Goal: Complete application form

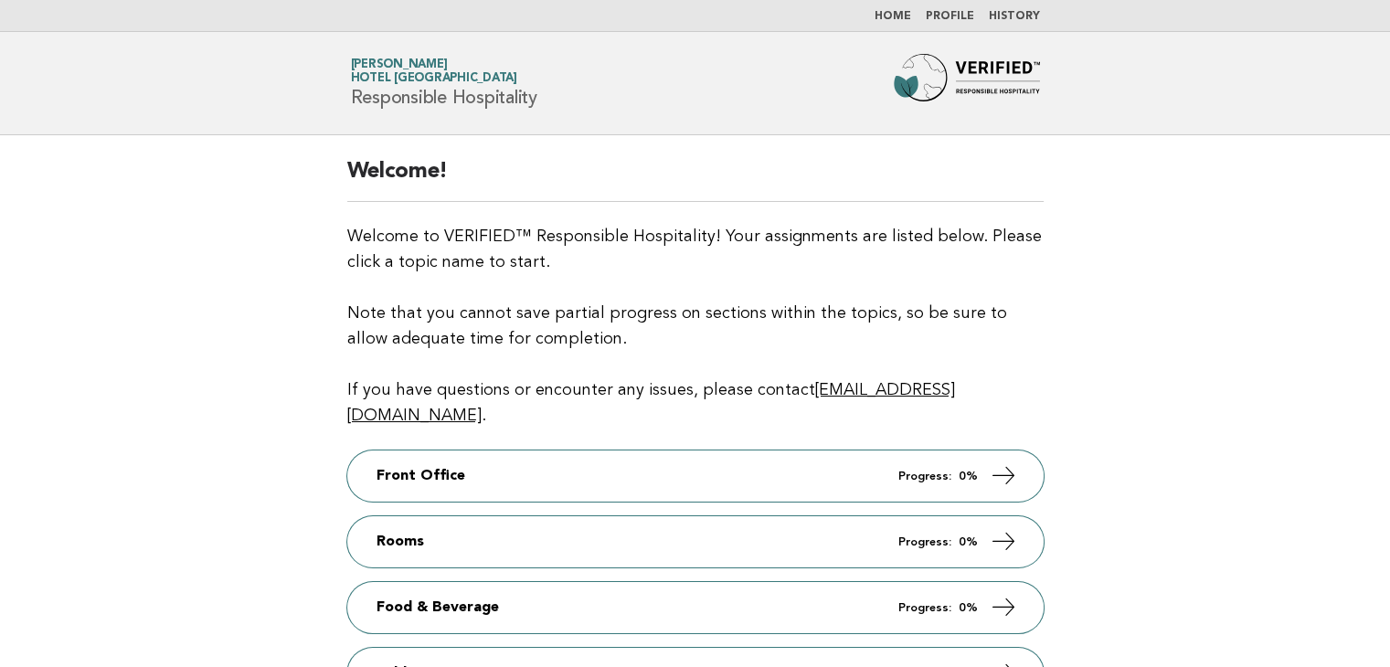
scroll to position [274, 0]
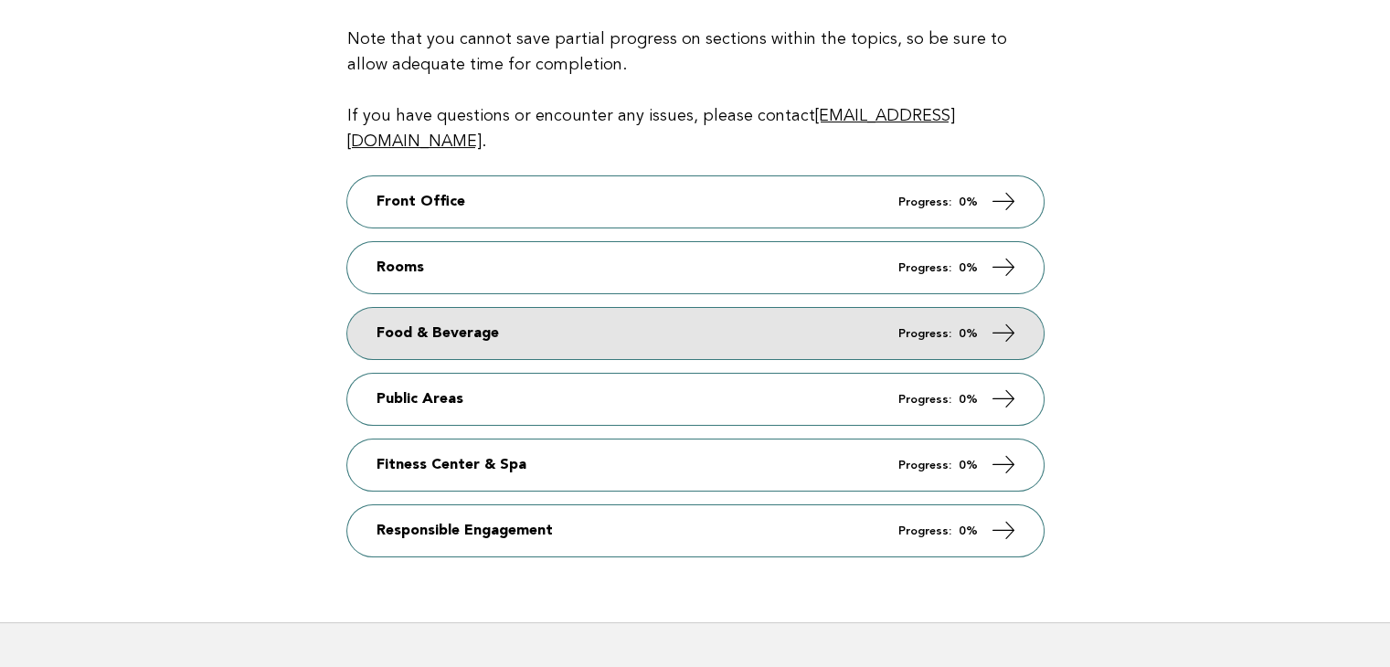
click at [630, 308] on link "Food & Beverage Progress: 0%" at bounding box center [695, 333] width 696 height 51
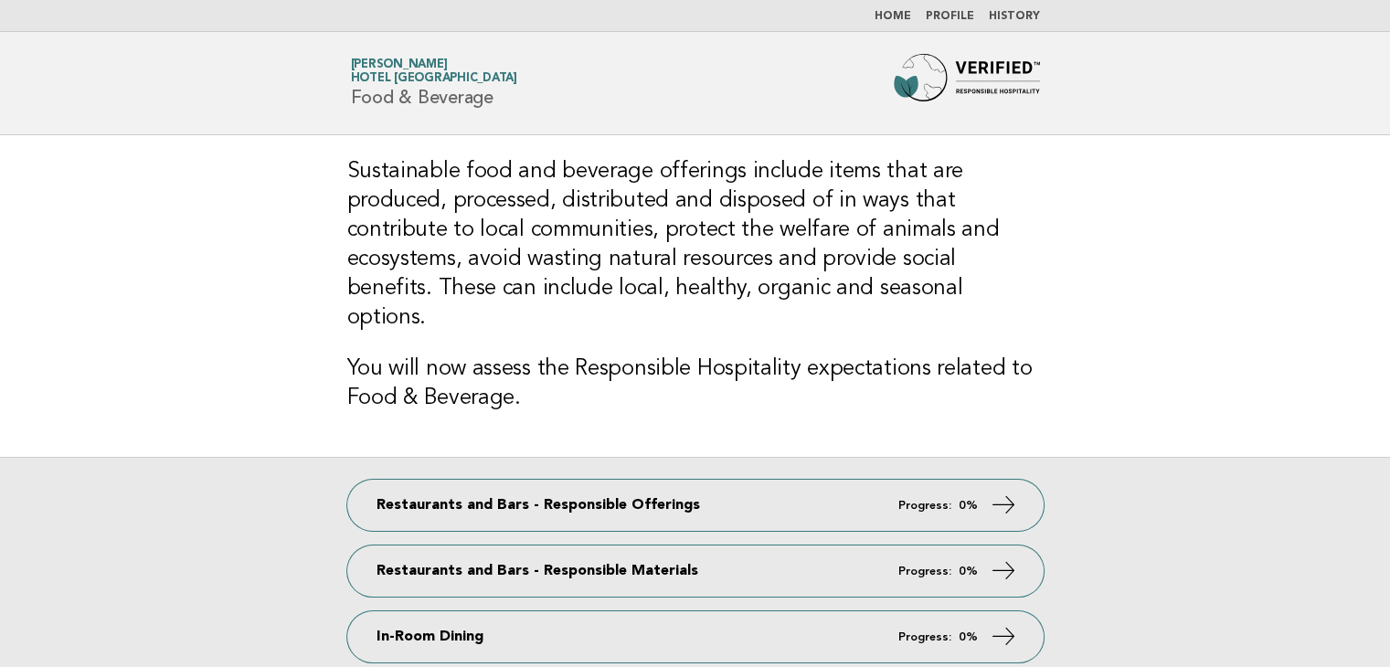
click at [1017, 323] on div "Sustainable food and beverage offerings include items that are produced, proces…" at bounding box center [695, 296] width 740 height 322
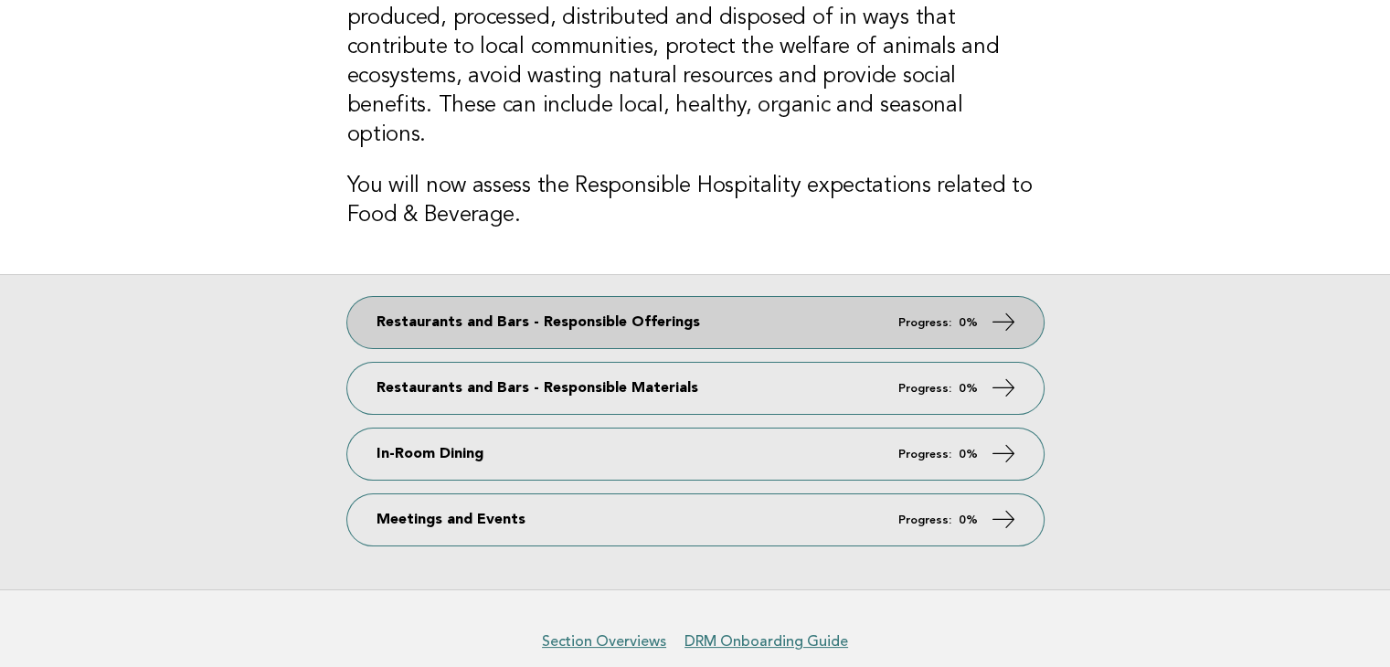
click at [565, 297] on link "Restaurants and Bars - Responsible Offerings Progress: 0%" at bounding box center [695, 322] width 696 height 51
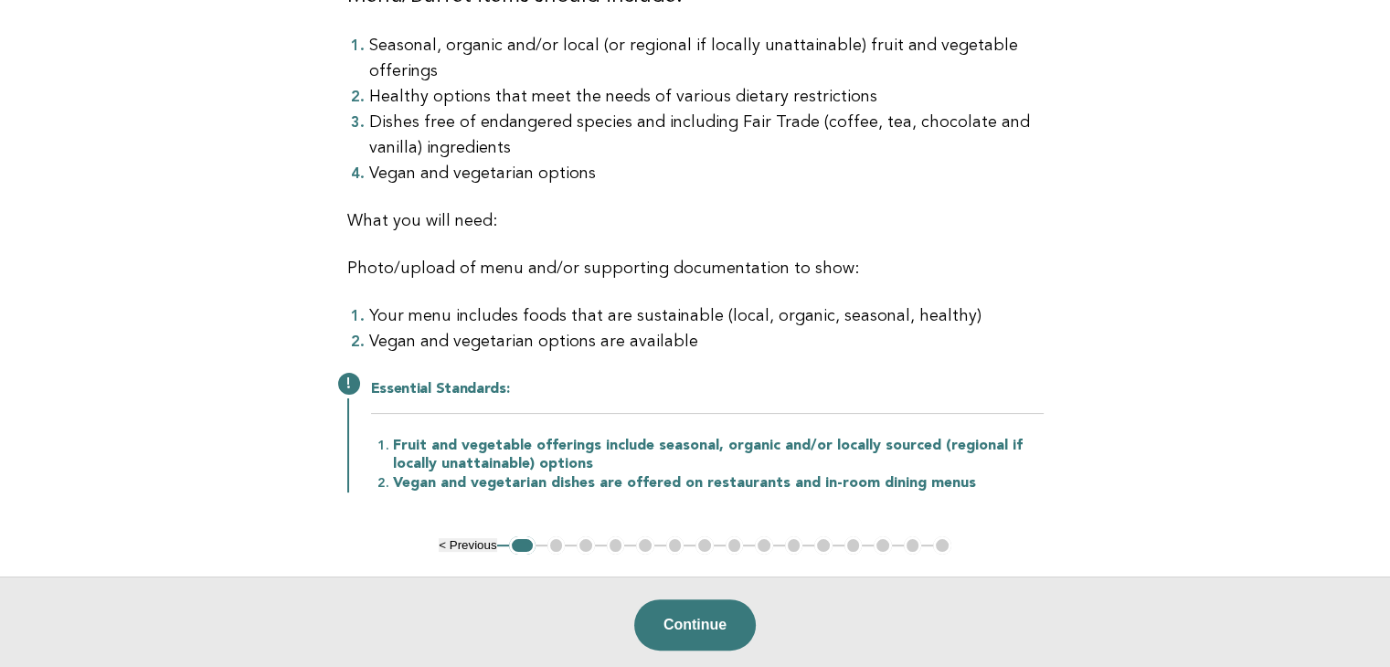
scroll to position [366, 0]
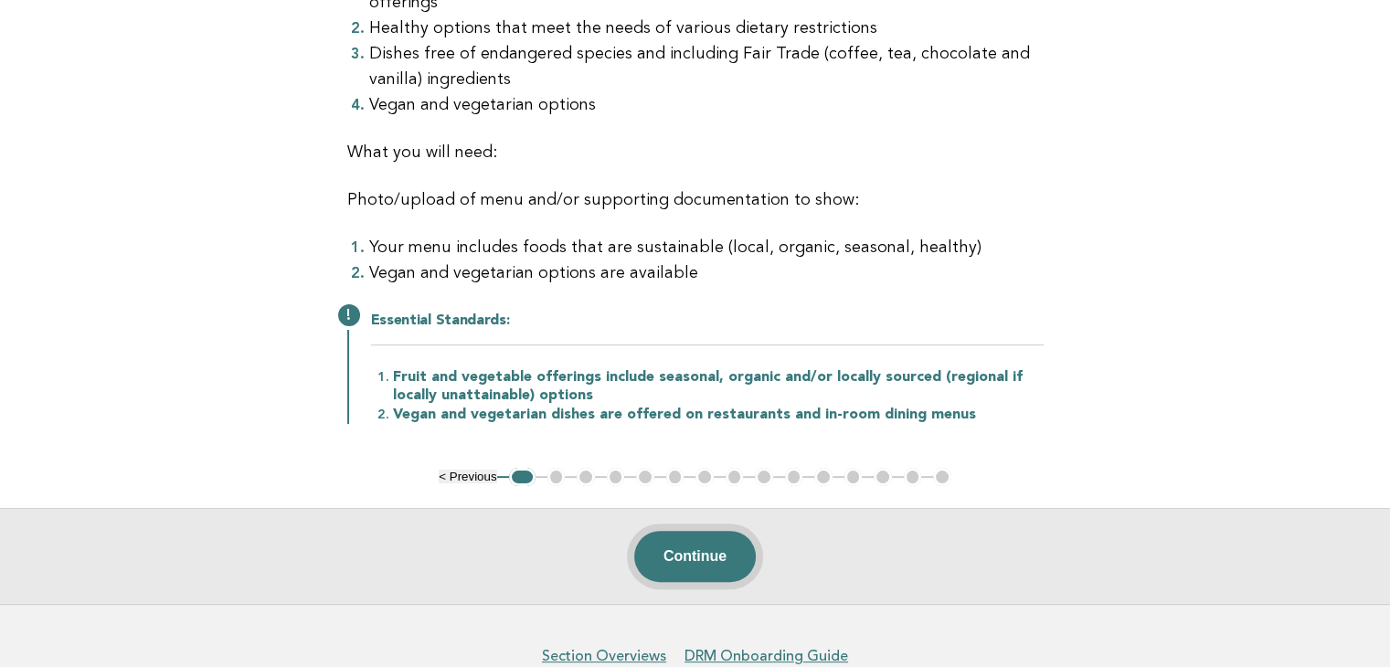
click at [697, 551] on button "Continue" at bounding box center [695, 556] width 122 height 51
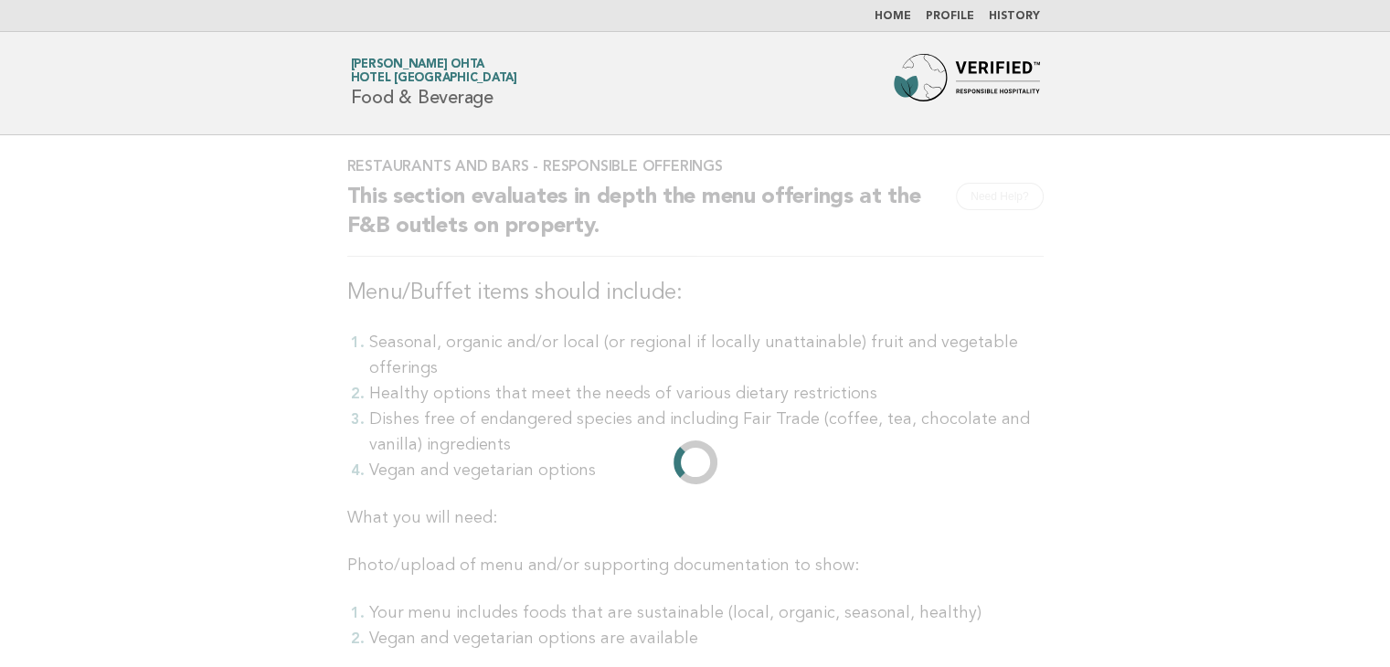
scroll to position [0, 0]
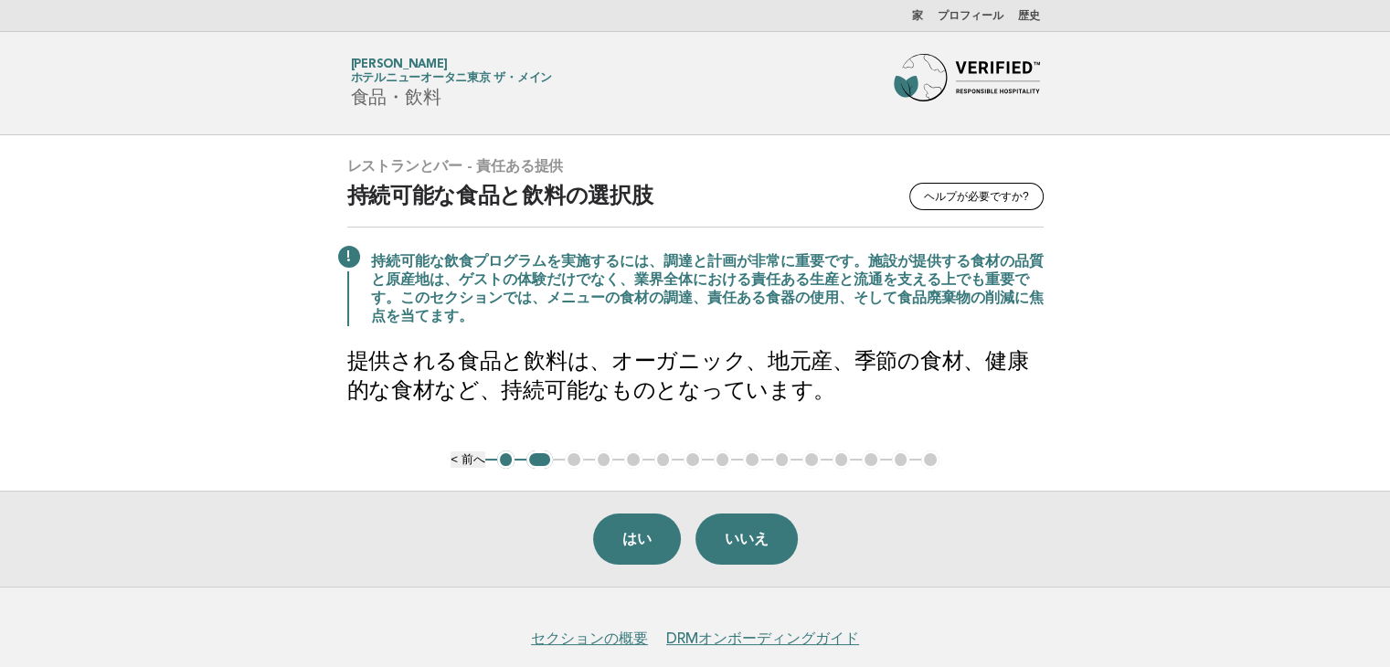
click at [1227, 380] on main "レストランとバー - 責任ある提供 [PERSON_NAME]が必要ですか? 持続可能な食品と飲料の選択肢 持続可能な飲食プログラムを実施するには、調達と計画…" at bounding box center [695, 360] width 1390 height 451
click at [651, 551] on button "はい" at bounding box center [637, 539] width 88 height 51
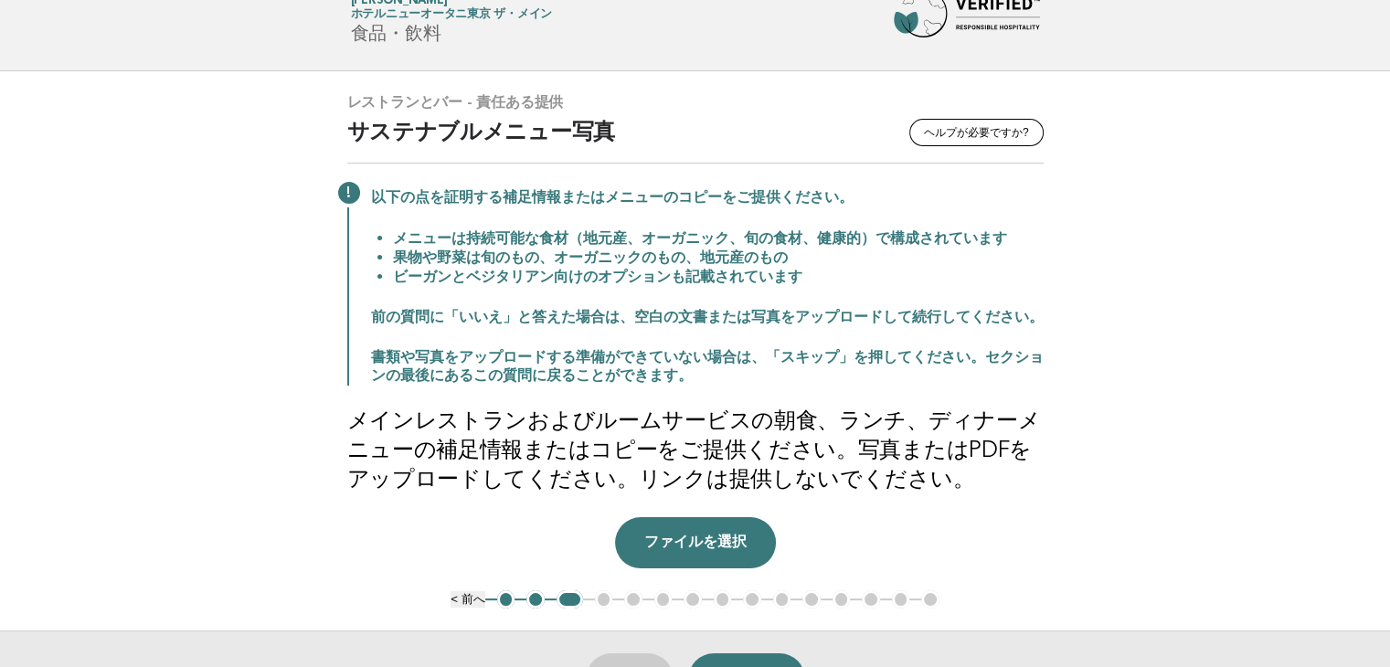
scroll to position [91, 0]
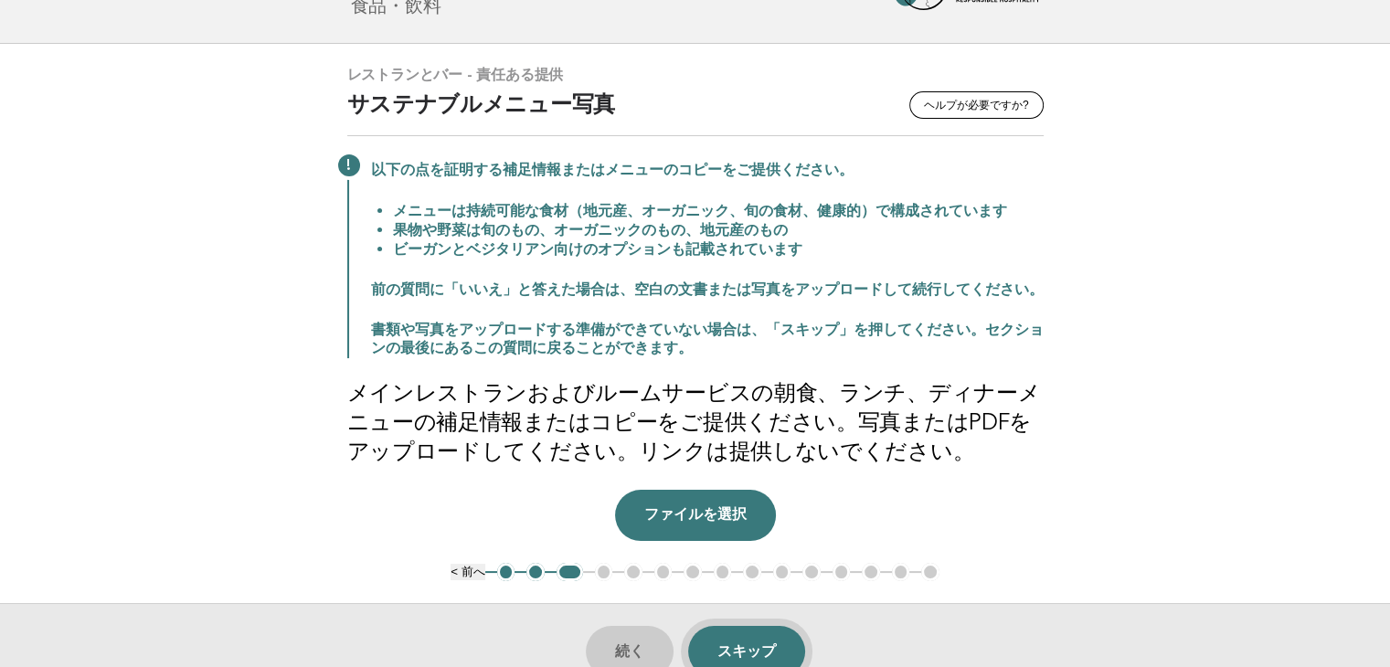
click at [747, 643] on font "スキップ" at bounding box center [746, 651] width 58 height 16
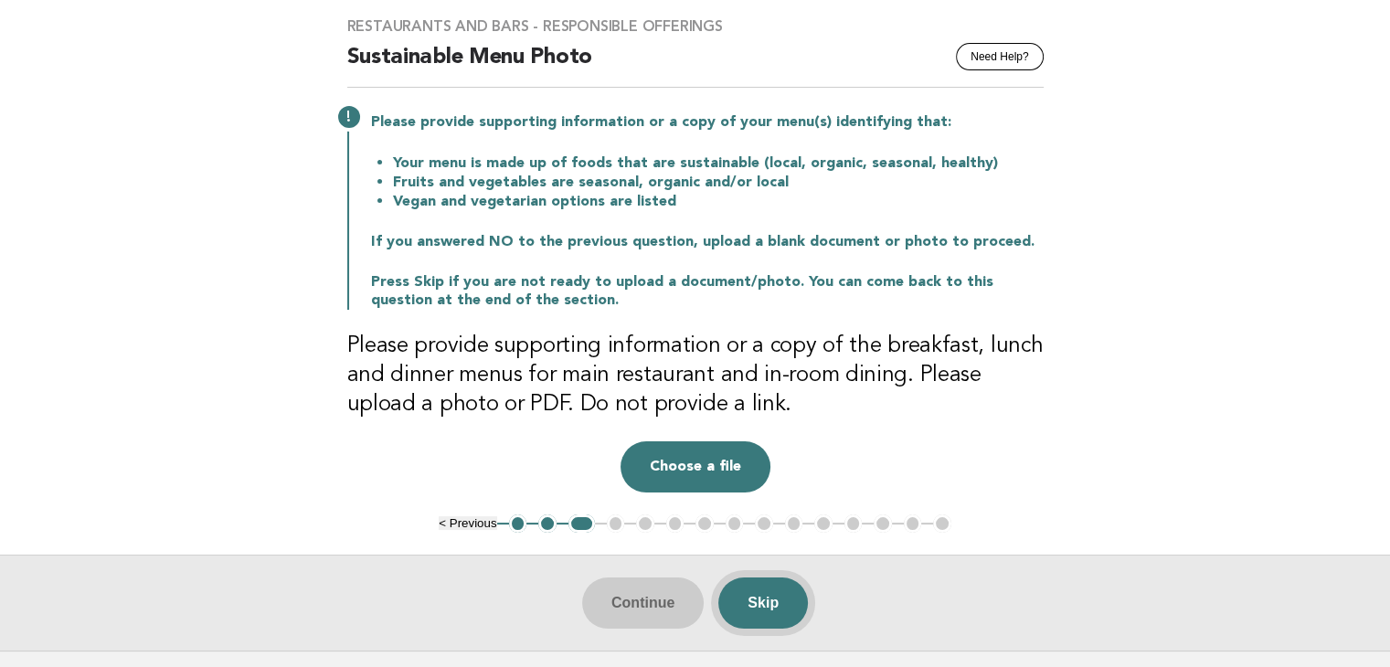
scroll to position [283, 0]
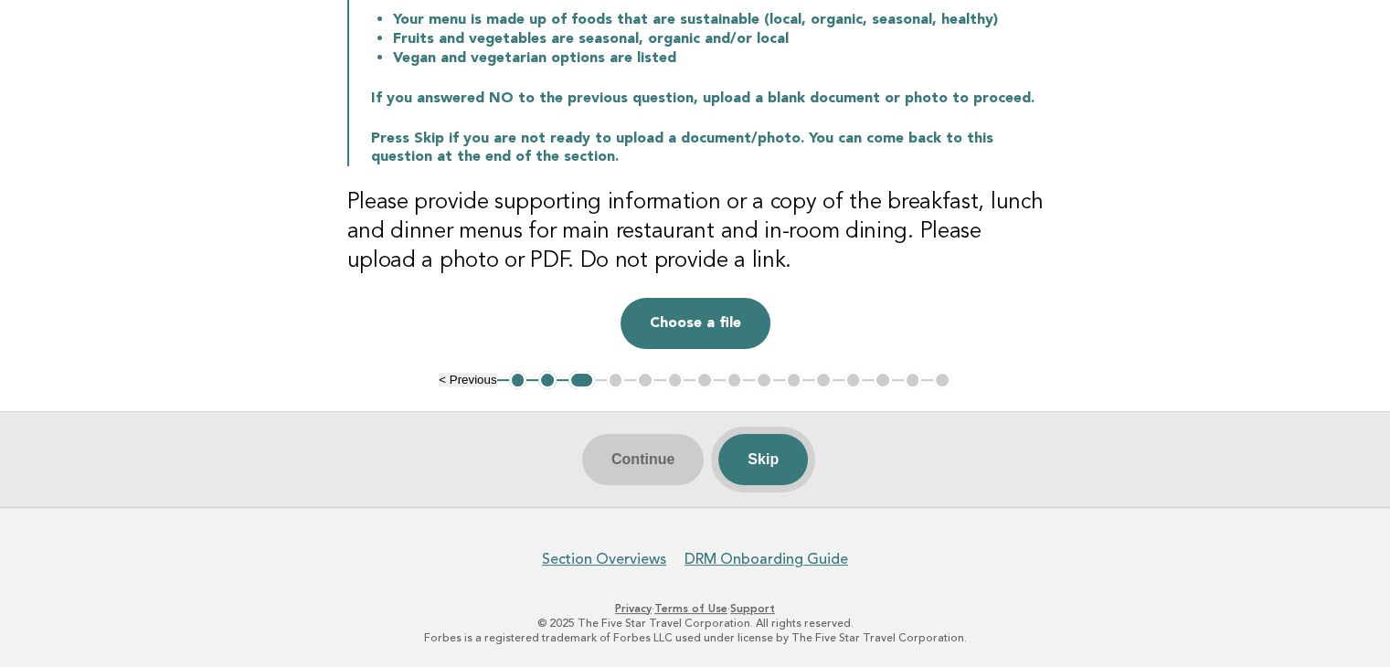
click at [782, 445] on button "Skip" at bounding box center [763, 459] width 90 height 51
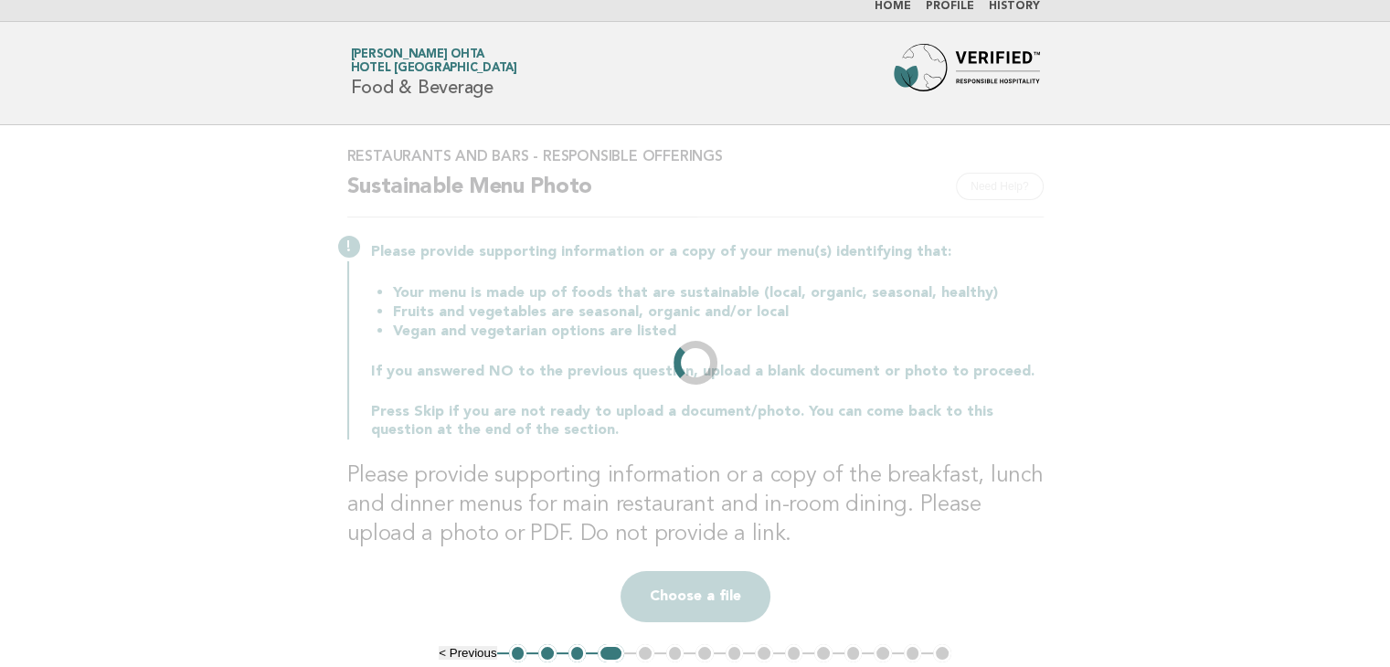
scroll to position [0, 0]
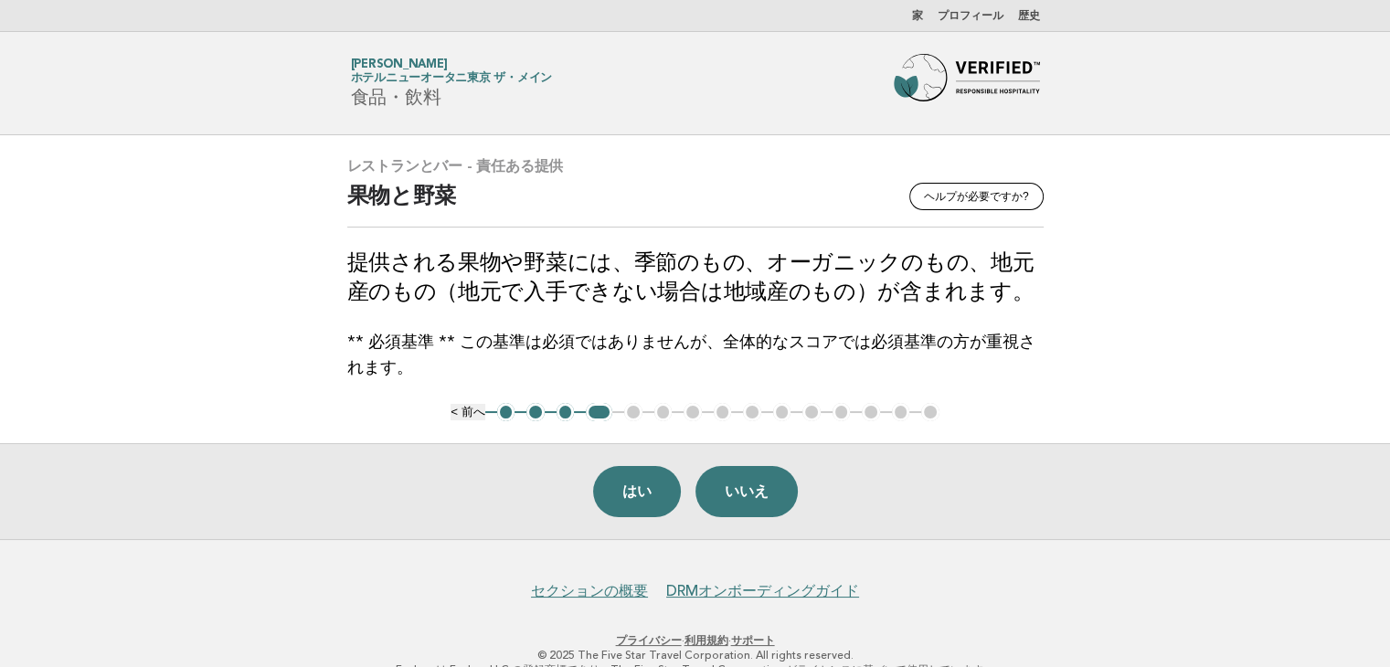
click at [1305, 336] on main "レストランとバー - 責任ある提供 ヘルプが必要ですか? 果物と野菜 提供される果物や野菜には、季節のもの、オーガニックのもの、地元産のもの（地元で入手できな…" at bounding box center [695, 337] width 1390 height 404
click at [642, 504] on button "はい" at bounding box center [637, 491] width 88 height 51
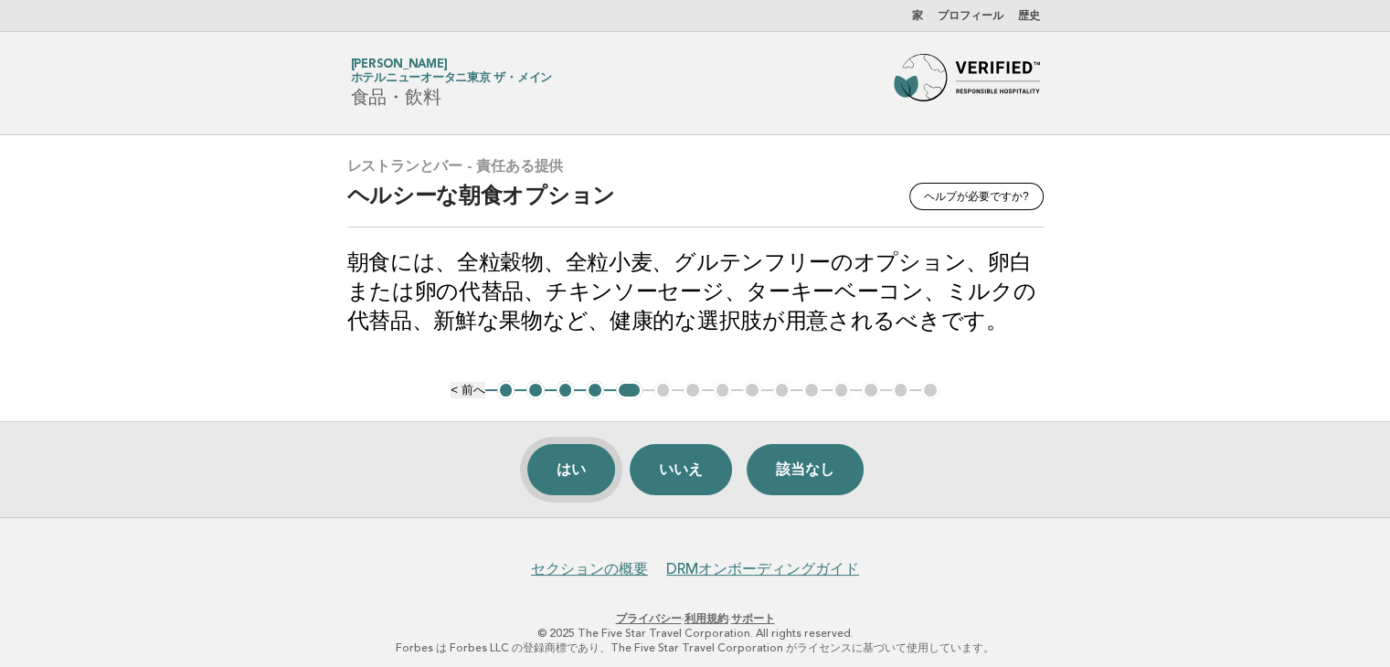
click at [567, 466] on font "はい" at bounding box center [571, 469] width 29 height 16
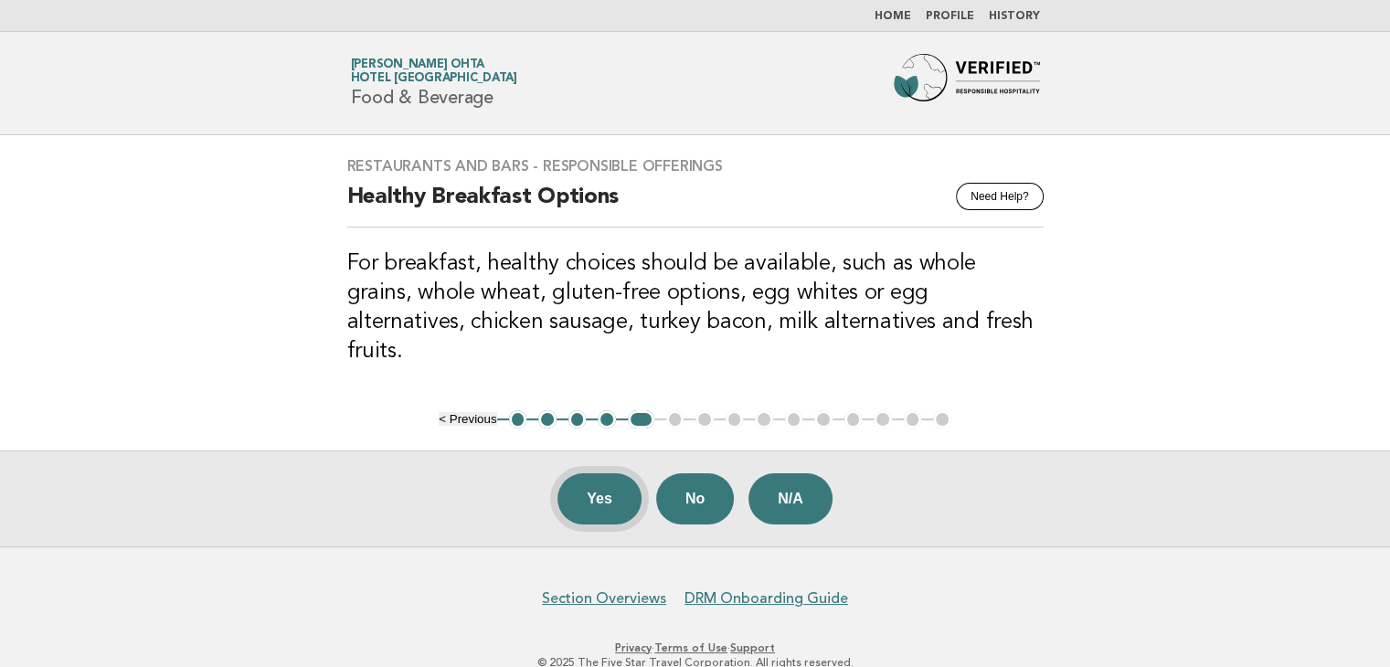
click at [581, 473] on button "Yes" at bounding box center [599, 498] width 84 height 51
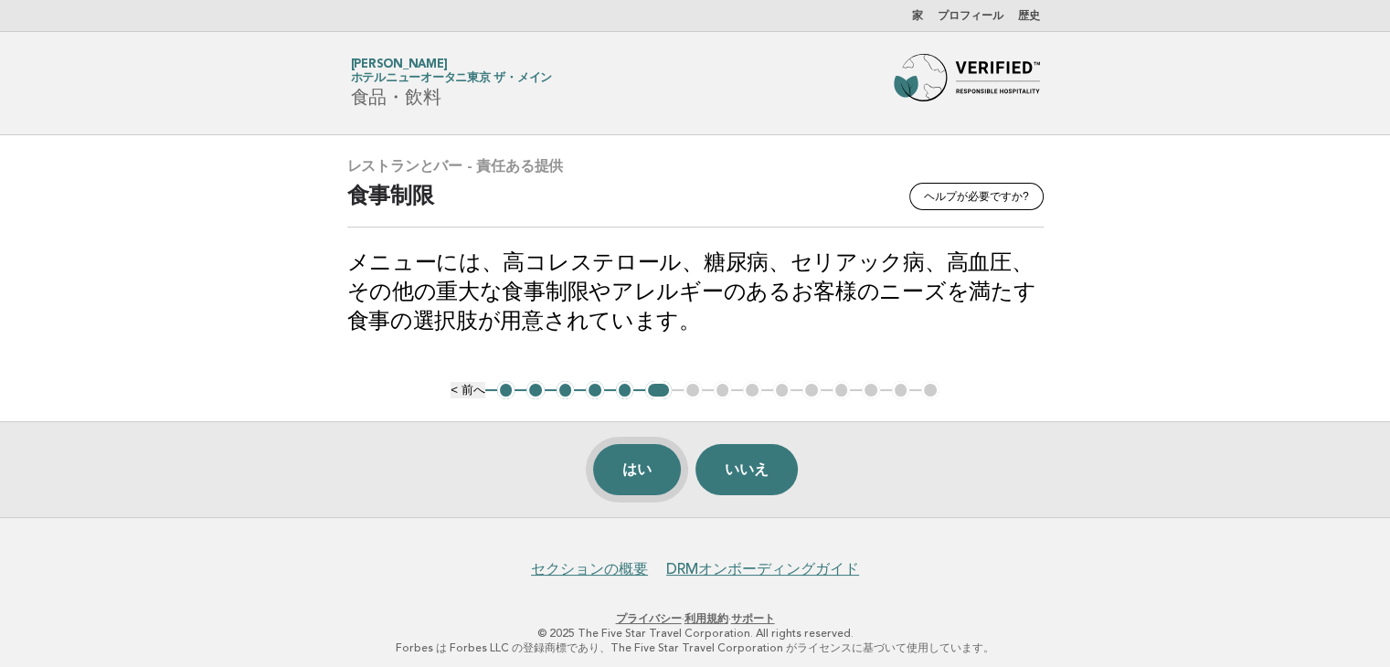
click at [642, 472] on font "はい" at bounding box center [636, 469] width 29 height 16
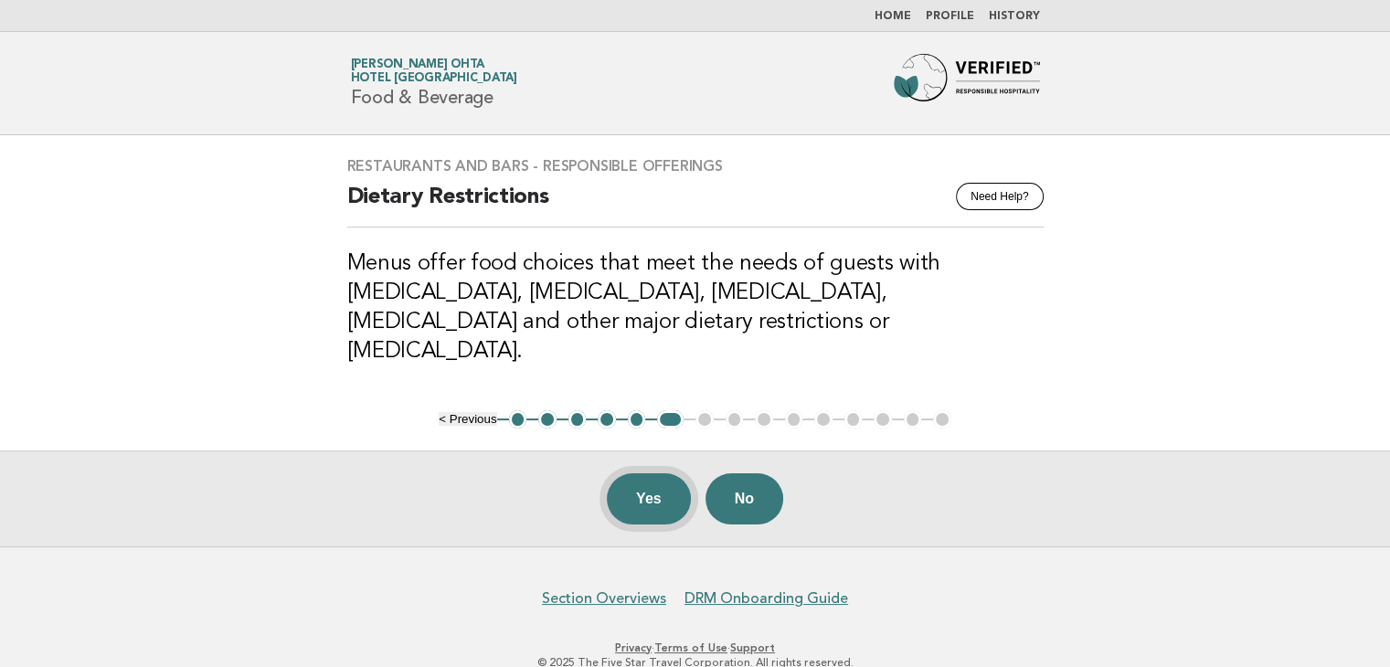
click at [632, 473] on button "Yes" at bounding box center [649, 498] width 84 height 51
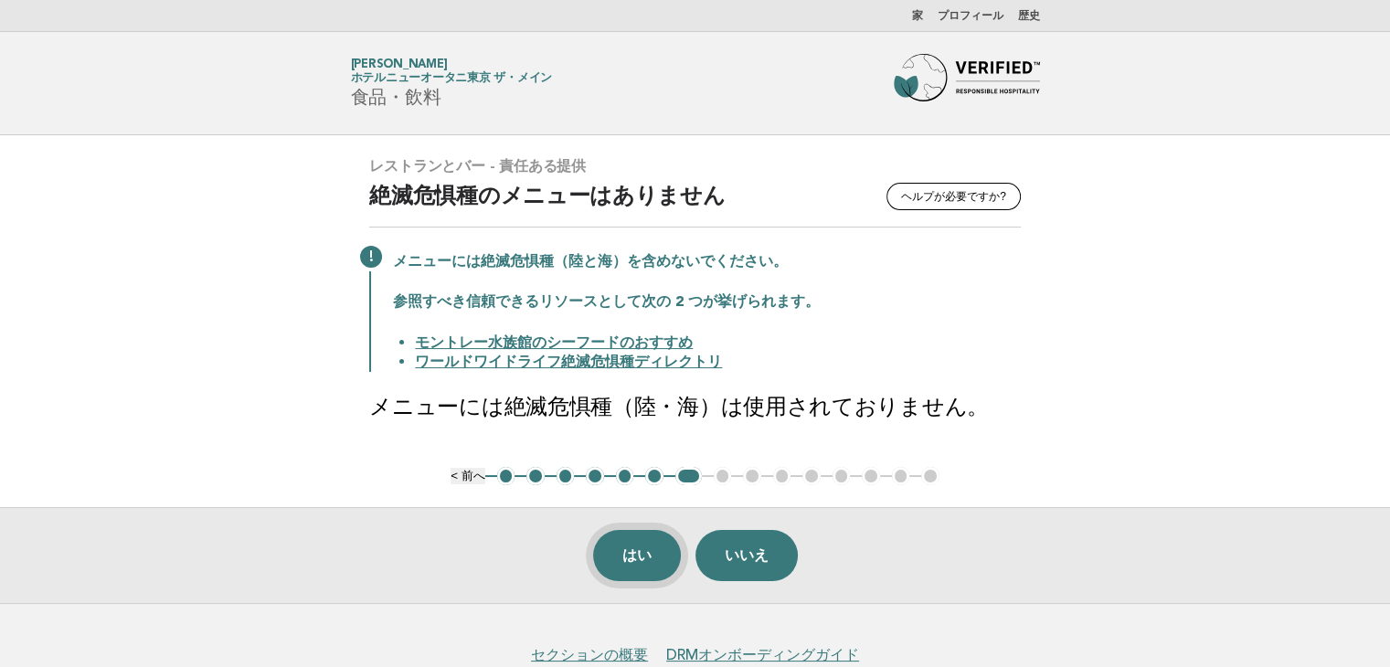
click at [629, 550] on font "はい" at bounding box center [636, 555] width 29 height 16
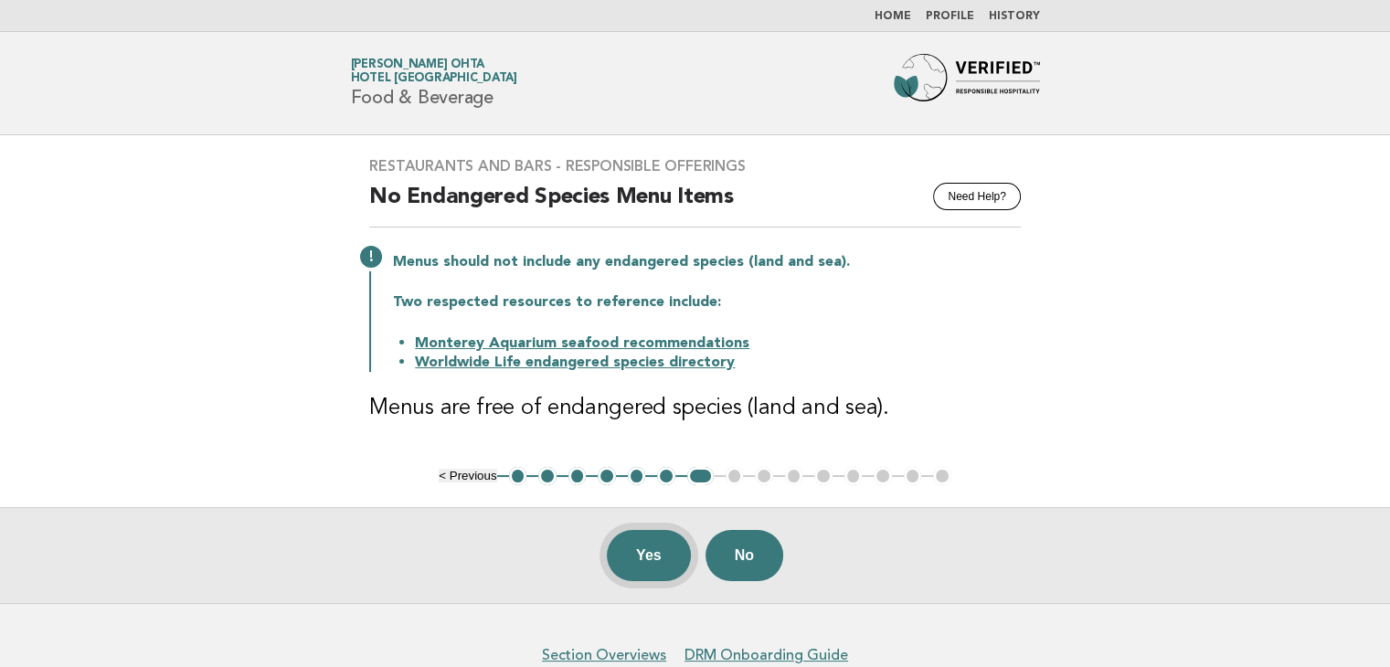
click at [649, 564] on button "Yes" at bounding box center [649, 555] width 84 height 51
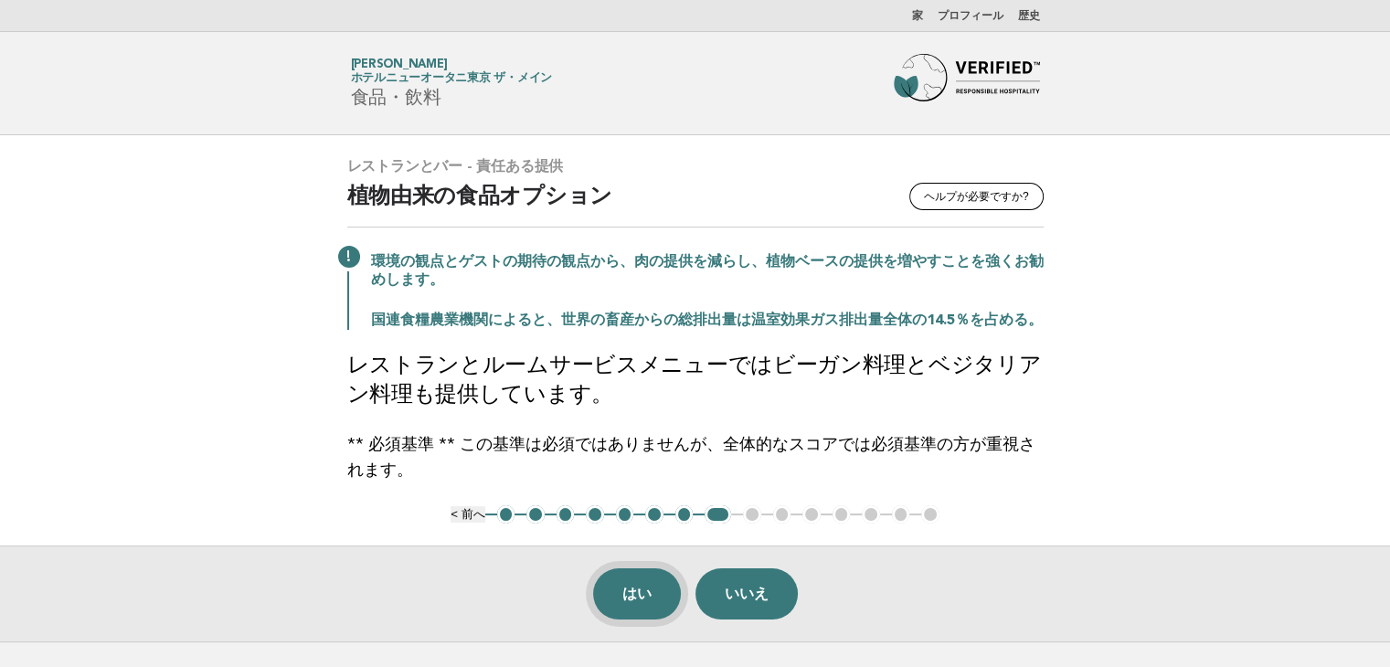
click at [637, 601] on font "はい" at bounding box center [636, 594] width 29 height 16
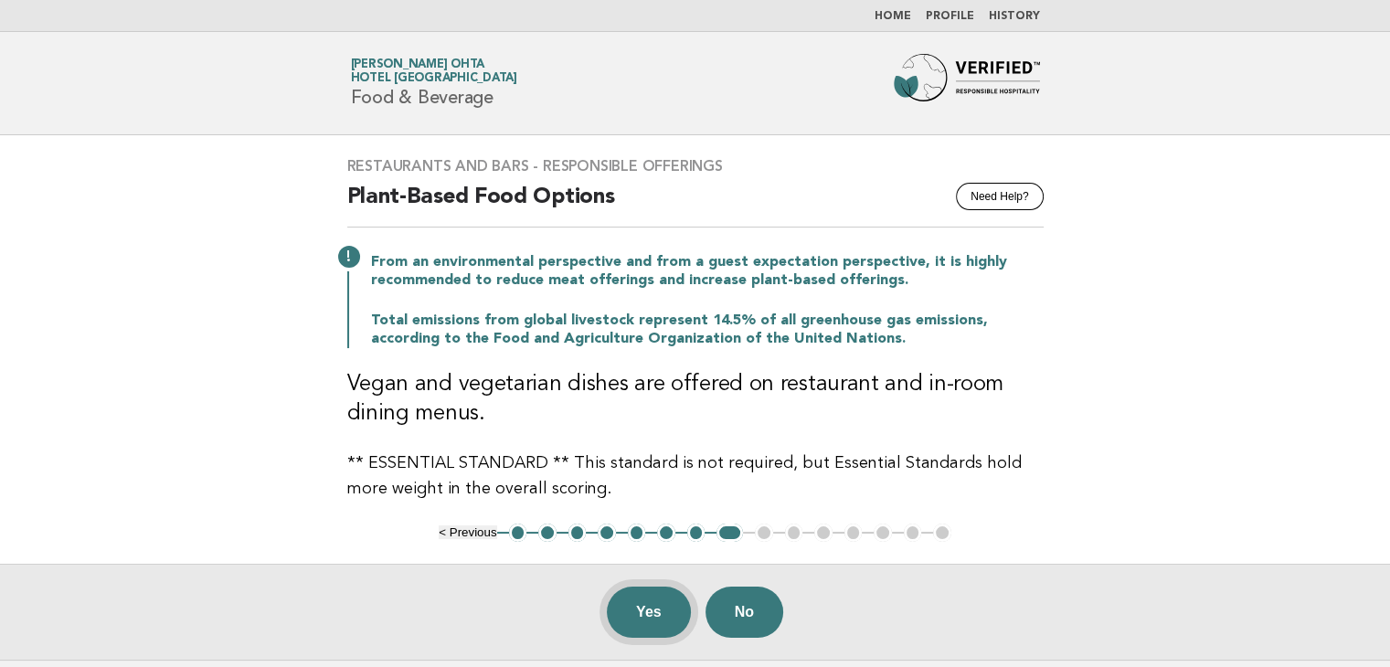
click at [651, 608] on button "Yes" at bounding box center [649, 612] width 84 height 51
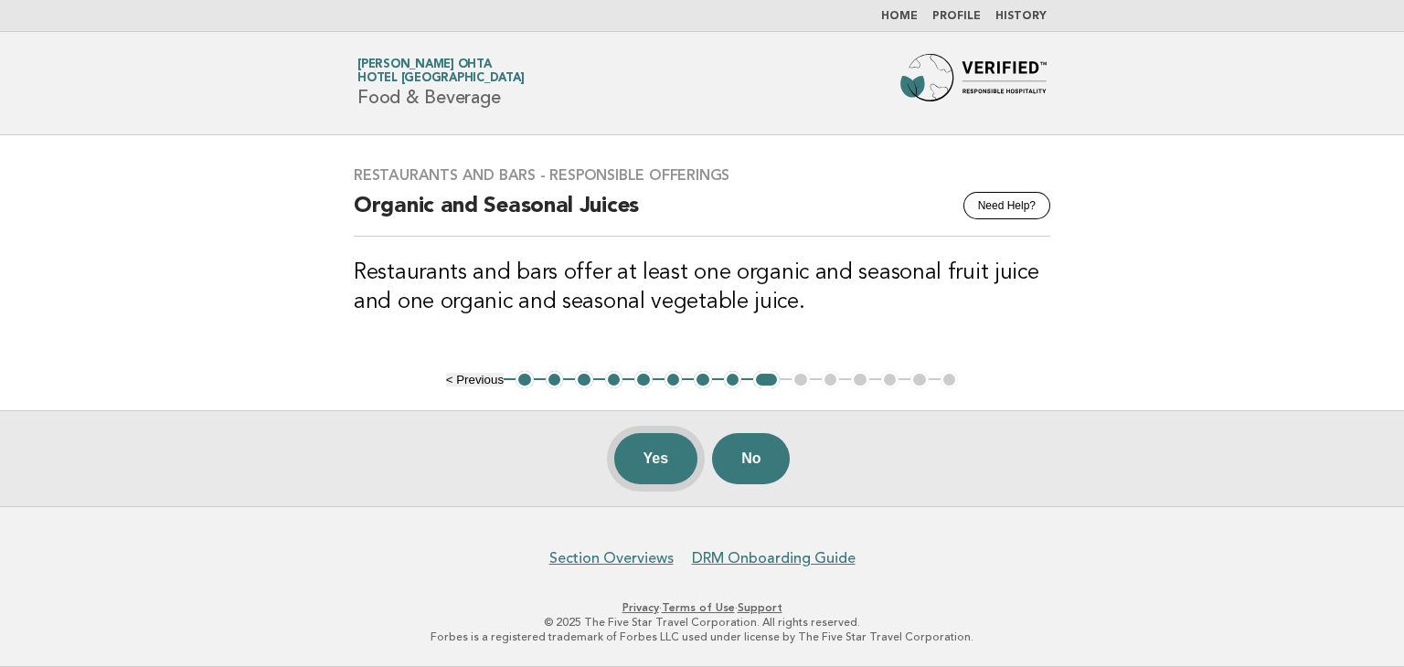
click at [636, 454] on button "Yes" at bounding box center [656, 458] width 84 height 51
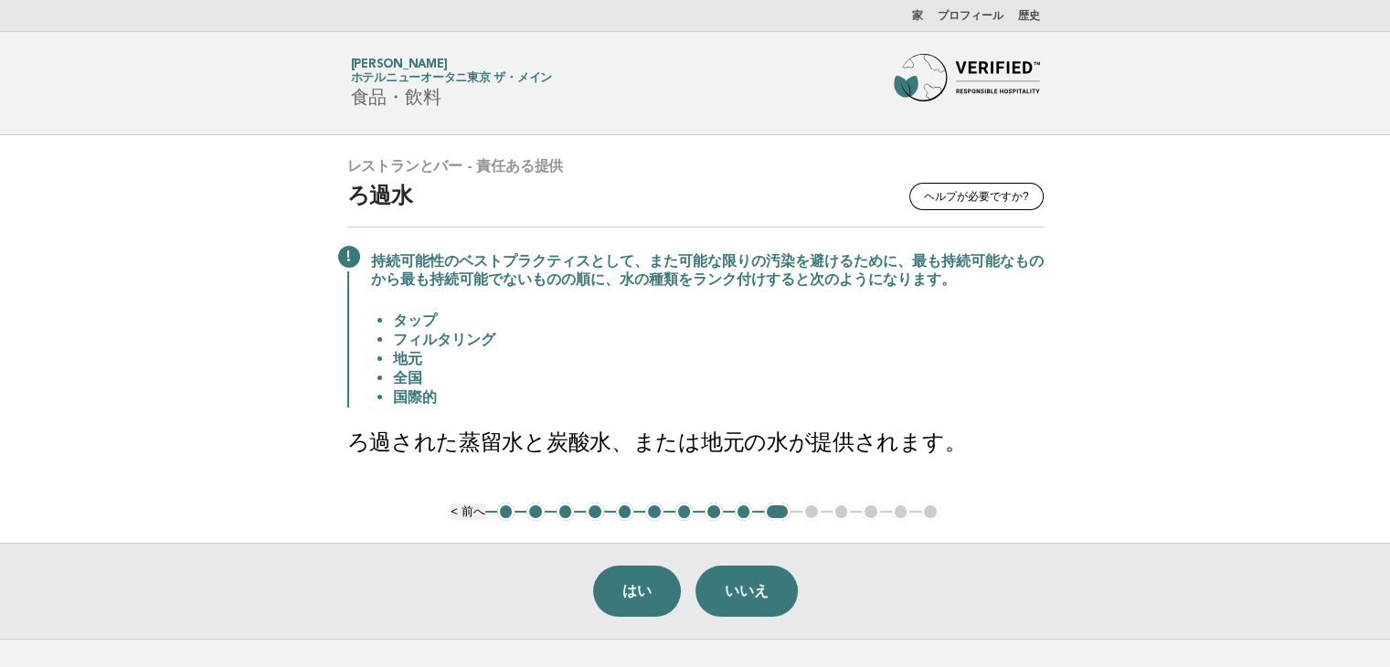
click at [1228, 228] on main "レストランとバー - 責任ある提供 ヘルプが必要ですか? ろ過水 持続可能性のベストプラクティスとして、また可能な限りの汚染を避けるために、最も持続可能なもの…" at bounding box center [695, 387] width 1390 height 504
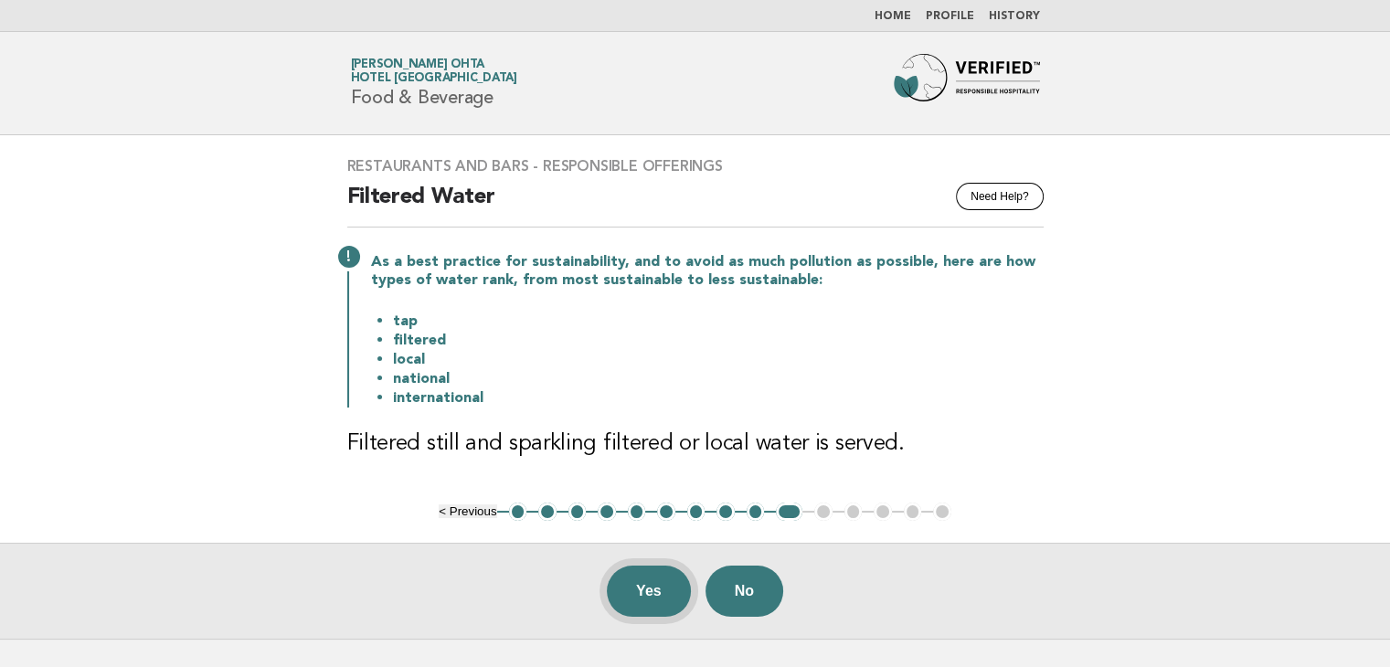
click at [651, 585] on button "Yes" at bounding box center [649, 591] width 84 height 51
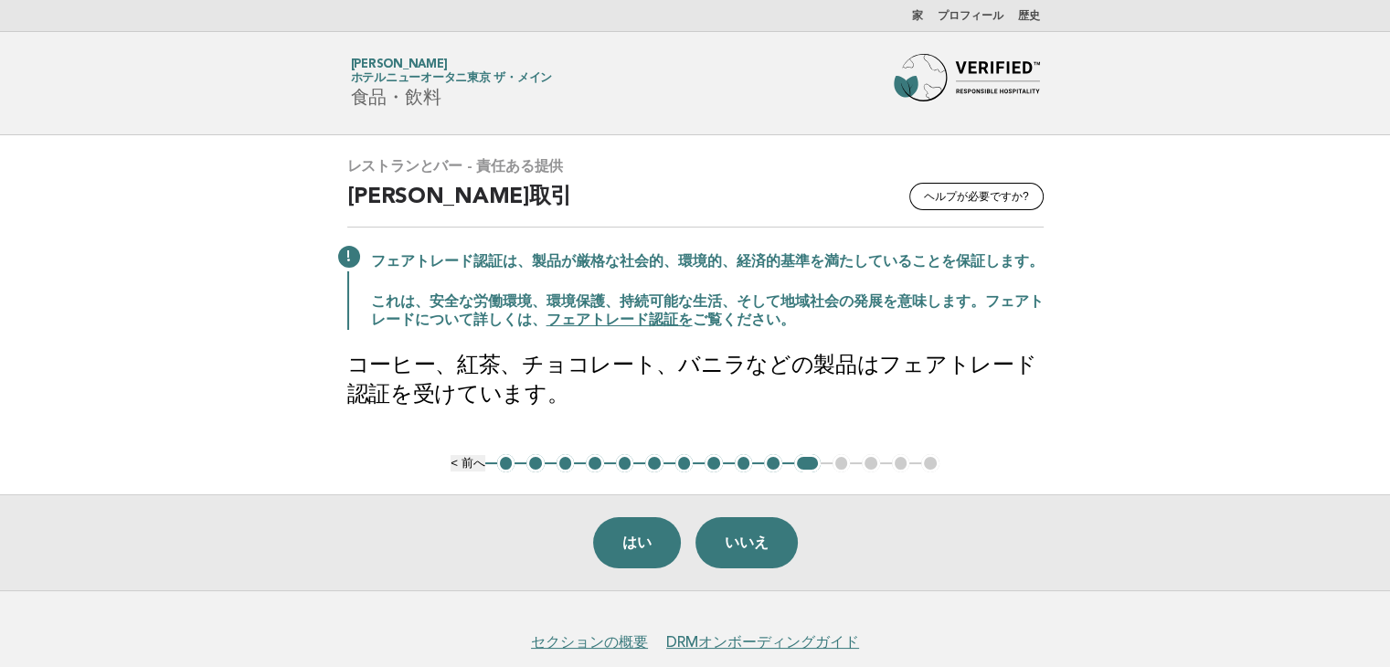
click at [613, 322] on font "フェアトレード認証を" at bounding box center [619, 320] width 146 height 15
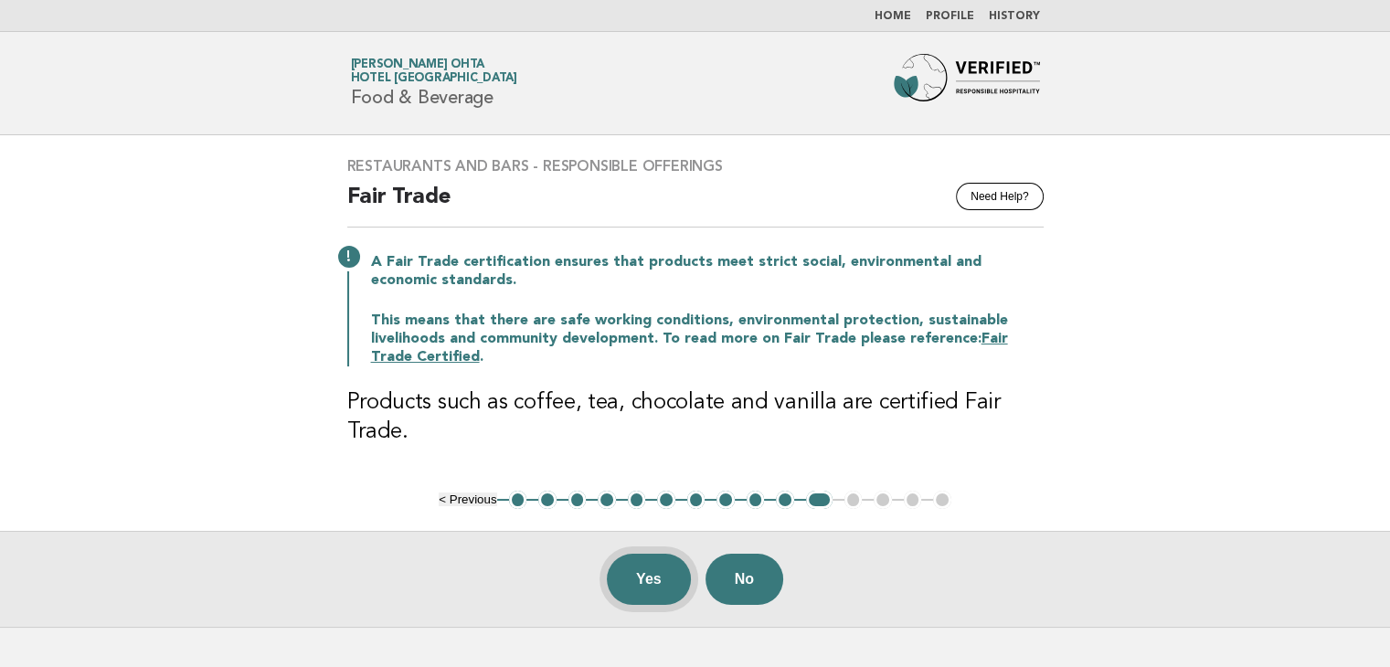
click at [646, 571] on button "Yes" at bounding box center [649, 579] width 84 height 51
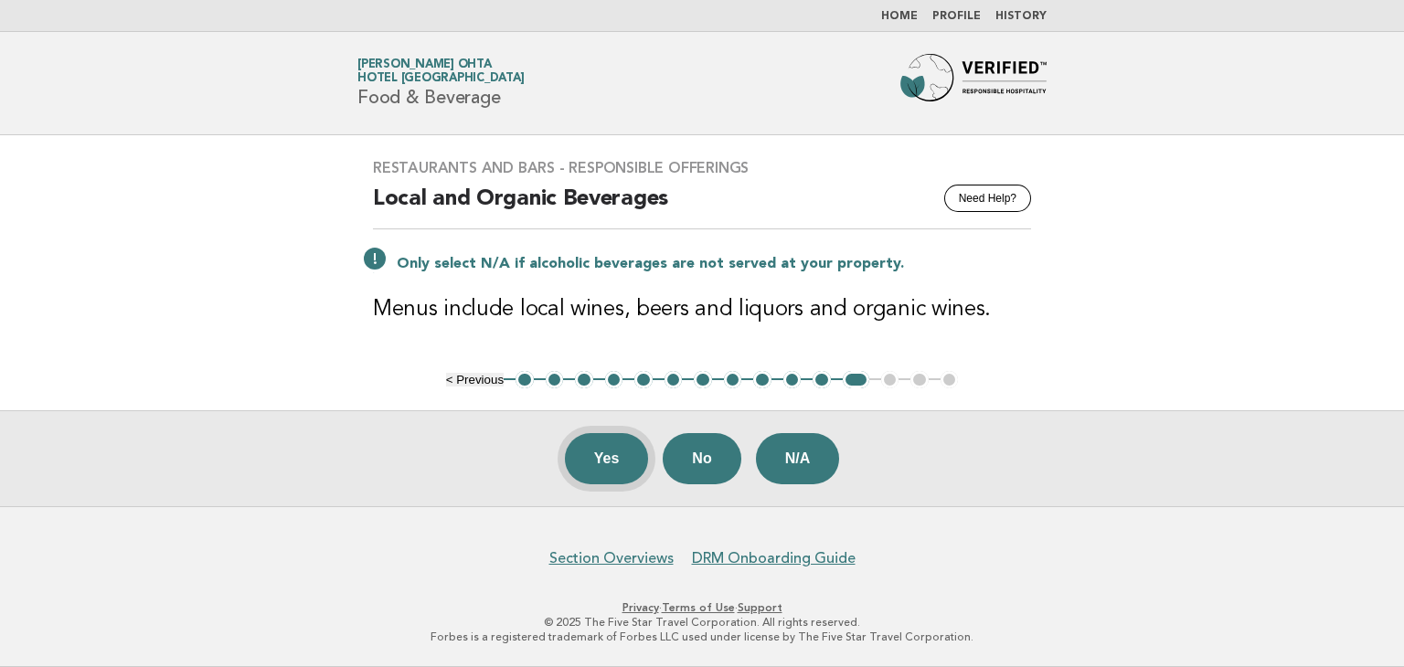
click at [602, 455] on button "Yes" at bounding box center [607, 458] width 84 height 51
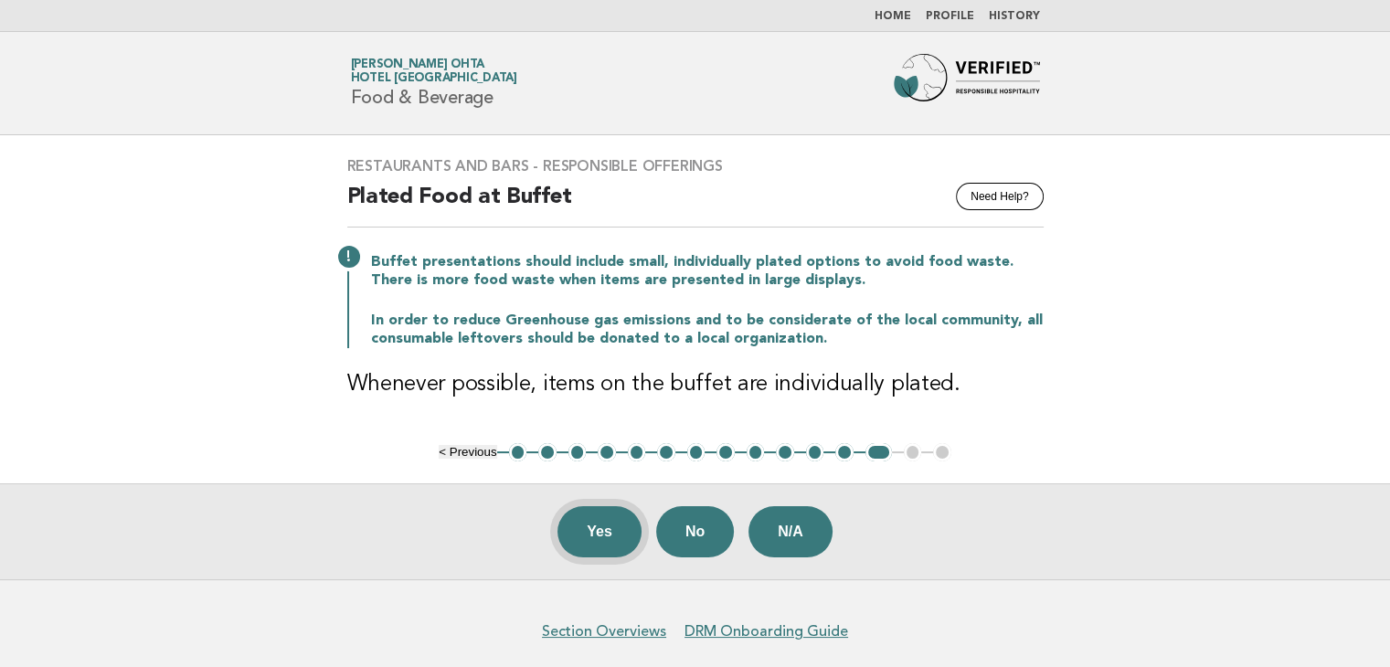
click at [588, 534] on button "Yes" at bounding box center [599, 531] width 84 height 51
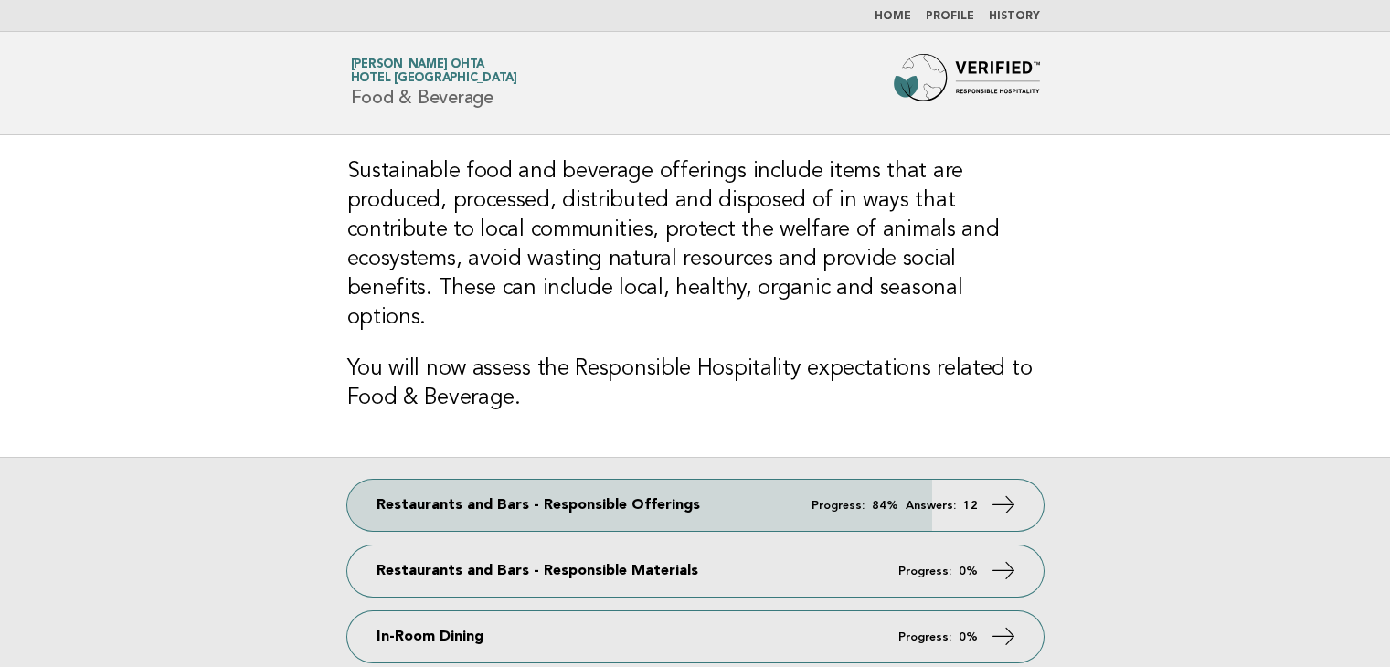
scroll to position [183, 0]
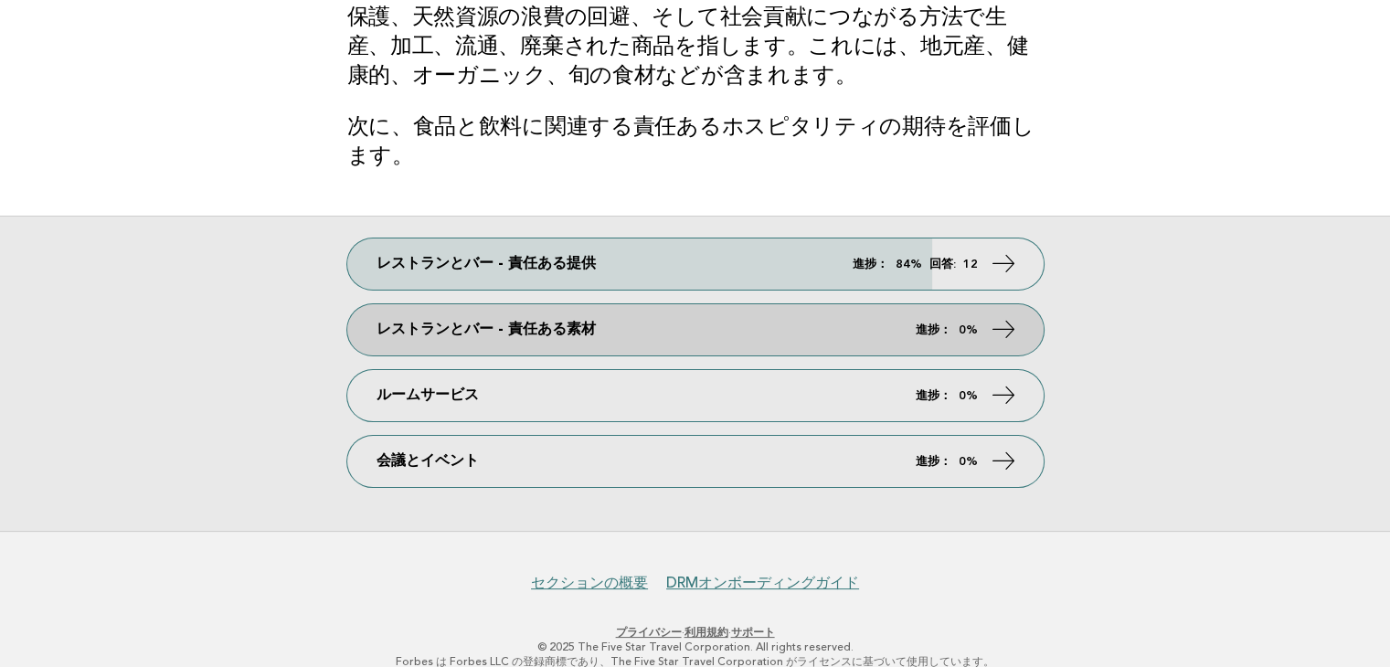
click at [420, 336] on font "レストランとバー - 責任ある素材" at bounding box center [485, 330] width 219 height 15
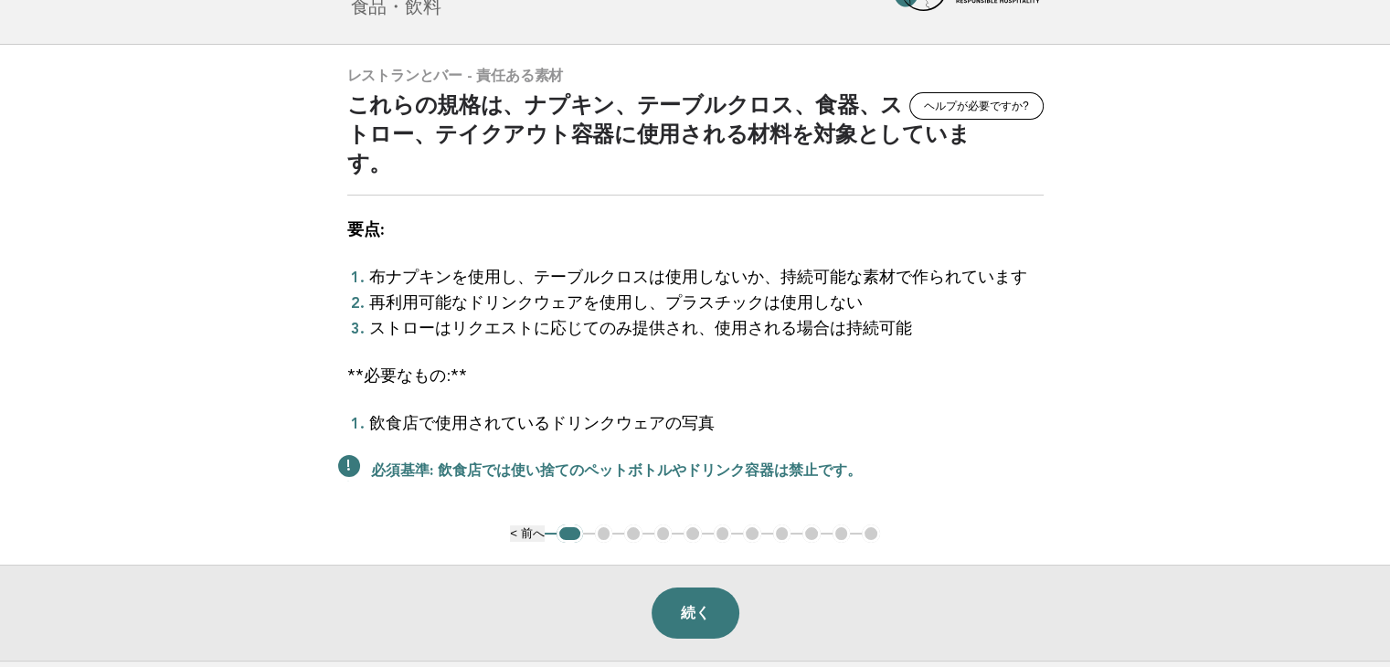
scroll to position [91, 0]
click at [701, 604] on font "続く" at bounding box center [695, 612] width 29 height 16
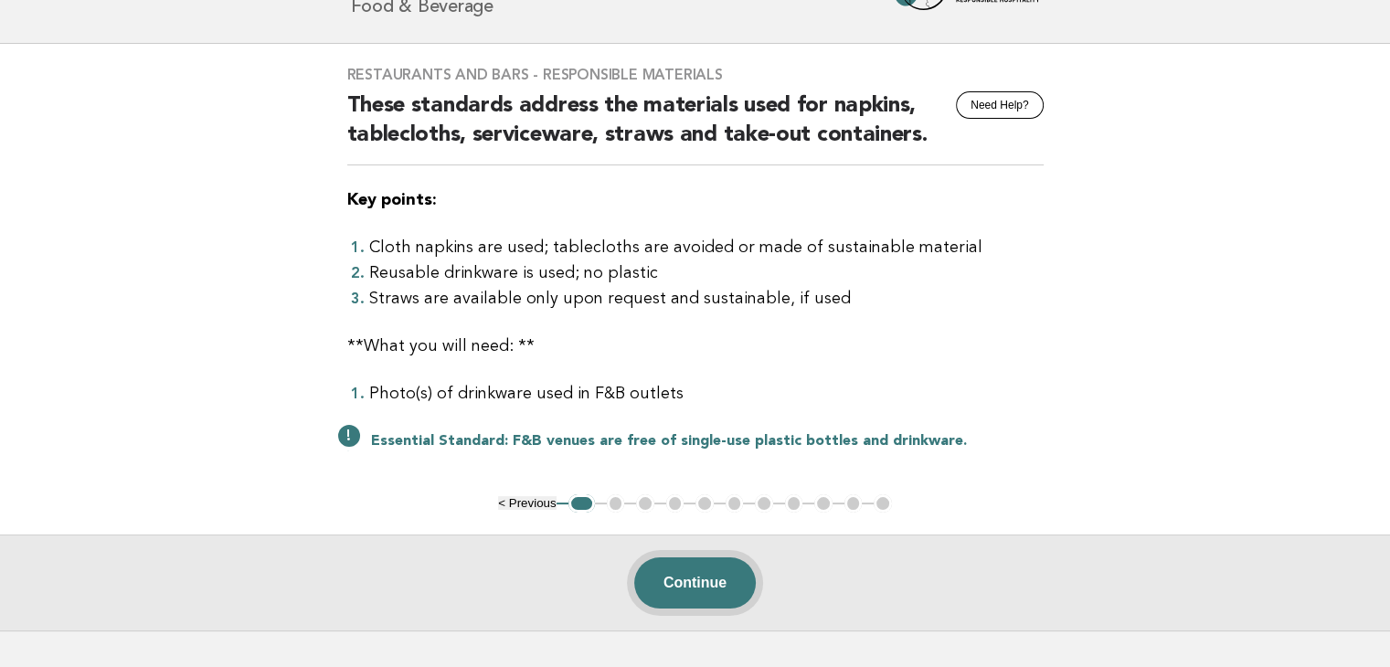
click at [686, 583] on button "Continue" at bounding box center [695, 582] width 122 height 51
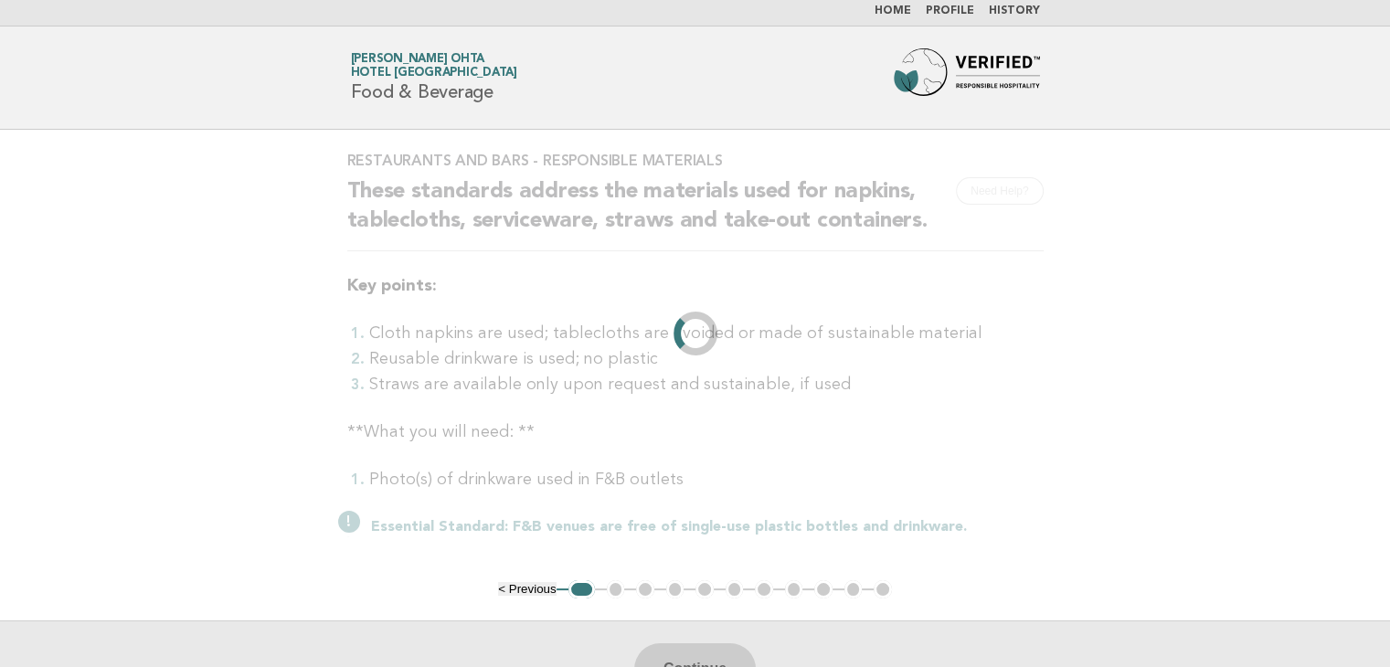
scroll to position [0, 0]
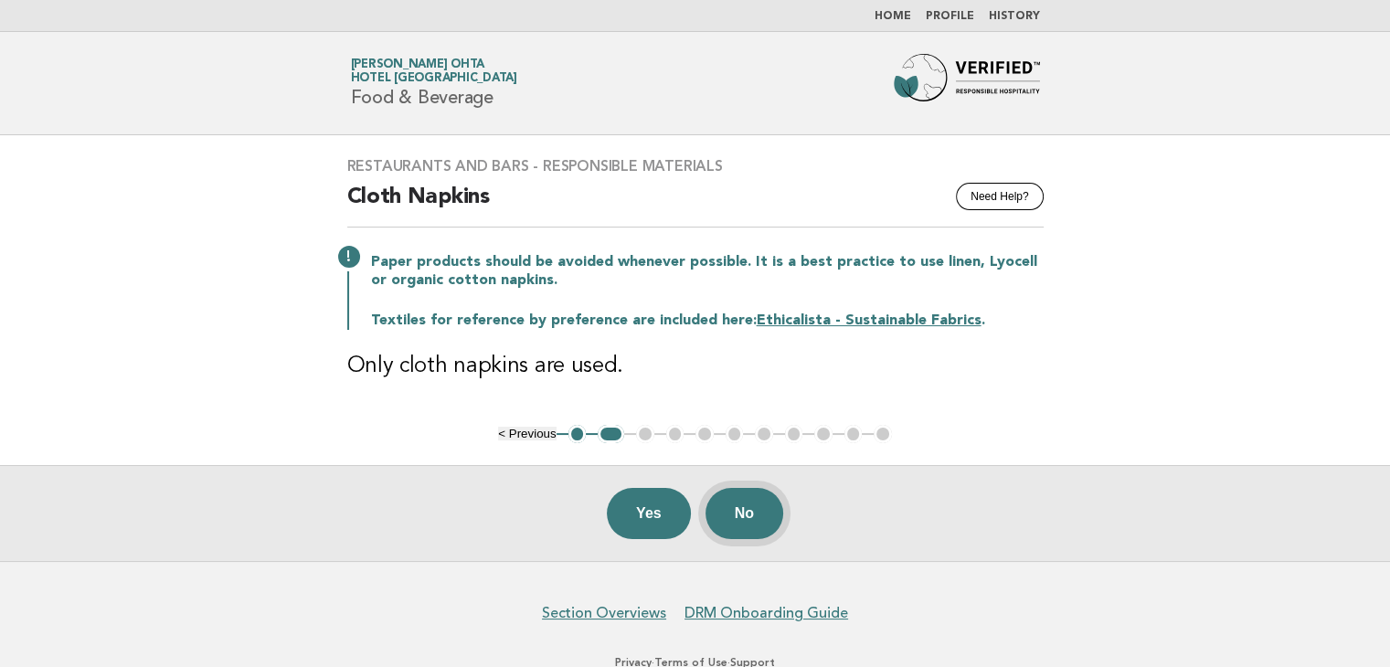
click at [769, 522] on button "No" at bounding box center [744, 513] width 78 height 51
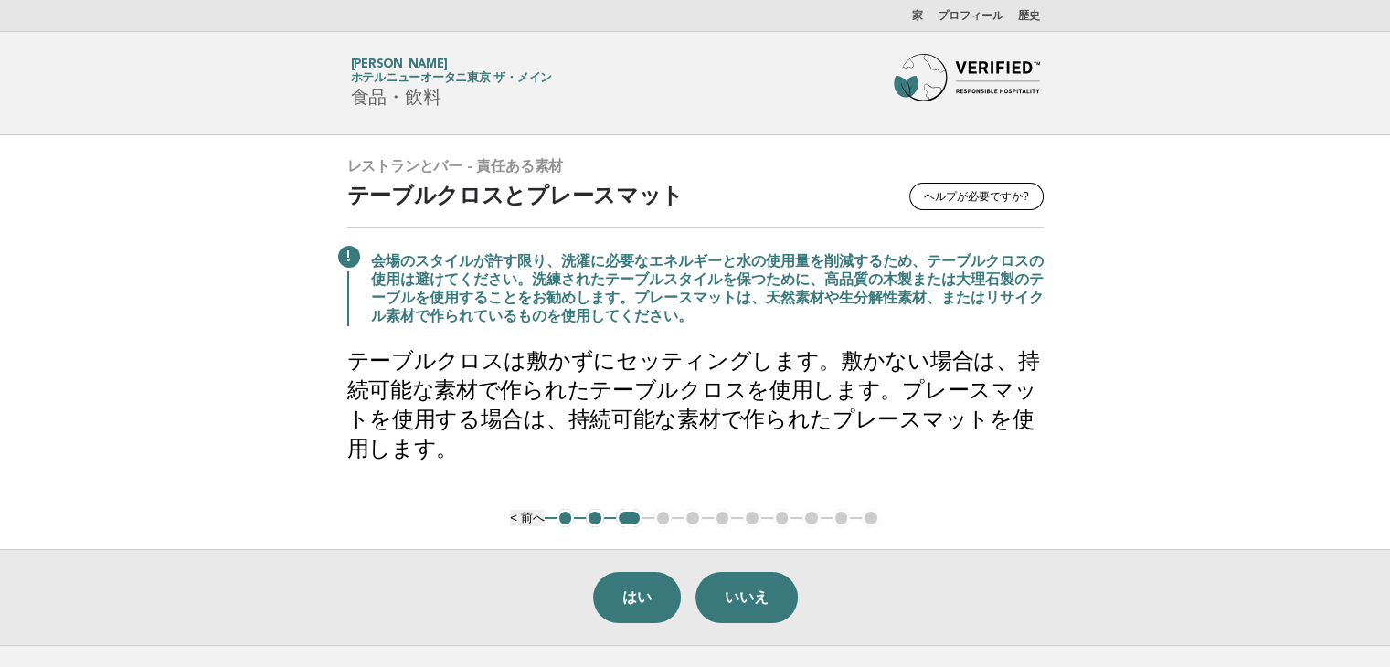
click at [562, 520] on font "1" at bounding box center [565, 518] width 6 height 14
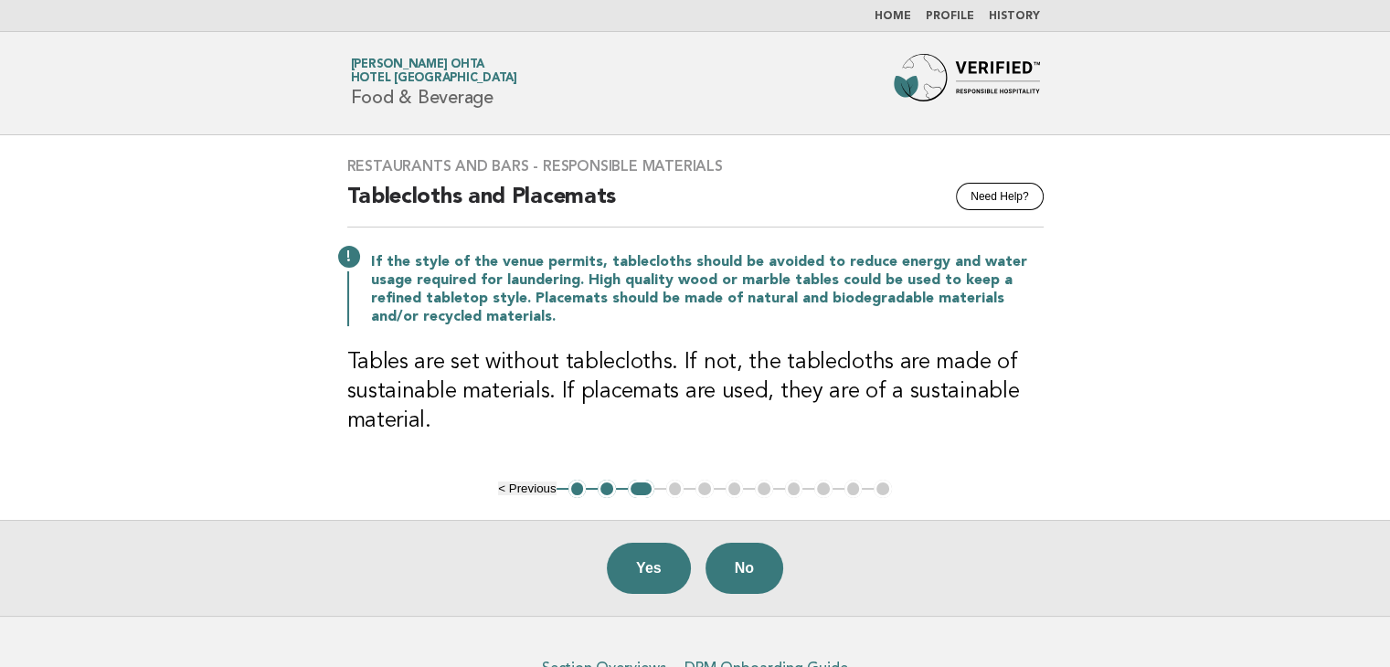
click at [578, 487] on button "1" at bounding box center [577, 489] width 18 height 18
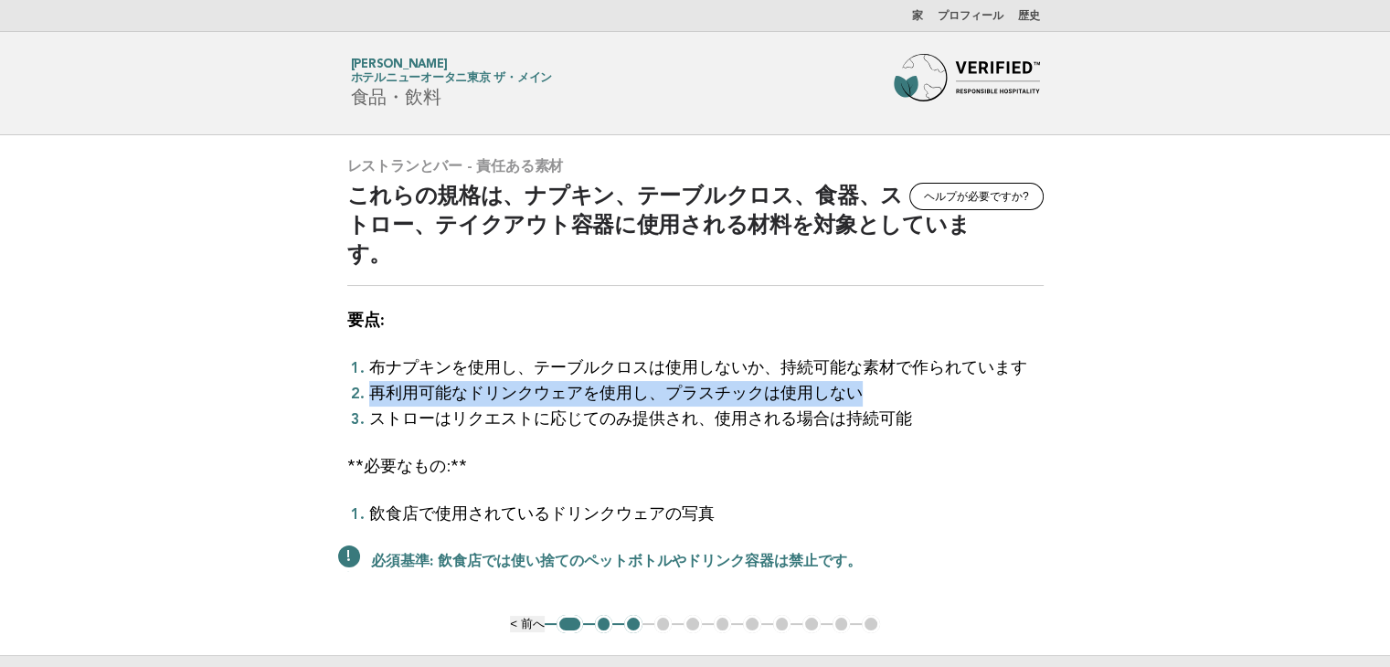
drag, startPoint x: 1197, startPoint y: 363, endPoint x: 1095, endPoint y: 323, distance: 110.0
click at [1095, 323] on main "レストランとバー - 責任ある素材 ヘルプが必要ですか? これらの規格は、ナプキン、テーブルクロス、食器、ストロー、テイクアウト容器に使用される材料を対象とし…" at bounding box center [695, 443] width 1390 height 616
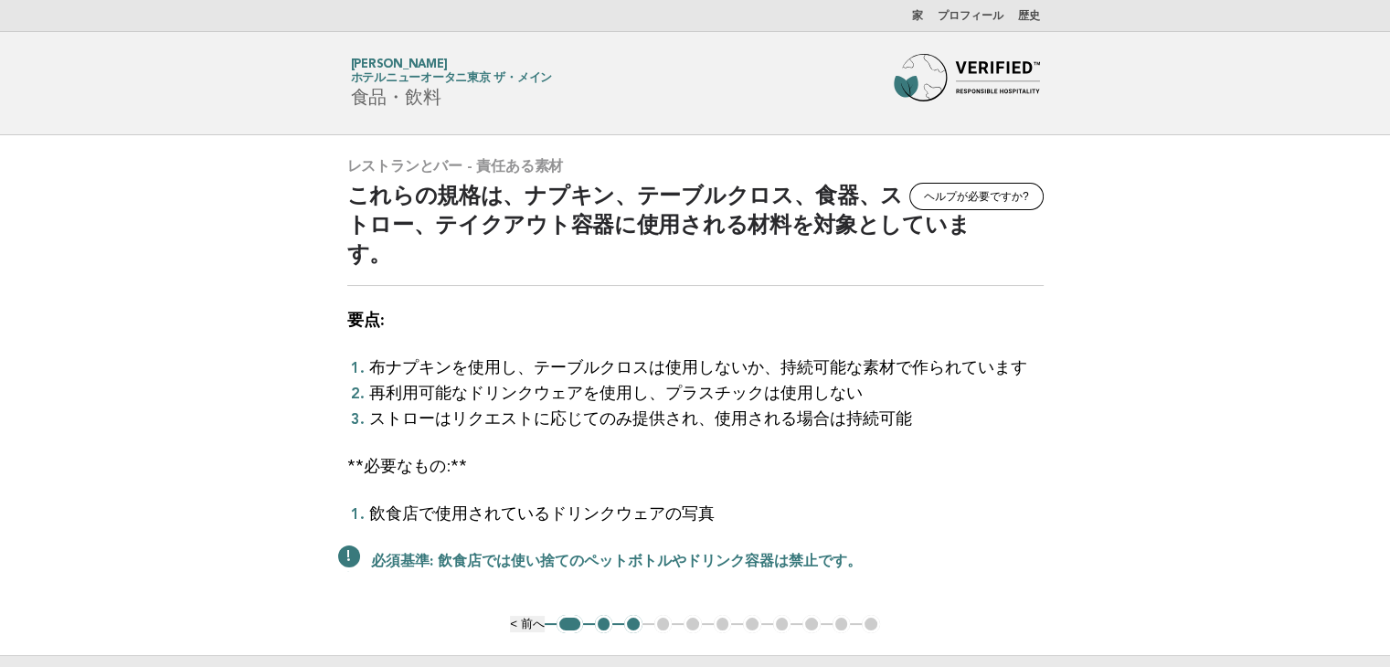
click at [1152, 472] on main "レストランとバー - 責任ある素材 ヘルプが必要ですか? これらの規格は、ナプキン、テーブルクロス、食器、ストロー、テイクアウト容器に使用される材料を対象とし…" at bounding box center [695, 443] width 1390 height 616
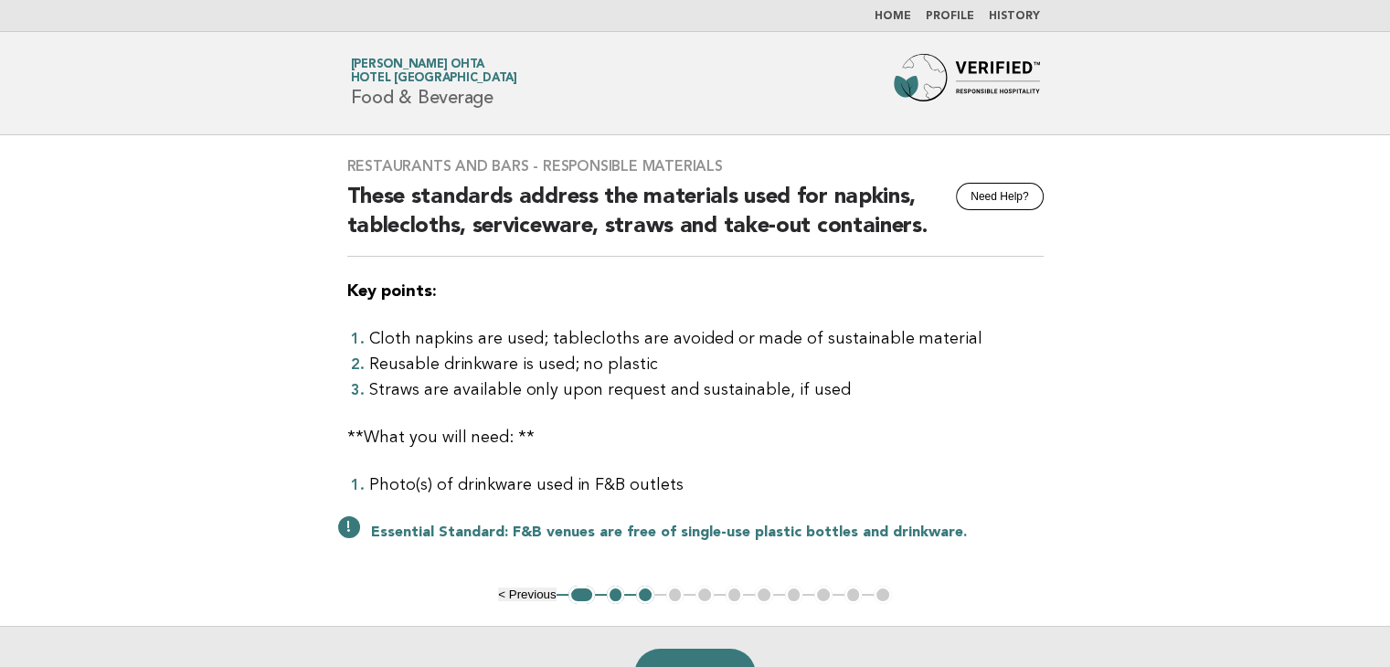
click at [641, 588] on button "3" at bounding box center [645, 595] width 18 height 18
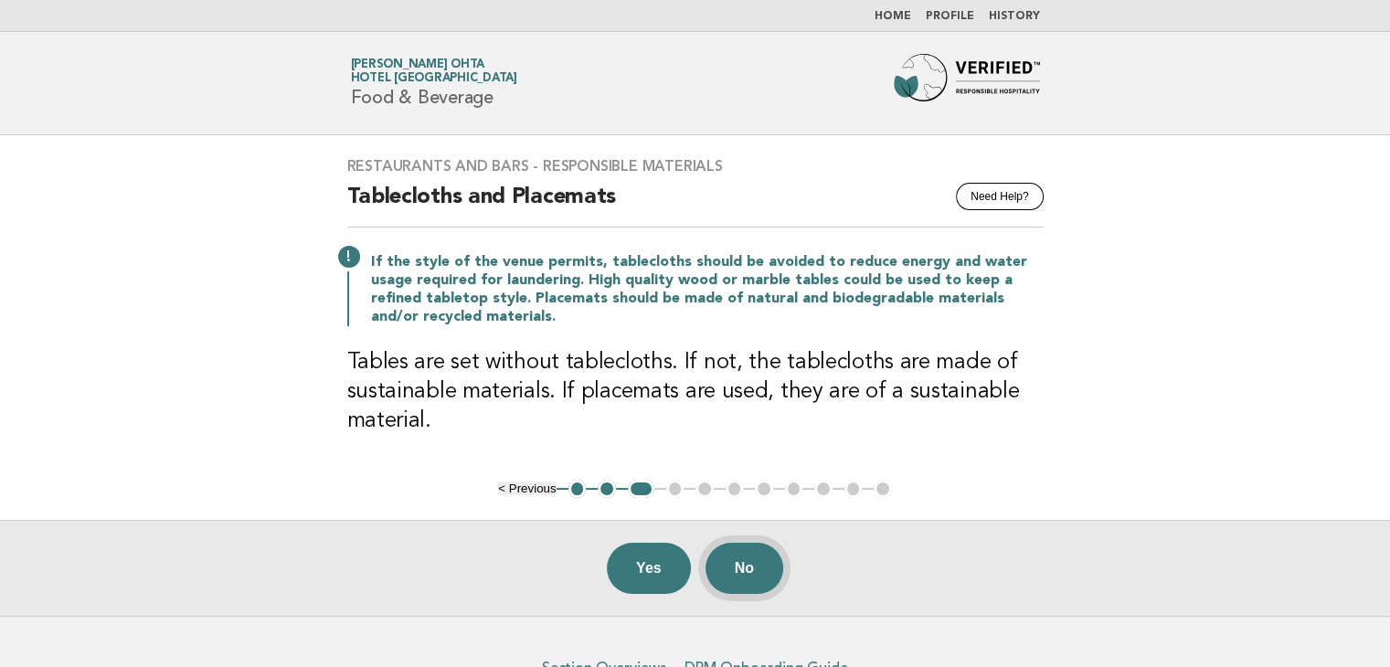
click at [769, 560] on button "No" at bounding box center [744, 568] width 78 height 51
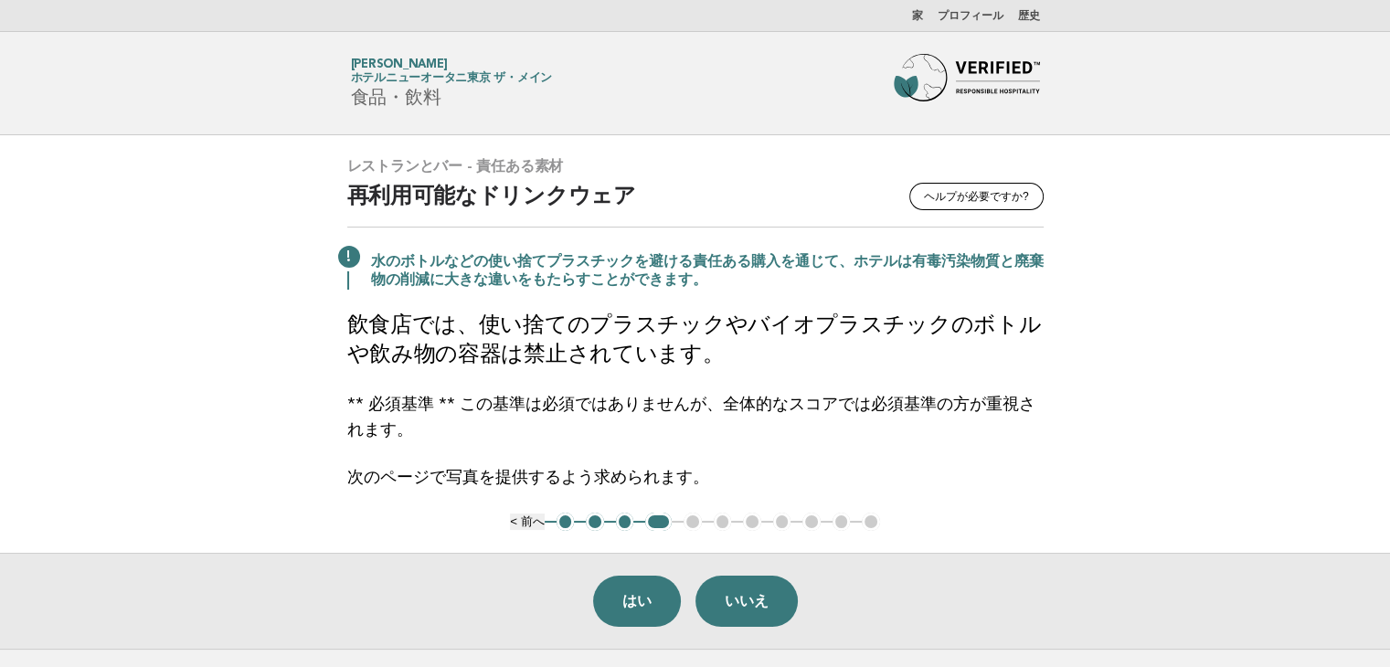
click at [1093, 476] on main "レストランとバー - 責任ある素材 ヘルプが必要ですか? 再利用可能なドリンクウェア 水のボトルなどの使い捨てプラスチックを避ける責任ある購入を通じて、ホテル…" at bounding box center [695, 392] width 1390 height 514
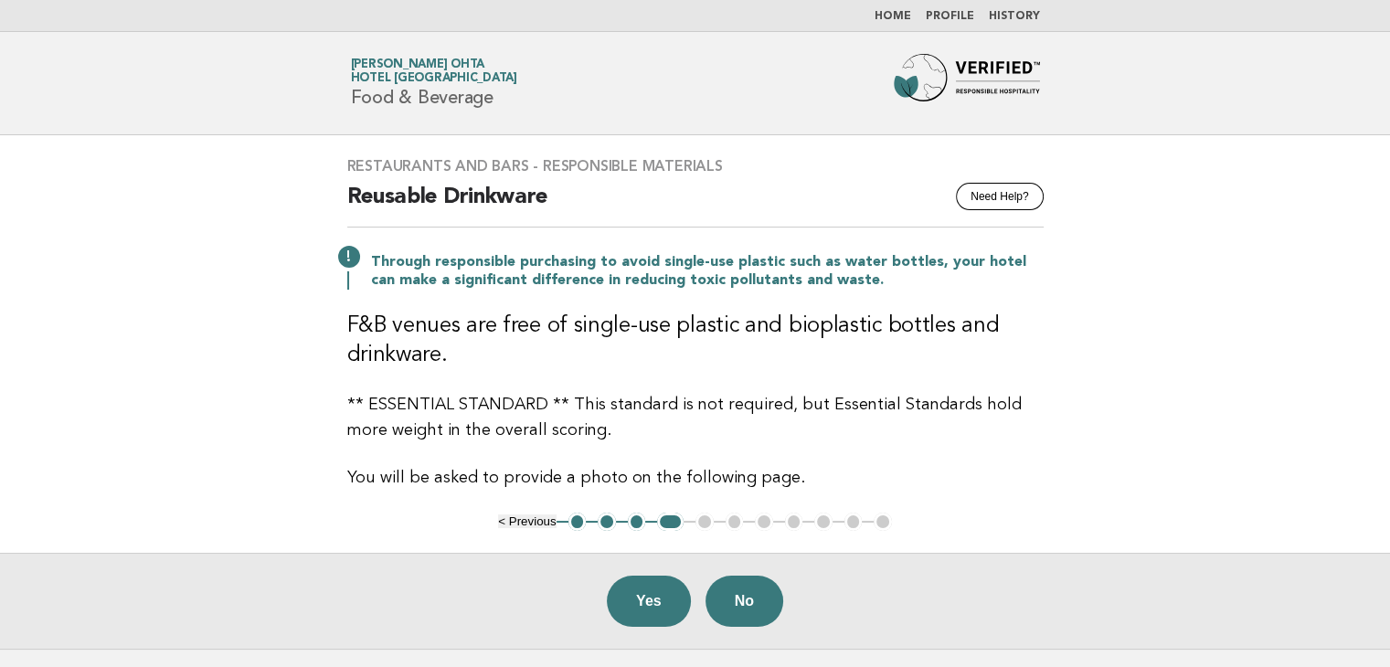
click at [653, 590] on button "Yes" at bounding box center [649, 601] width 84 height 51
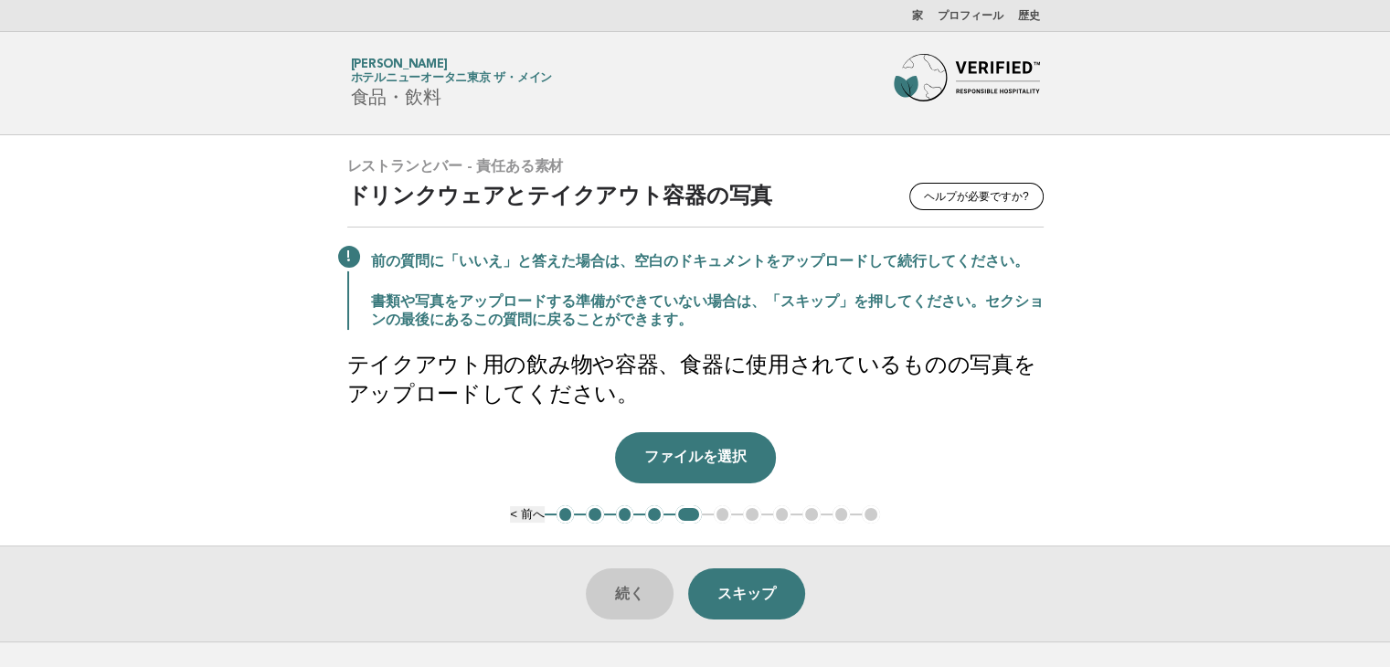
click at [1292, 191] on main "レストランとバー - 責任ある素材 ヘルプが必要ですか? ドリンクウェアとテイクアウト容器の写真 前の質問に「いいえ」と答えた場合は、空白のドキュメントをアッ…" at bounding box center [695, 388] width 1390 height 506
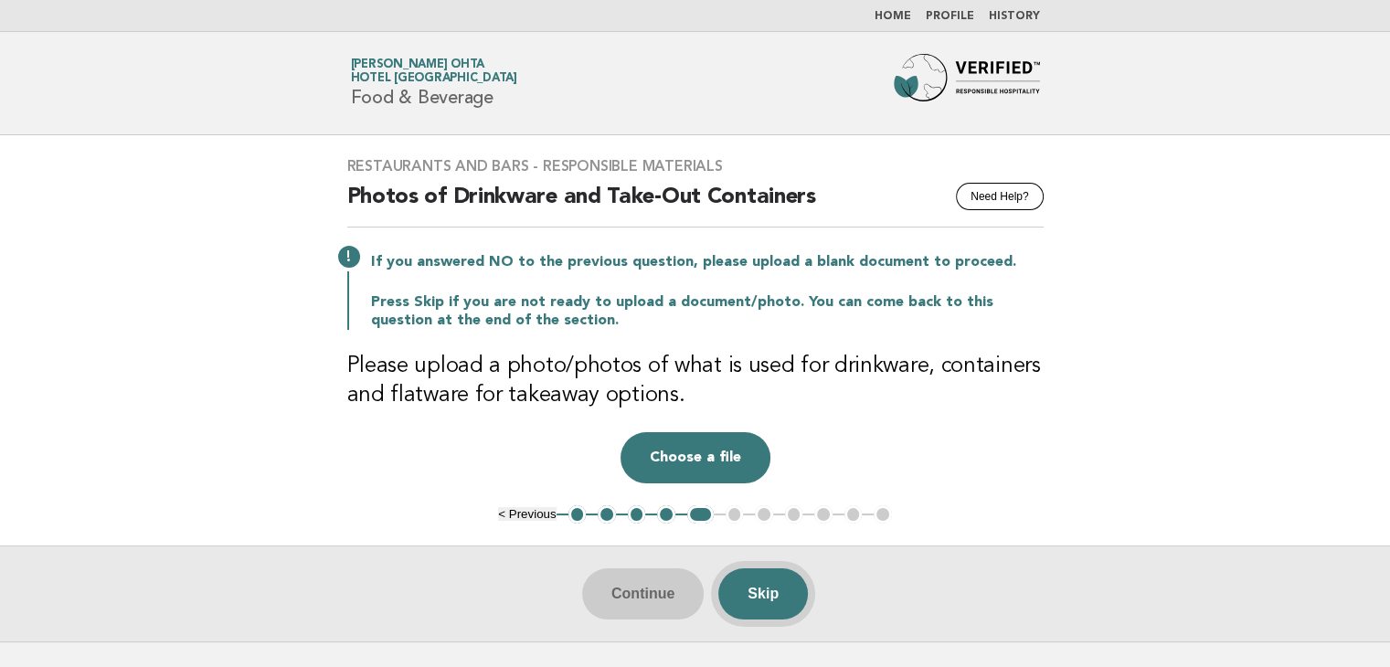
click at [773, 589] on button "Skip" at bounding box center [763, 593] width 90 height 51
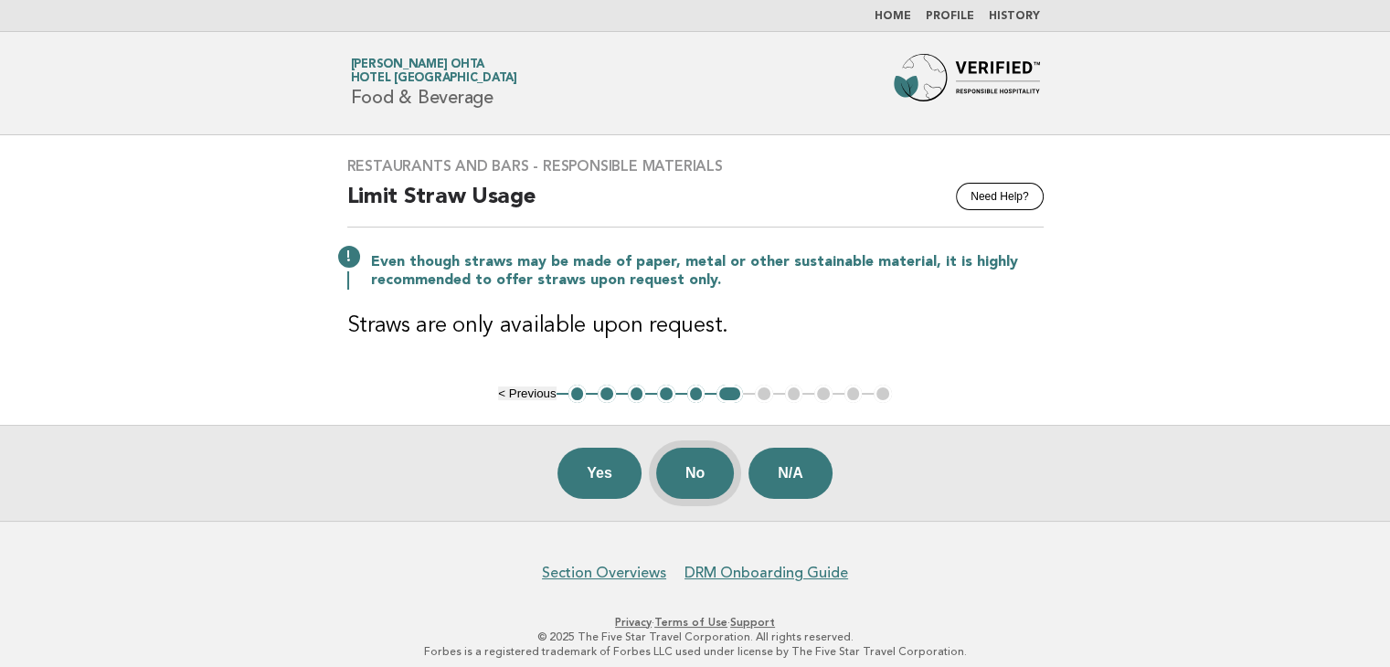
click at [688, 472] on button "No" at bounding box center [695, 473] width 78 height 51
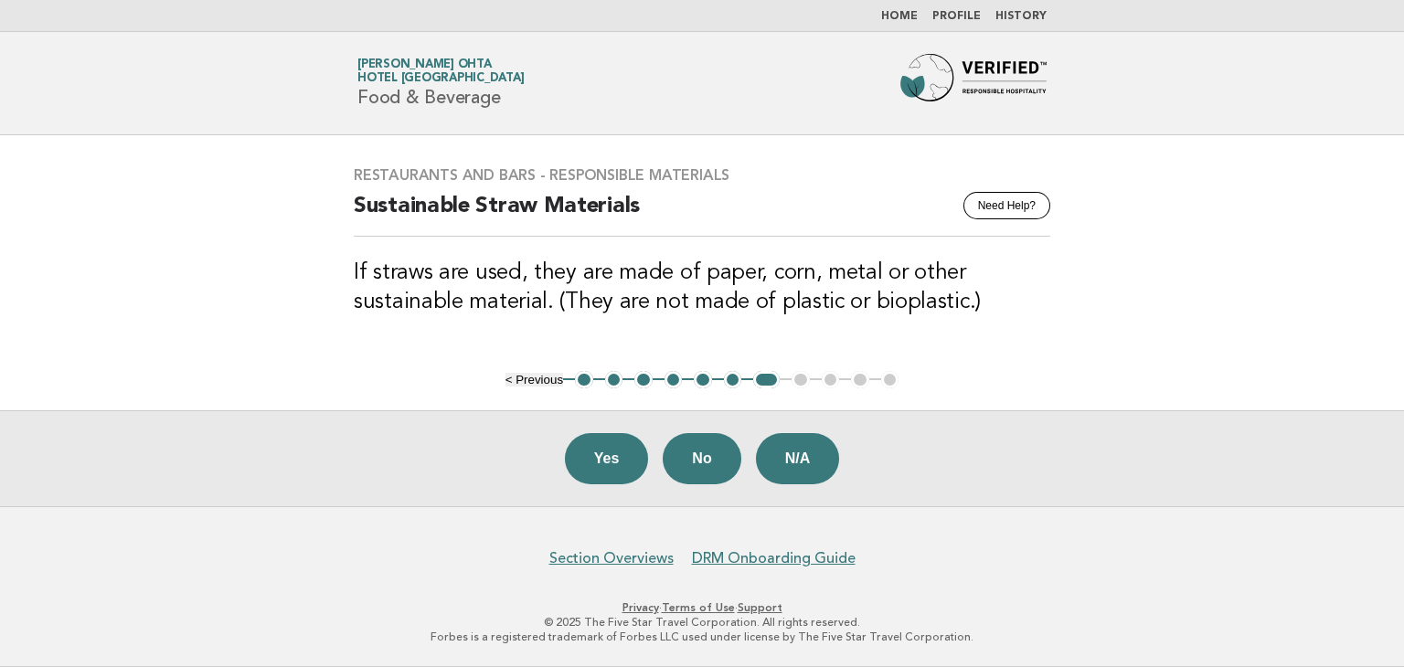
click at [690, 453] on button "No" at bounding box center [702, 458] width 78 height 51
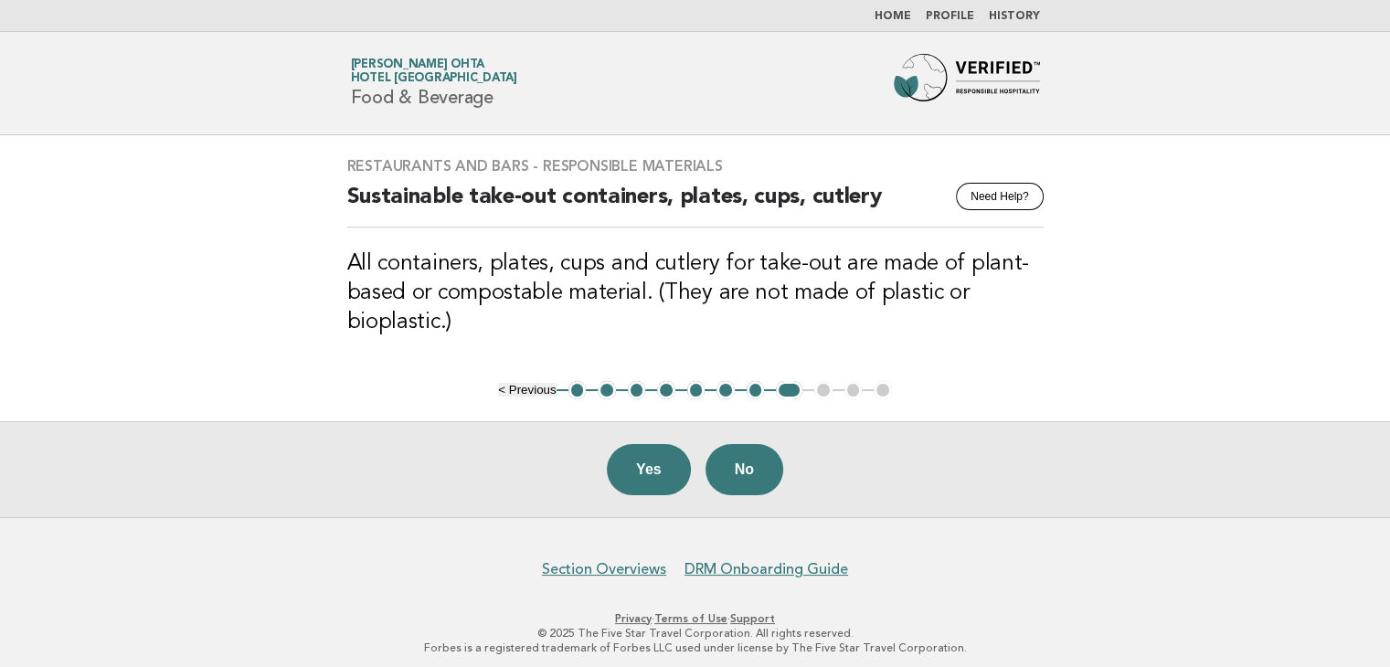
click at [747, 467] on button "No" at bounding box center [744, 469] width 78 height 51
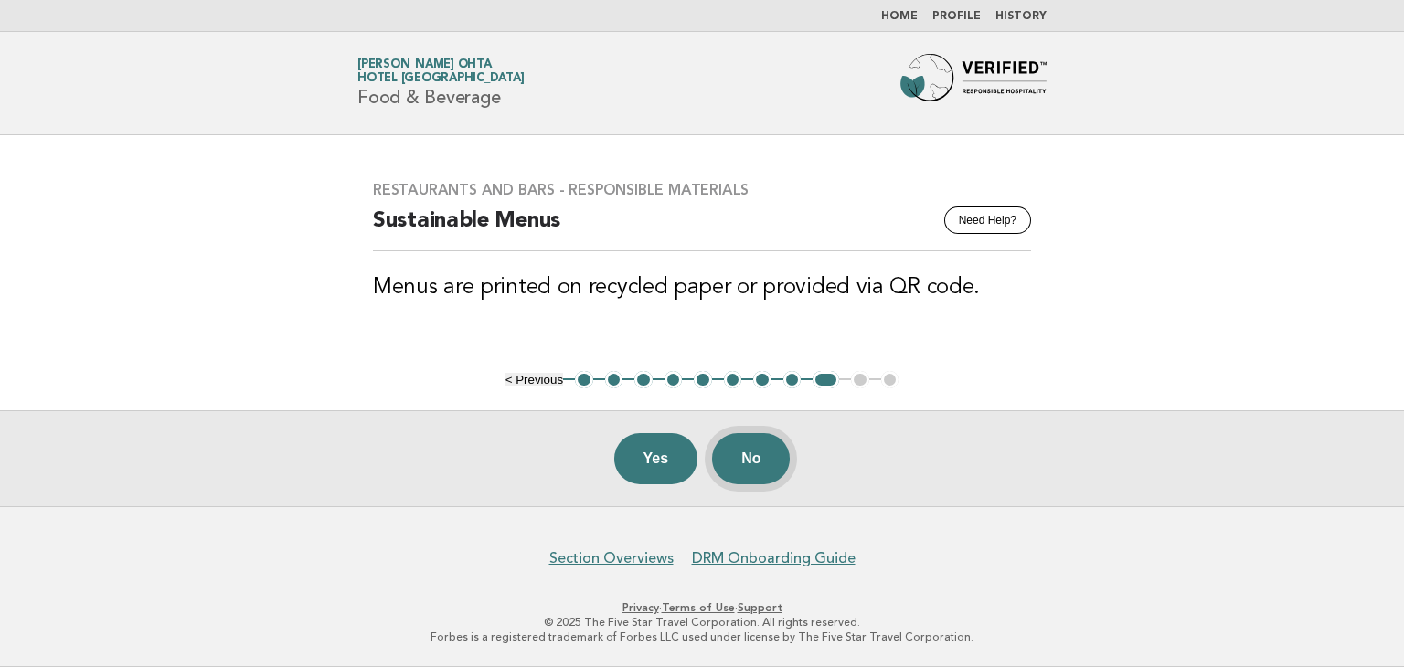
click at [757, 469] on button "No" at bounding box center [751, 458] width 78 height 51
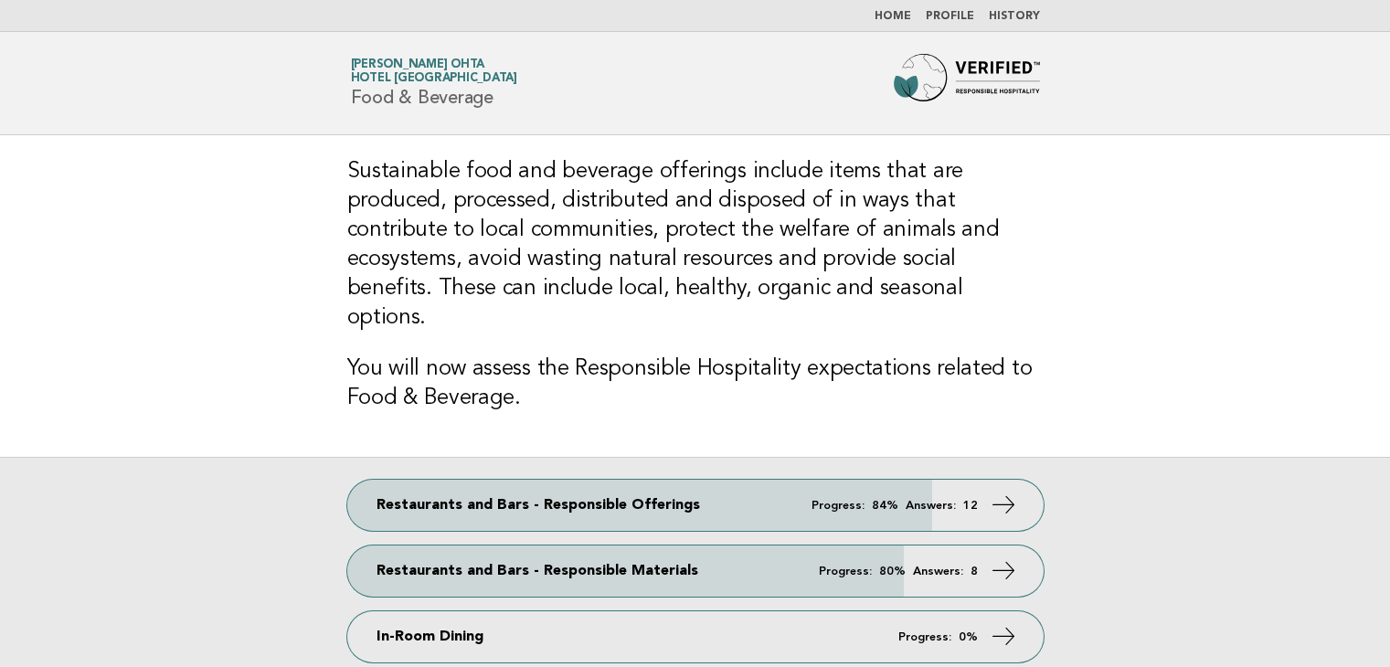
scroll to position [183, 0]
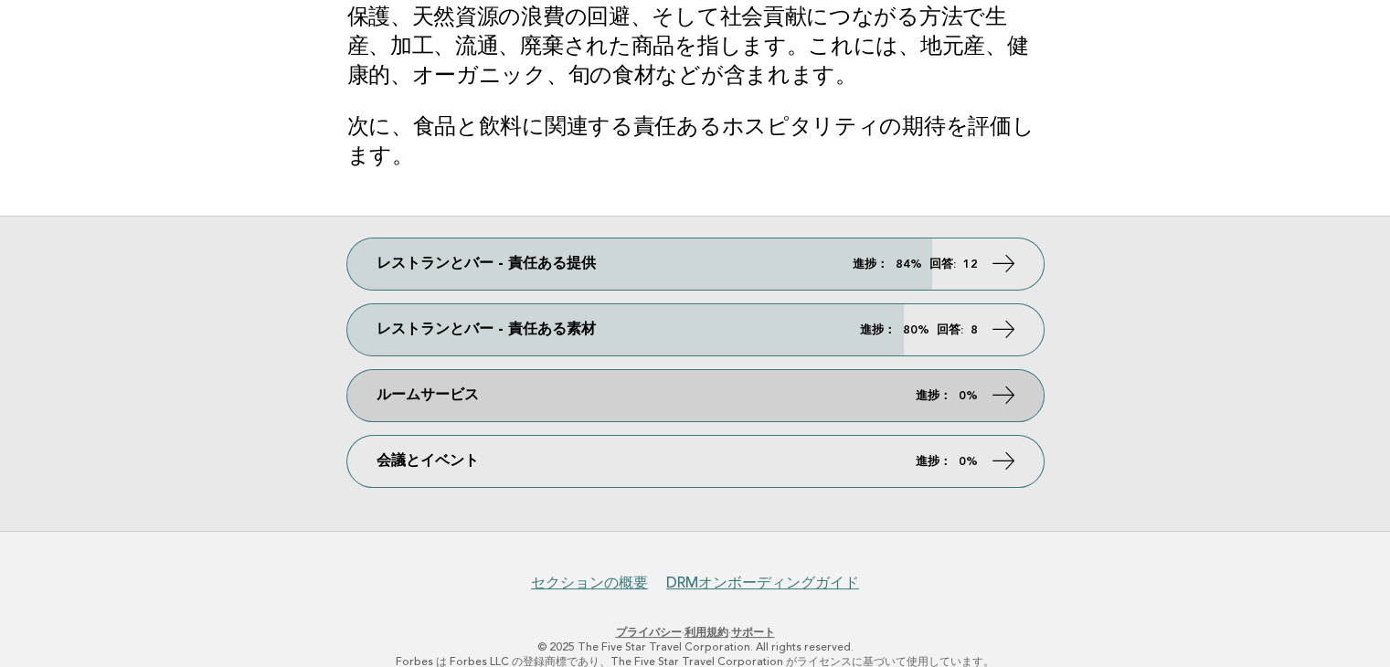
click at [485, 388] on link "ルームサービス 進捗： 0%" at bounding box center [695, 395] width 696 height 51
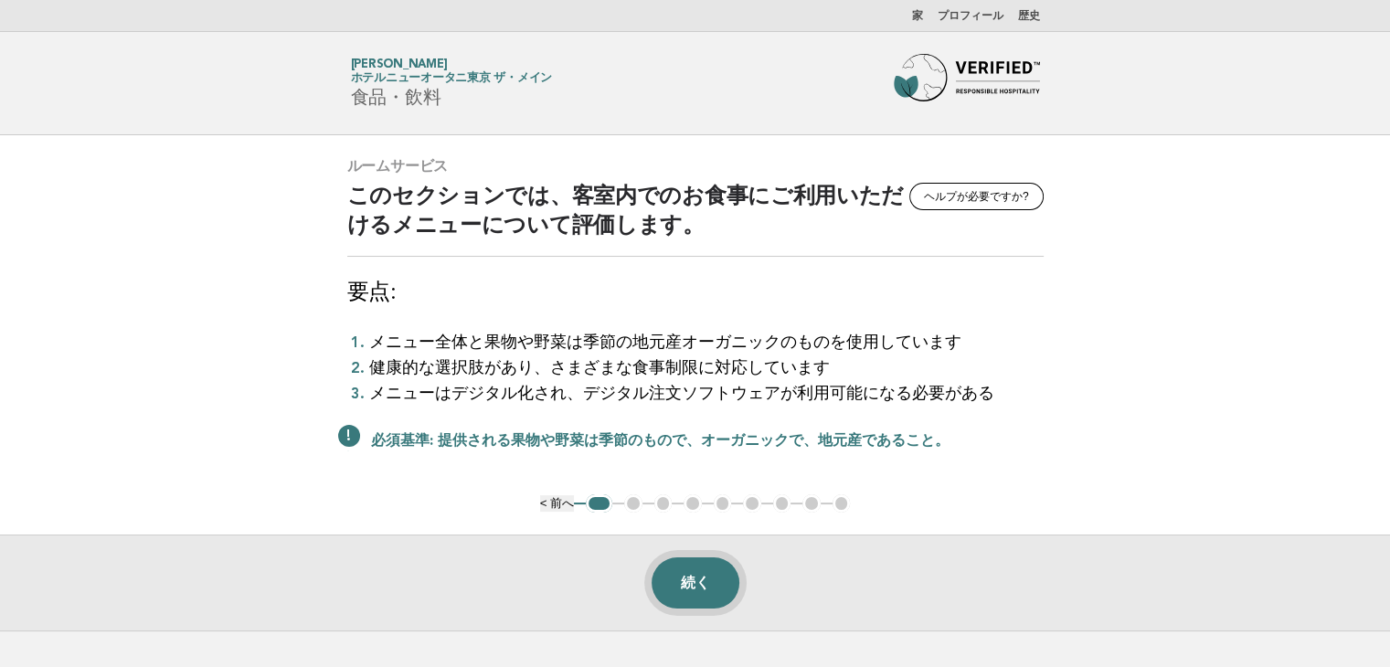
click at [703, 587] on font "続く" at bounding box center [695, 583] width 29 height 16
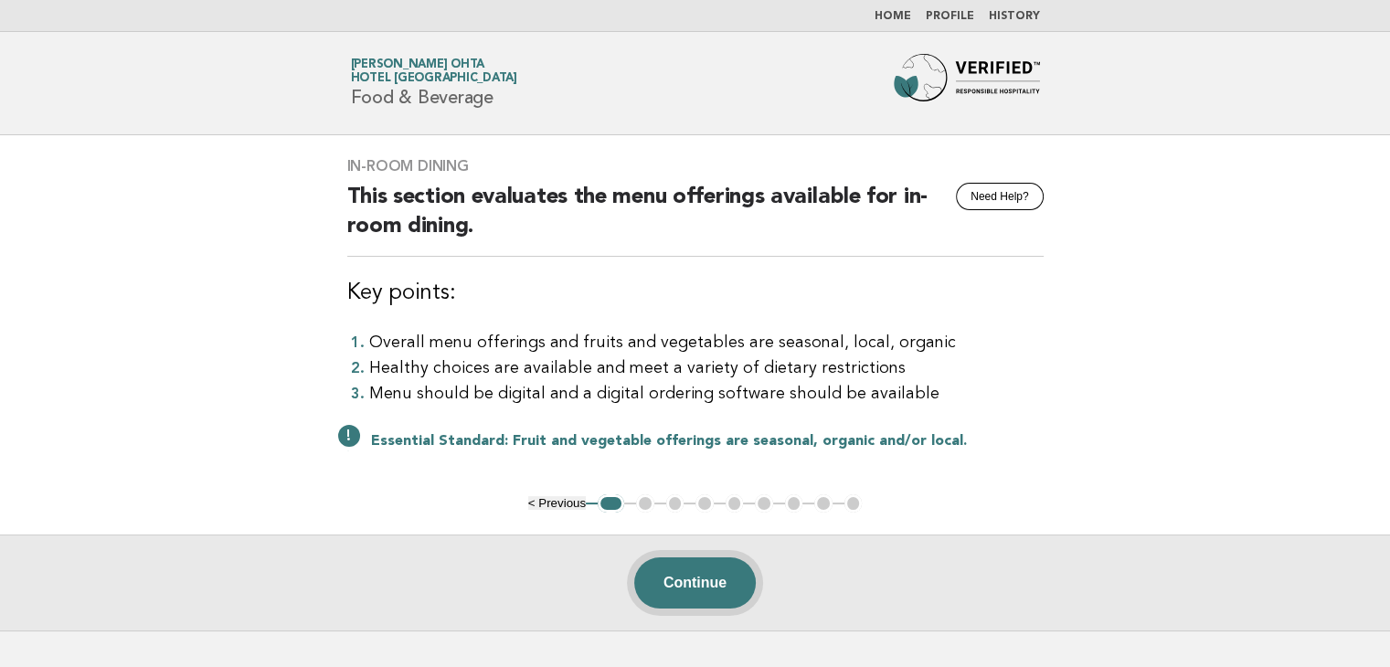
click at [684, 585] on button "Continue" at bounding box center [695, 582] width 122 height 51
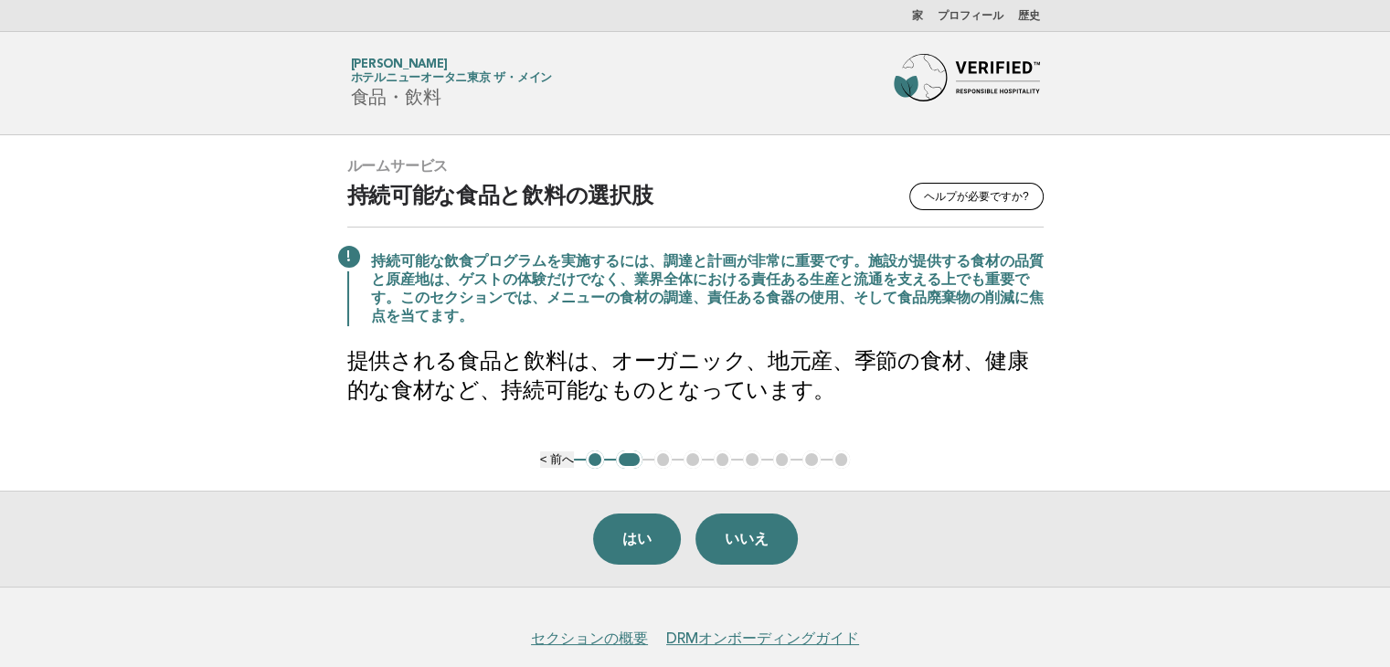
click at [1225, 248] on main "ルームサービス ヘルプが必要ですか? 持続可能な食品と飲料の選択肢 持続可能な飲食プログラムを実施するには、調達と計画が非常に重要です。施設が提供する食材の品…" at bounding box center [695, 360] width 1390 height 451
click at [646, 546] on font "はい" at bounding box center [636, 539] width 29 height 16
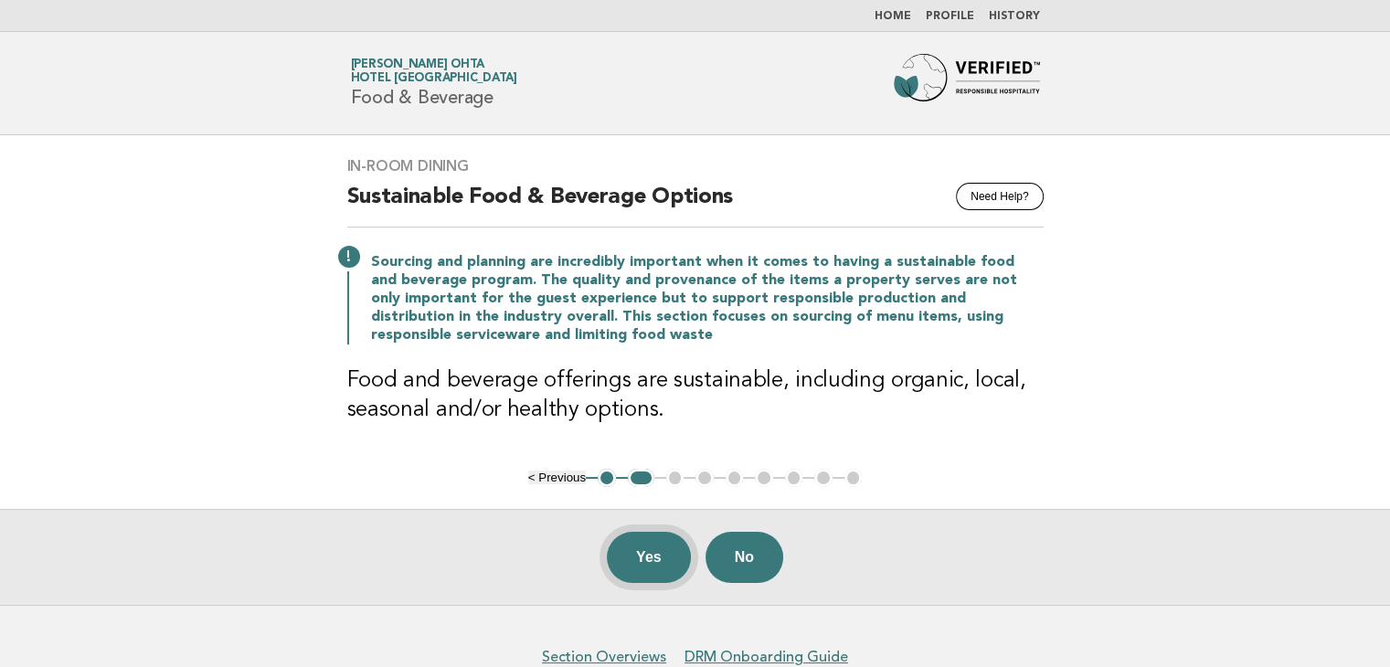
click at [643, 570] on button "Yes" at bounding box center [649, 557] width 84 height 51
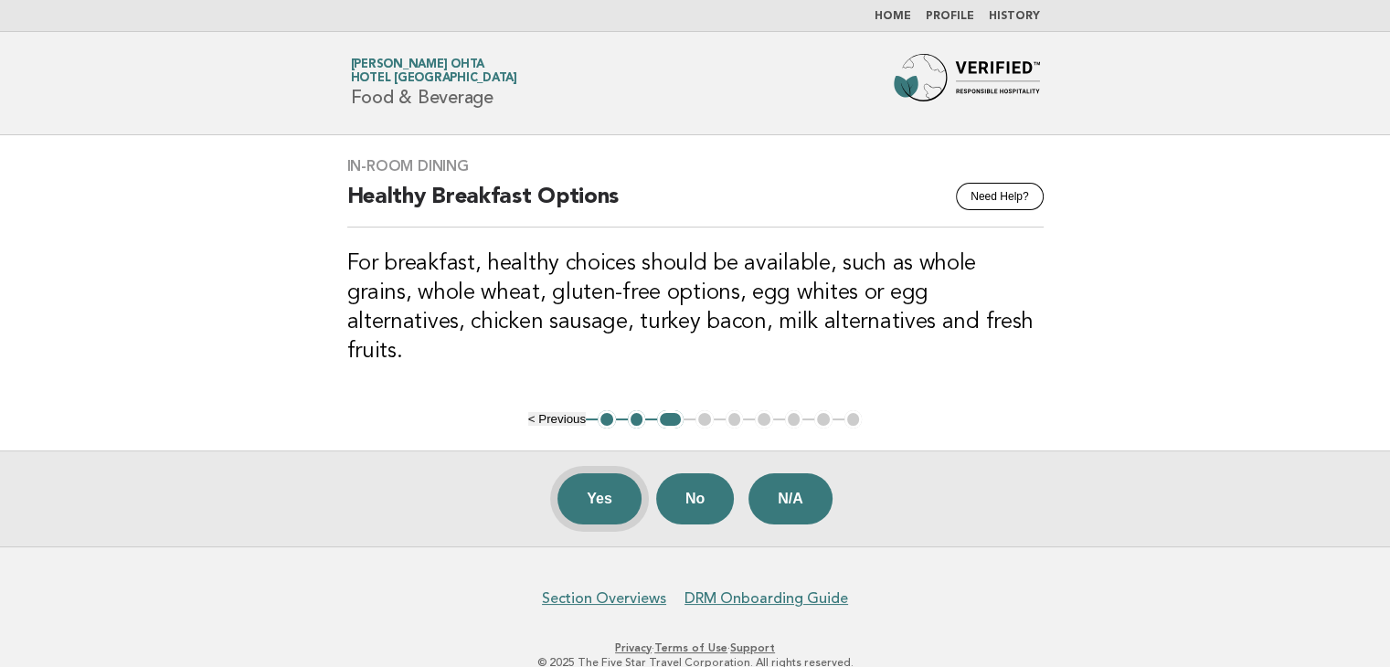
click at [605, 473] on button "Yes" at bounding box center [599, 498] width 84 height 51
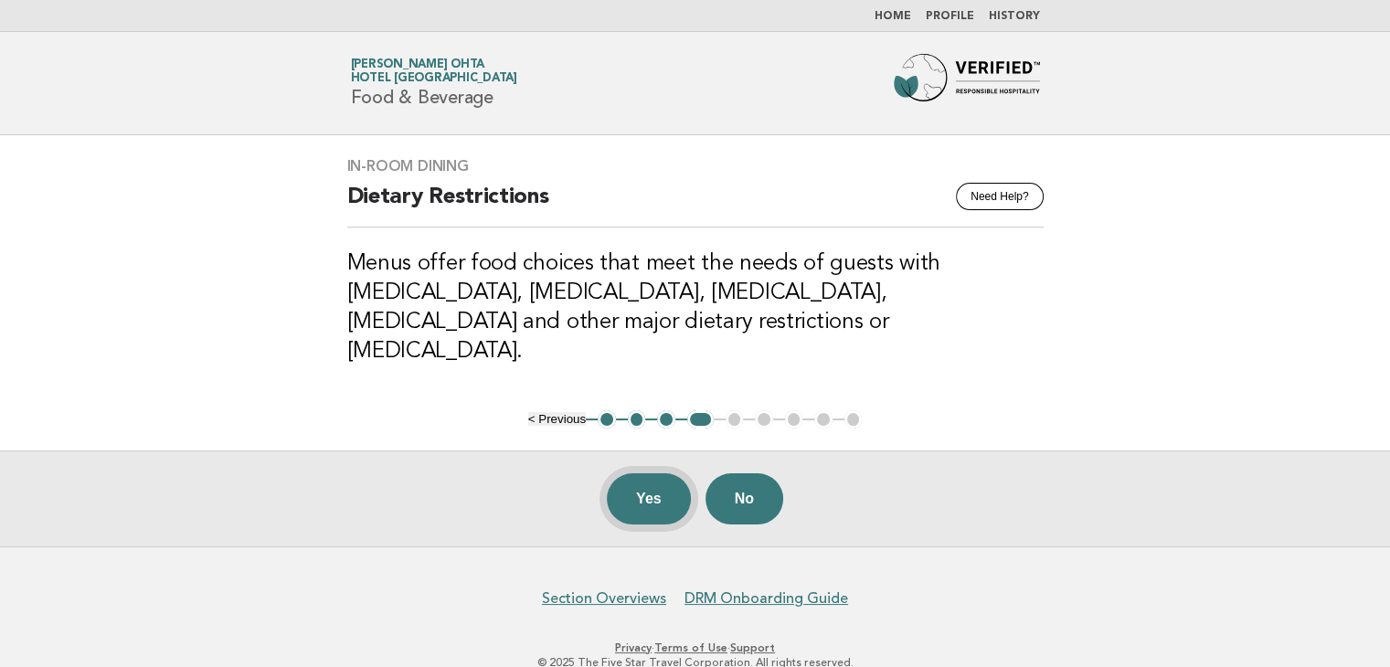
click at [656, 473] on button "Yes" at bounding box center [649, 498] width 84 height 51
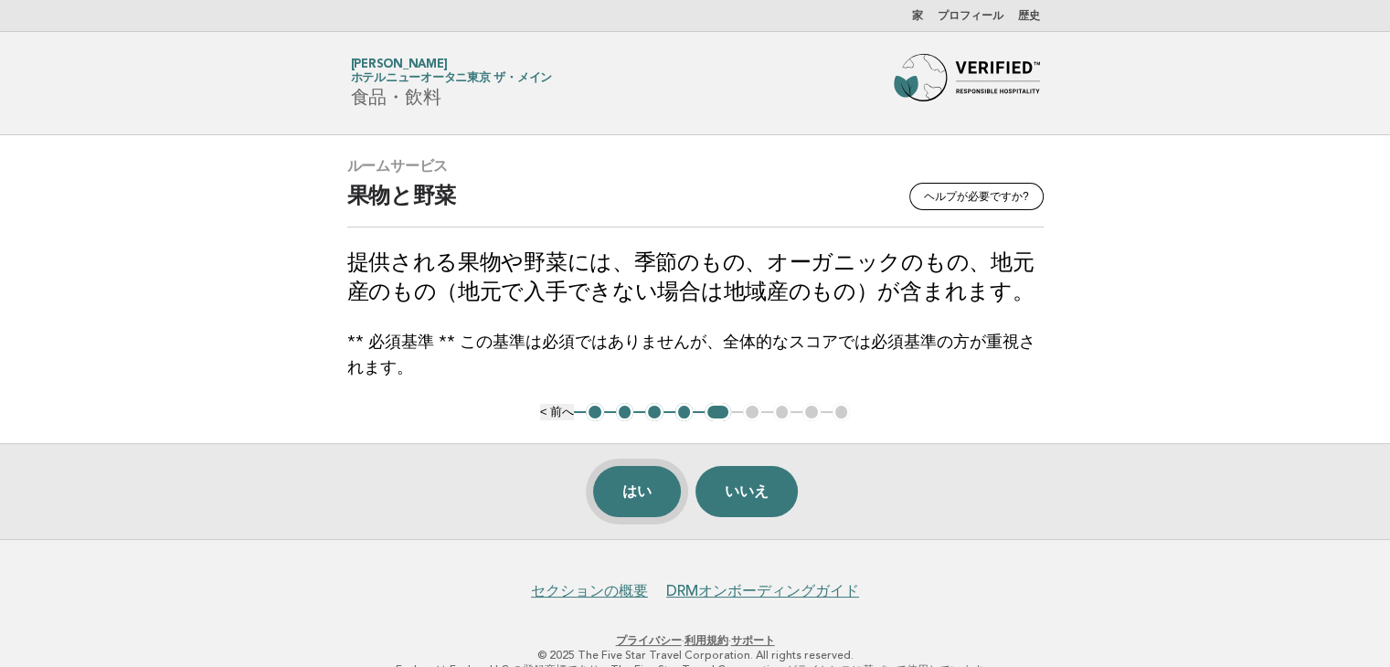
click at [650, 493] on font "はい" at bounding box center [636, 491] width 29 height 16
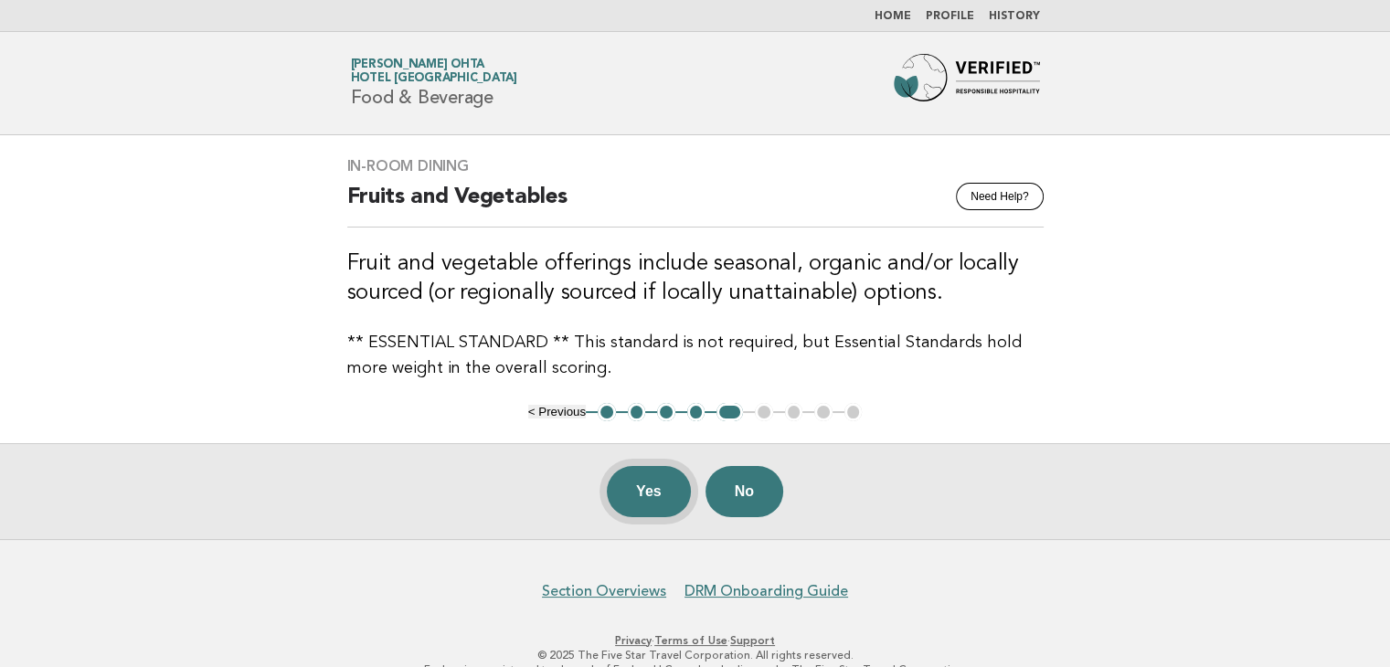
click at [640, 515] on button "Yes" at bounding box center [649, 491] width 84 height 51
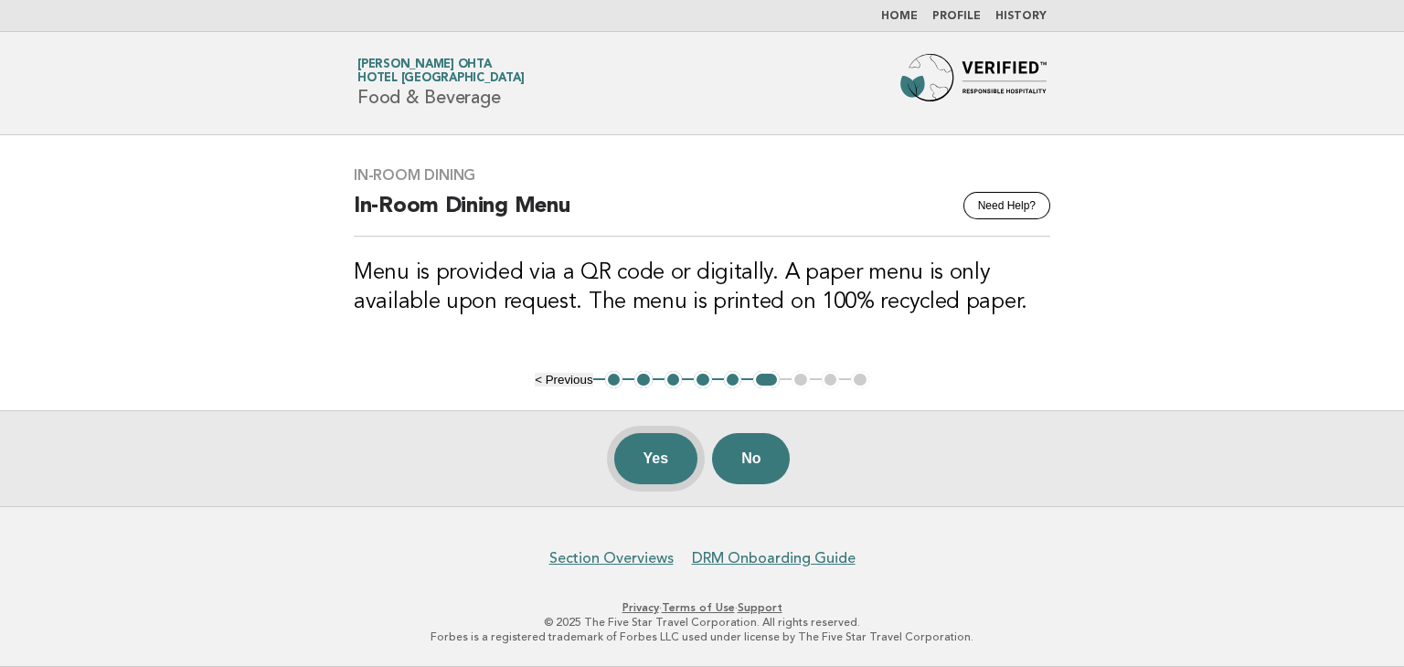
click at [641, 465] on button "Yes" at bounding box center [656, 458] width 84 height 51
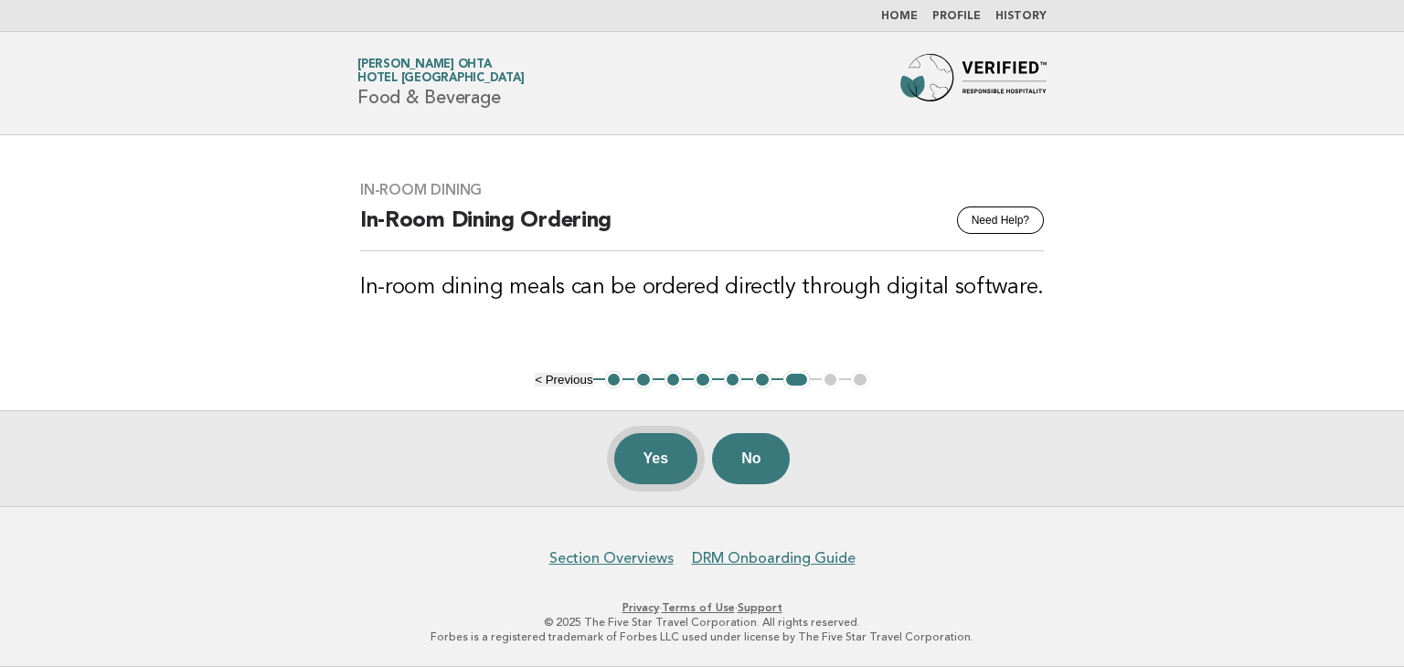
click at [647, 445] on button "Yes" at bounding box center [656, 458] width 84 height 51
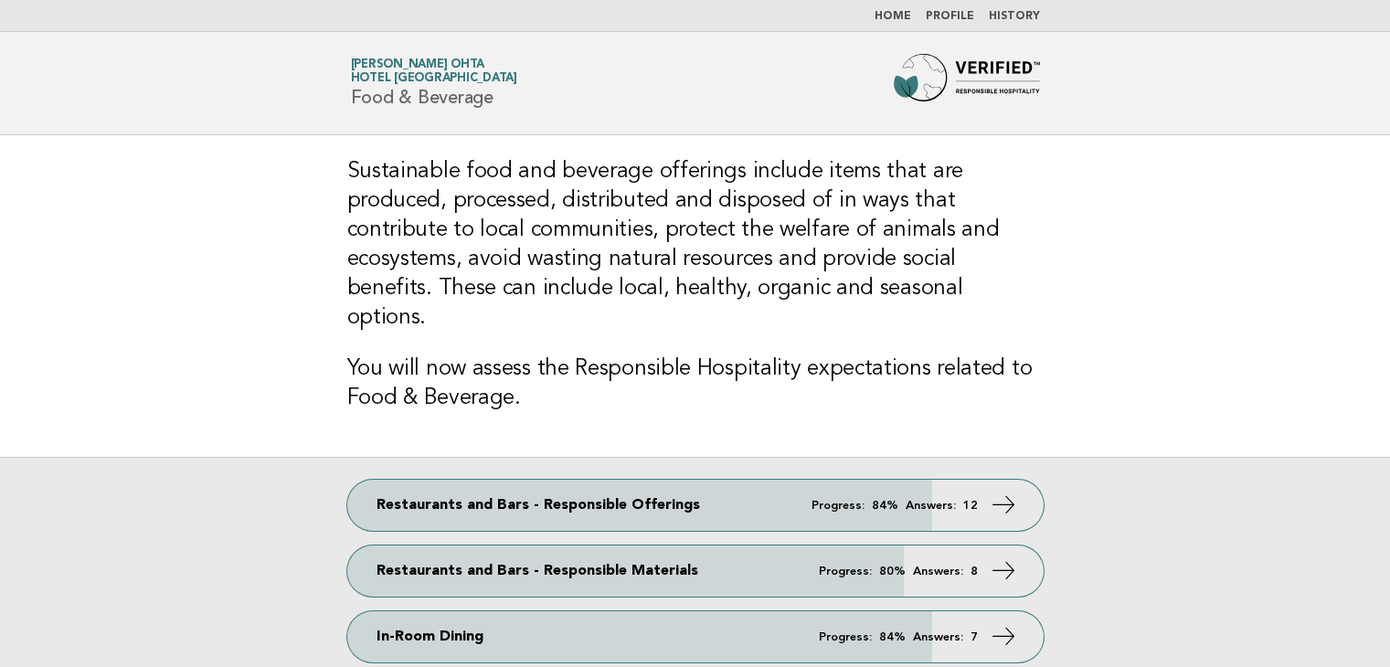
scroll to position [183, 0]
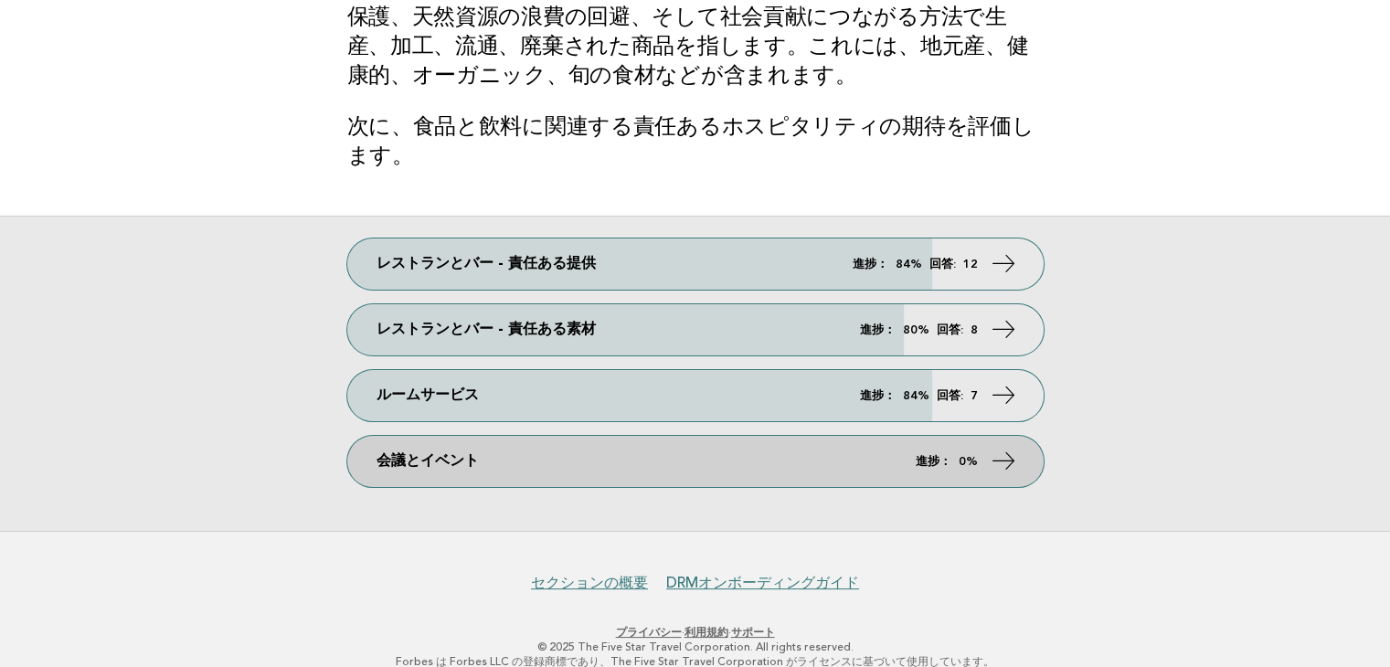
click at [482, 457] on link "会議とイベント 進捗： 0%" at bounding box center [695, 461] width 696 height 51
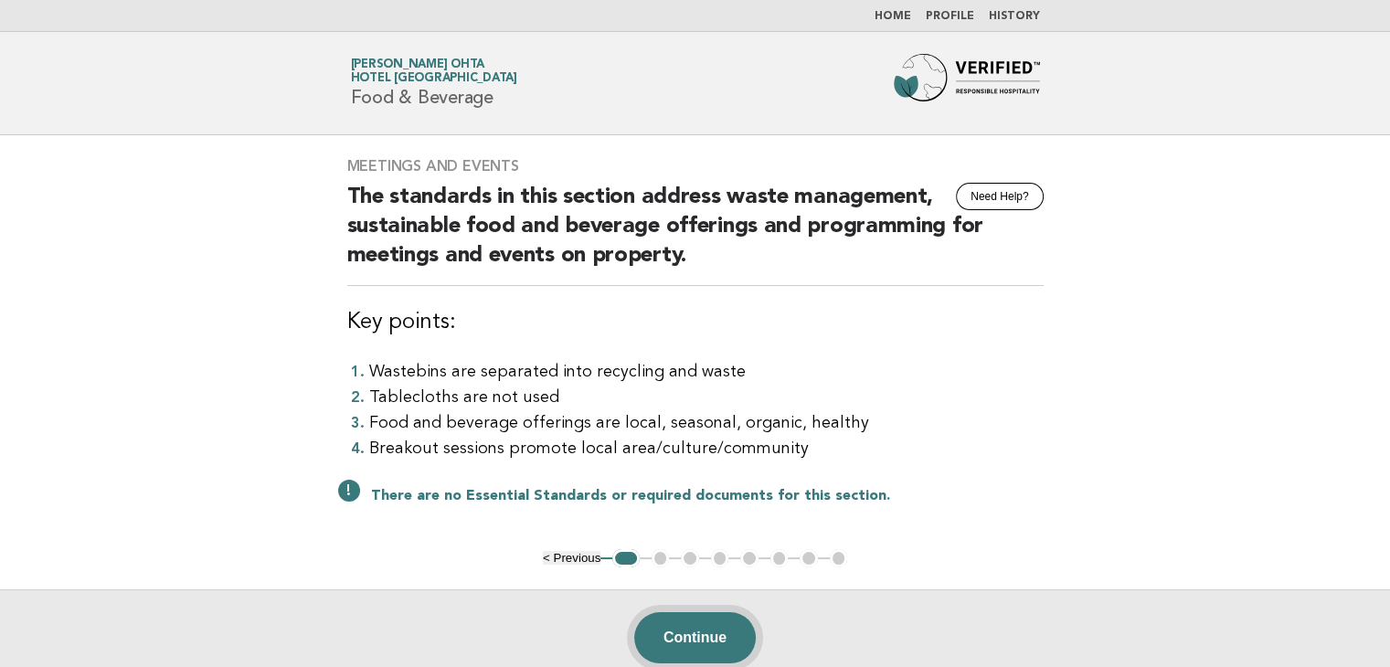
click at [664, 639] on button "Continue" at bounding box center [695, 637] width 122 height 51
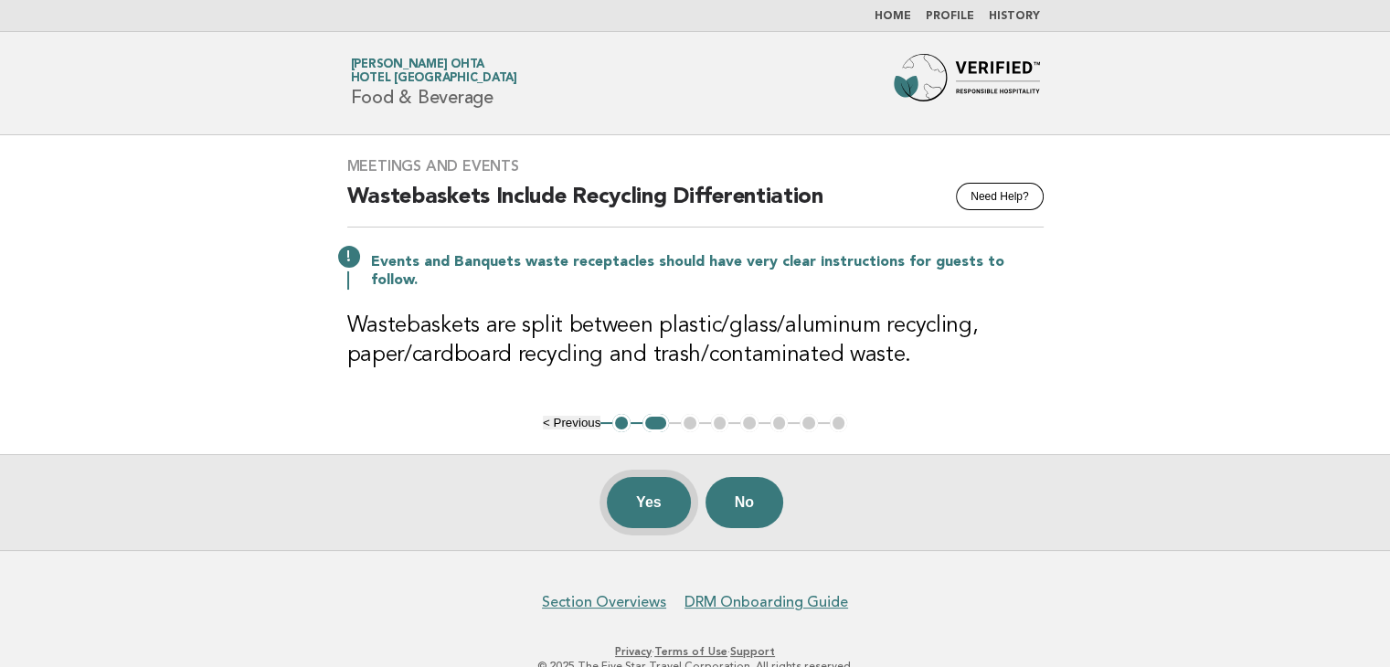
click at [668, 477] on button "Yes" at bounding box center [649, 502] width 84 height 51
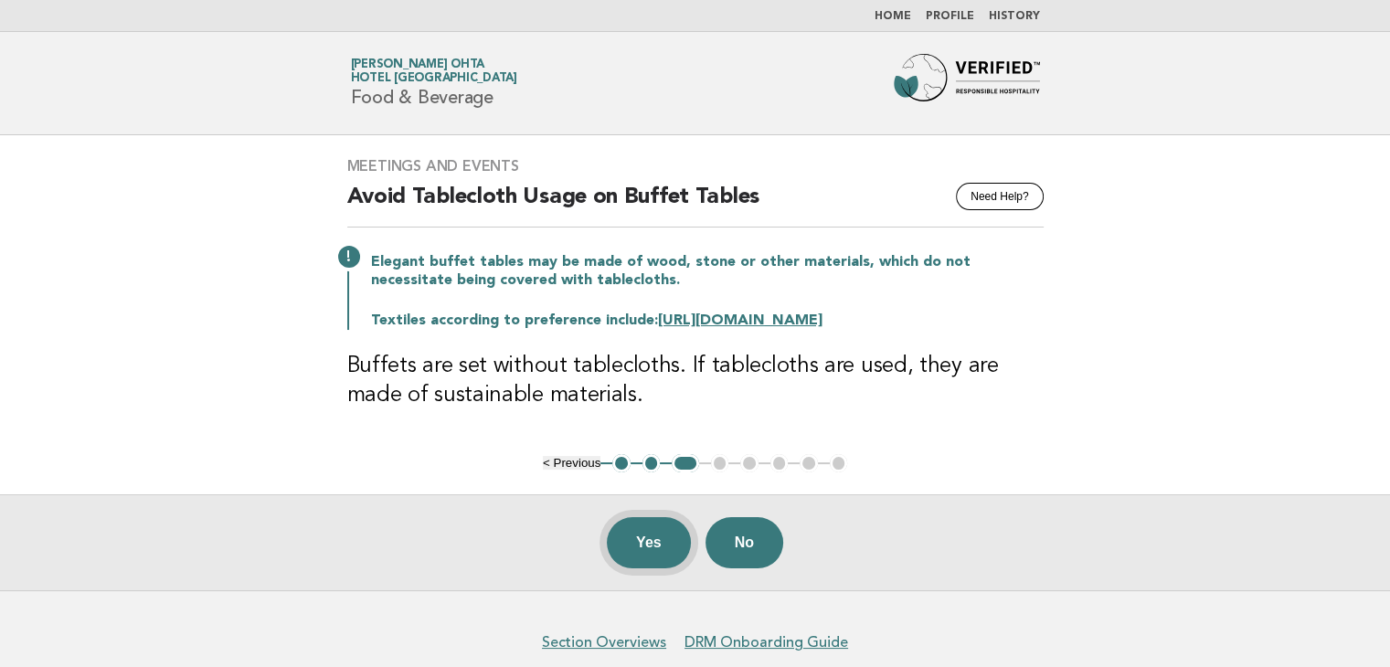
click at [639, 544] on button "Yes" at bounding box center [649, 542] width 84 height 51
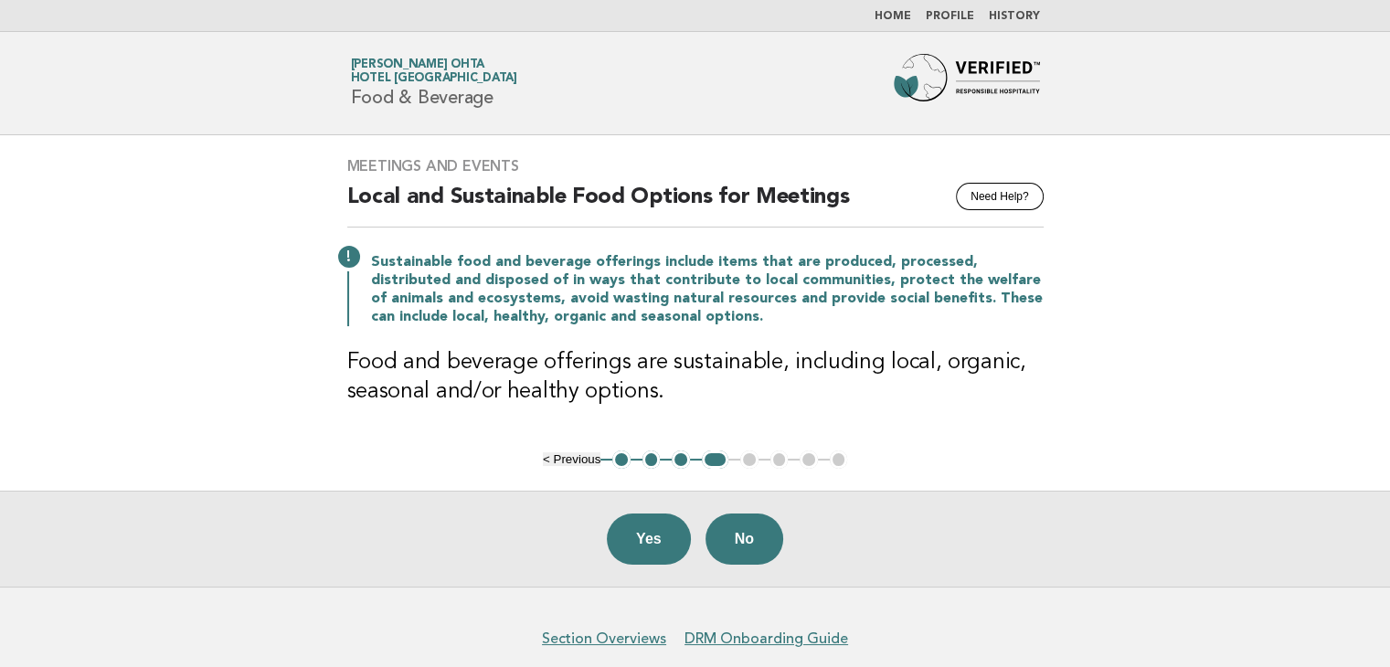
click at [636, 538] on button "Yes" at bounding box center [649, 539] width 84 height 51
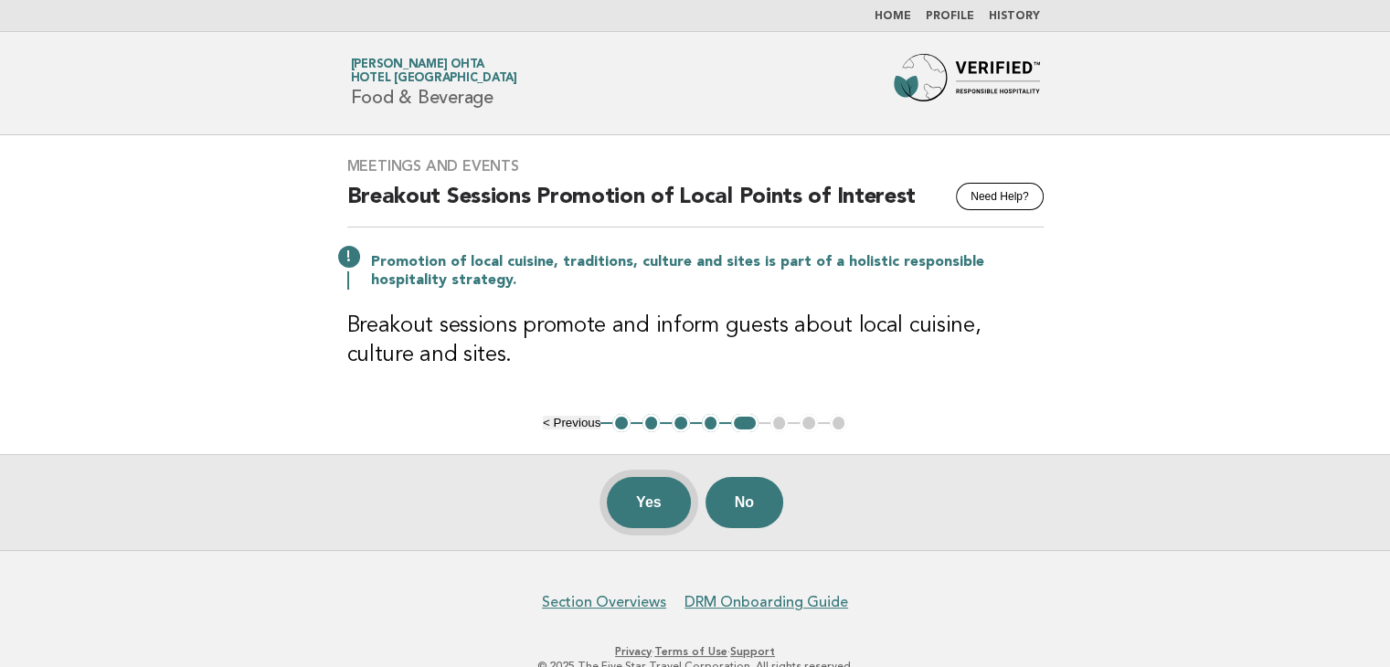
click at [642, 505] on button "Yes" at bounding box center [649, 502] width 84 height 51
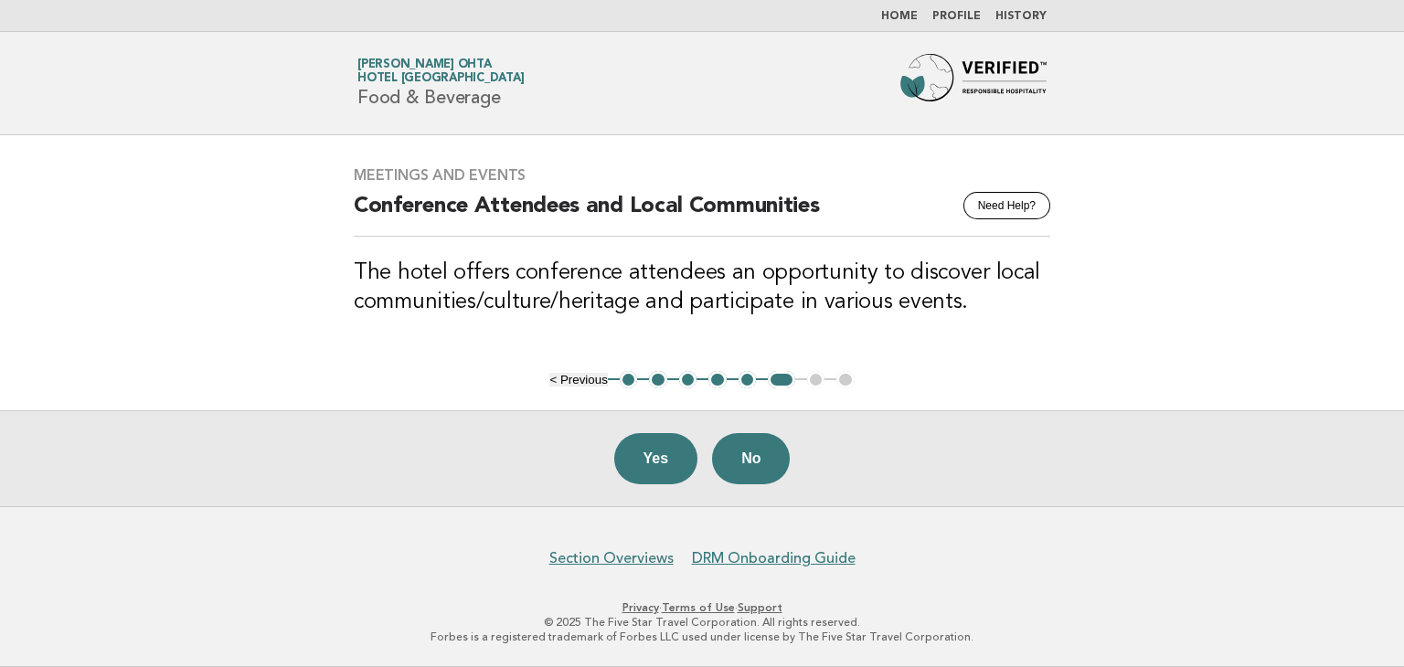
click at [652, 455] on button "Yes" at bounding box center [656, 458] width 84 height 51
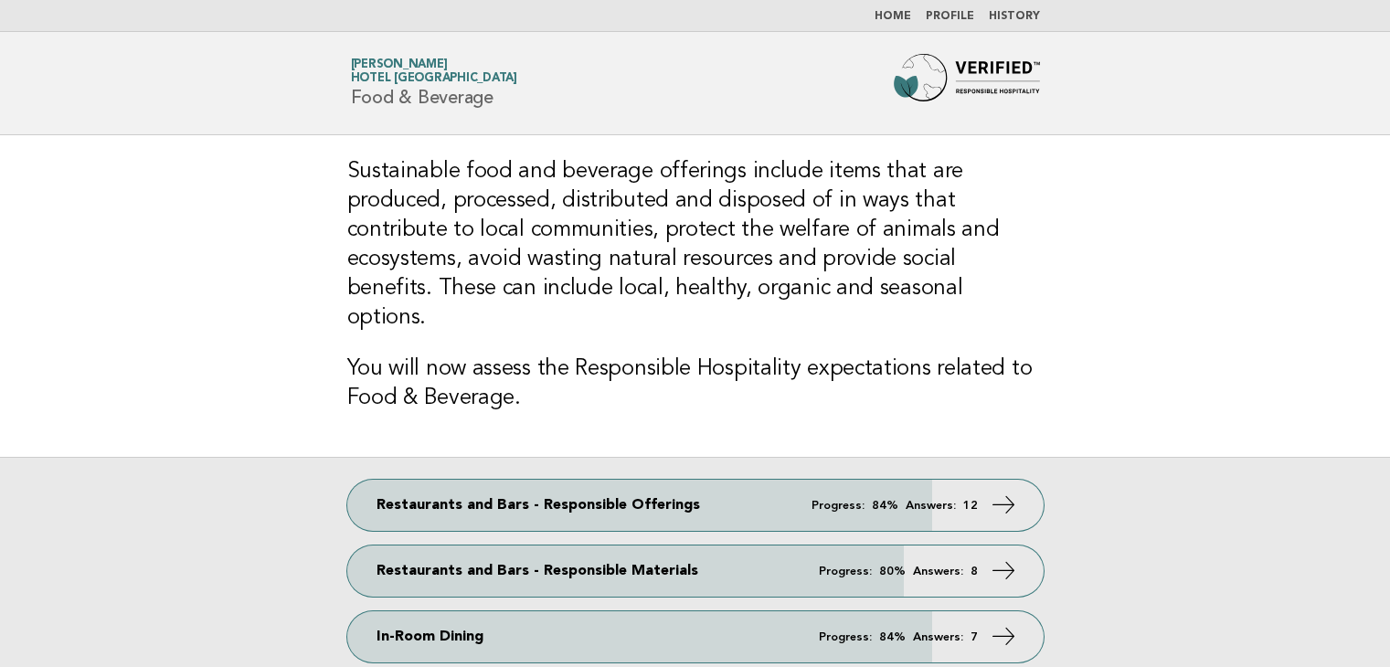
scroll to position [183, 0]
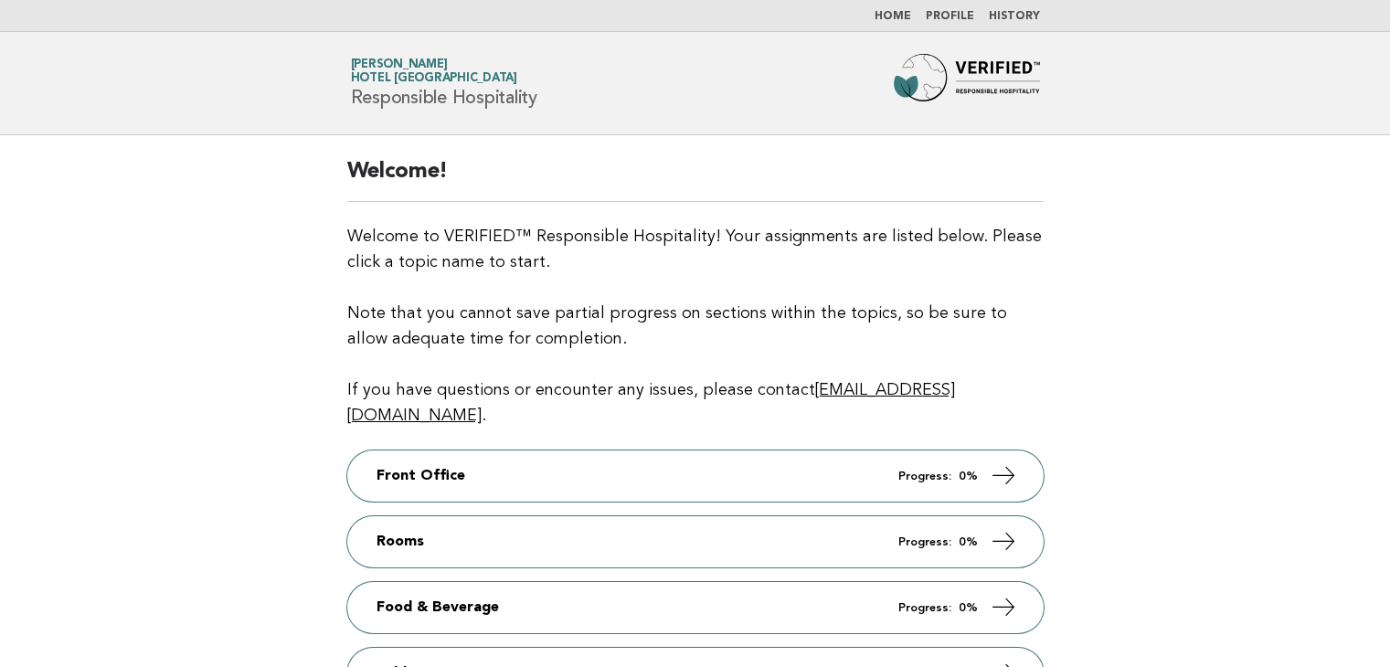
scroll to position [274, 0]
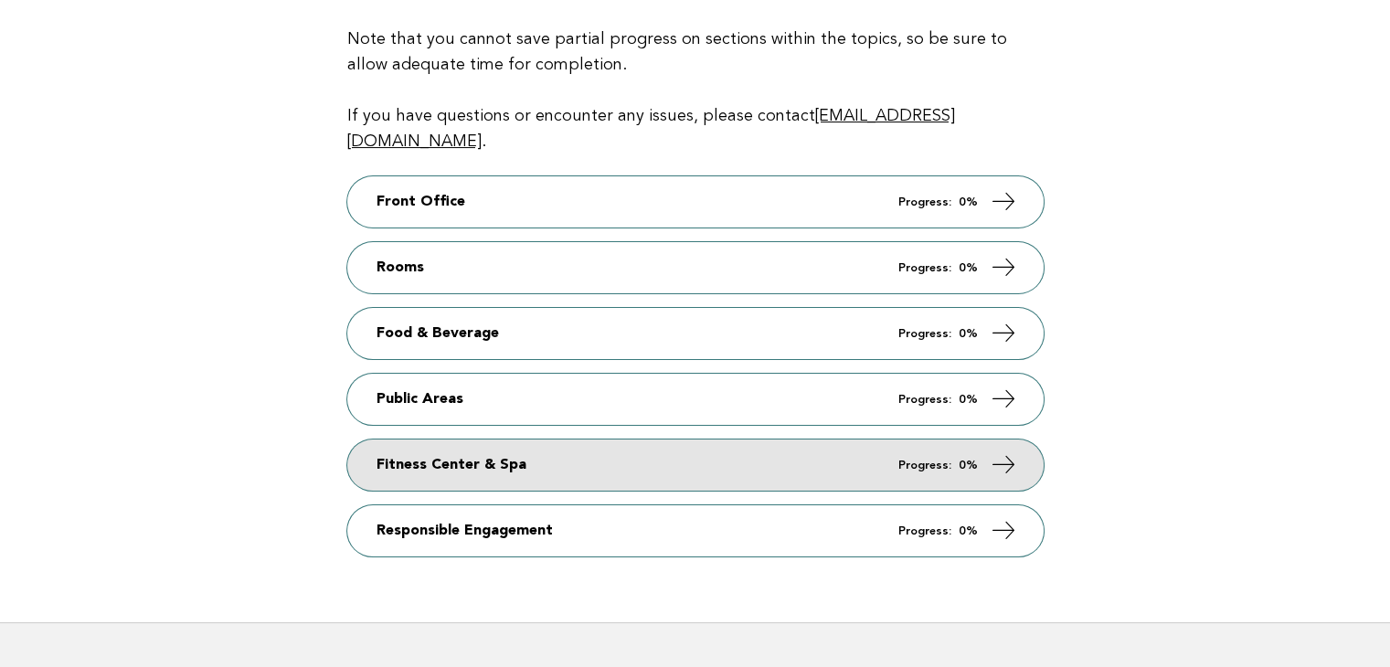
click at [417, 452] on link "Fitness Center & Spa Progress: 0%" at bounding box center [695, 465] width 696 height 51
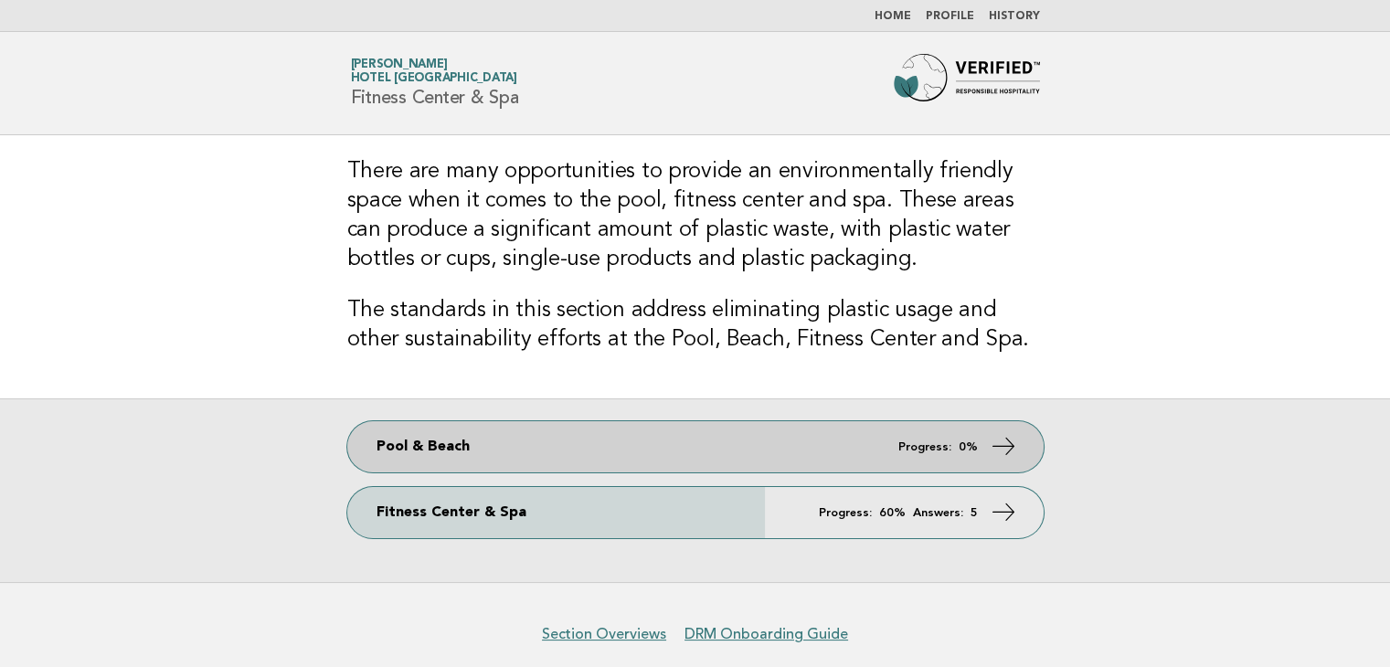
click at [592, 432] on link "Pool & Beach Progress: 0%" at bounding box center [695, 446] width 696 height 51
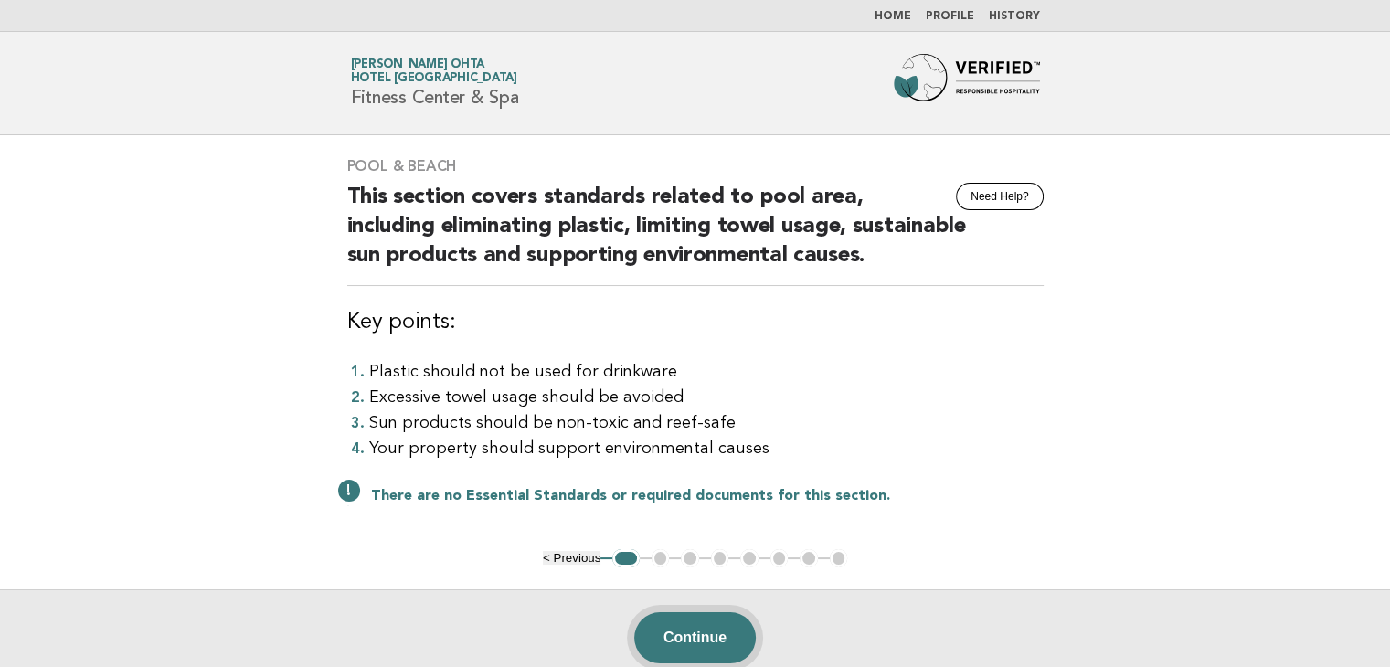
click at [705, 636] on button "Continue" at bounding box center [695, 637] width 122 height 51
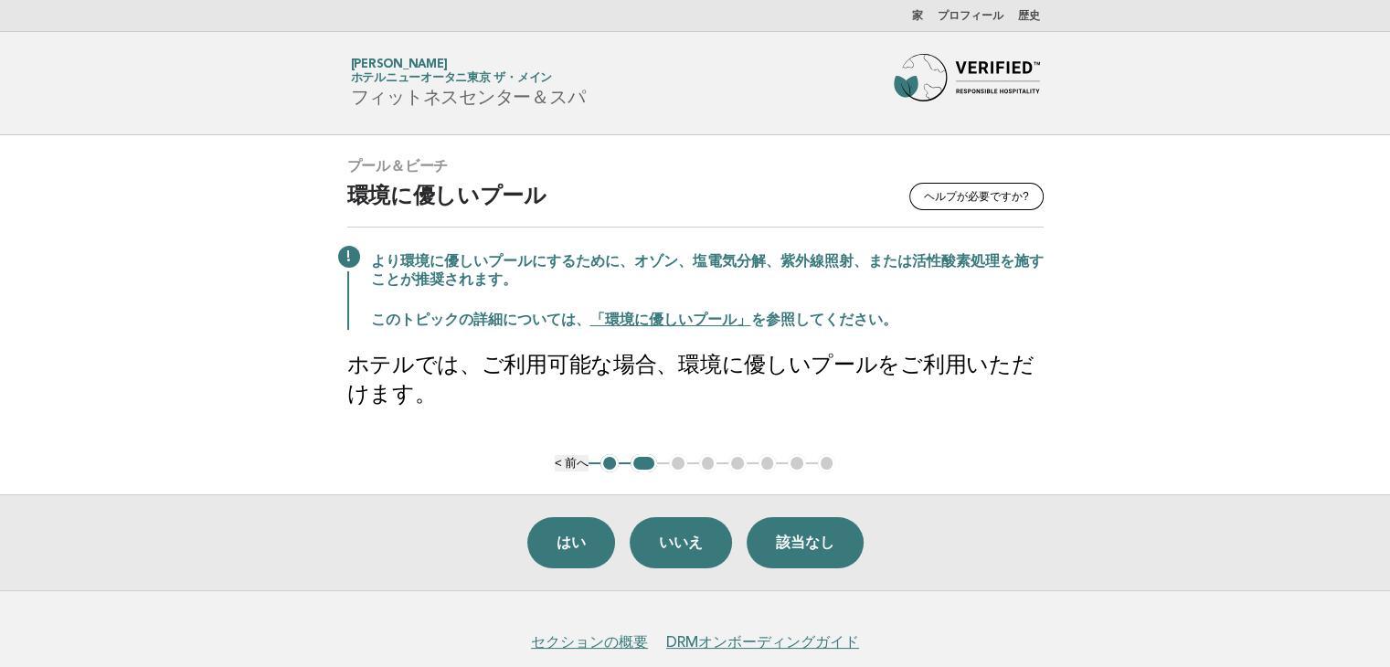
click at [1296, 304] on main "プール＆ビーチ ヘルプが必要ですか? 環境に優しいプール より環境に優しいプールにするために、オゾン、塩電気分解、紫外線照射、または活性酸素処理を施すことが推…" at bounding box center [695, 362] width 1390 height 455
click at [1194, 276] on main "プール＆ビーチ ヘルプが必要ですか? 環境に優しいプール より環境に優しいプールにするために、オゾン、塩電気分解、紫外線照射、または活性酸素処理を施すことが推…" at bounding box center [695, 362] width 1390 height 455
click at [1195, 252] on main "プール＆ビーチ ヘルプが必要ですか? 環境に優しいプール より環境に優しいプールにするために、オゾン、塩電気分解、紫外線照射、または活性酸素処理を施すことが推…" at bounding box center [695, 362] width 1390 height 455
click at [631, 318] on font "「環境に優しいプール」" at bounding box center [670, 320] width 161 height 15
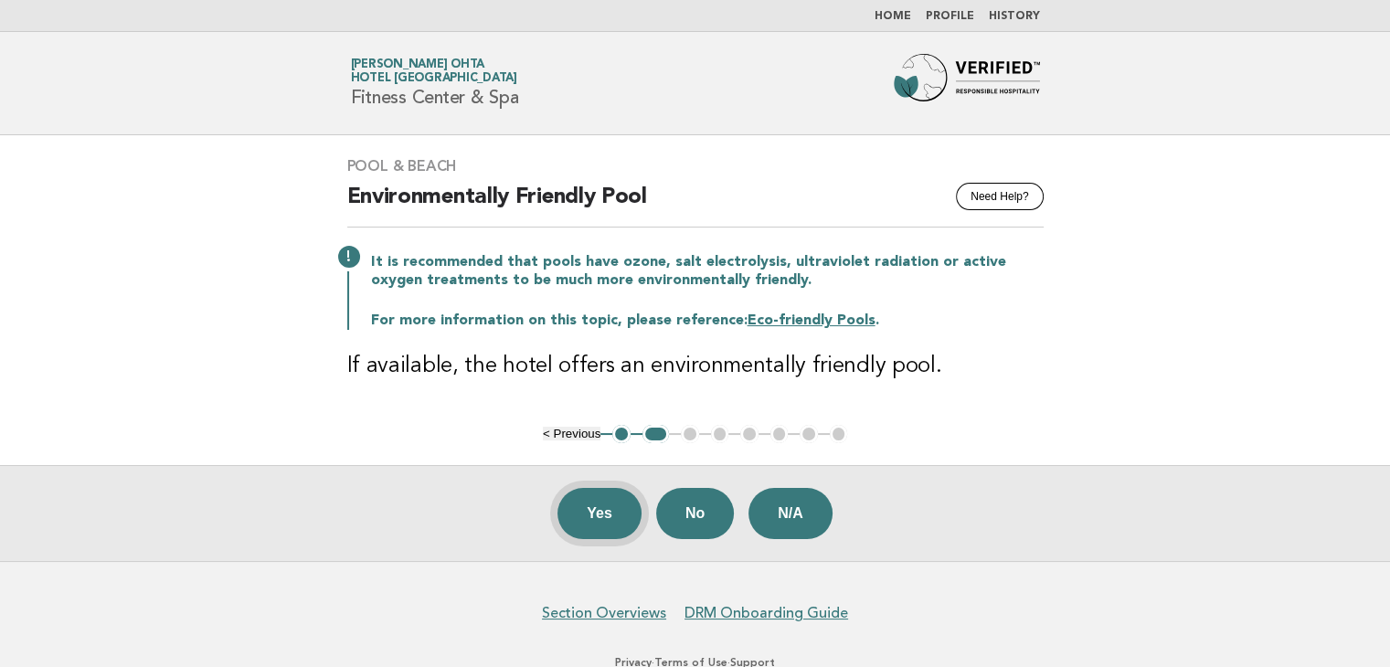
click at [597, 524] on button "Yes" at bounding box center [599, 513] width 84 height 51
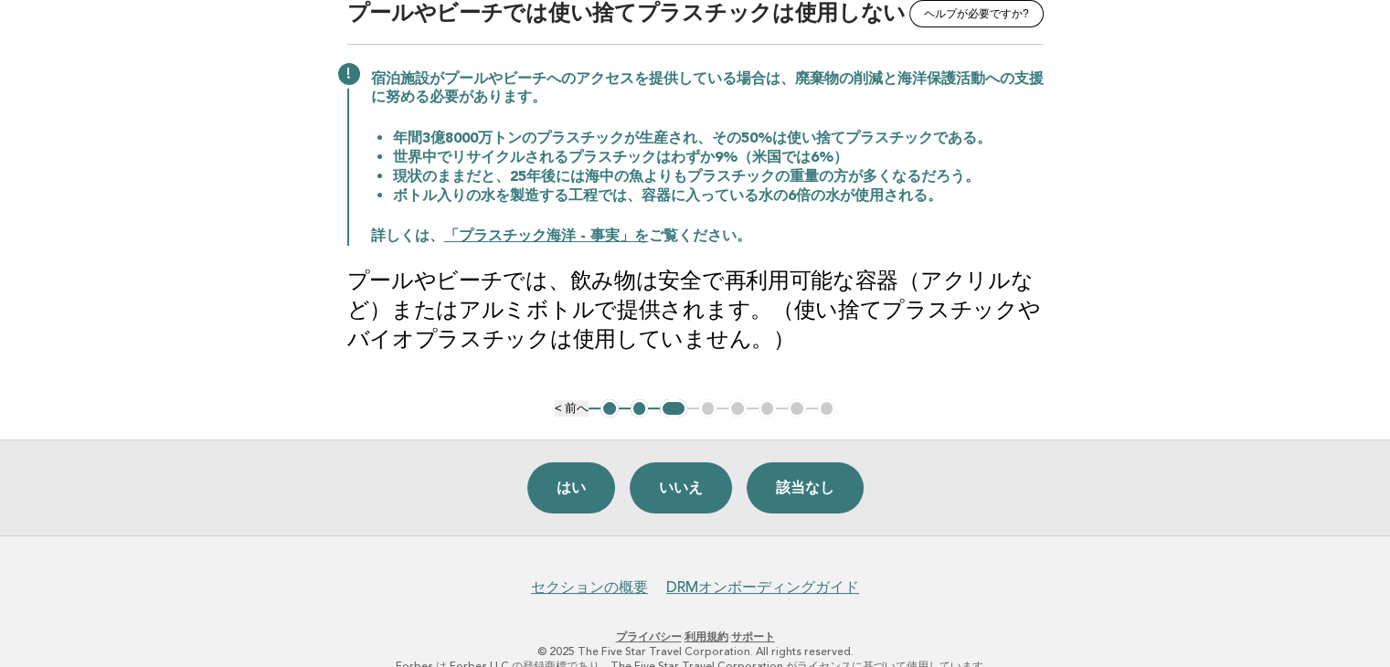
scroll to position [91, 0]
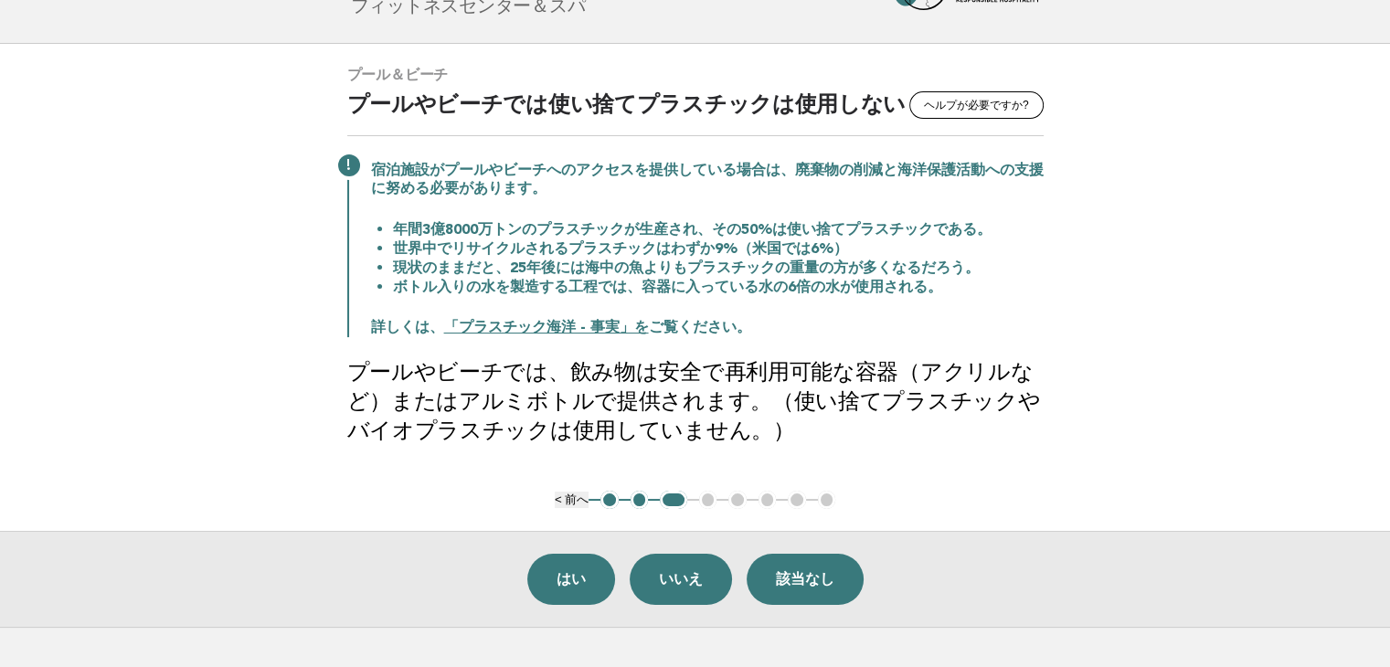
click at [1235, 195] on main "プール＆ビーチ ヘルプが必要ですか? プールやビーチでは使い捨てプラスチックは使用しない 宿泊施設がプールやビーチへのアクセスを提供している場合は、廃棄物の削…" at bounding box center [695, 335] width 1390 height 583
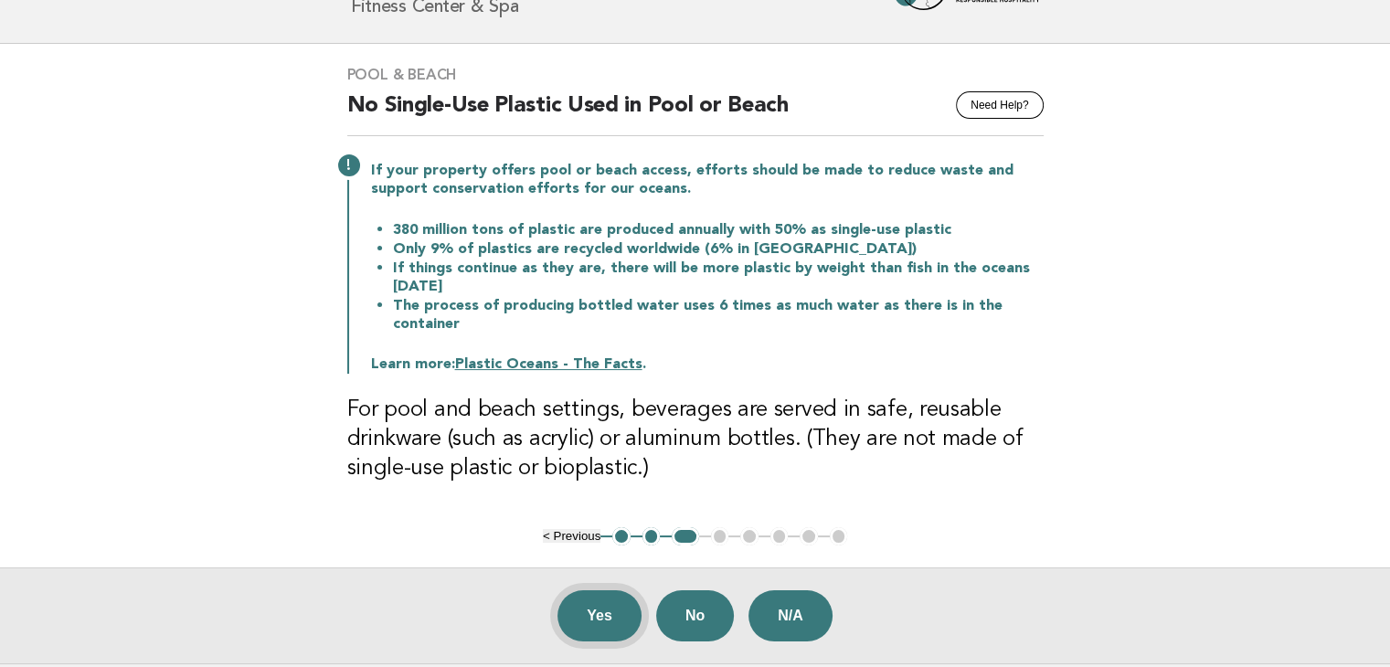
click at [592, 621] on button "Yes" at bounding box center [599, 615] width 84 height 51
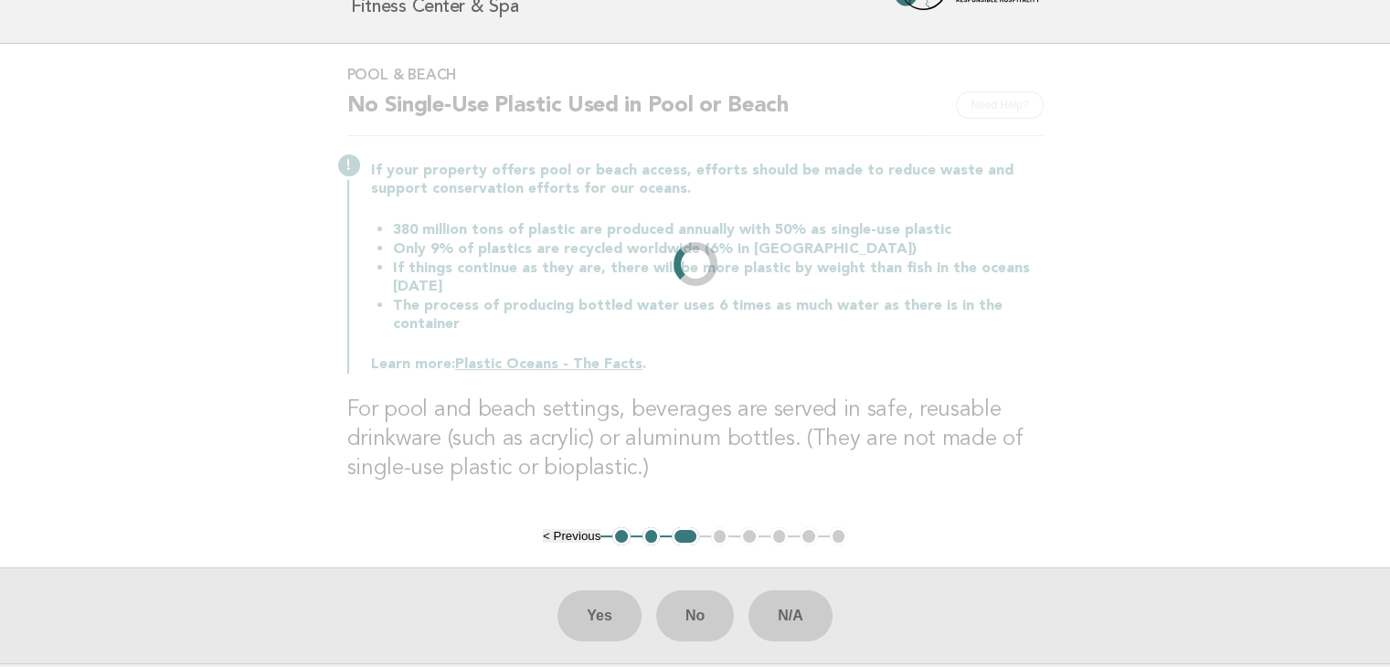
scroll to position [0, 0]
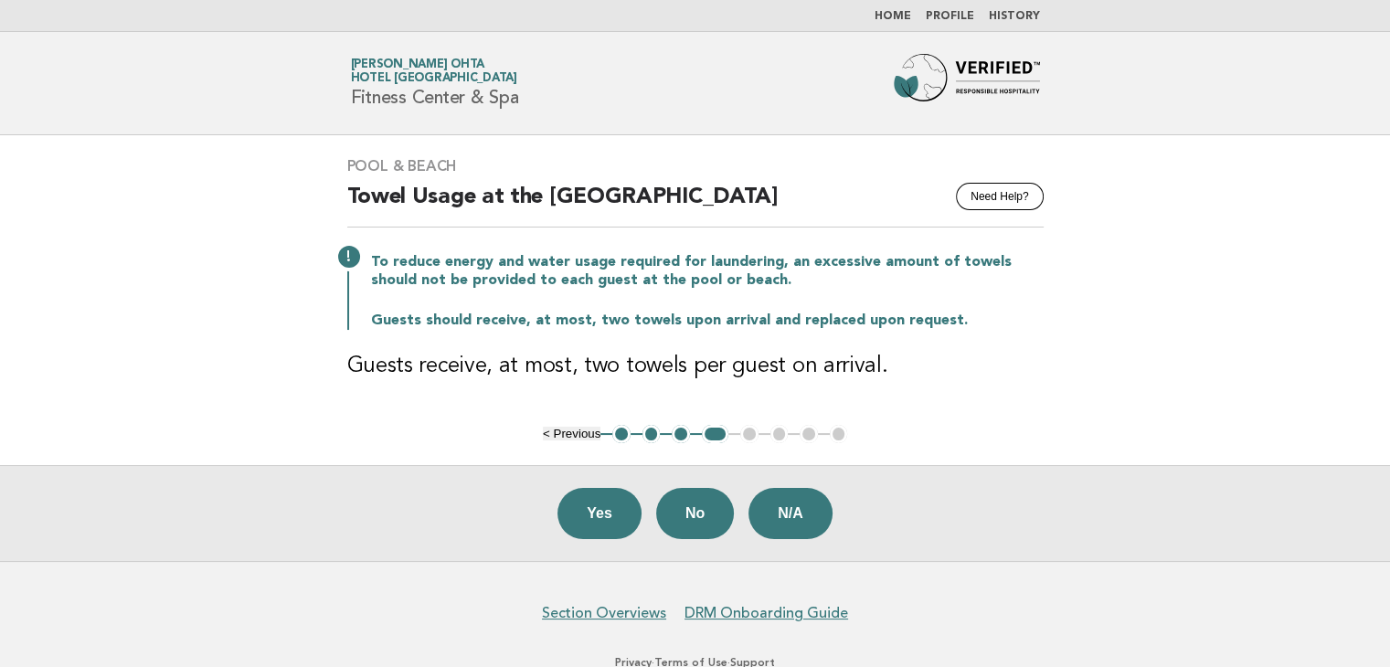
click at [1240, 307] on main "Pool & Beach Need Help? Towel Usage at the Pool or Beach To reduce energy and w…" at bounding box center [695, 348] width 1390 height 426
click at [591, 509] on button "Yes" at bounding box center [599, 513] width 84 height 51
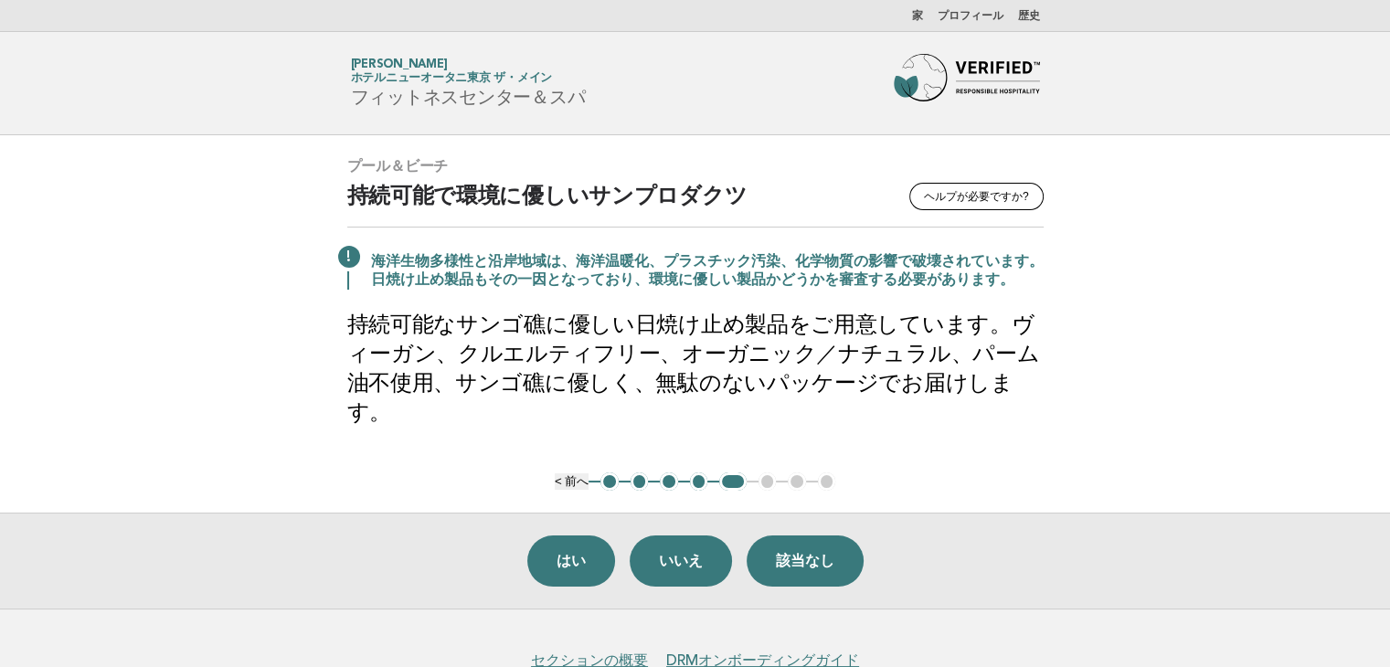
click at [1360, 434] on main "プール＆ビーチ ヘルプが必要ですか? 持続可能で環境に優しいサンプロダクツ 海洋生物多様性と沿岸地域は、海洋温暖化、プラスチック汚染、化学物質の影響で破壊され…" at bounding box center [695, 371] width 1390 height 473
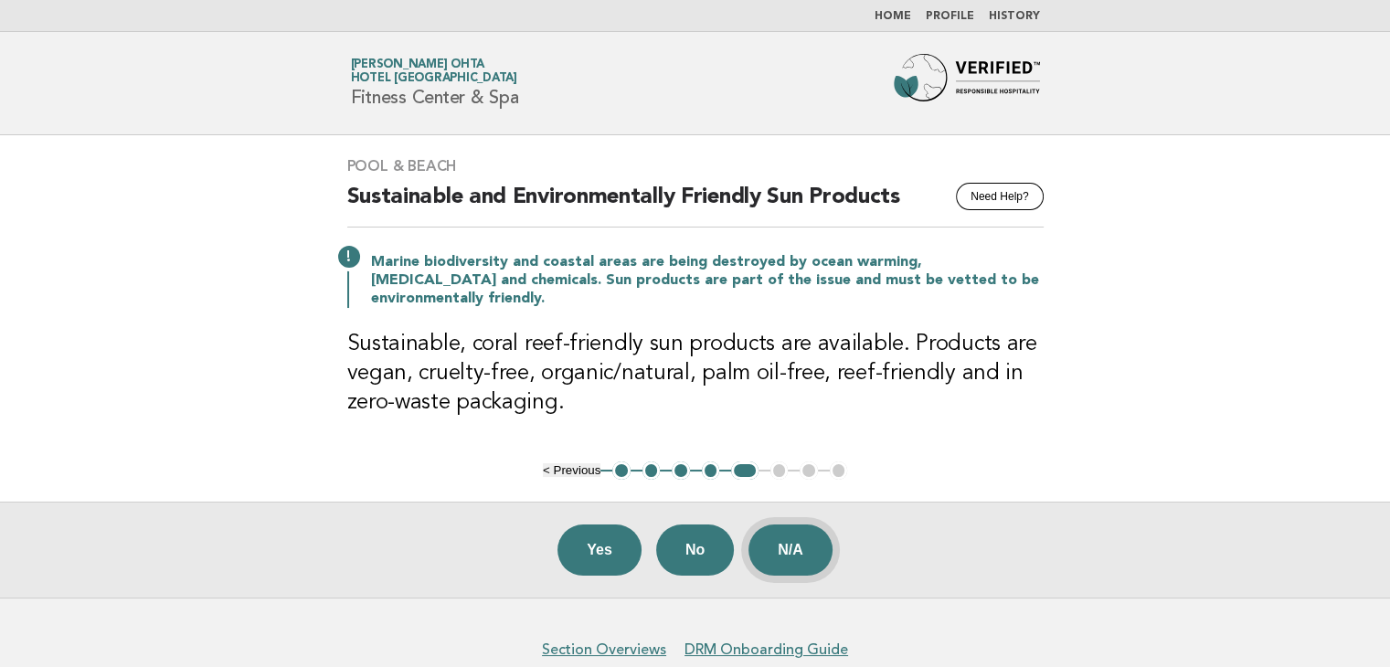
click at [810, 546] on button "N/A" at bounding box center [790, 550] width 84 height 51
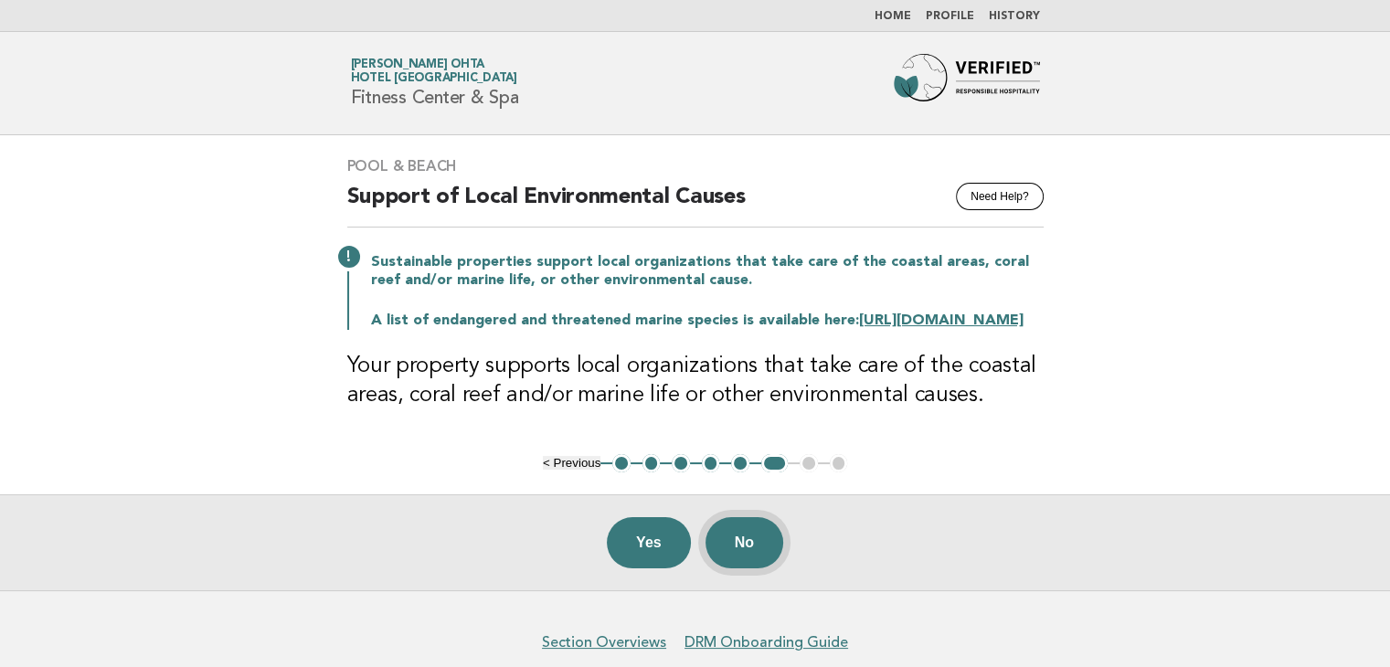
click at [745, 557] on button "No" at bounding box center [744, 542] width 78 height 51
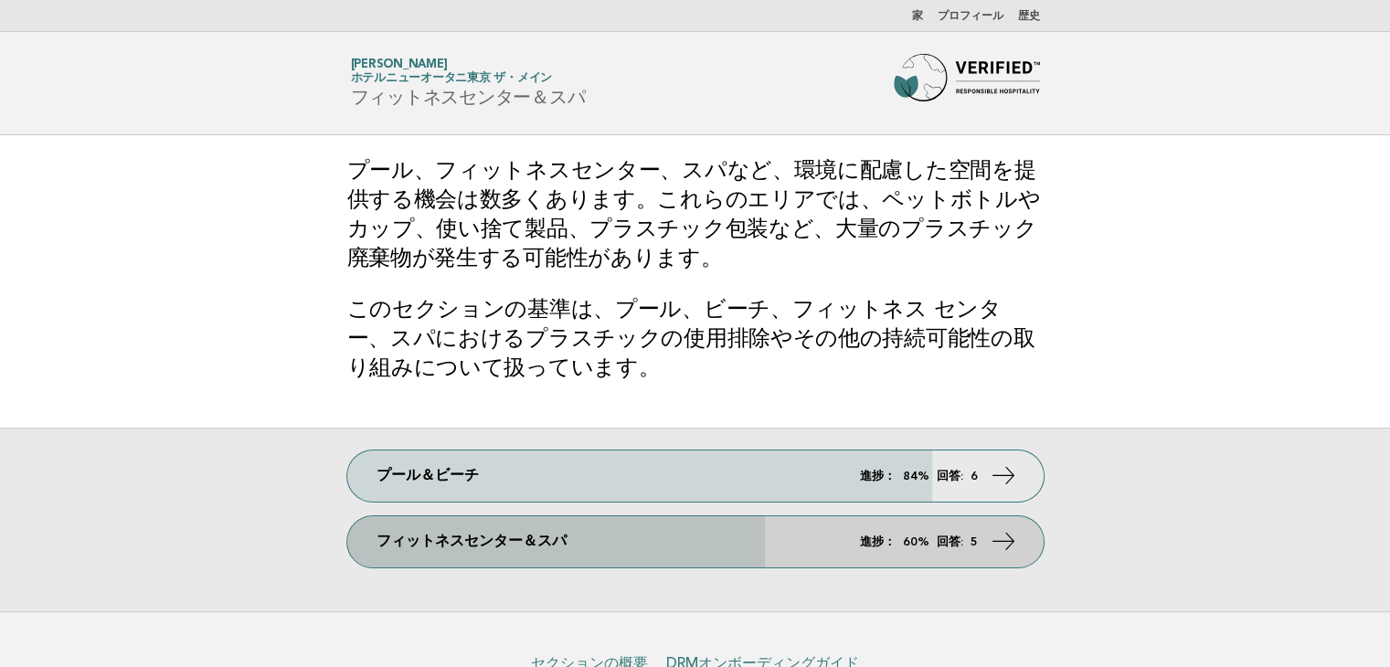
click at [537, 545] on font "フィットネスセンター＆スパ" at bounding box center [471, 542] width 190 height 15
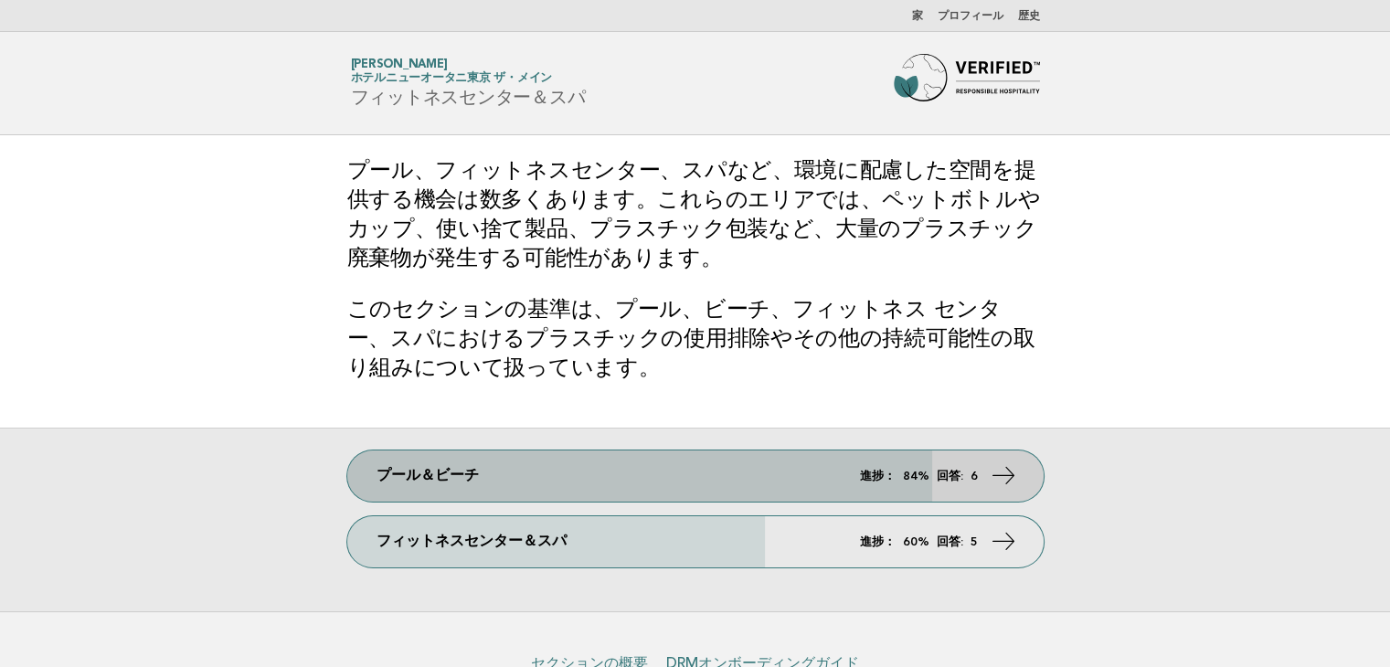
click at [657, 482] on link "プール＆ビーチ 進捗： 84% 回答: 6" at bounding box center [695, 476] width 696 height 51
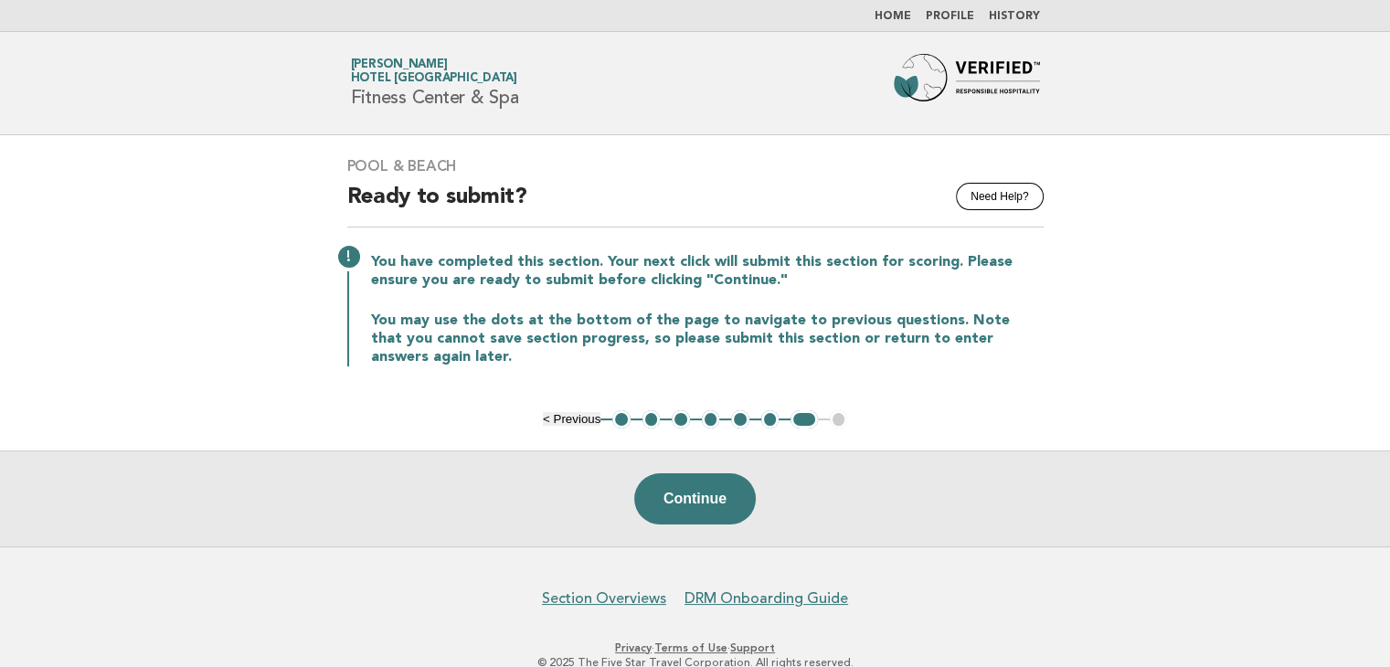
click at [769, 414] on button "6" at bounding box center [770, 419] width 18 height 18
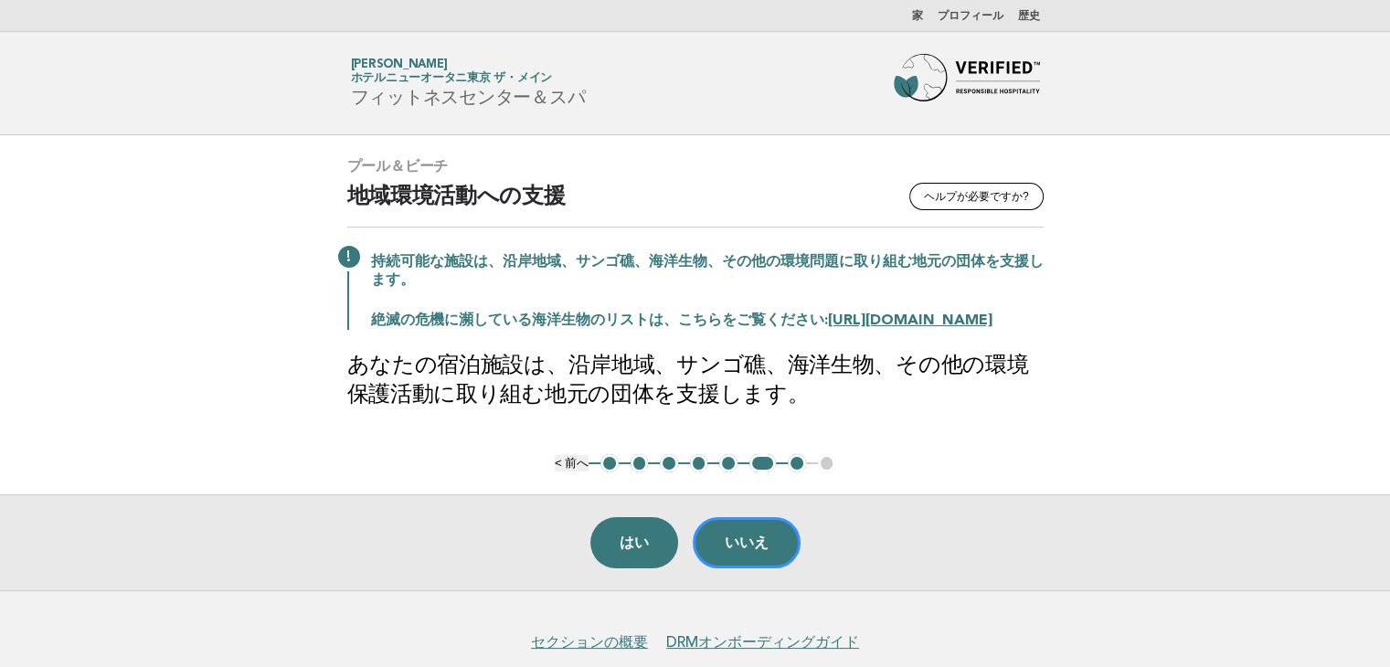
click at [725, 470] on font "5" at bounding box center [728, 463] width 6 height 14
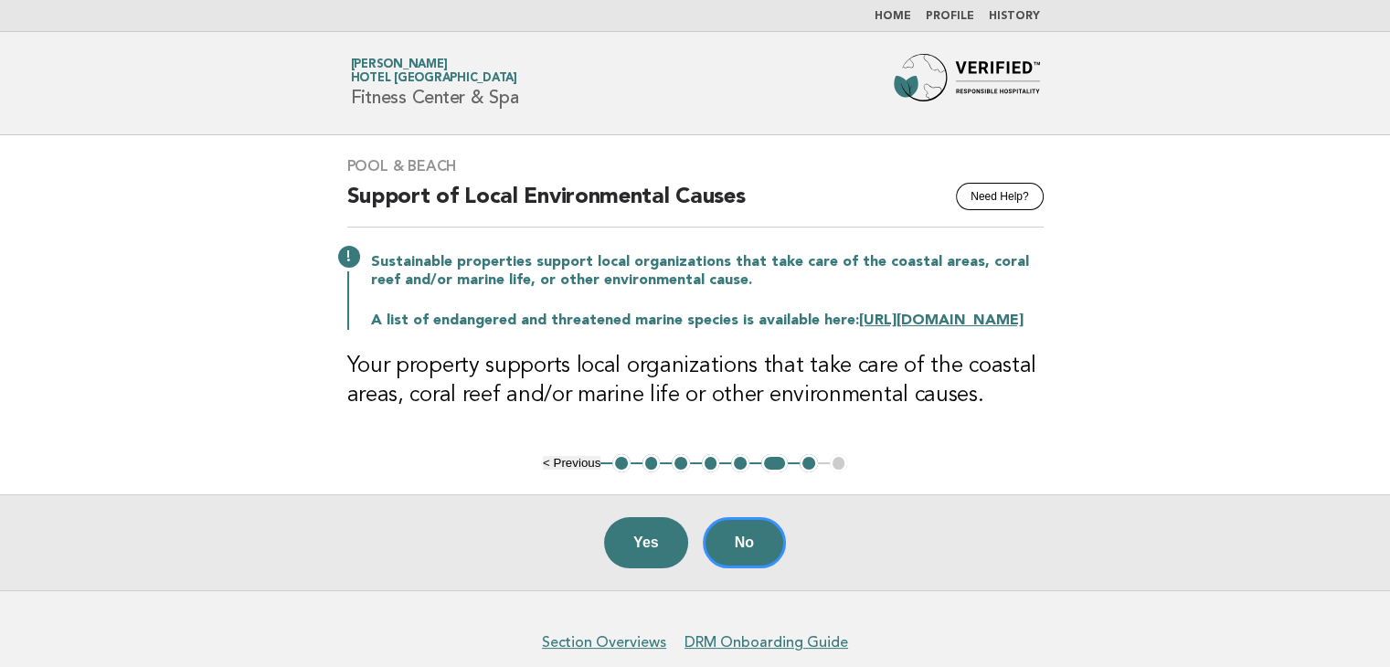
click at [743, 472] on button "5" at bounding box center [740, 463] width 18 height 18
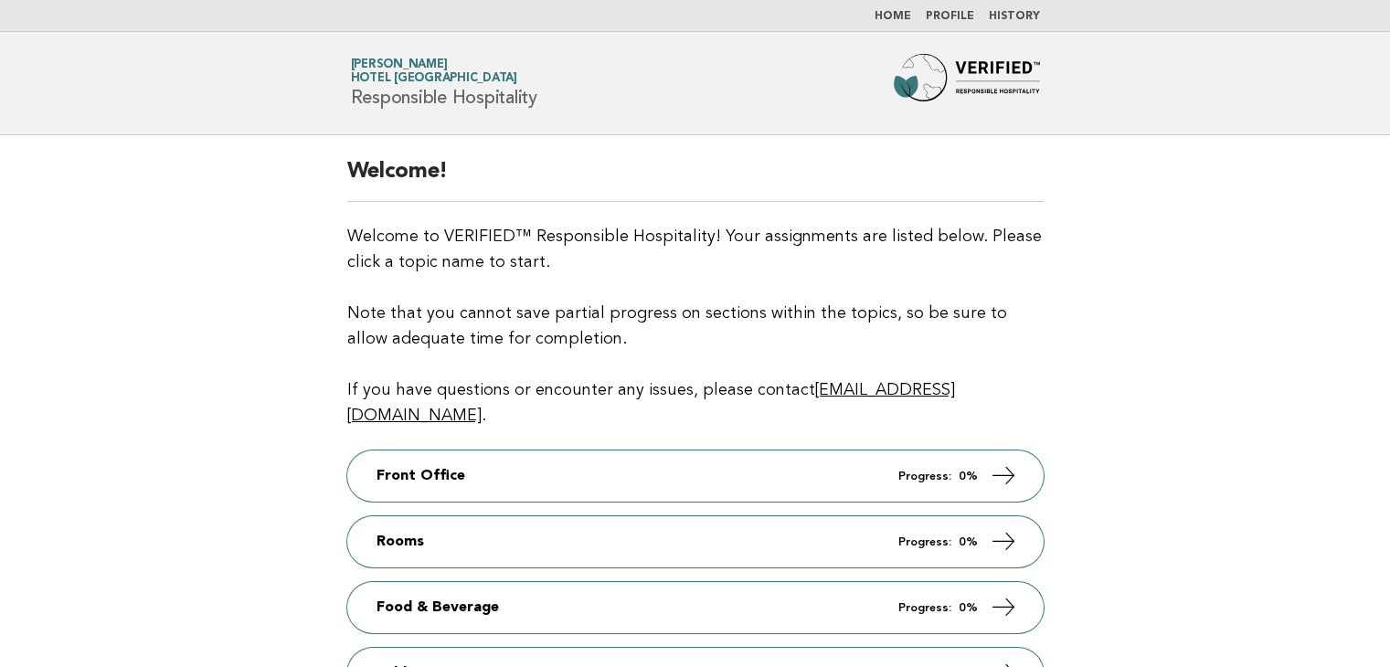
scroll to position [274, 0]
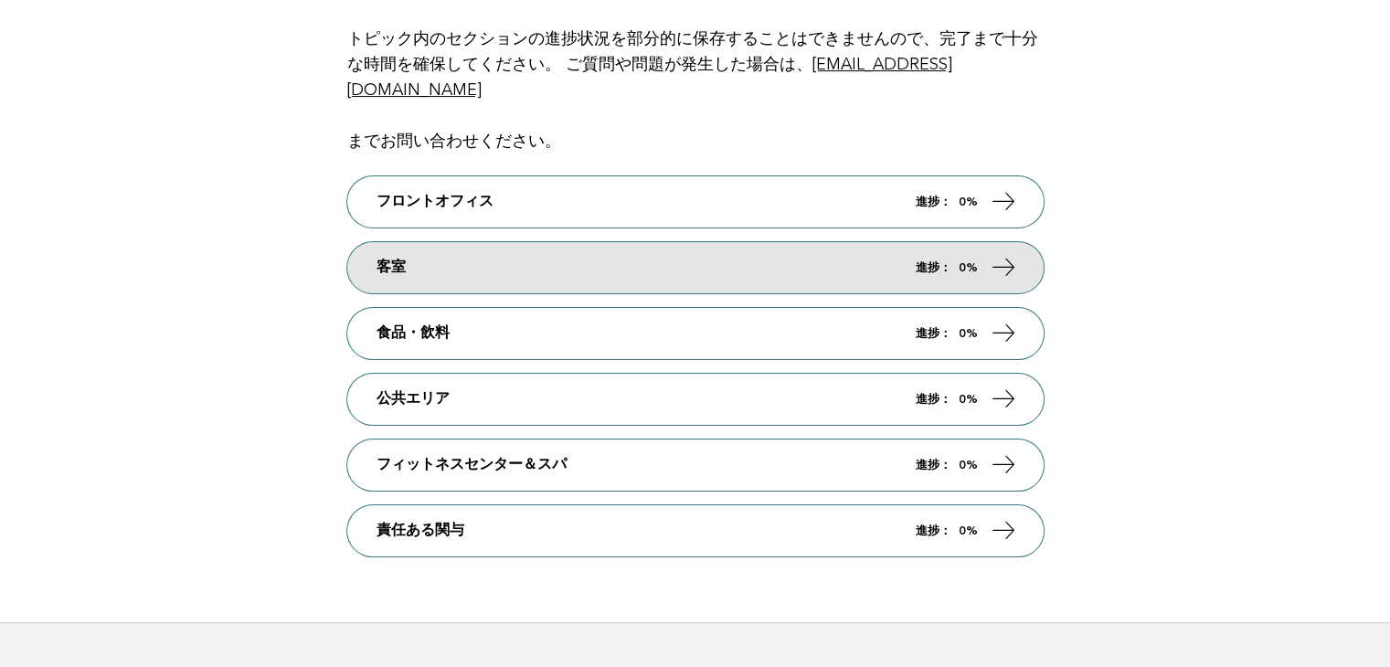
click at [515, 267] on link "客室 進捗： 0%" at bounding box center [695, 267] width 696 height 51
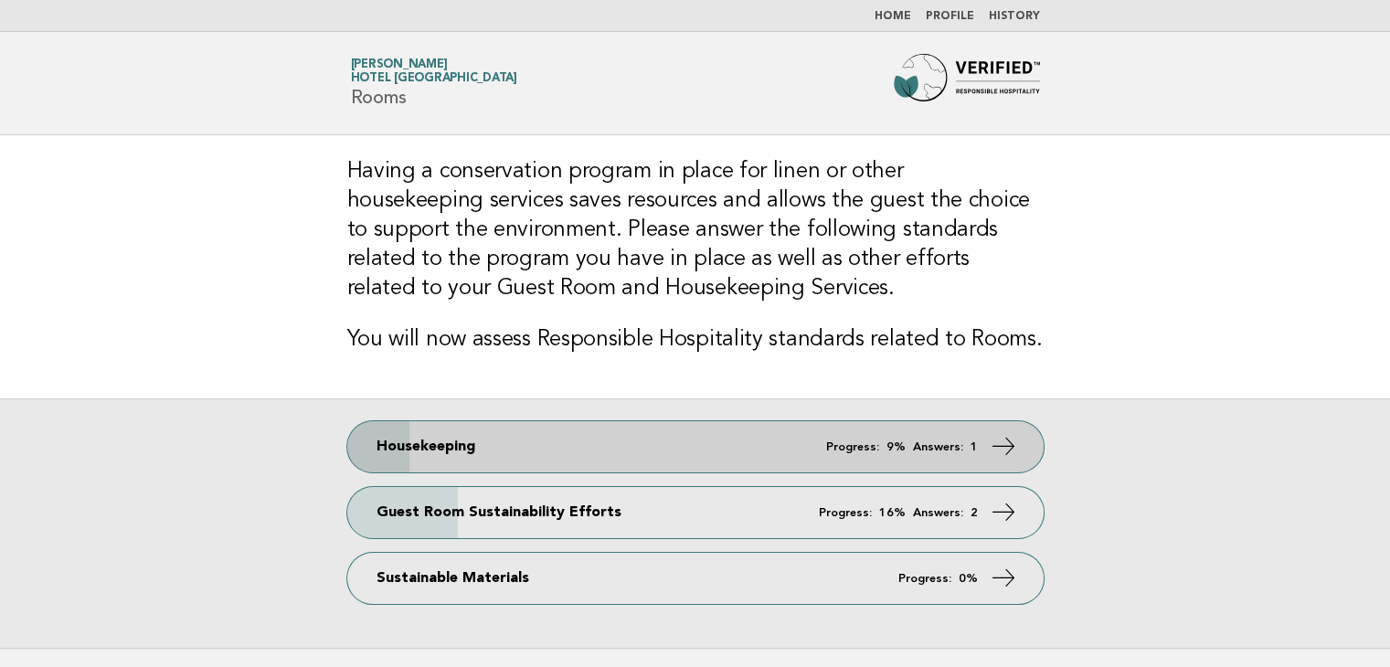
click at [811, 458] on link "Housekeeping Progress: 9% Answers: 1" at bounding box center [695, 446] width 696 height 51
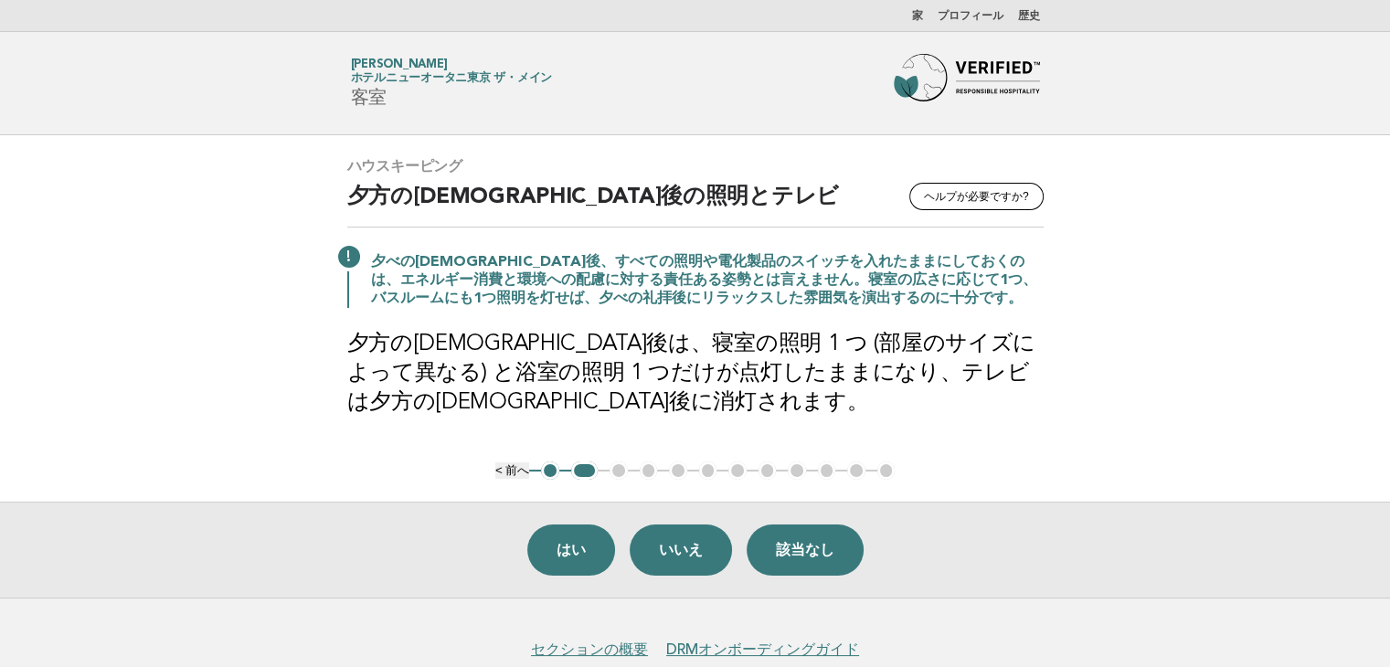
click at [1201, 262] on main "ハウスキーピング ヘルプが必要ですか? 夕方の礼拝後の照明とテレビ 夕べの礼拝後、すべての照明や電化製品のスイッチを入れたままにしておくのは、エネルギー消費と…" at bounding box center [695, 366] width 1390 height 462
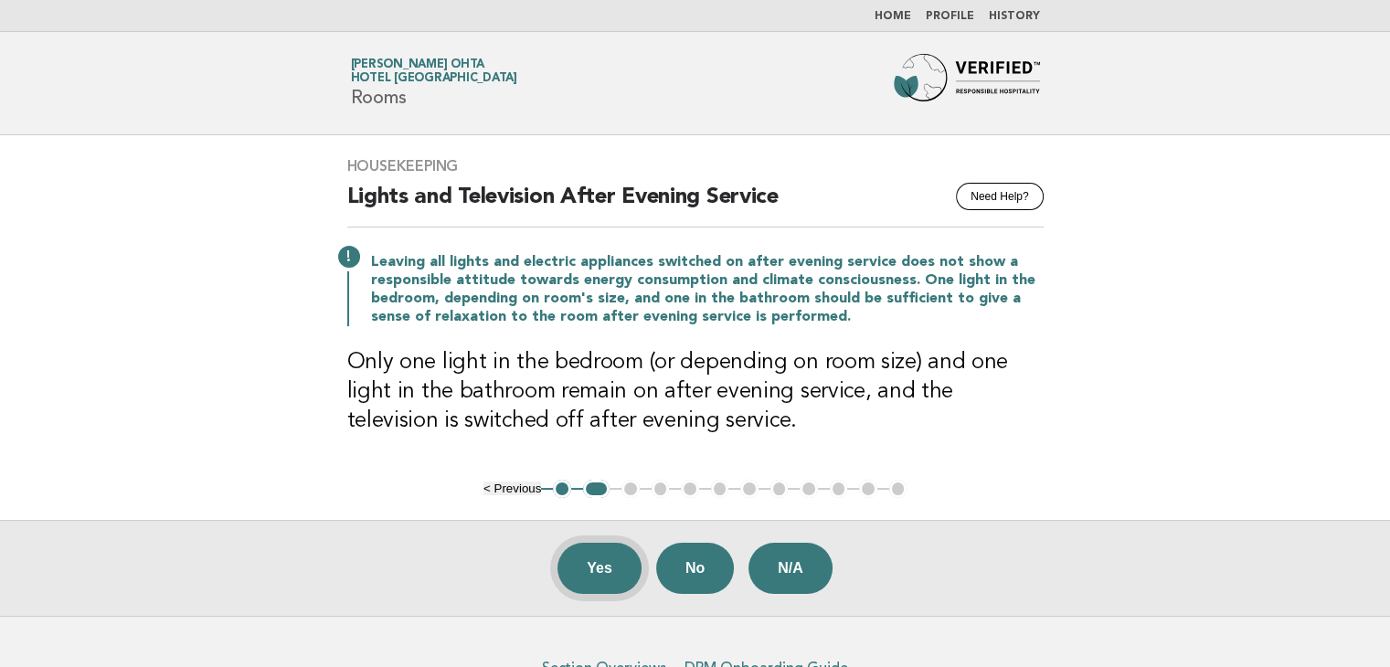
click at [592, 571] on button "Yes" at bounding box center [599, 568] width 84 height 51
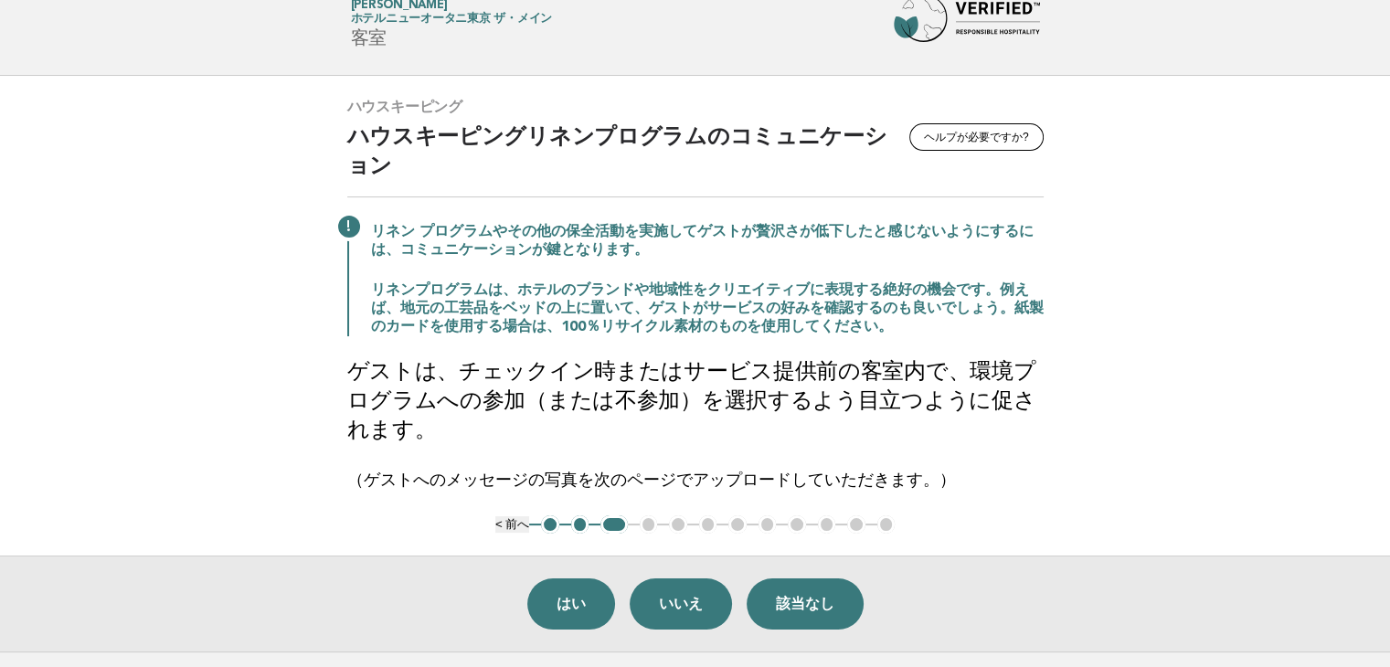
scroll to position [91, 0]
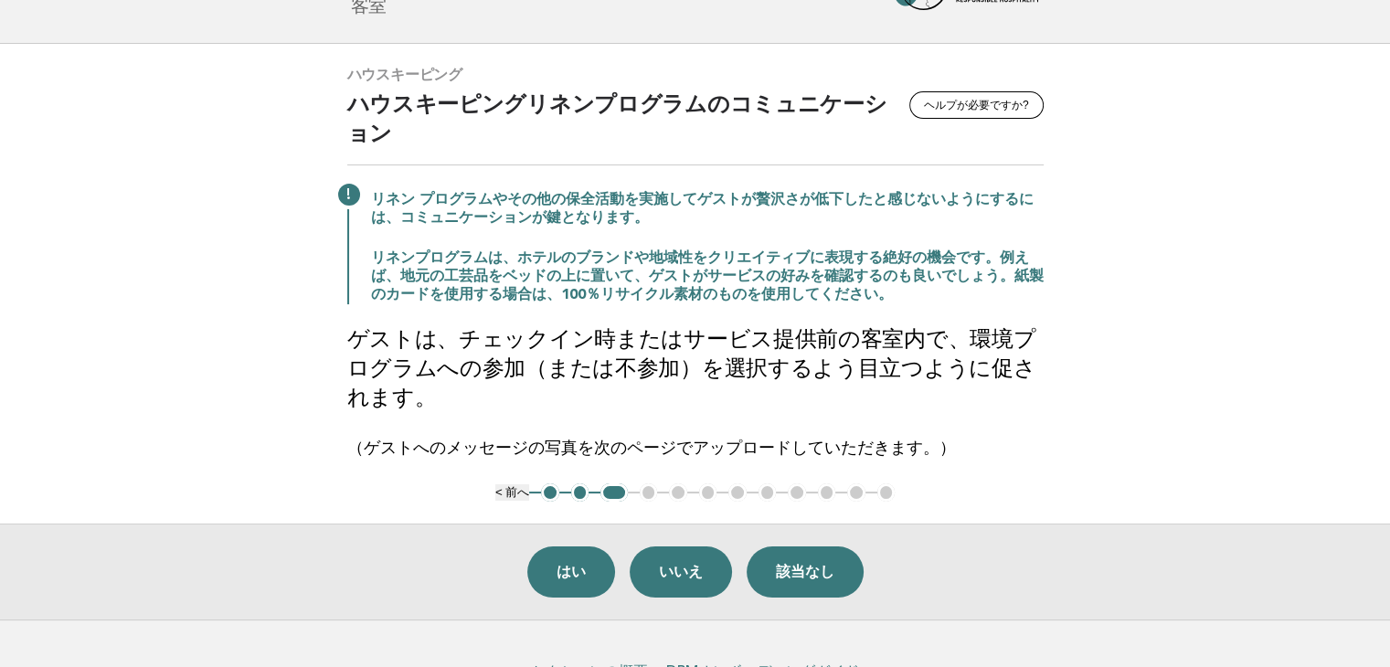
click at [1287, 372] on main "ハウスキーピング ヘルプが必要ですか? ハウスキーピングリネンプログラムのコミュニケーション リネン プログラムやその他の保全活動を実施してゲストが贅沢さが低…" at bounding box center [695, 332] width 1390 height 576
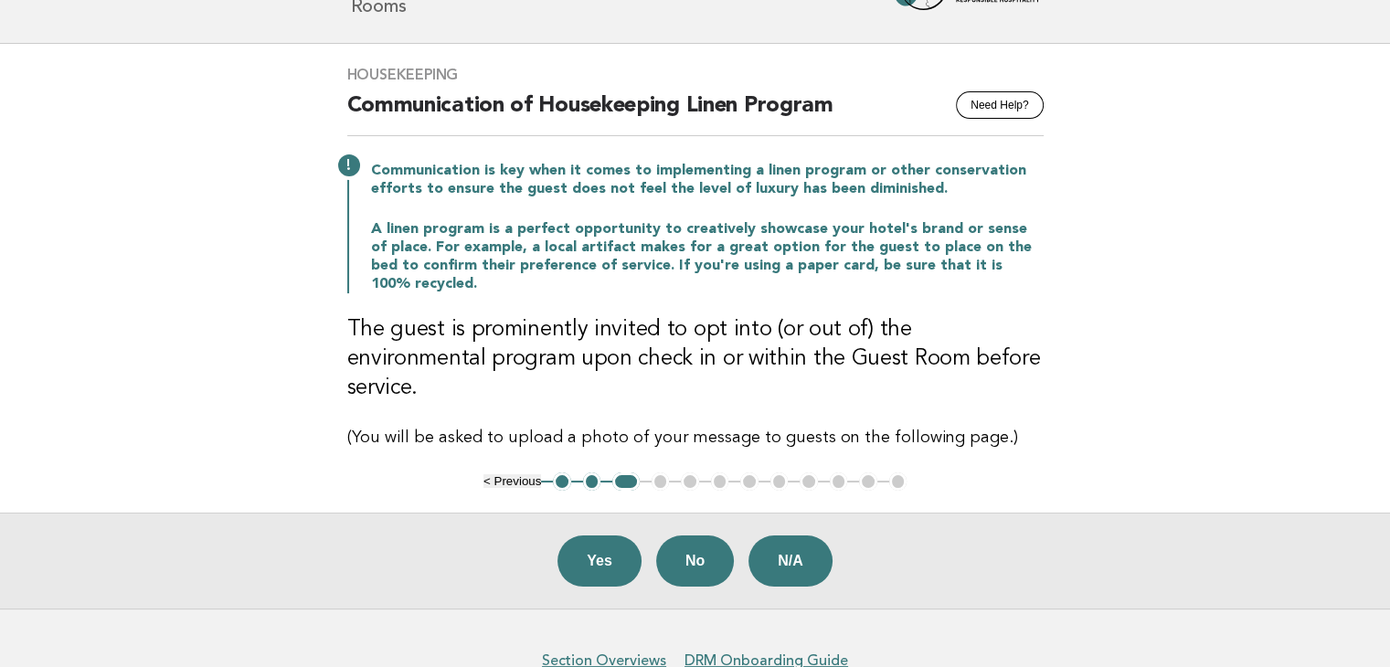
click at [583, 535] on button "Yes" at bounding box center [599, 560] width 84 height 51
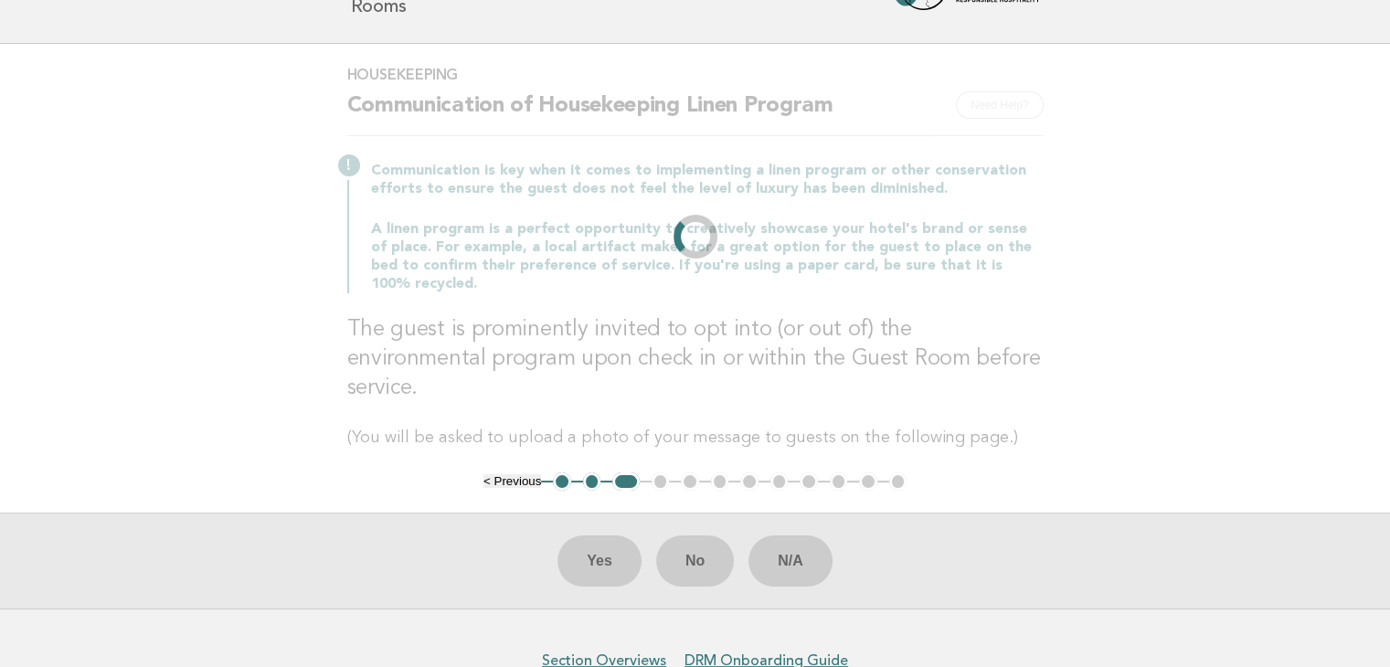
scroll to position [0, 0]
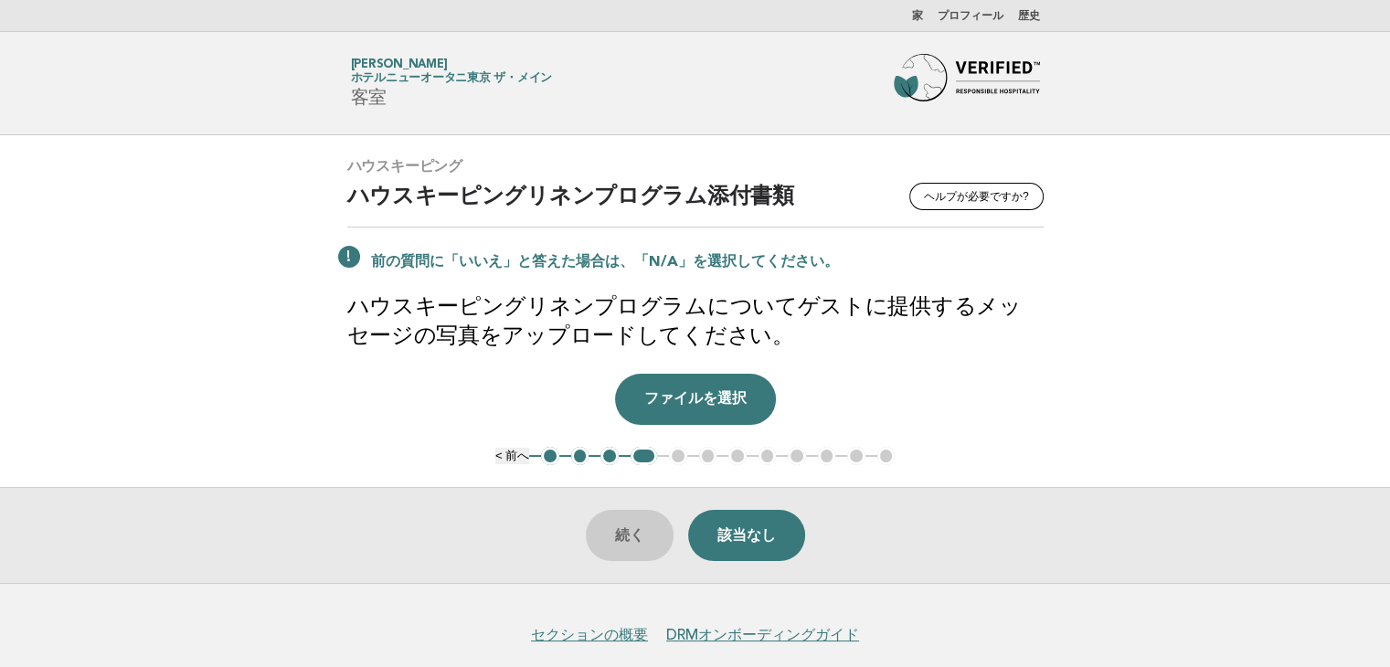
click at [1214, 215] on main "ハウスキーピング ヘルプが必要ですか? ハウスキーピングリネンプログラム添付書類 前の質問に「いいえ」と答えた場合は、「N/A」を選択してください。 ハウスキ…" at bounding box center [695, 359] width 1390 height 448
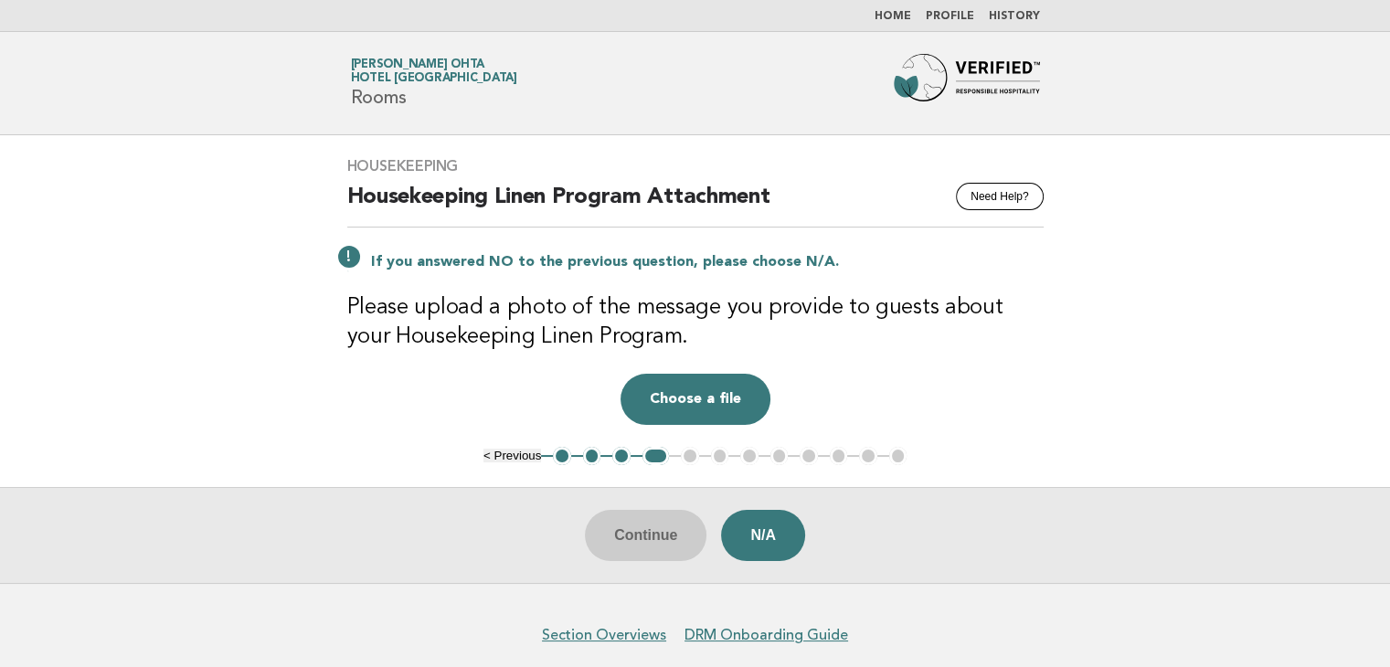
click at [748, 521] on button "N/A" at bounding box center [763, 535] width 84 height 51
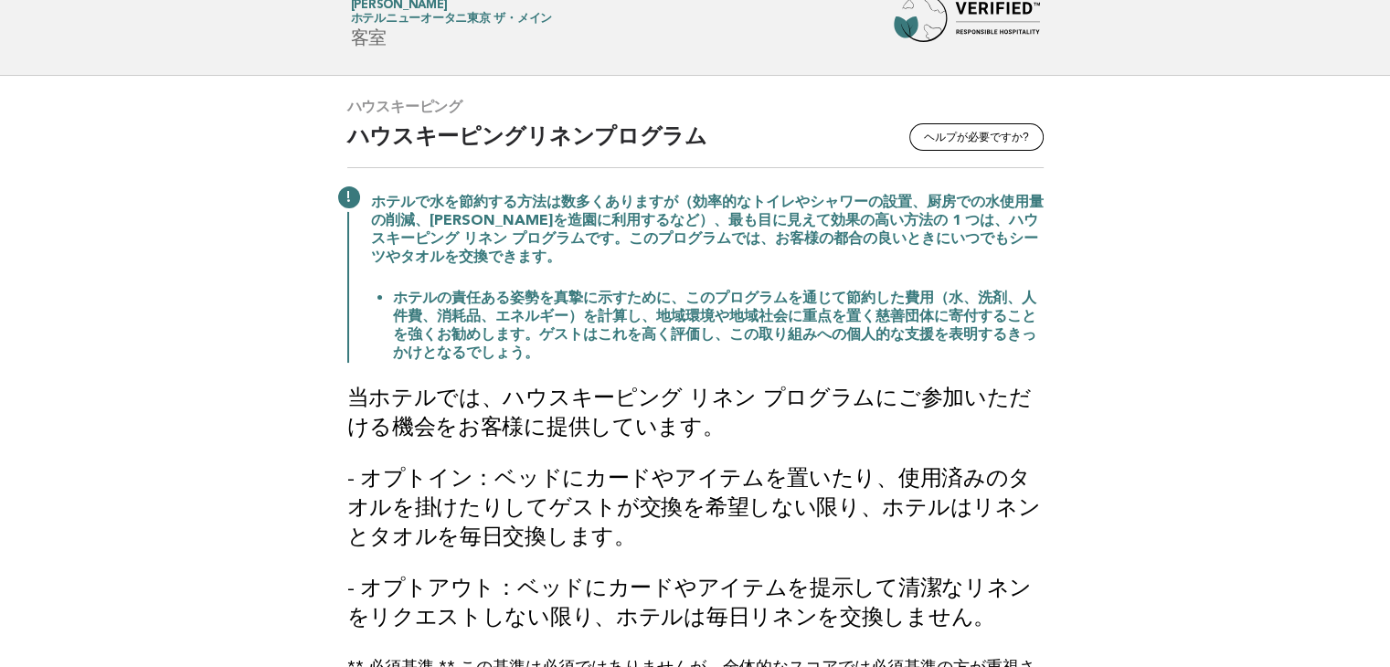
scroll to position [91, 0]
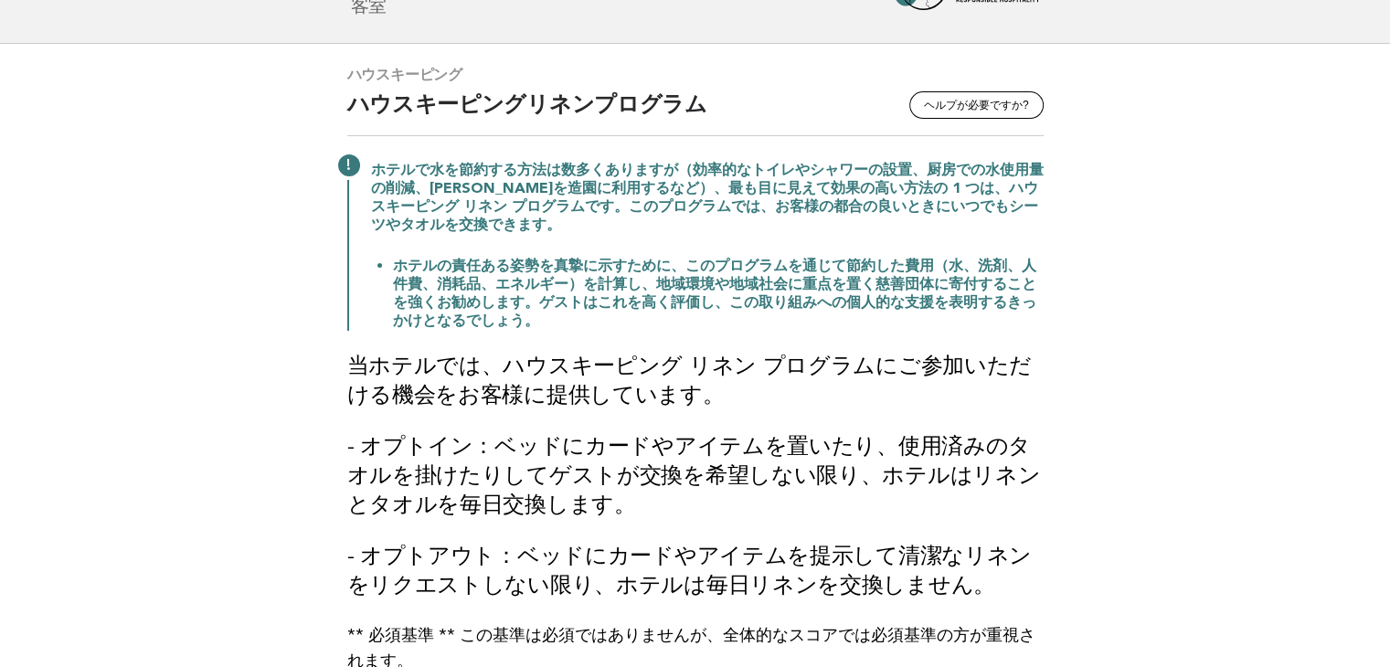
click at [1278, 354] on main "ハウスキーピング ヘルプが必要ですか? ハウスキーピングリネンプログラム ホテルで水を節約する方法は数多くありますが（効率的なトイレやシャワーの設置、厨房での…" at bounding box center [695, 438] width 1390 height 789
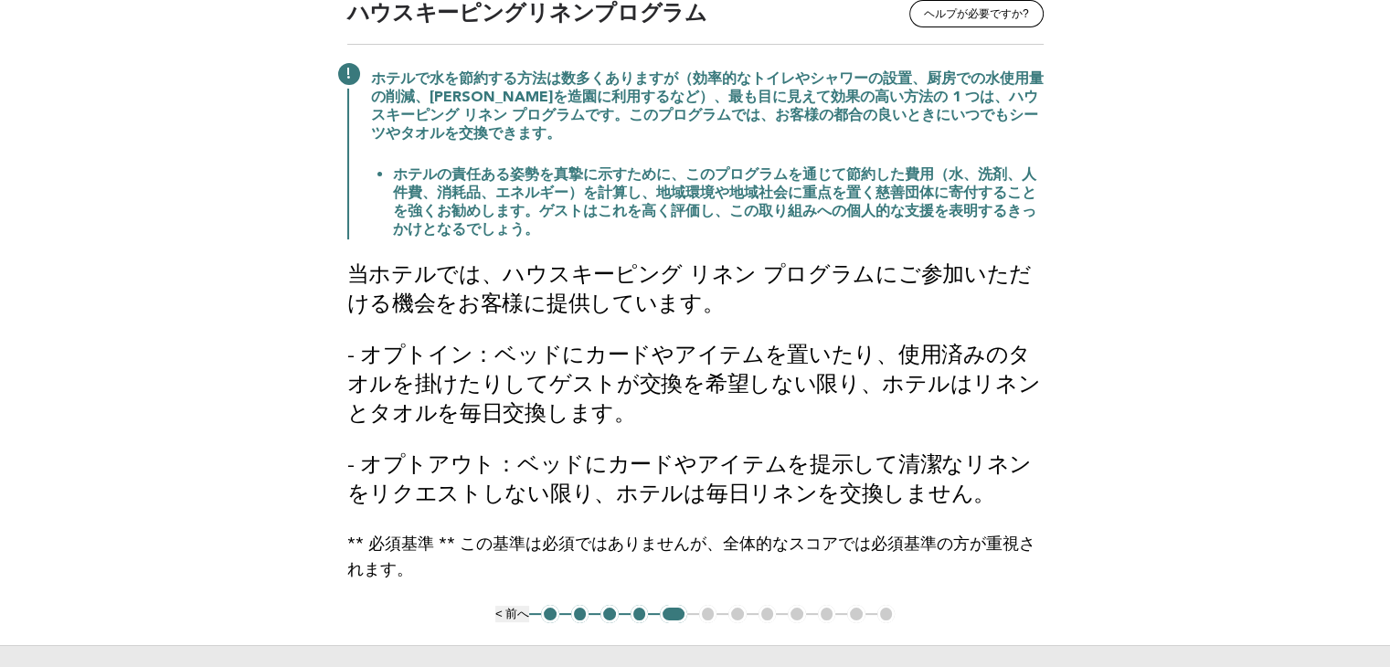
scroll to position [274, 0]
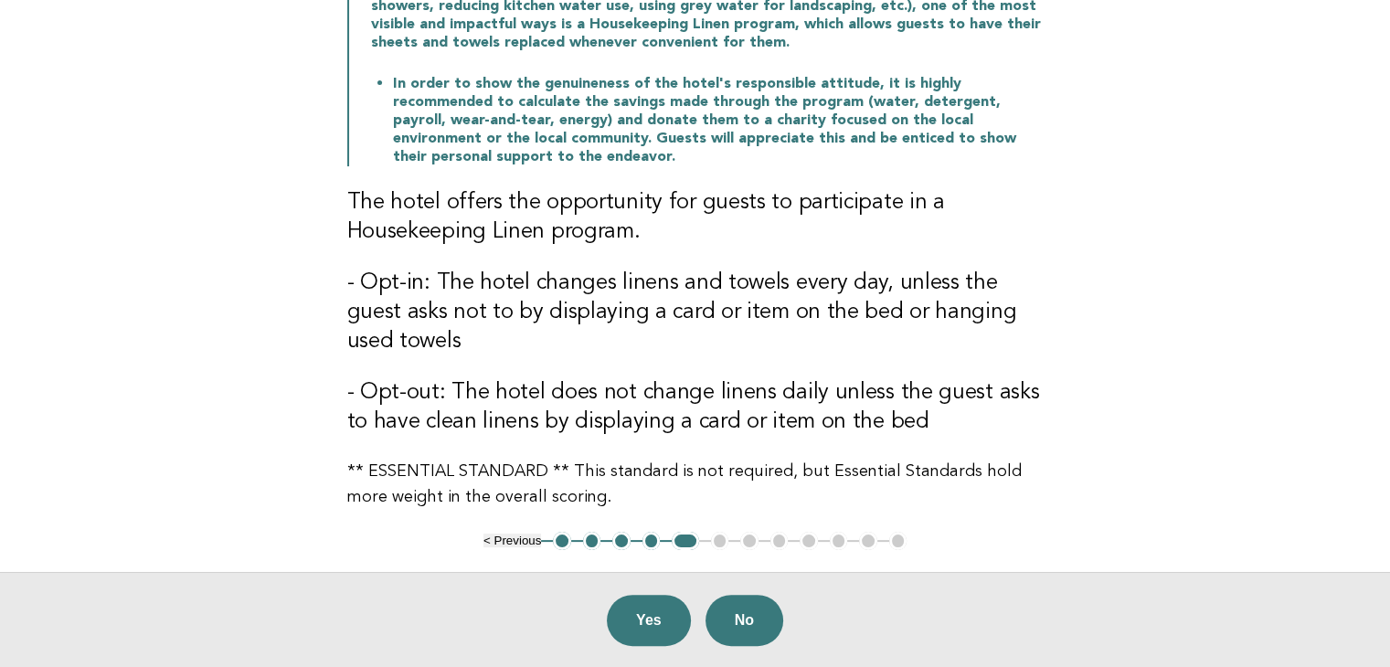
click at [1329, 392] on main "Housekeeping Need Help? Housekeeping Linen Program While there are many ways to…" at bounding box center [695, 264] width 1390 height 807
click at [663, 627] on button "Yes" at bounding box center [649, 620] width 84 height 51
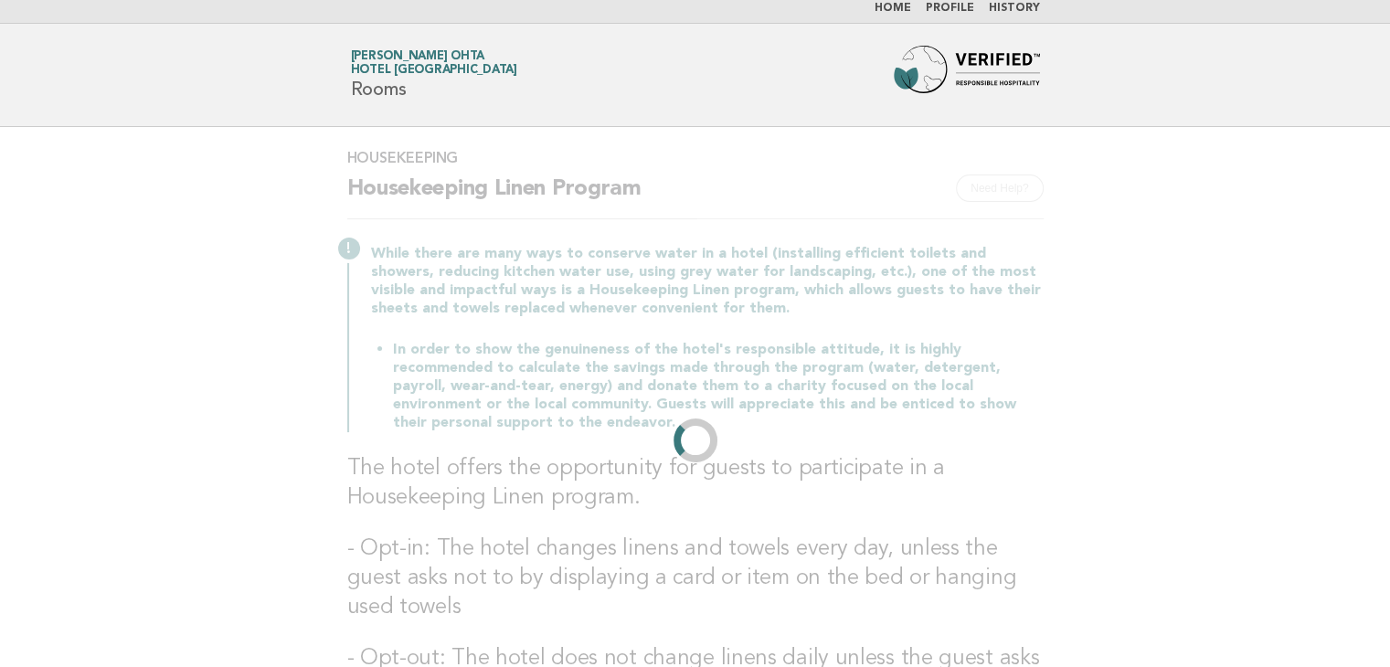
scroll to position [0, 0]
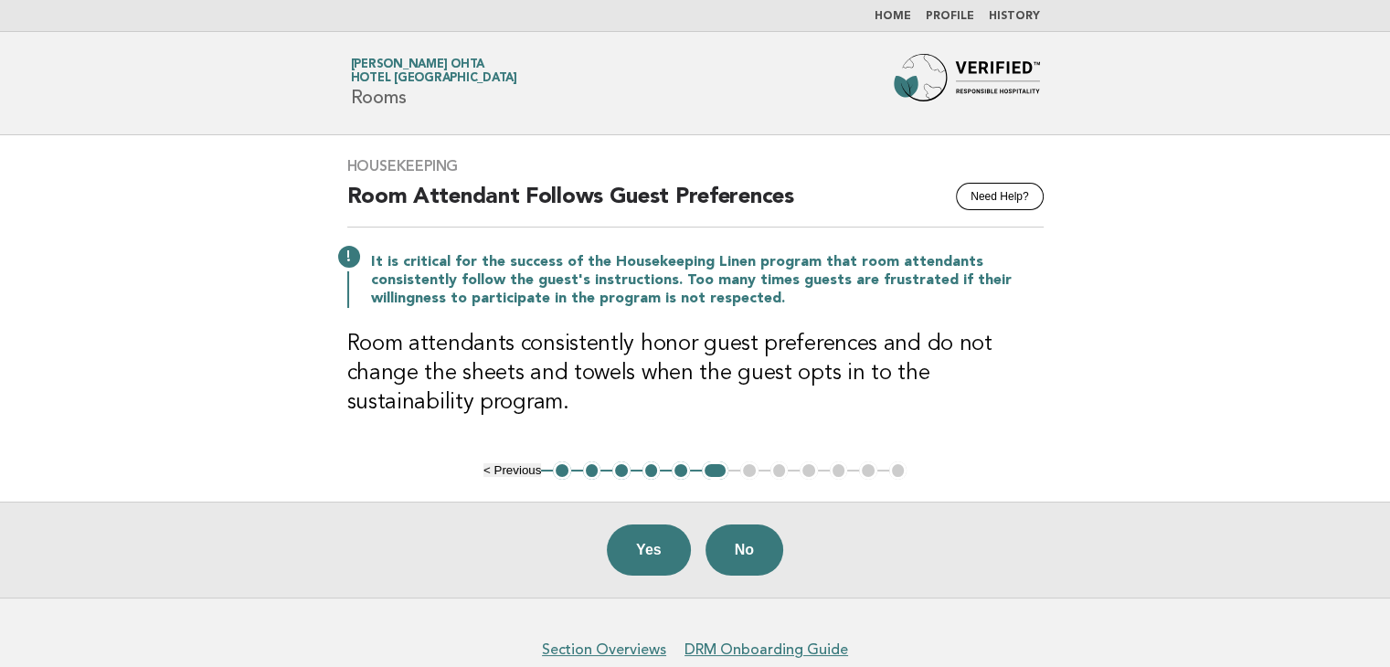
click at [1252, 447] on main "Housekeeping Need Help? Room Attendant Follows Guest Preferences It is critical…" at bounding box center [695, 366] width 1390 height 462
drag, startPoint x: 1108, startPoint y: 524, endPoint x: 1087, endPoint y: 549, distance: 33.1
click at [1108, 524] on div "Yes No" at bounding box center [695, 550] width 1390 height 96
click at [648, 550] on button "Yes" at bounding box center [649, 550] width 84 height 51
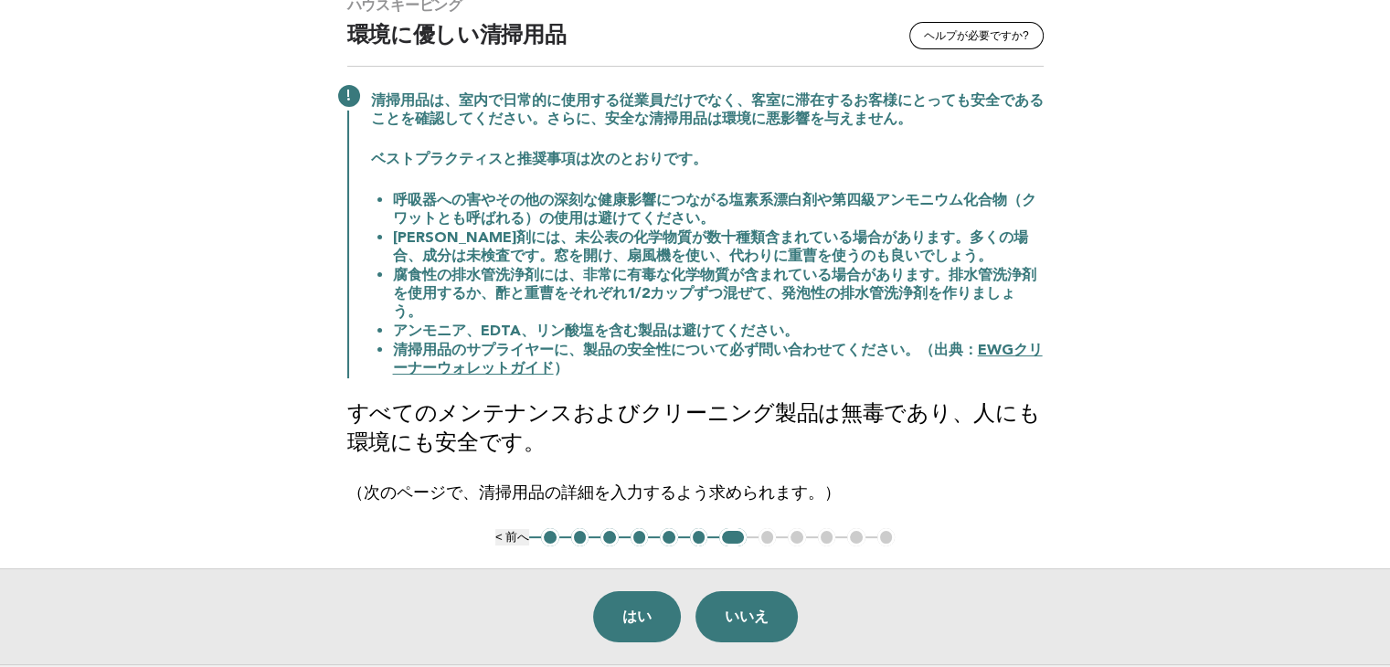
scroll to position [137, 0]
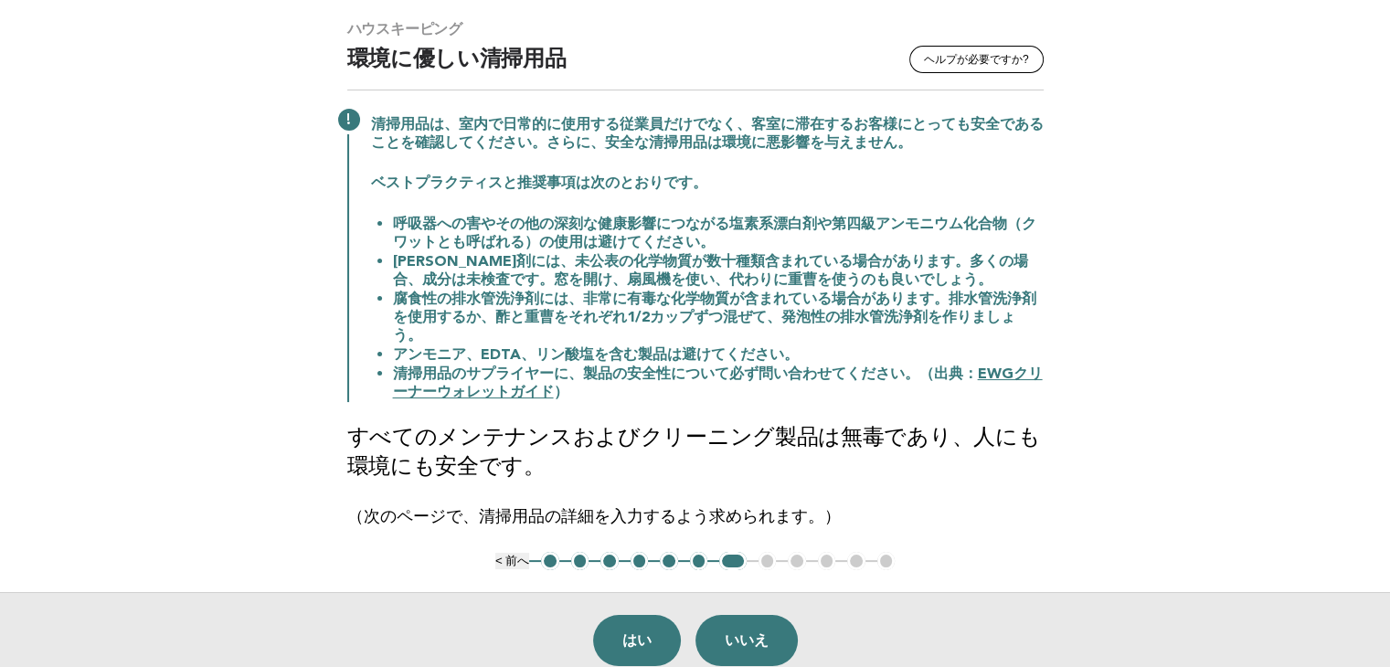
click at [1243, 440] on main "ハウスキーピング ヘルプが必要ですか? 環境に優しい清掃用品 清掃用品は、室内で日常的に使用する従業員だけでなく、客室に滞在するお客様にとっても安全であること…" at bounding box center [695, 343] width 1390 height 690
click at [1022, 374] on font "EWGクリーナーウォレットガイド" at bounding box center [718, 383] width 650 height 33
drag, startPoint x: 931, startPoint y: 377, endPoint x: 553, endPoint y: 403, distance: 379.2
click at [553, 402] on li "清掃用品のサプライヤーに、製品の安全性について必ず問い合わせてください。（出典： EWGクリーナーウォレットガイド ）" at bounding box center [718, 383] width 651 height 37
copy li "出典： EWGクリーナーウォレットガイド"
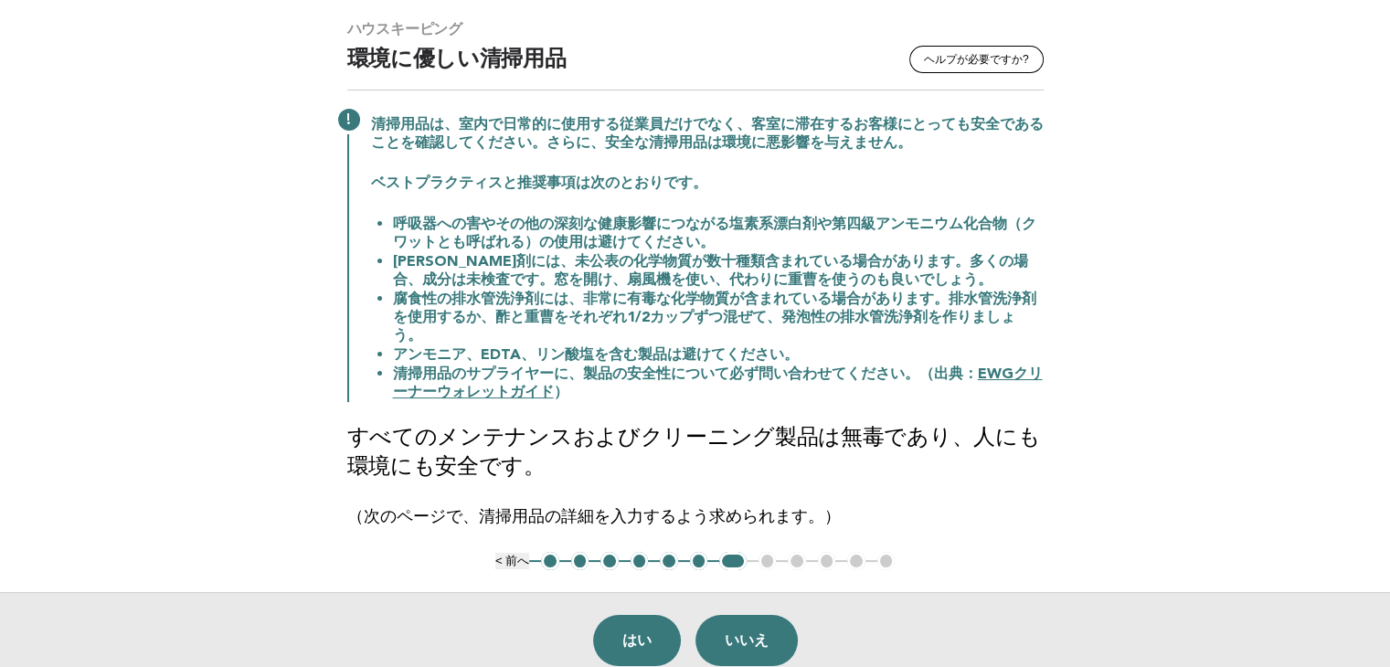
click at [1038, 503] on div "ハウスキーピング ヘルプが必要ですか? 環境に優しい清掃用品 清掃用品は、室内で日常的に使用する従業員だけでなく、客室に滞在するお客様にとっても安全であること…" at bounding box center [695, 275] width 740 height 554
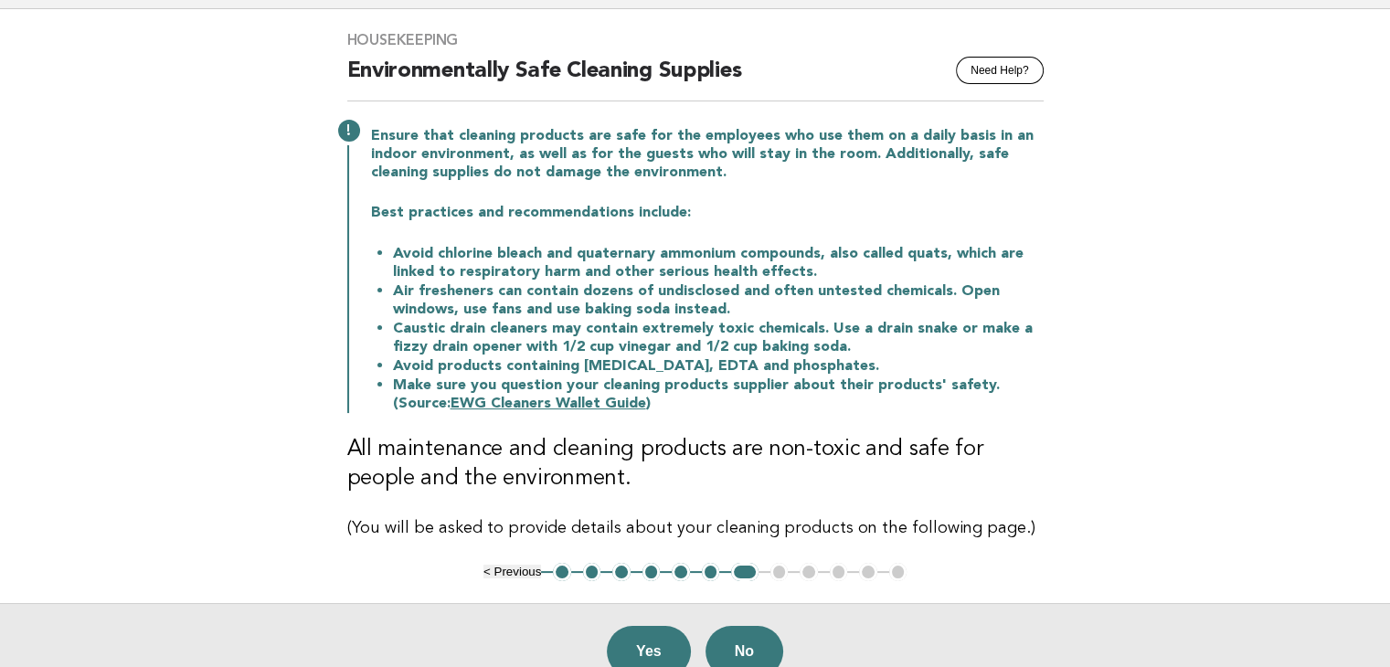
scroll to position [228, 0]
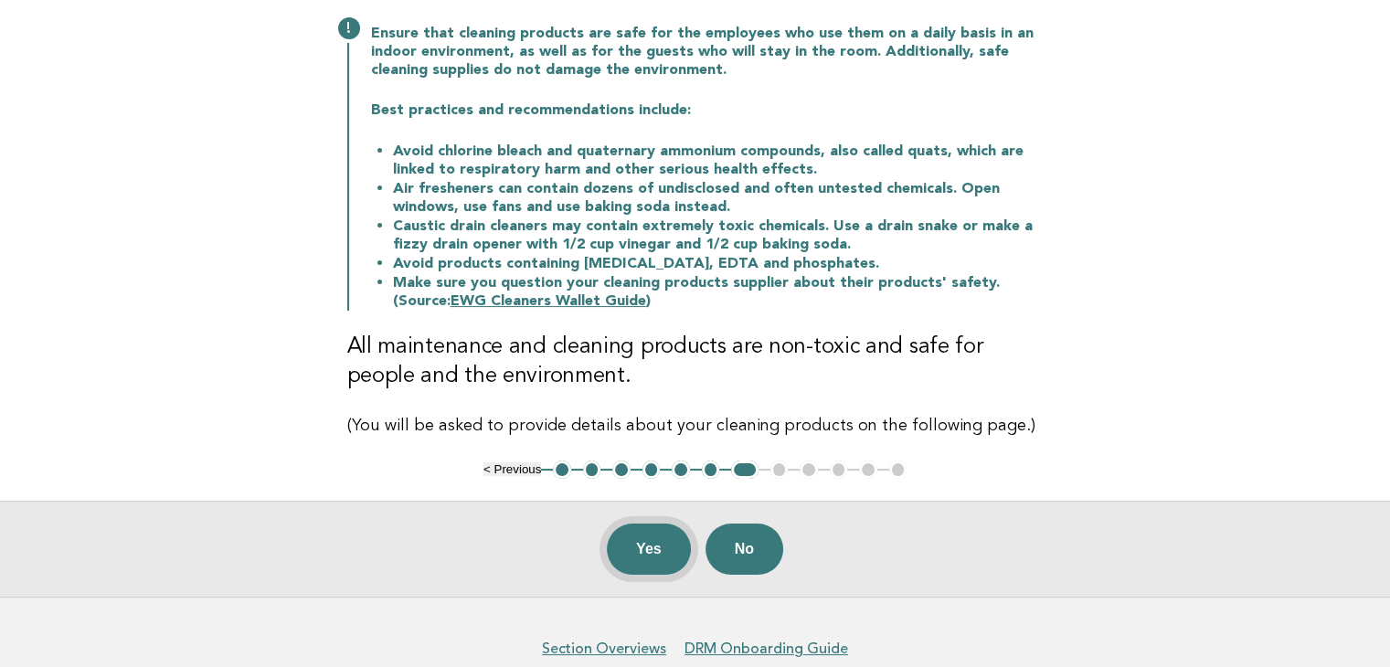
click at [640, 535] on button "Yes" at bounding box center [649, 549] width 84 height 51
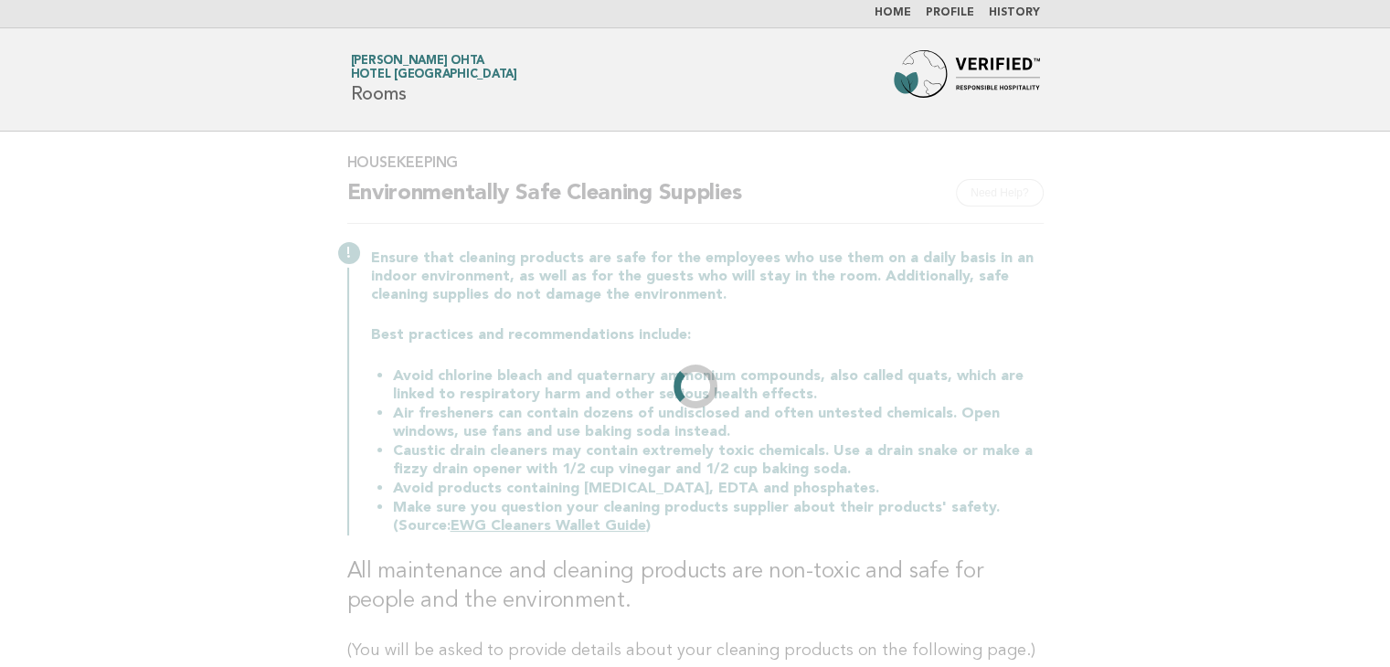
scroll to position [0, 0]
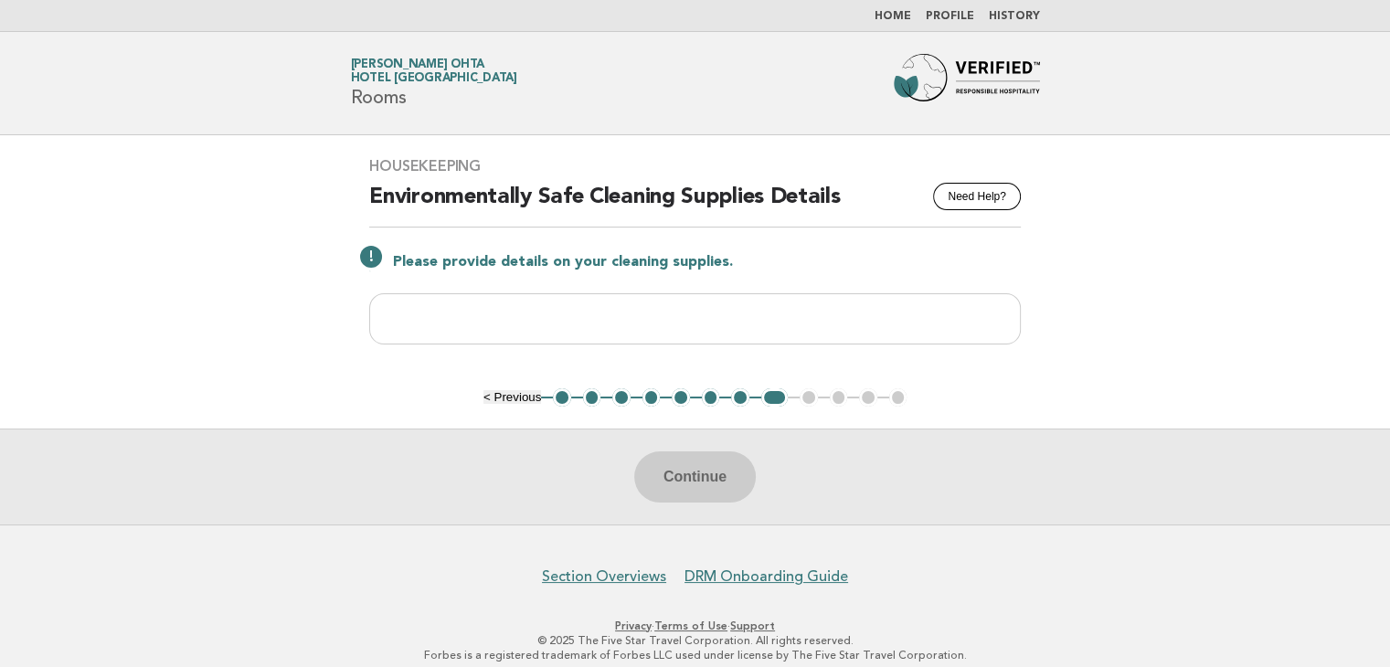
click at [699, 471] on div "Continue" at bounding box center [695, 477] width 1390 height 96
click at [699, 470] on div "Continue" at bounding box center [695, 477] width 1390 height 96
click at [714, 480] on div "Continue" at bounding box center [695, 477] width 1390 height 96
click at [655, 331] on input "text" at bounding box center [695, 318] width 652 height 51
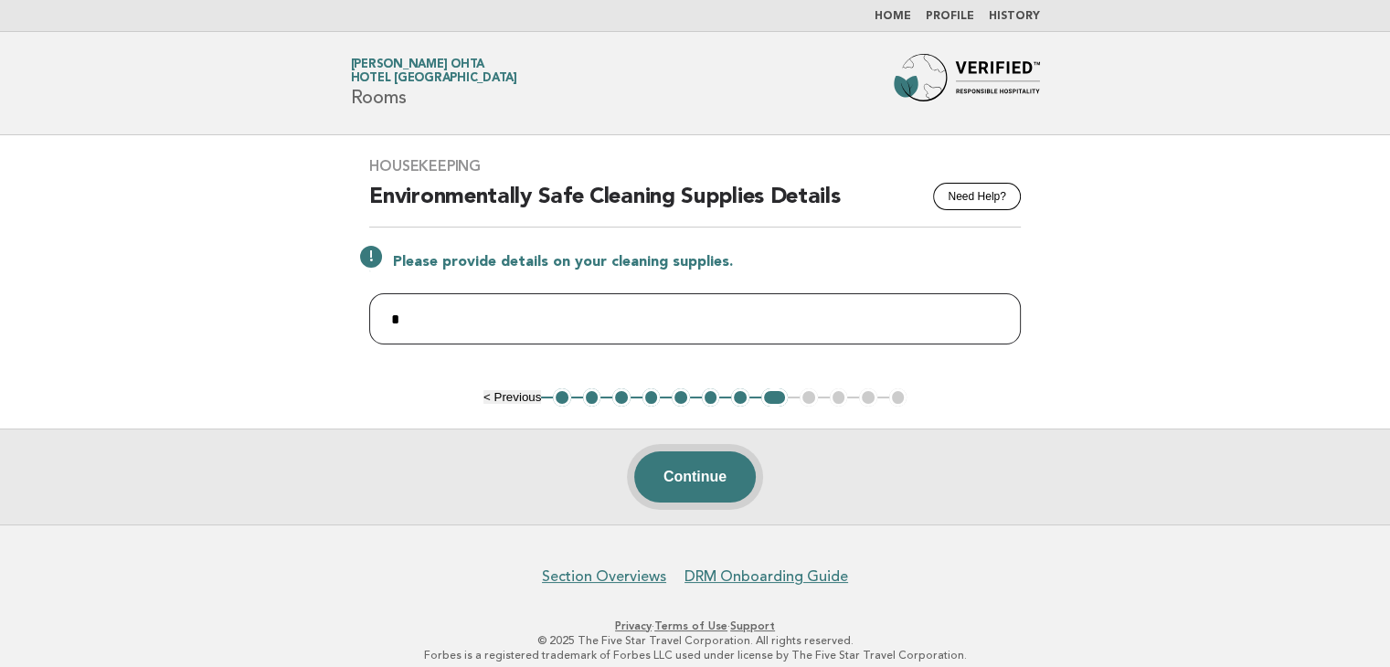
type input "*"
click at [717, 485] on button "Continue" at bounding box center [695, 476] width 122 height 51
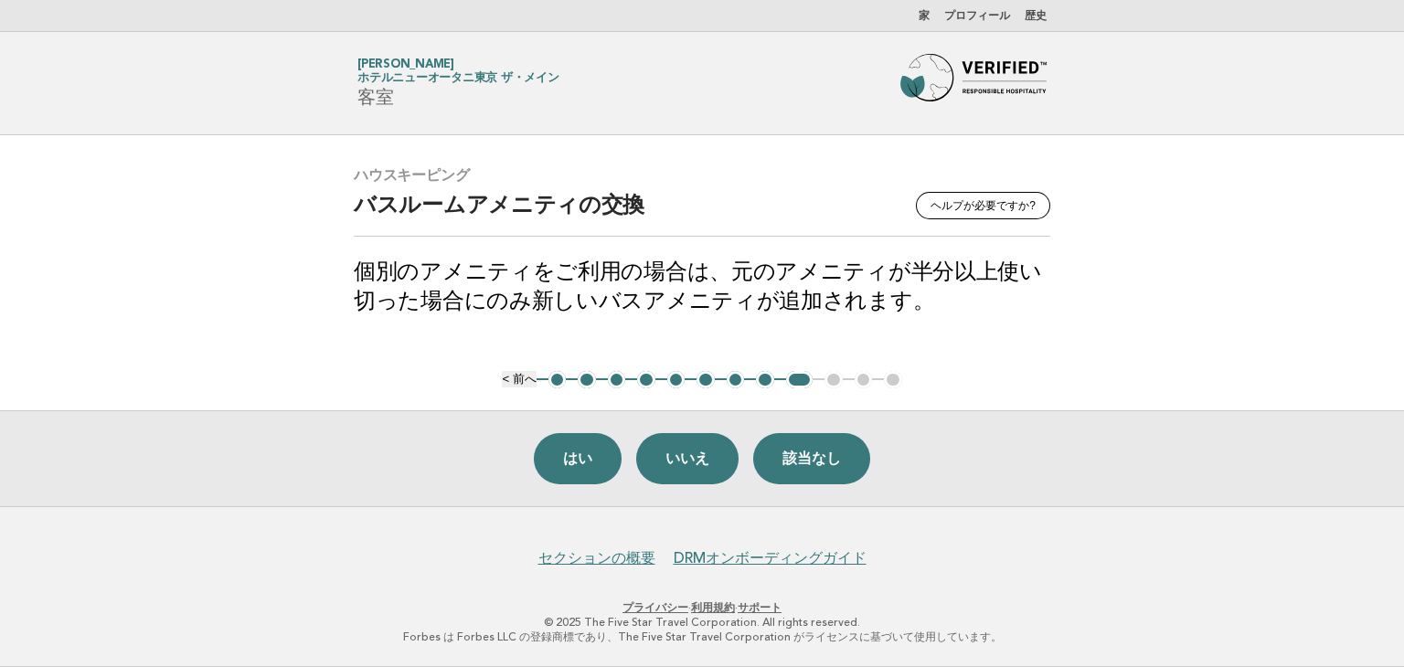
click at [1218, 340] on main "ハウスキーピング ヘルプが必要ですか? バスルームアメニティの交換 個別のアメニティをご利用の場合は、元のアメニティが半分以上使い切った場合にのみ新しいバスア…" at bounding box center [702, 320] width 1404 height 371
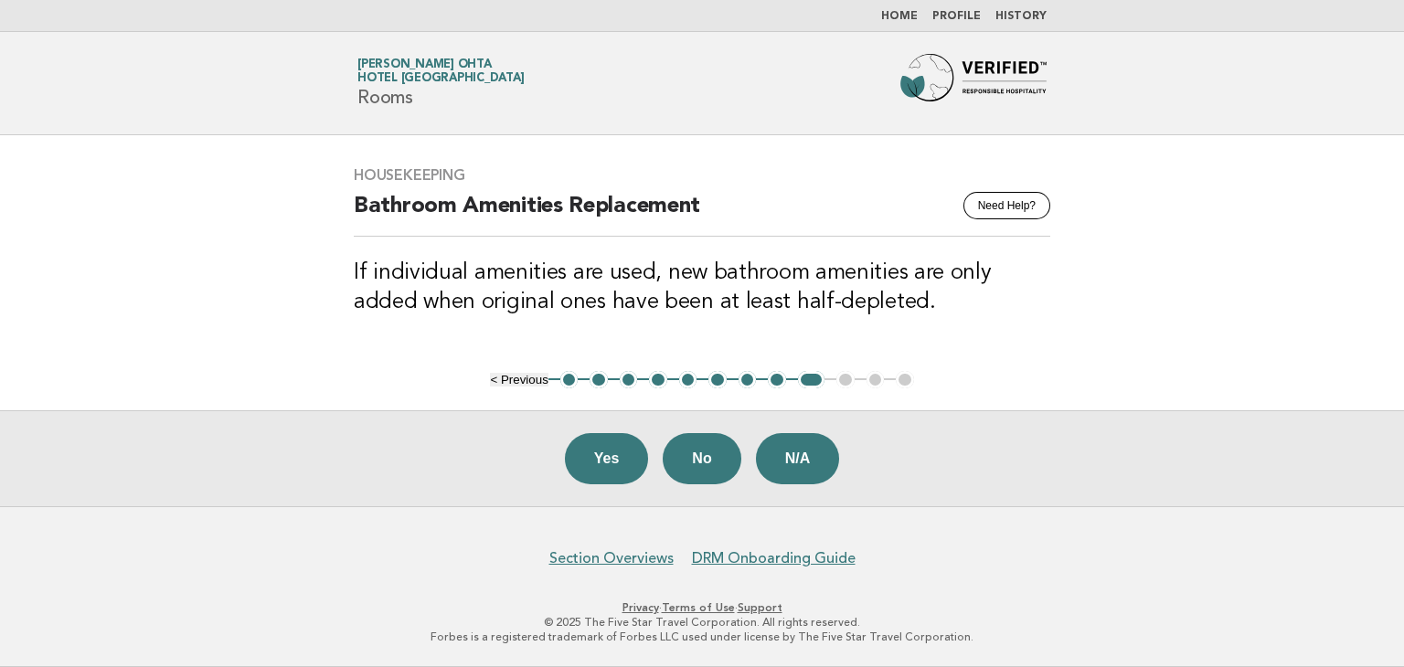
click at [1236, 355] on main "Housekeeping Need Help? Bathroom Amenities Replacement If individual amenities …" at bounding box center [702, 320] width 1404 height 371
click at [687, 454] on button "No" at bounding box center [702, 458] width 78 height 51
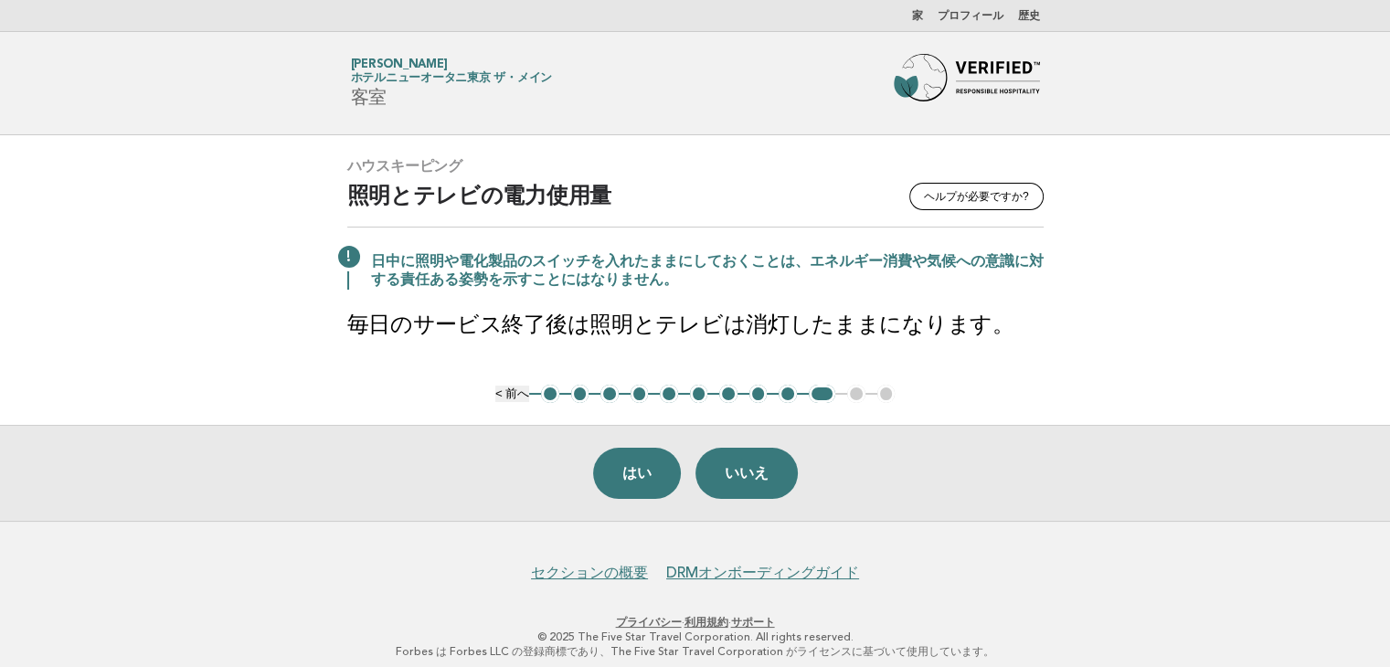
click at [1232, 386] on main "ハウスキーピング ヘルプが必要ですか? 照明とテレビの電力使用量 日中に照明や電化製品のスイッチを入れたままにしておくことは、エネルギー消費や気候への意識に対…" at bounding box center [695, 328] width 1390 height 386
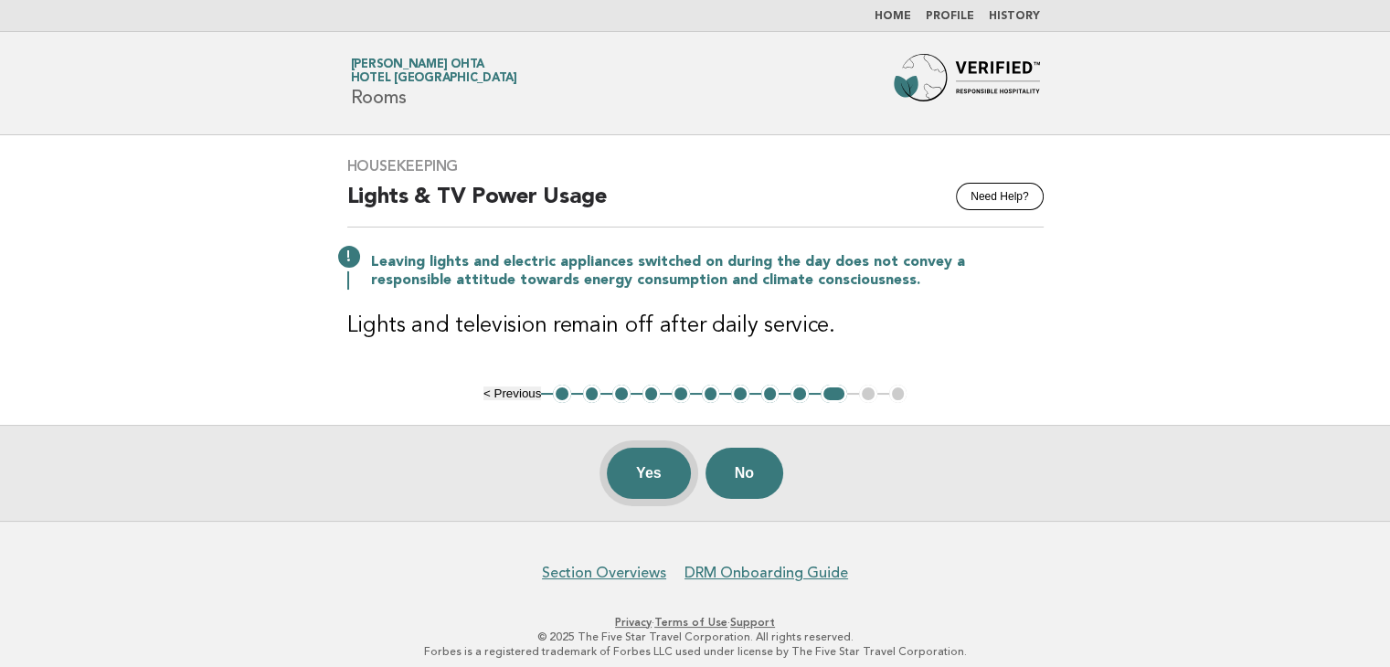
click at [639, 459] on button "Yes" at bounding box center [649, 473] width 84 height 51
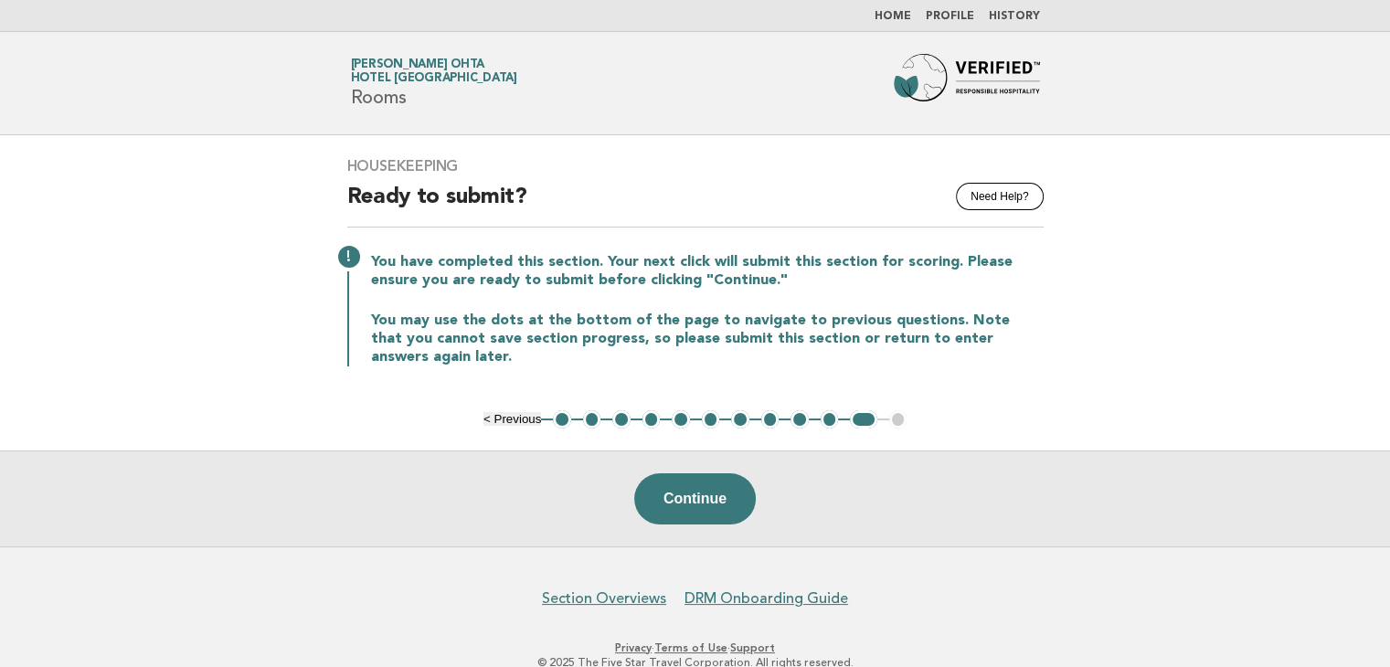
click at [800, 410] on button "9" at bounding box center [799, 419] width 18 height 18
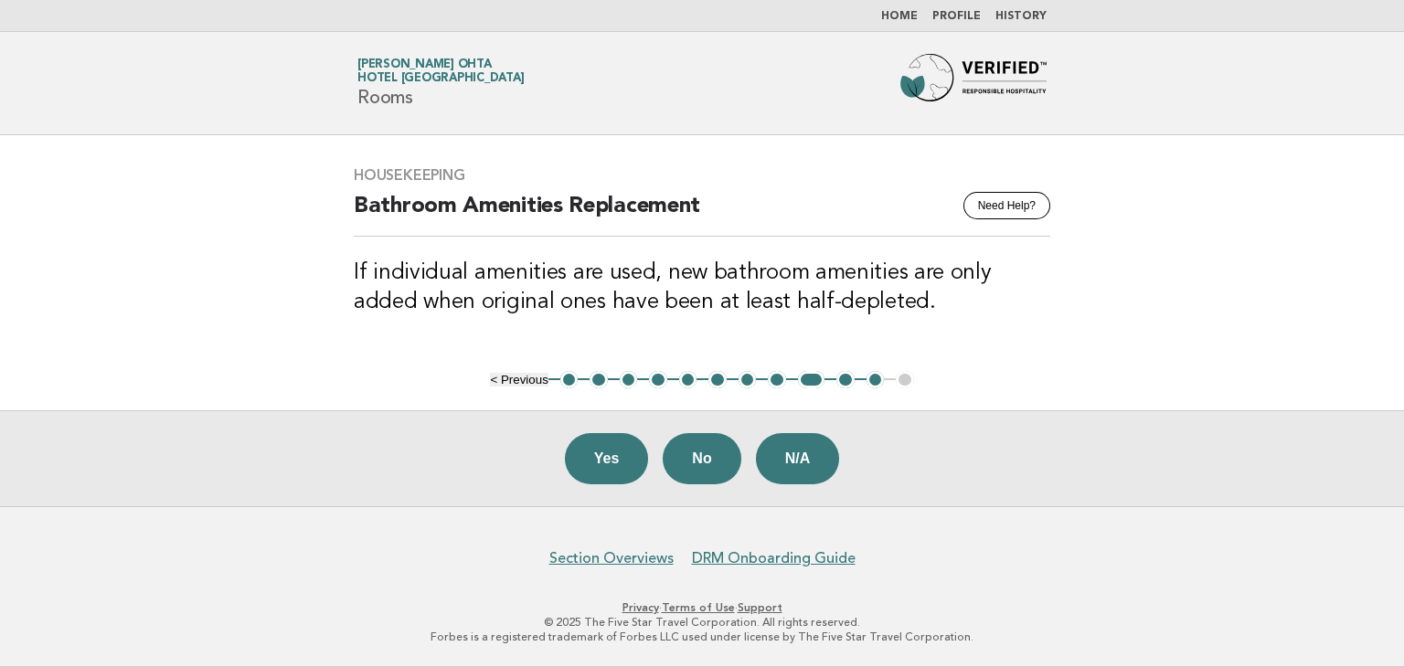
click at [779, 376] on button "8" at bounding box center [777, 380] width 18 height 18
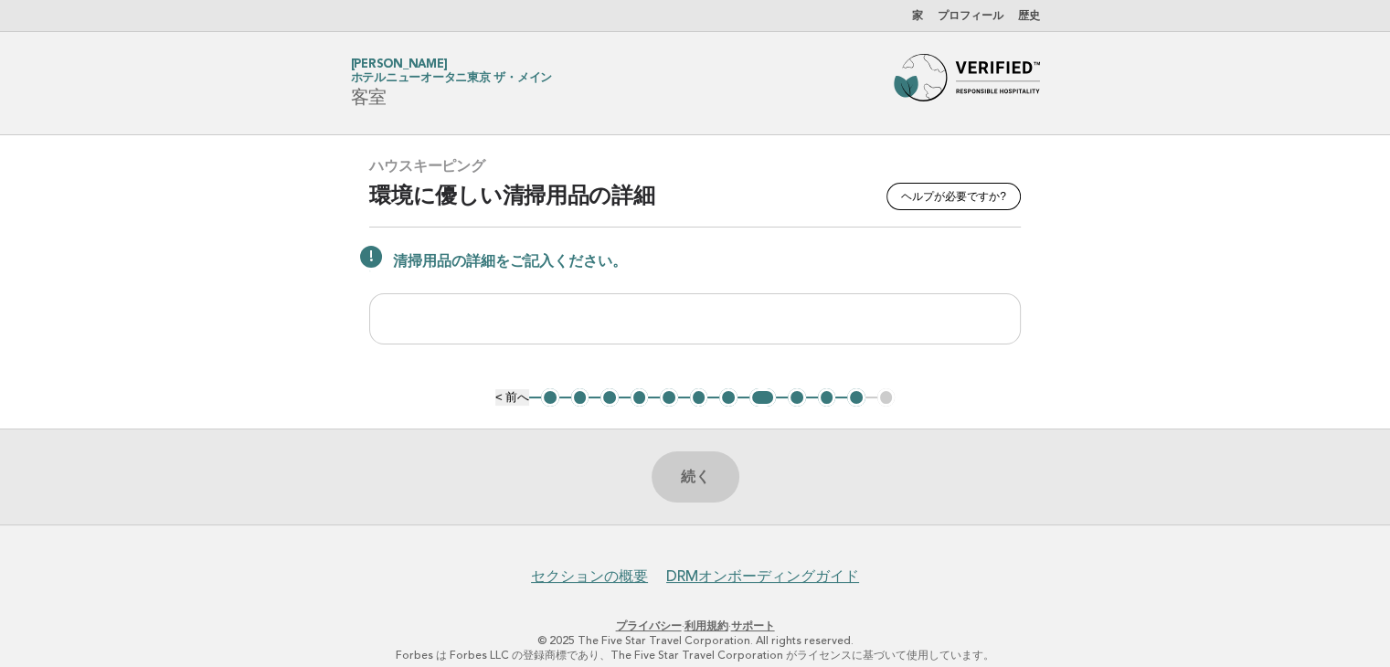
click at [1235, 376] on main "ハウスキーピング ヘルプが必要ですか? 環境に優しい清掃用品の詳細 清掃用品の詳細をご記入ください。 続く < 前へ 1 2 3 4 5 6 7 8 9 10…" at bounding box center [695, 329] width 1390 height 389
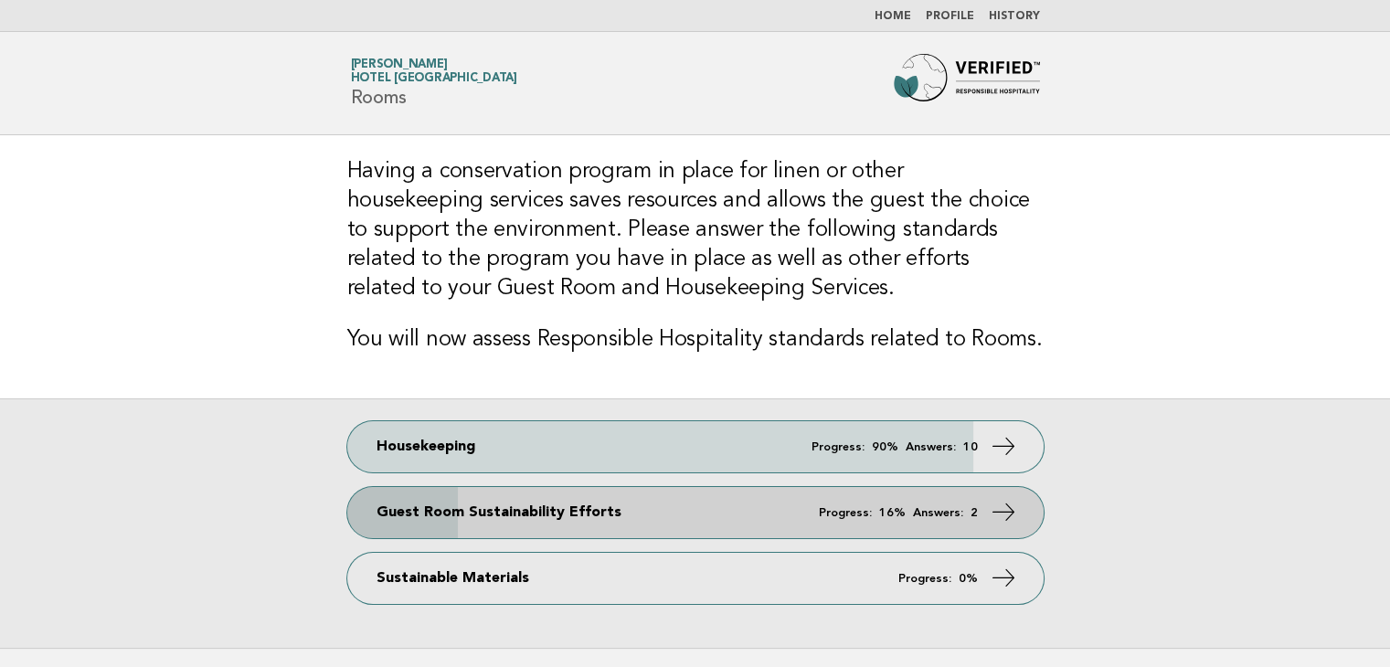
click at [521, 521] on link "Guest Room Sustainability Efforts Progress: 16% Answers: 2" at bounding box center [695, 512] width 696 height 51
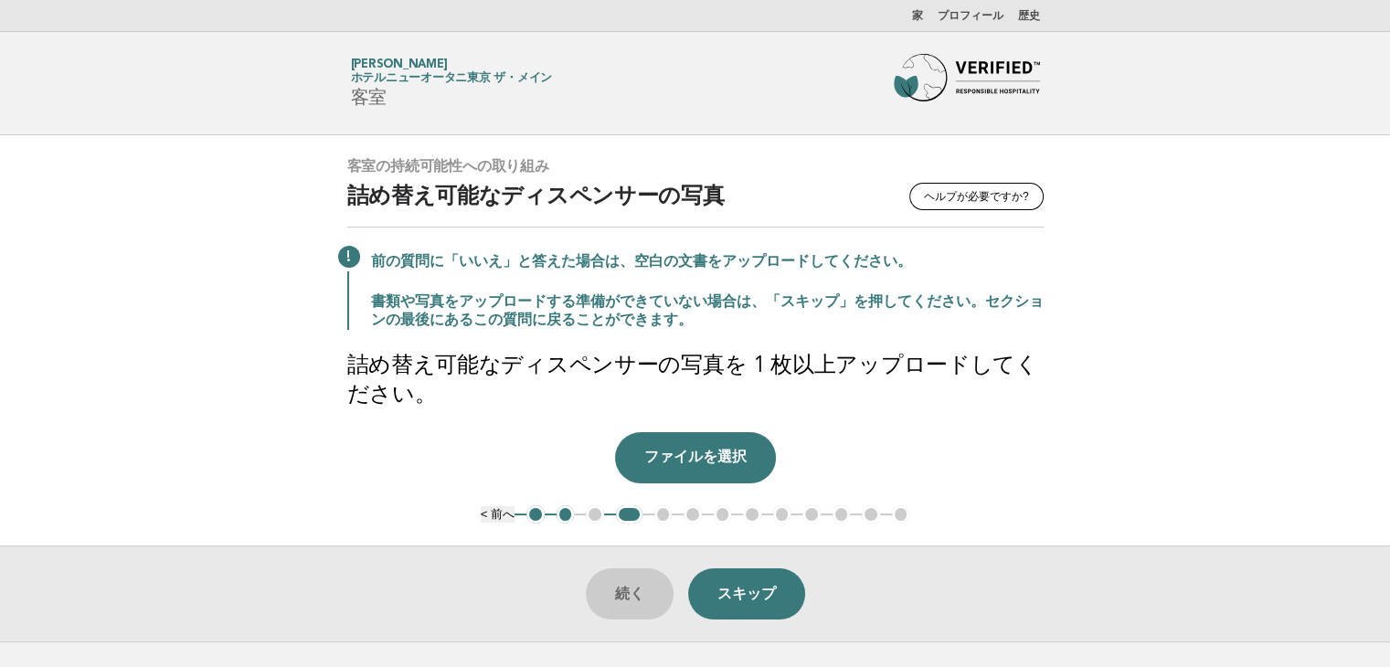
click at [1268, 461] on main "客室の持続可能性への取り組み ヘルプが必要ですか? 詰め替え可能なディスペンサーの写真 前の質問に「いいえ」と答えた場合は、空白の文書をアップロードしてくださ…" at bounding box center [695, 388] width 1390 height 506
click at [567, 507] on font "2" at bounding box center [565, 514] width 6 height 14
click at [563, 514] on font "2" at bounding box center [565, 514] width 6 height 14
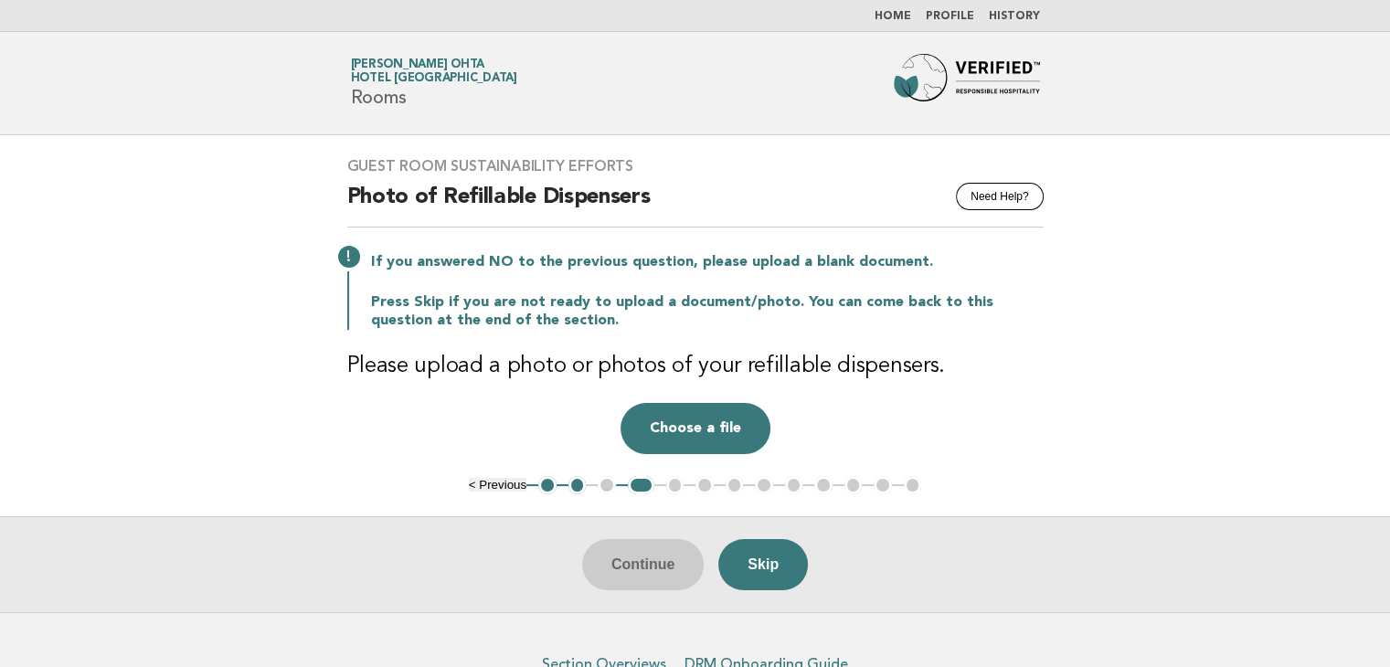
click at [571, 483] on button "2" at bounding box center [577, 485] width 18 height 18
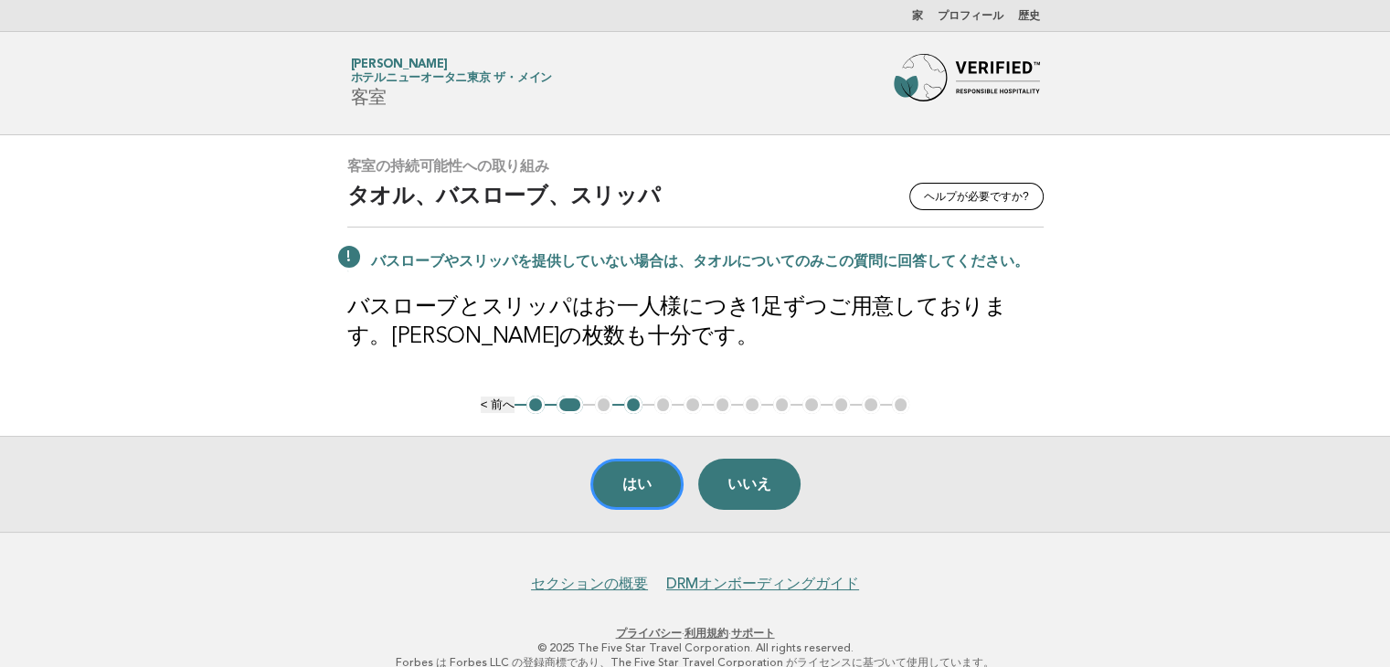
click at [1150, 374] on main "客室の持続可能性への取り組み ヘルプが必要ですか? タオル、バスローブ、スリッパ バスローブやスリッパを提供していない場合は、タオルについてのみこの質問に回答…" at bounding box center [695, 333] width 1390 height 397
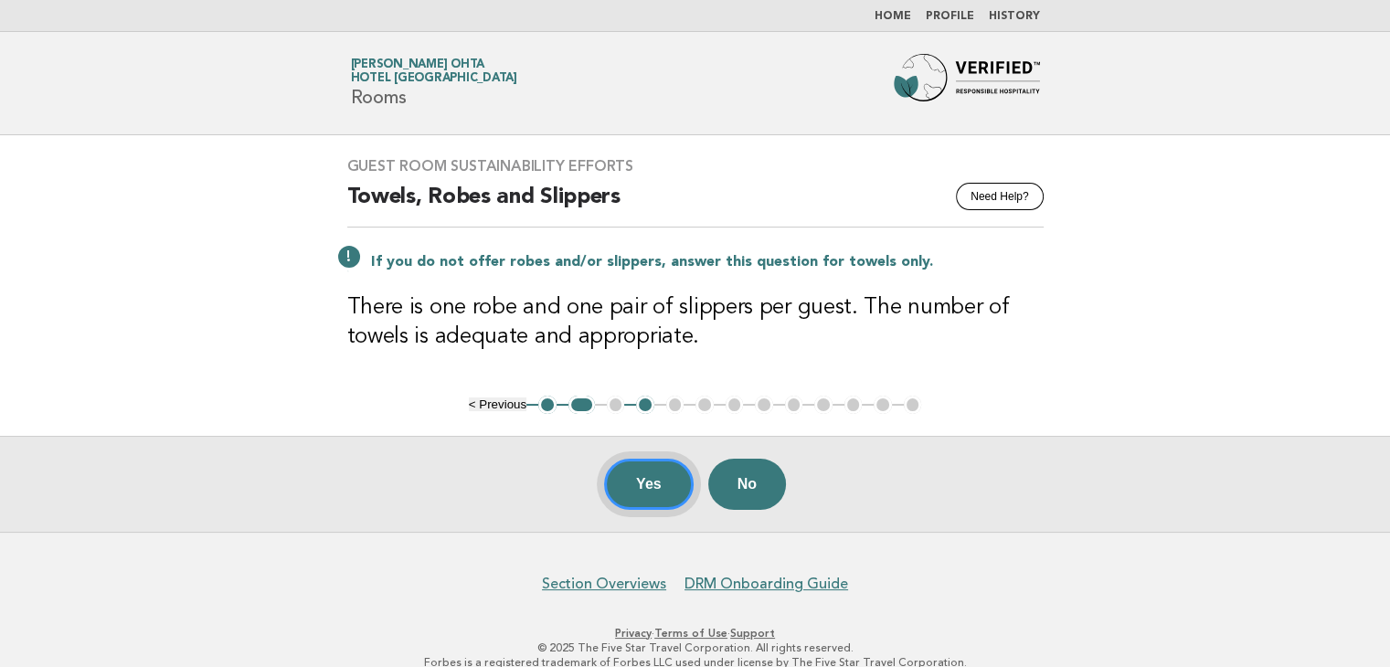
click at [647, 483] on button "Yes" at bounding box center [649, 484] width 90 height 51
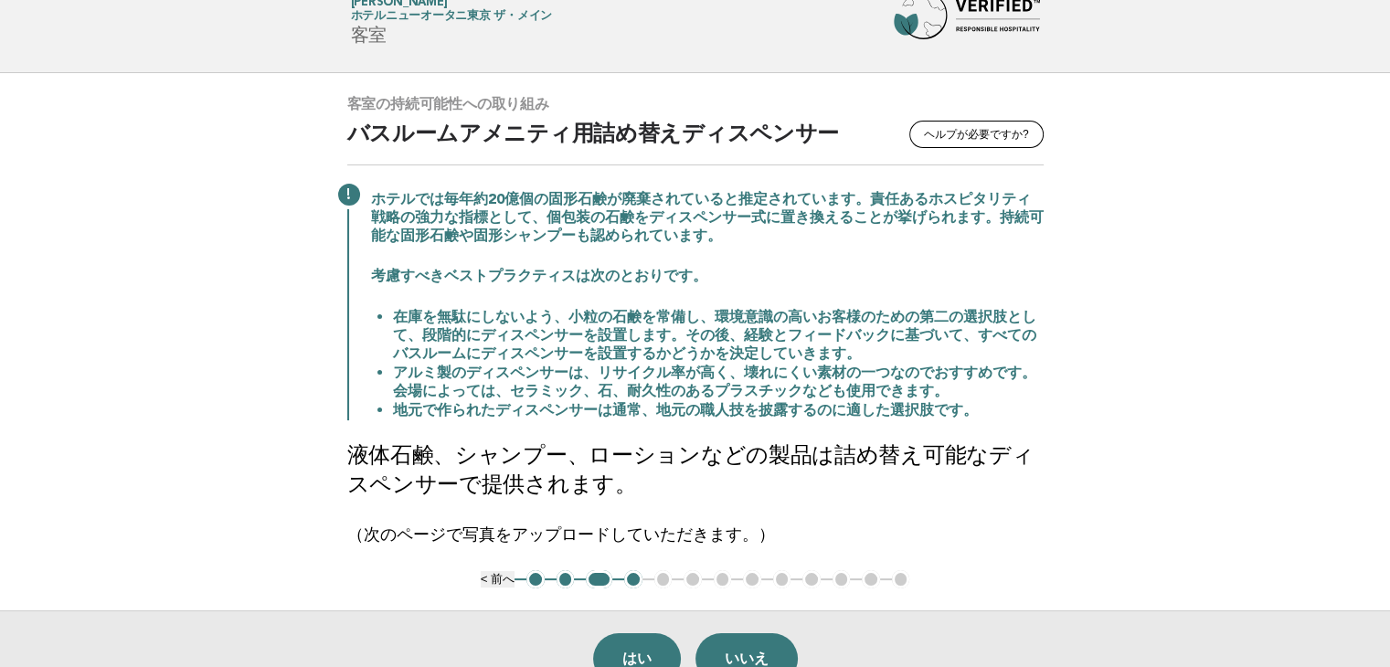
scroll to position [91, 0]
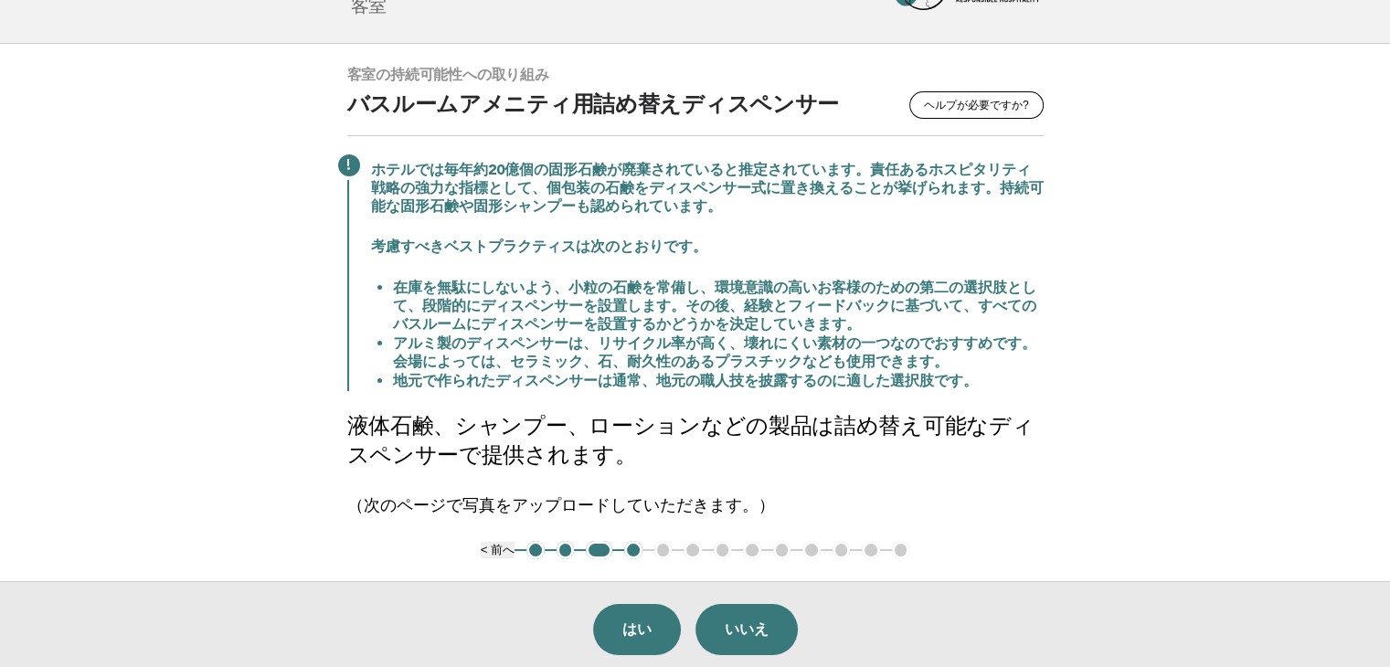
click at [1290, 318] on main "客室の持続可能性への取り組み ヘルプが必要ですか? バスルームアメニティ用詰め替えディスペンサー ホテルでは毎年約20億個の固形石鹸が廃棄されていると推定され…" at bounding box center [695, 360] width 1390 height 633
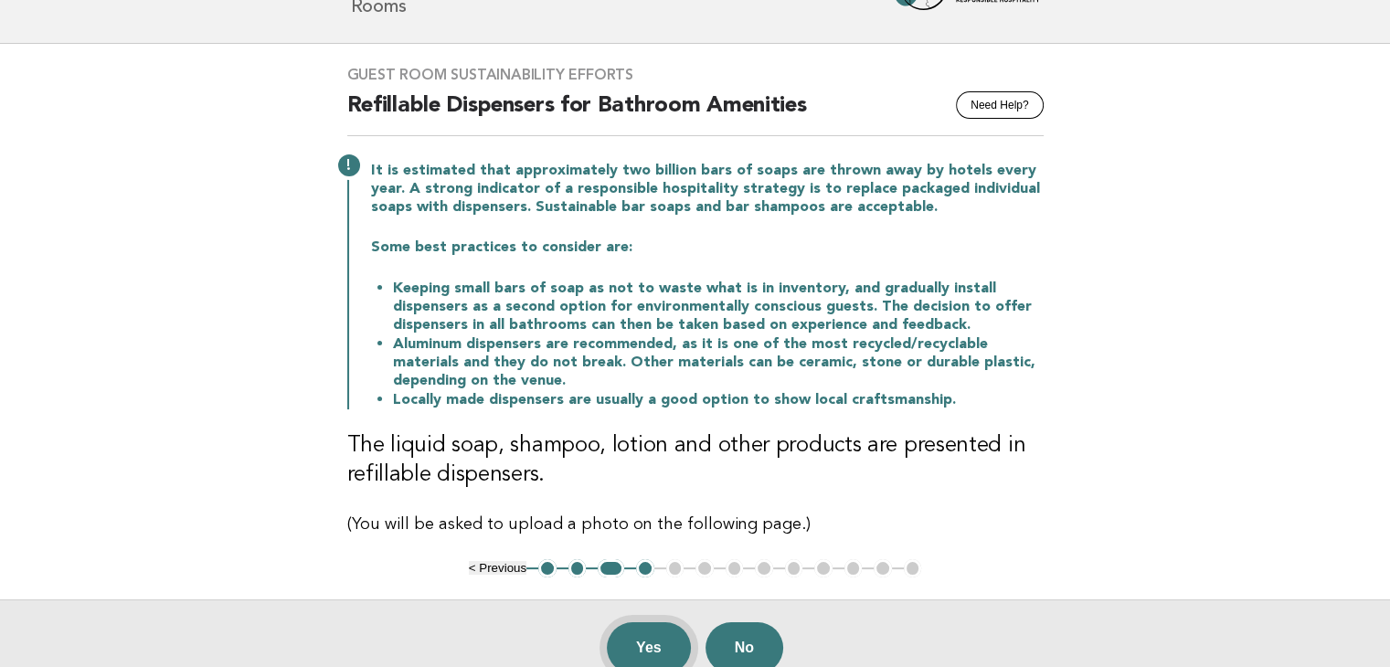
click at [637, 640] on button "Yes" at bounding box center [649, 647] width 84 height 51
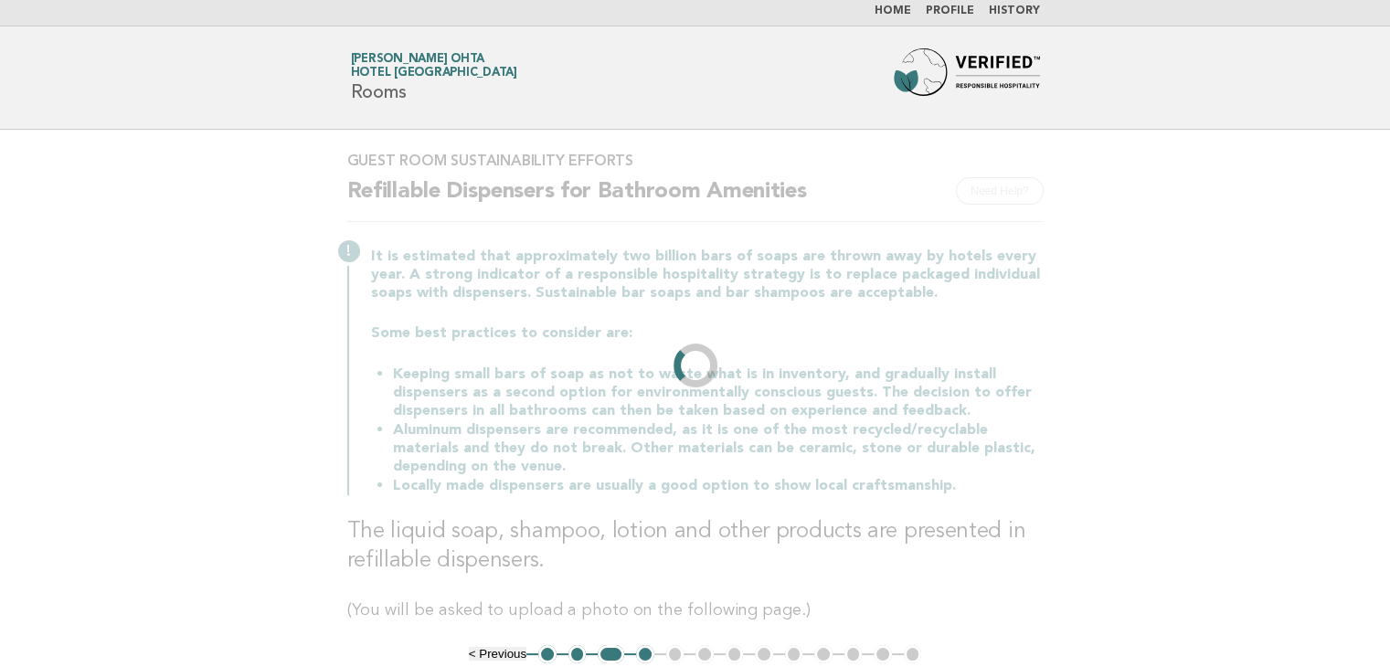
scroll to position [0, 0]
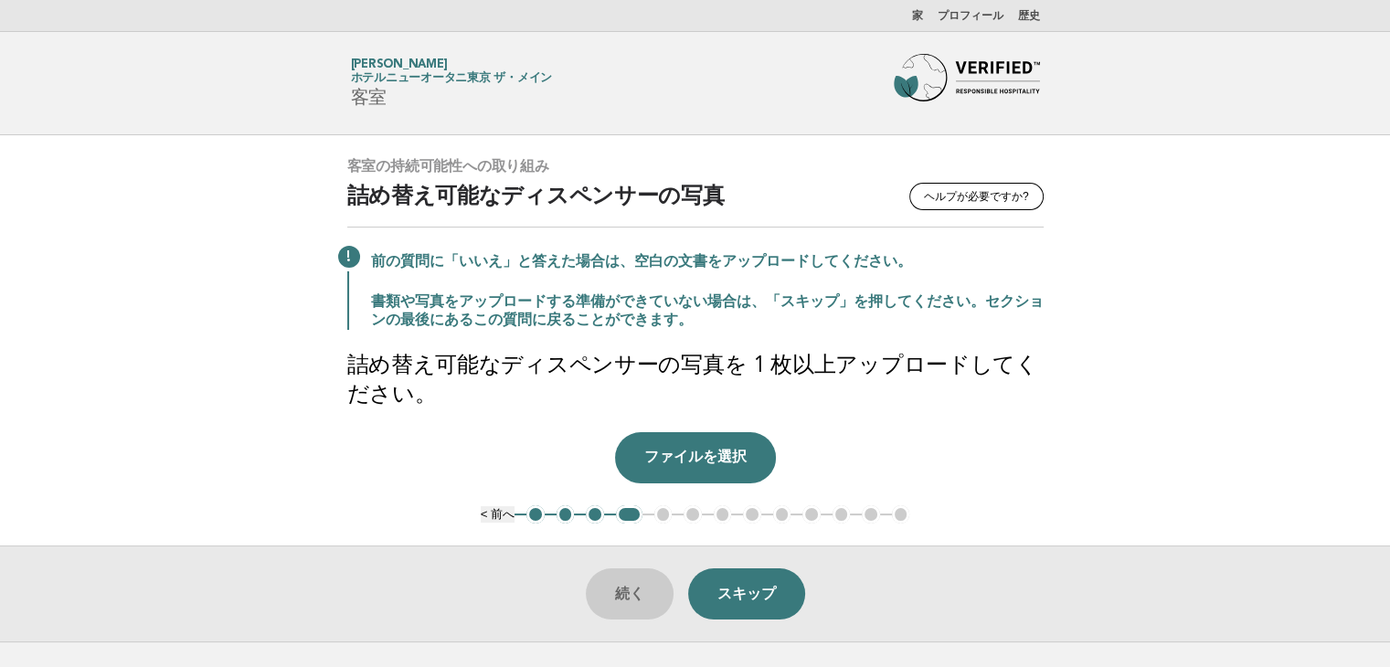
click at [1272, 491] on main "客室の持続可能性への取り組み ヘルプが必要ですか? 詰め替え可能なディスペンサーの写真 前の質問に「いいえ」と答えた場合は、空白の文書をアップロードしてくださ…" at bounding box center [695, 388] width 1390 height 506
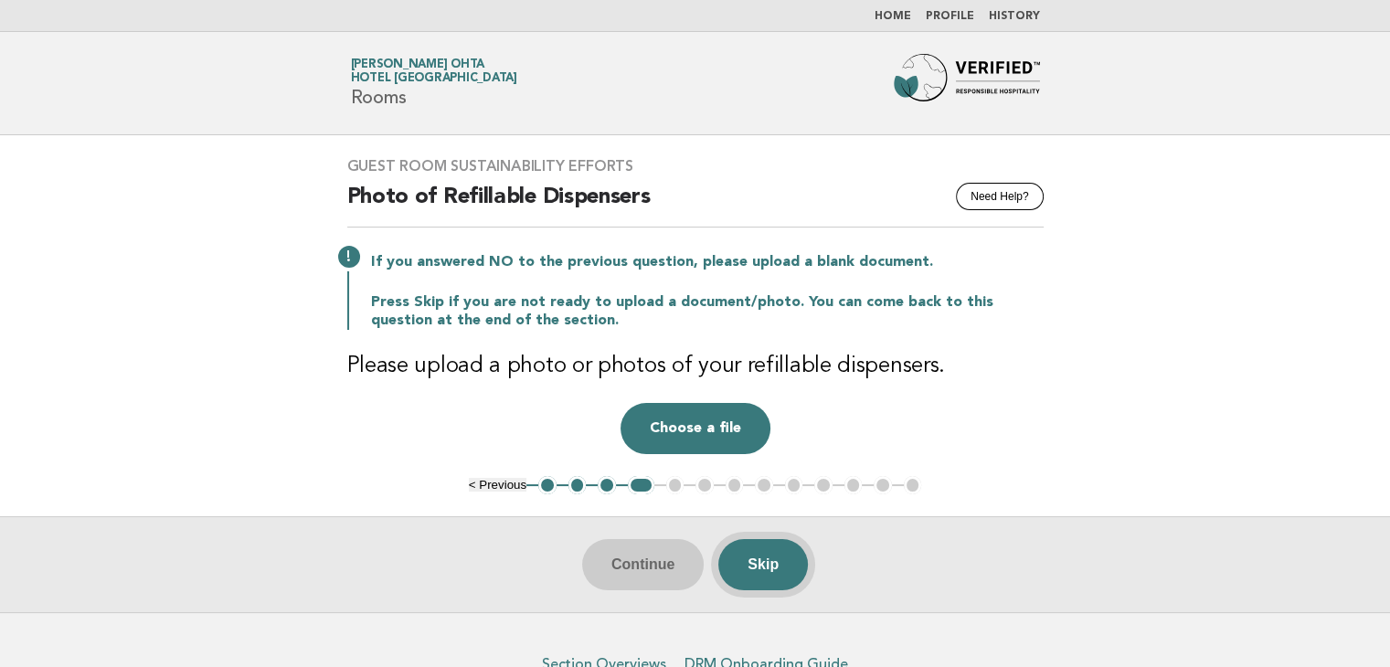
click at [798, 551] on button "Skip" at bounding box center [763, 564] width 90 height 51
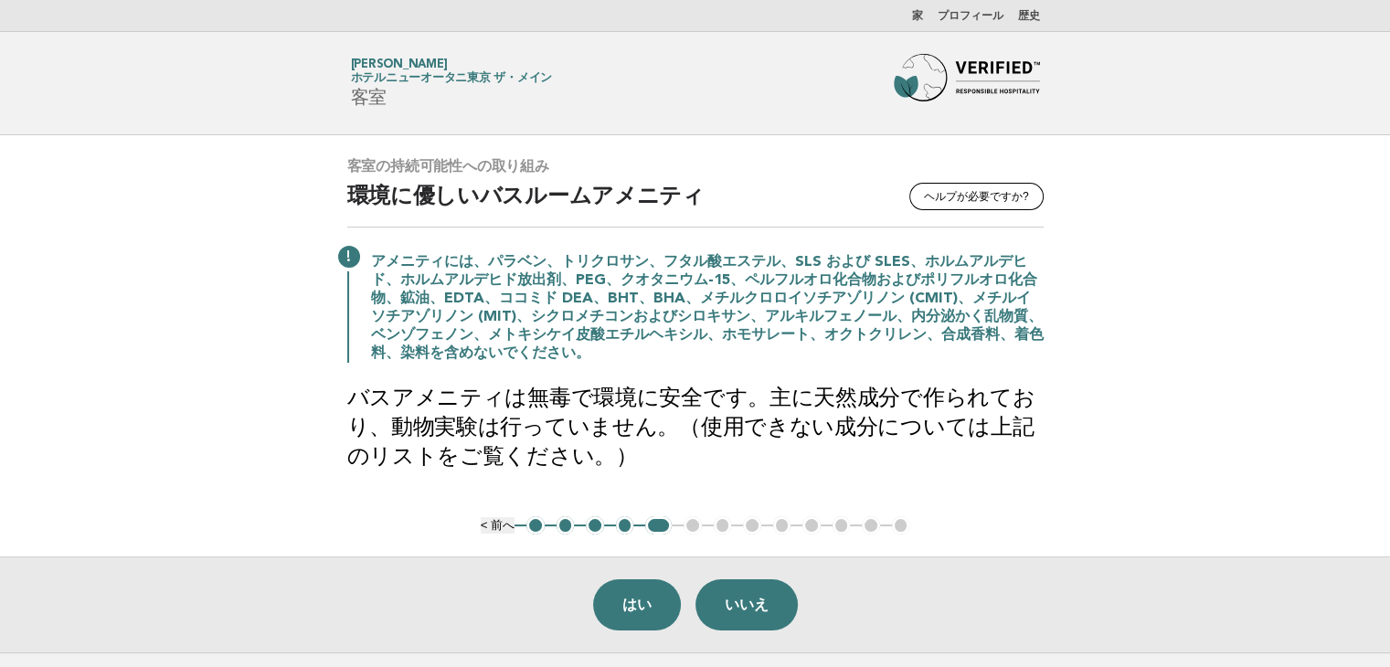
click at [1261, 355] on main "客室の持続可能性への取り組み ヘルプが必要ですか? 環境に優しいバスルームアメニティ アメニティには、パラベン、トリクロサン、フタル酸エステル、SLS および…" at bounding box center [695, 393] width 1390 height 517
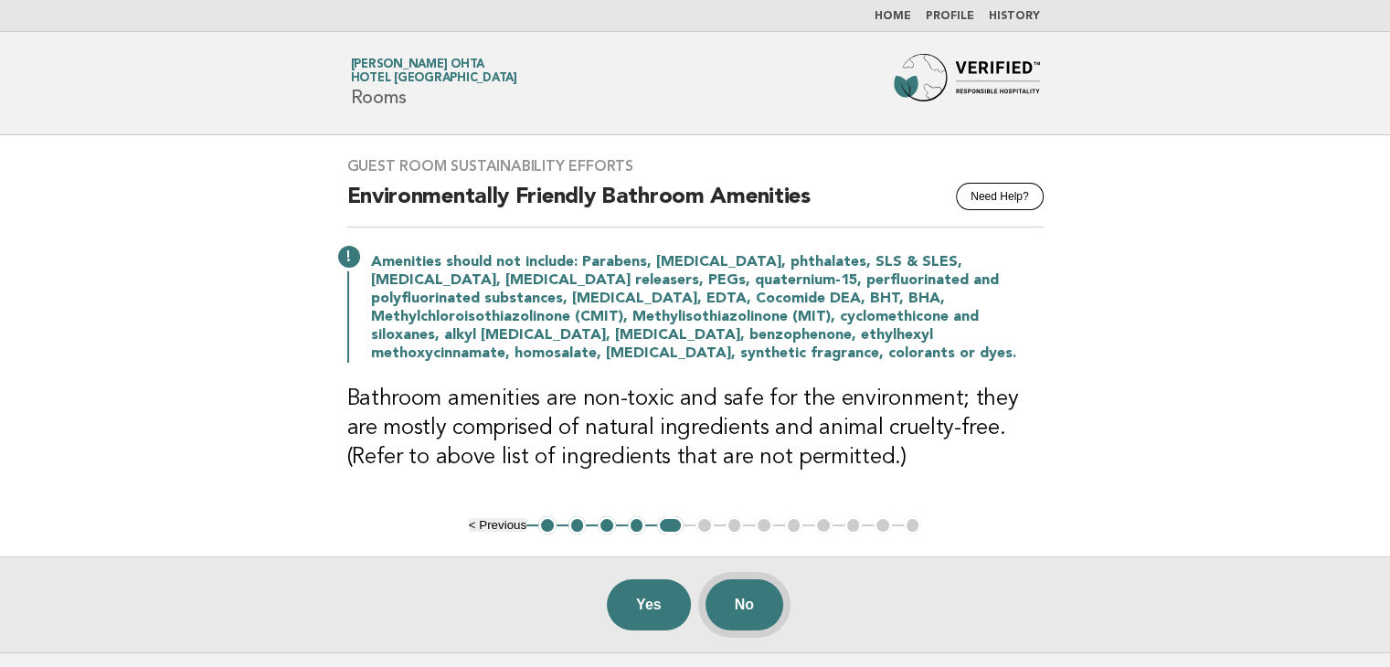
click at [748, 597] on button "No" at bounding box center [744, 604] width 78 height 51
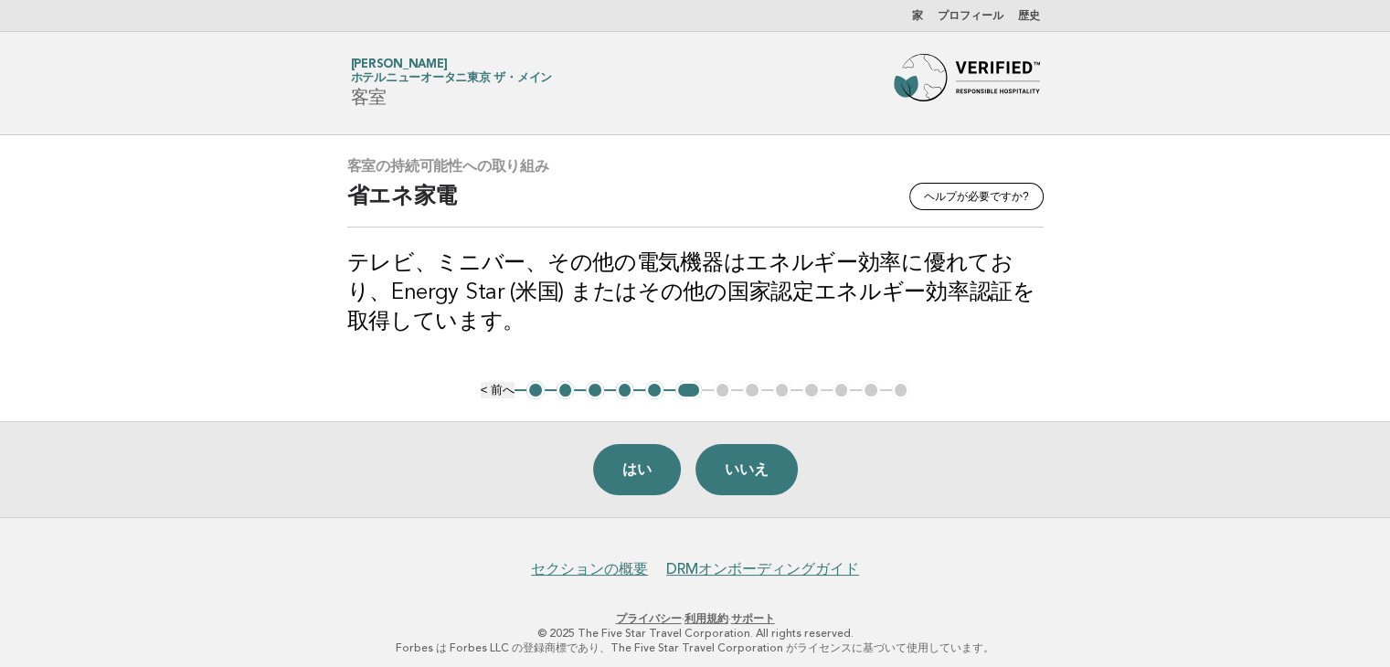
click at [1269, 317] on main "客室の持続可能性への取り組み ヘルプが必要ですか? 省エネ家電 テレビ、ミニバー、その他の電気機器はエネルギー効率に優れており、Energy Star (米国…" at bounding box center [695, 326] width 1390 height 382
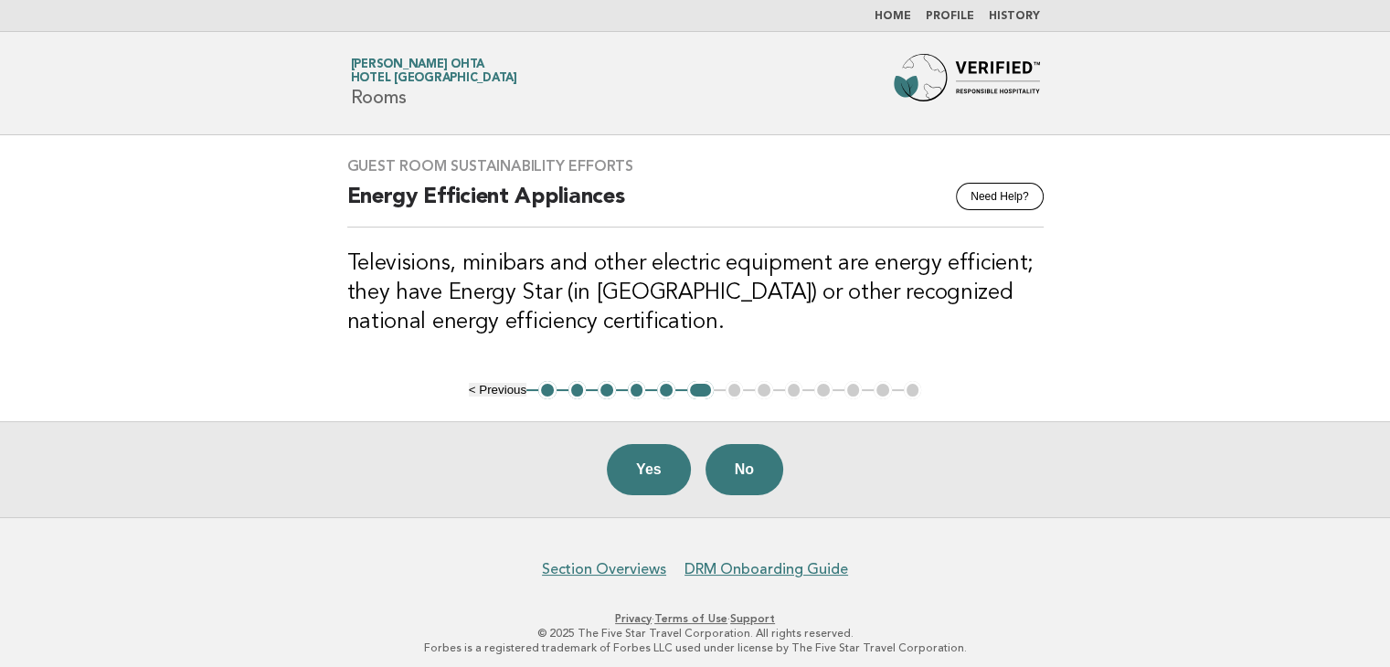
click at [646, 466] on button "Yes" at bounding box center [649, 469] width 84 height 51
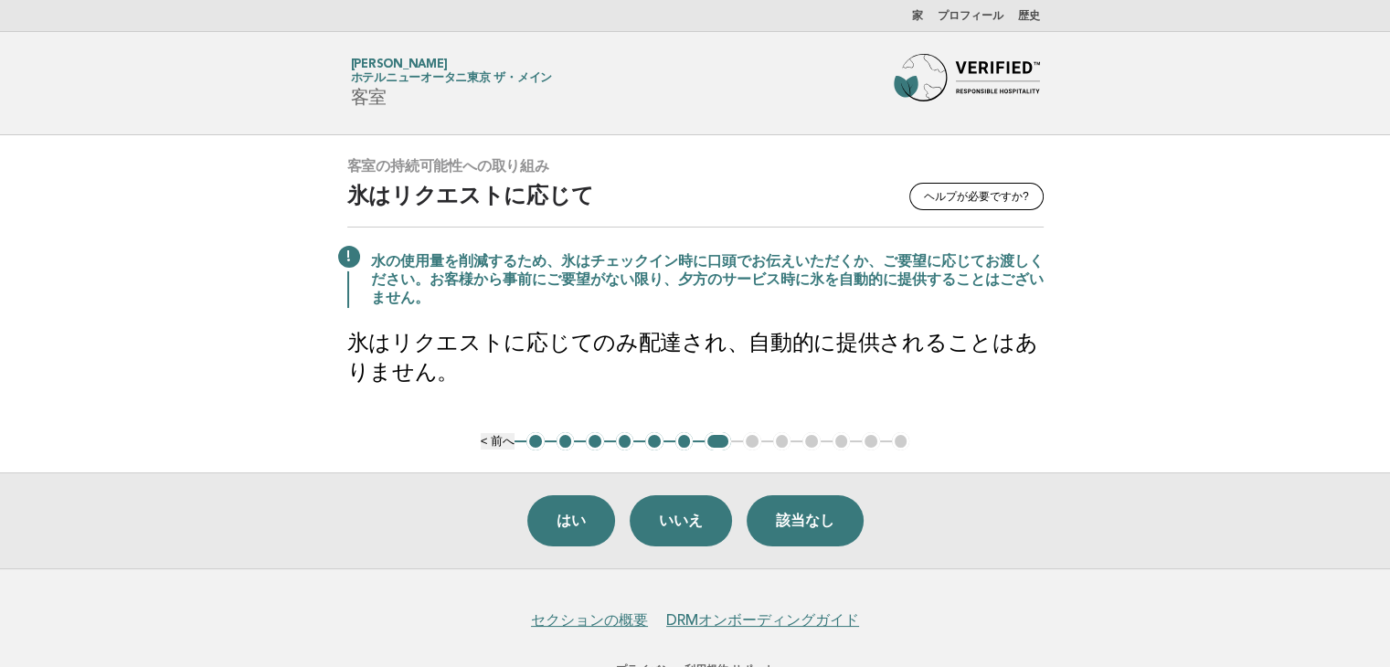
click at [1233, 421] on main "客室の持続可能性への取り組み ヘルプが必要ですか? 氷はリクエストに応じて 水の使用量を削減するため、氷はチェックイン時に口頭でお伝えいただくか、ご要望に応じ…" at bounding box center [695, 351] width 1390 height 433
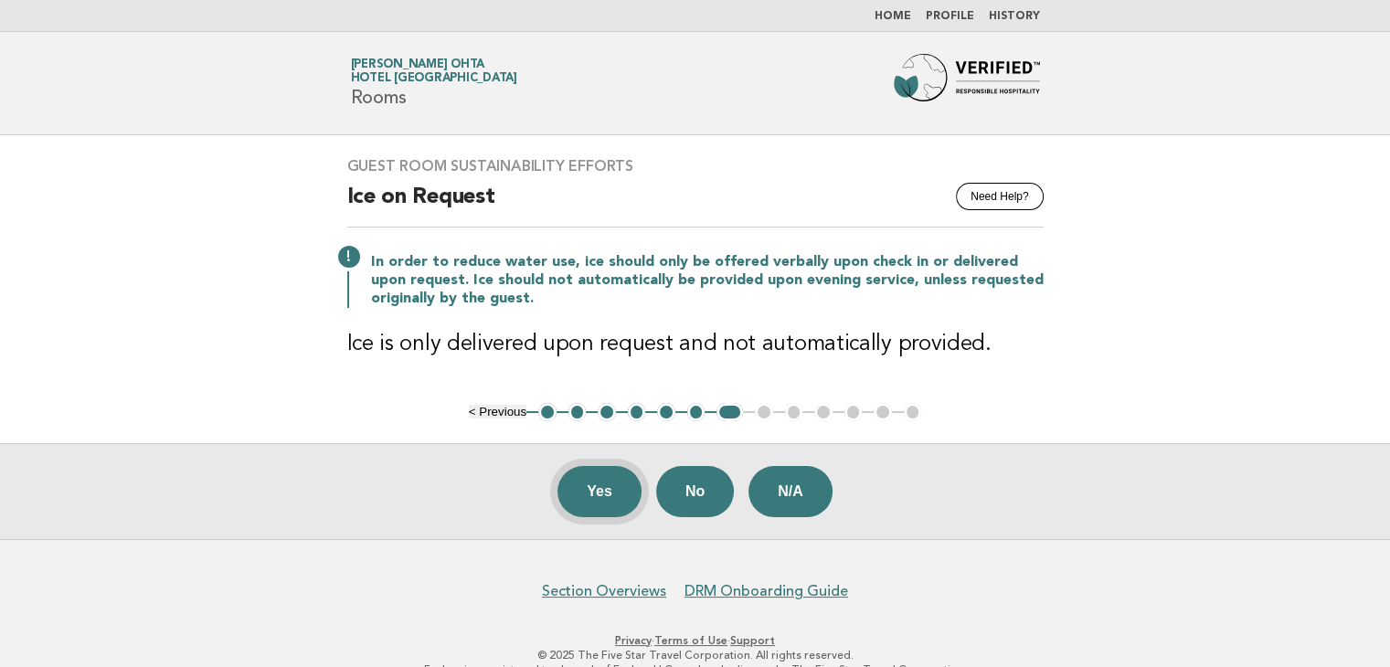
click at [614, 481] on button "Yes" at bounding box center [599, 491] width 84 height 51
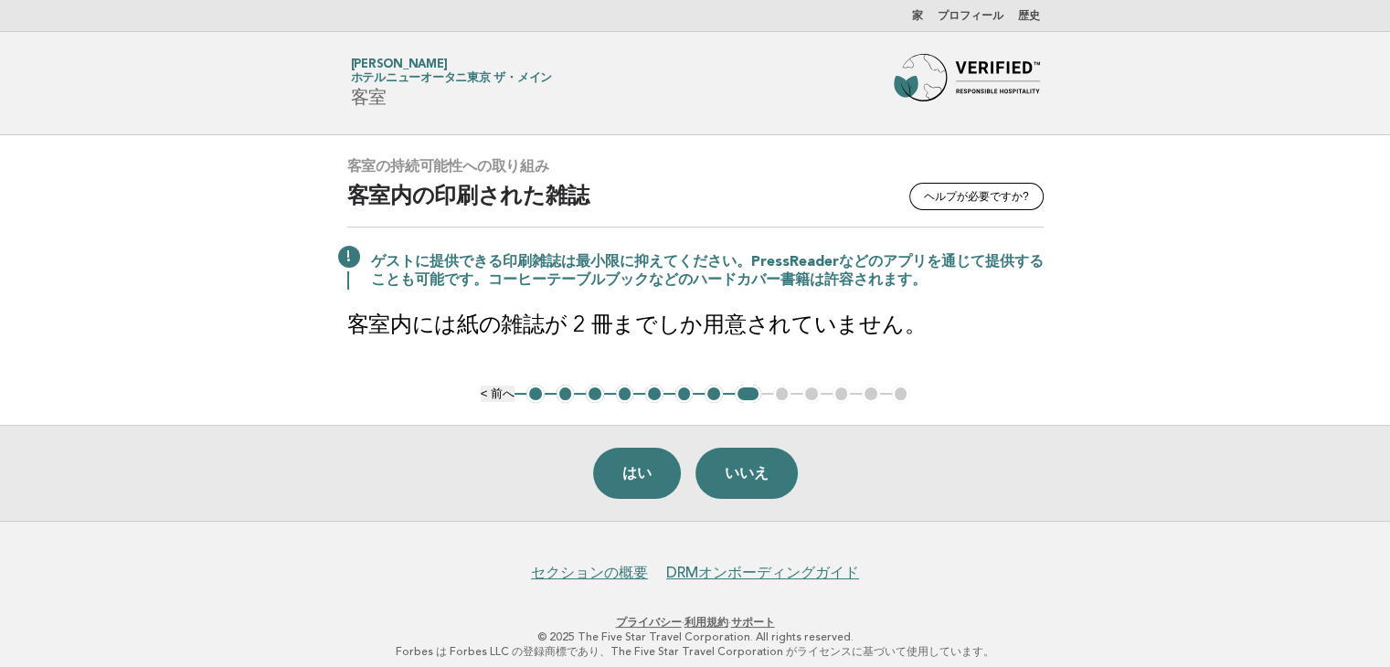
click at [1235, 313] on main "客室の持続可能性への取り組み ヘルプが必要ですか? 客室内の印刷された雑誌 ゲストに提供できる印刷雑誌は最小限に抑えてください。PressReaderなどのア…" at bounding box center [695, 328] width 1390 height 386
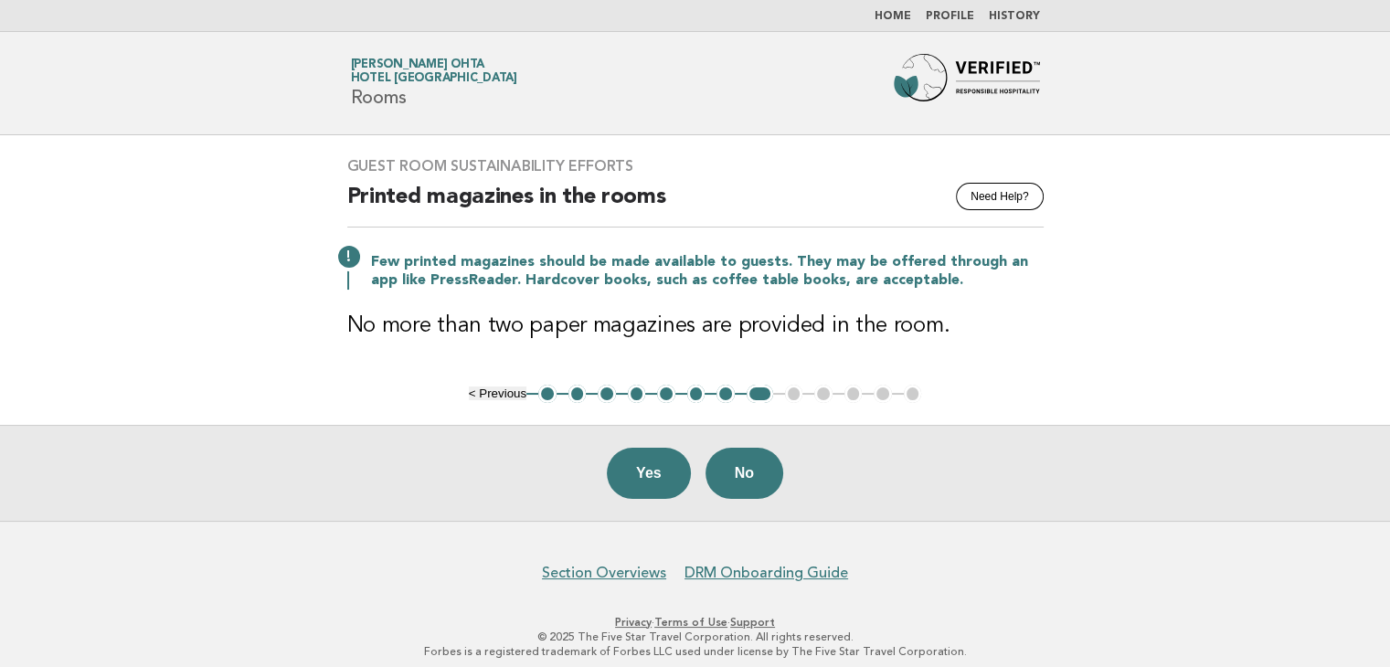
click at [1232, 275] on main "Guest Room Sustainability Efforts Need Help? Printed magazines in the rooms Few…" at bounding box center [695, 328] width 1390 height 386
click at [653, 475] on button "Yes" at bounding box center [649, 473] width 84 height 51
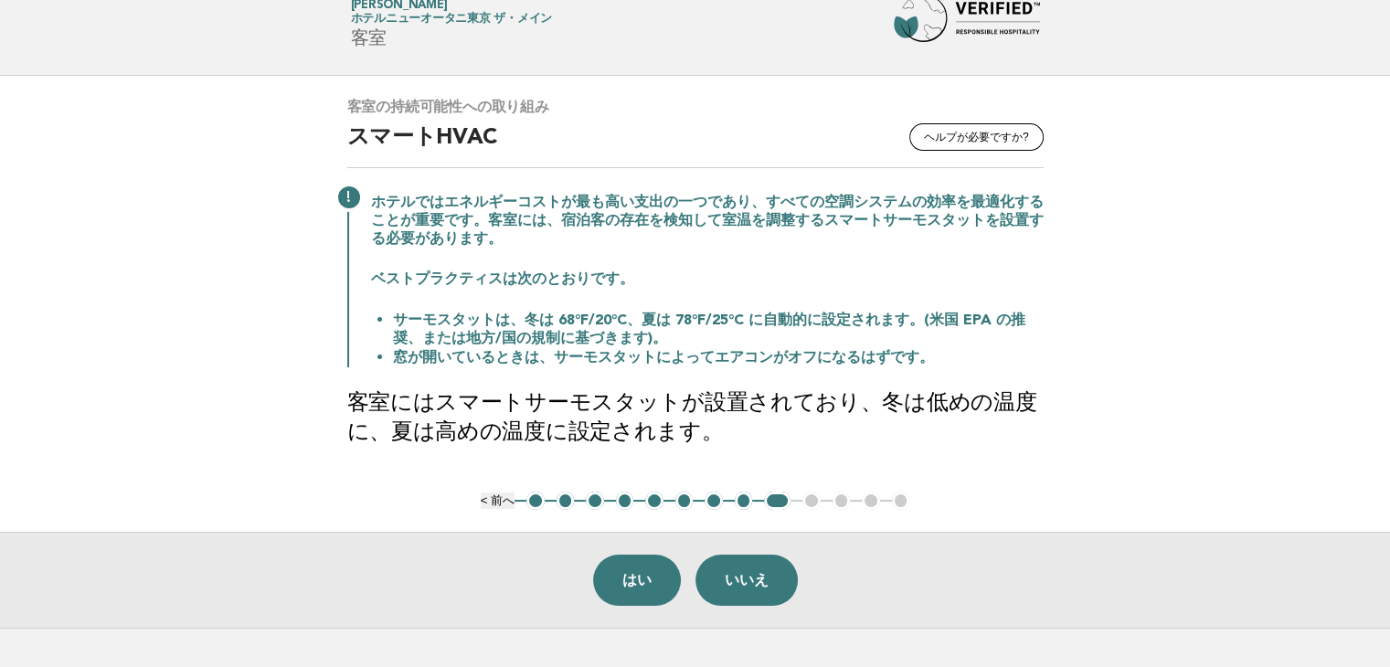
scroll to position [91, 0]
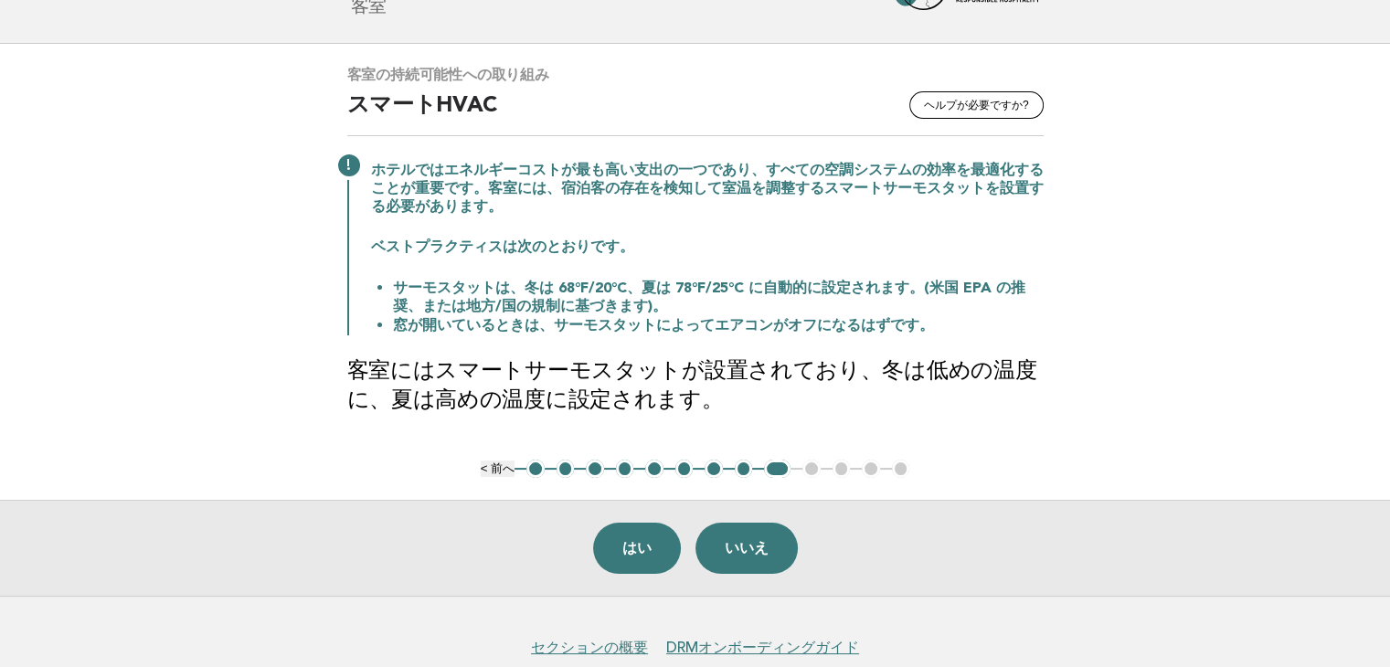
click at [1291, 439] on main "客室の持続可能性への取り組み ヘルプが必要ですか? スマートHVAC ホテルではエネルギーコストが最も高い支出の一つであり、すべての空調システムの効率を最適化…" at bounding box center [695, 320] width 1390 height 552
drag, startPoint x: 435, startPoint y: 369, endPoint x: 673, endPoint y: 382, distance: 238.8
click at [673, 382] on font "客室にはスマートサーモスタットが設置されており、冬は低めの温度に、夏は高めの温度に設定されます。" at bounding box center [692, 386] width 690 height 51
copy font "スマートサーモスタット"
click at [1162, 454] on main "客室の持続可能性への取り組み ヘルプが必要ですか? スマートHVAC ホテルではエネルギーコストが最も高い支出の一つであり、すべての空調システムの効率を最適化…" at bounding box center [695, 320] width 1390 height 552
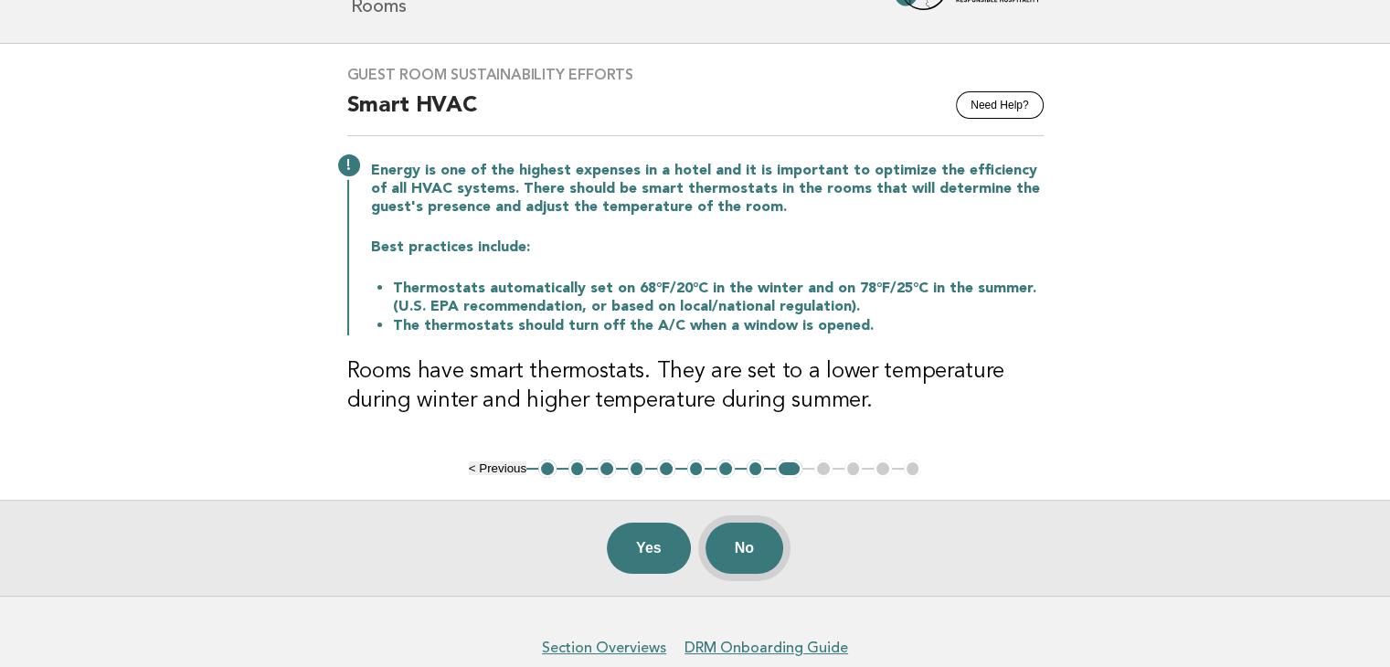
click at [723, 541] on button "No" at bounding box center [744, 548] width 78 height 51
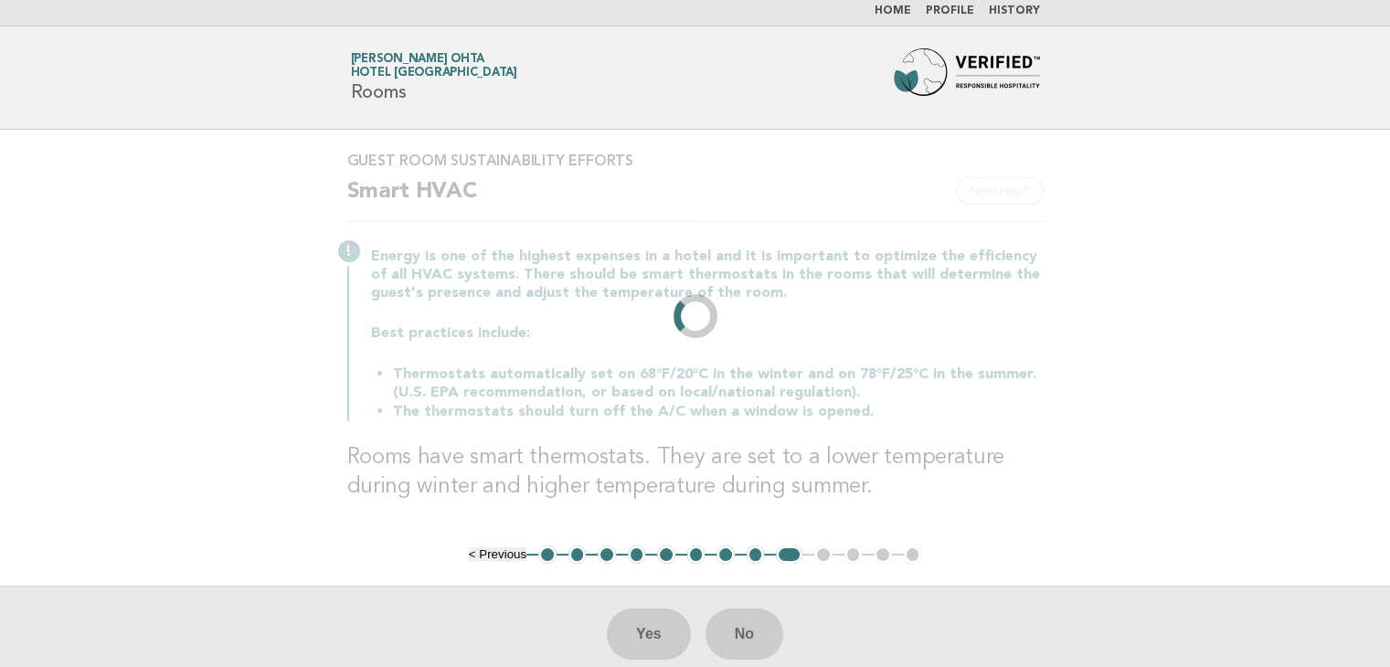
scroll to position [0, 0]
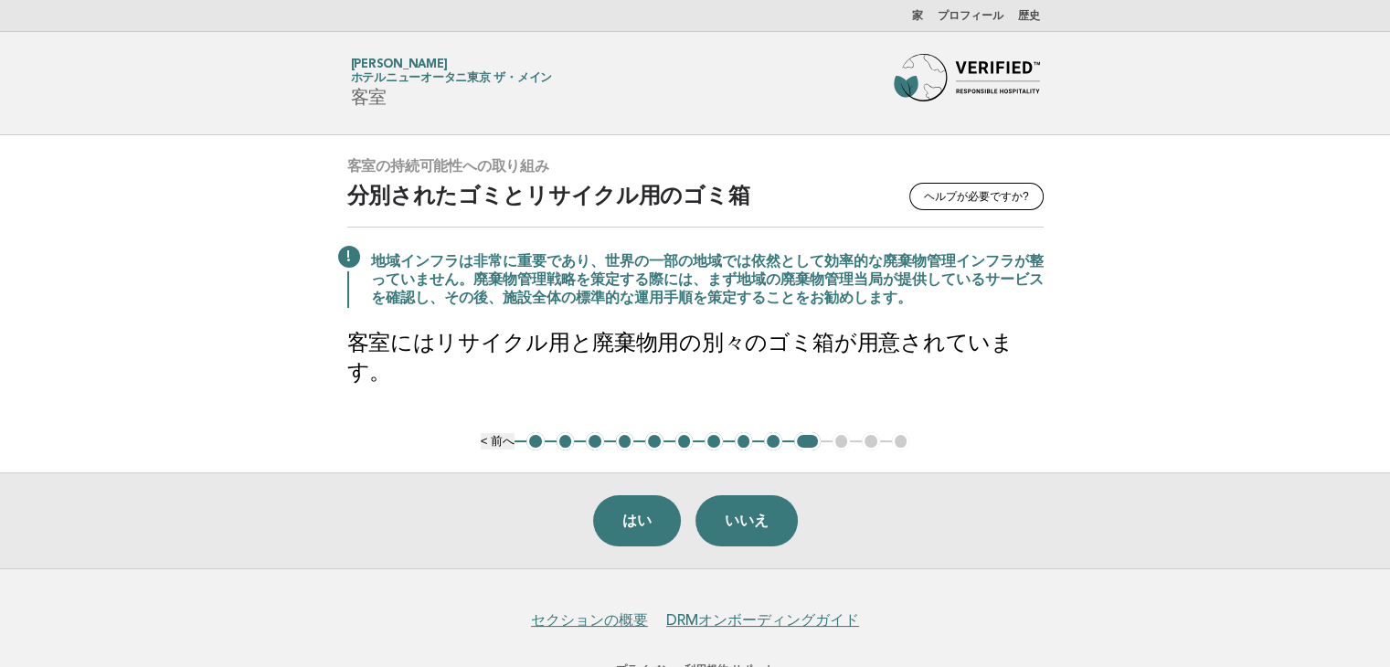
click at [1266, 322] on main "客室の持続可能性への取り組み ヘルプが必要ですか? 分別されたゴミとリサイクル用のゴミ箱 地域インフラは非常に重要であり、世界の一部の地域では依然として効率的…" at bounding box center [695, 351] width 1390 height 433
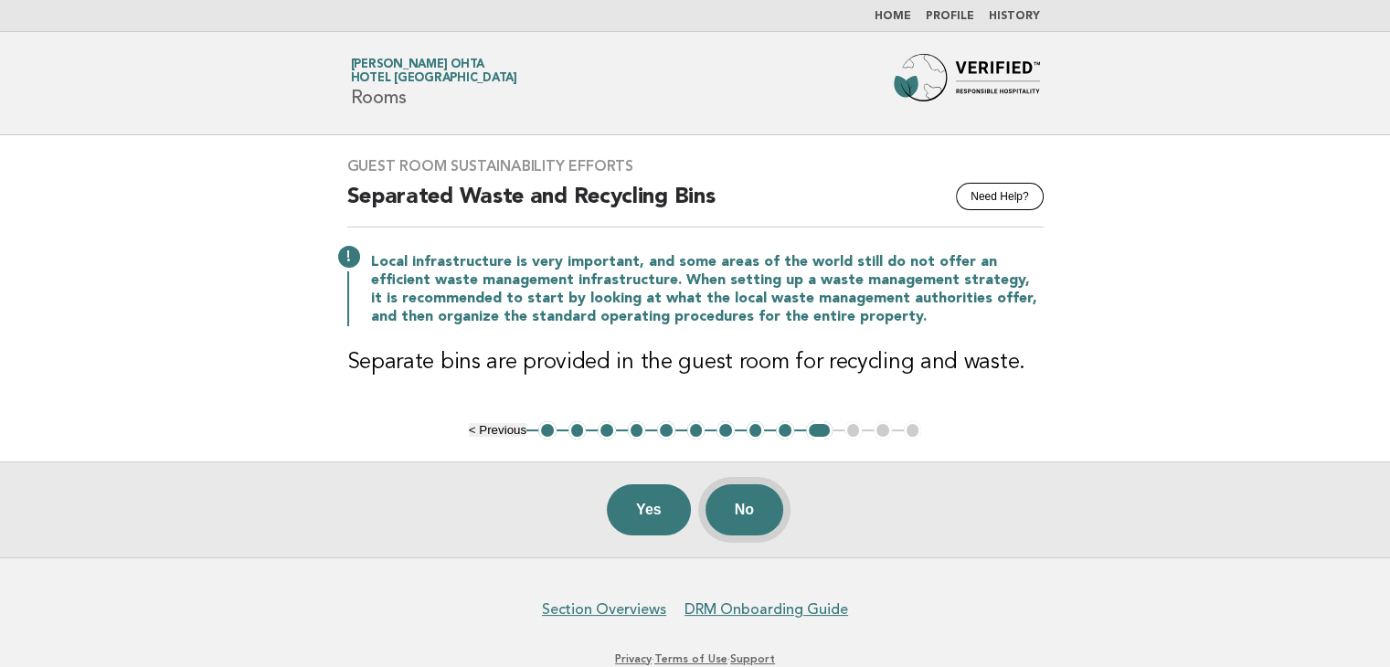
click at [735, 509] on button "No" at bounding box center [744, 509] width 78 height 51
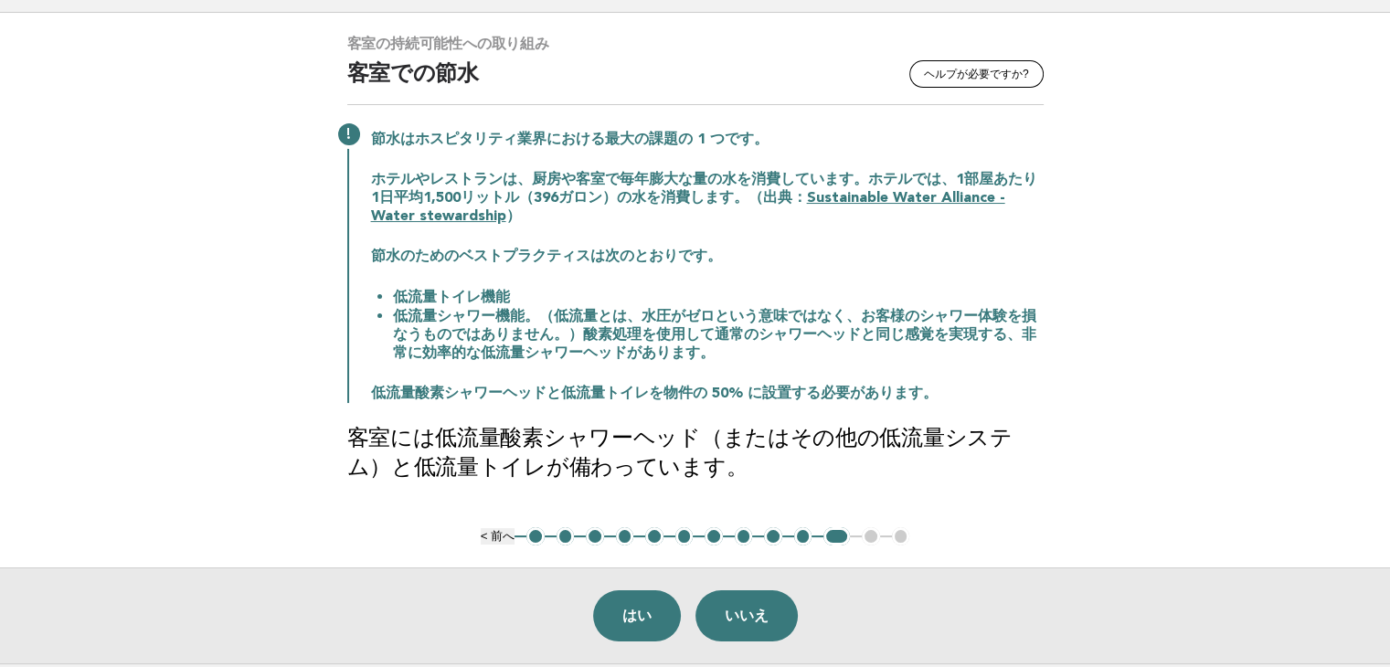
scroll to position [91, 0]
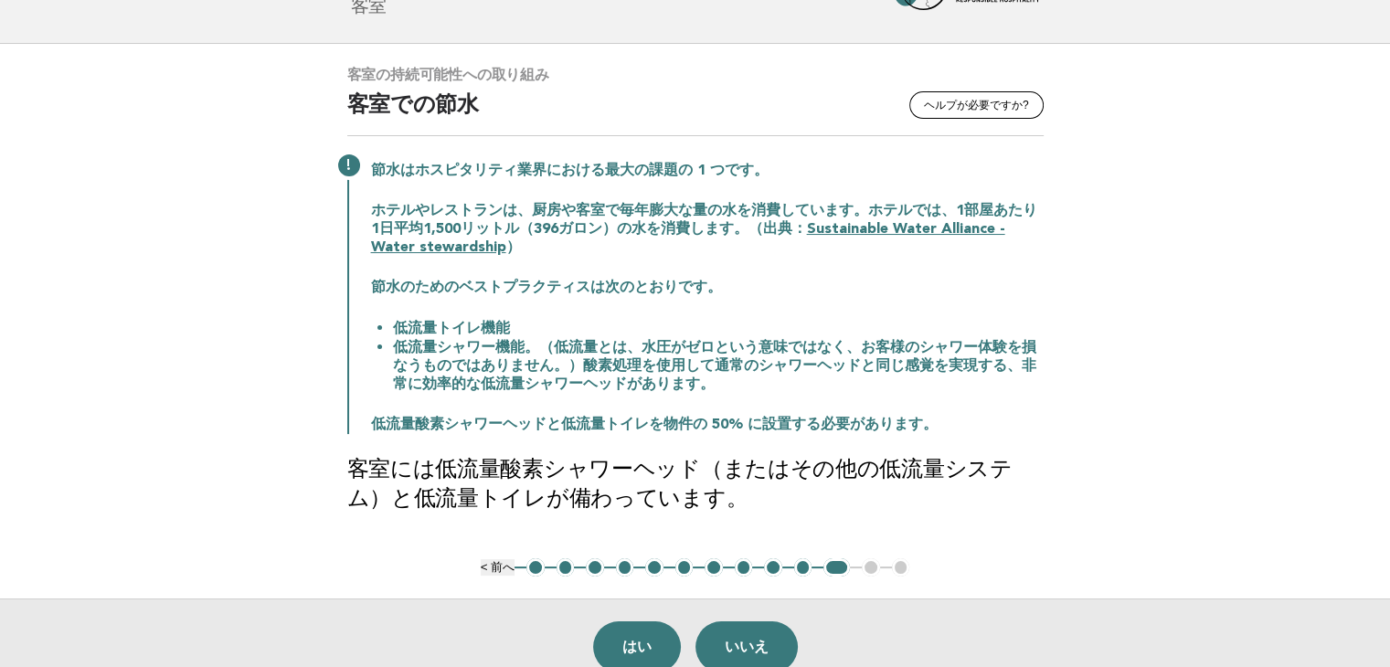
click at [1211, 354] on main "客室の持続可能性への取り組み ヘルプが必要ですか? 客室での節水 節水はホスピタリティ業界における最大の課題の 1 つです。 ホテルやレストランは、厨房や客室…" at bounding box center [695, 369] width 1390 height 651
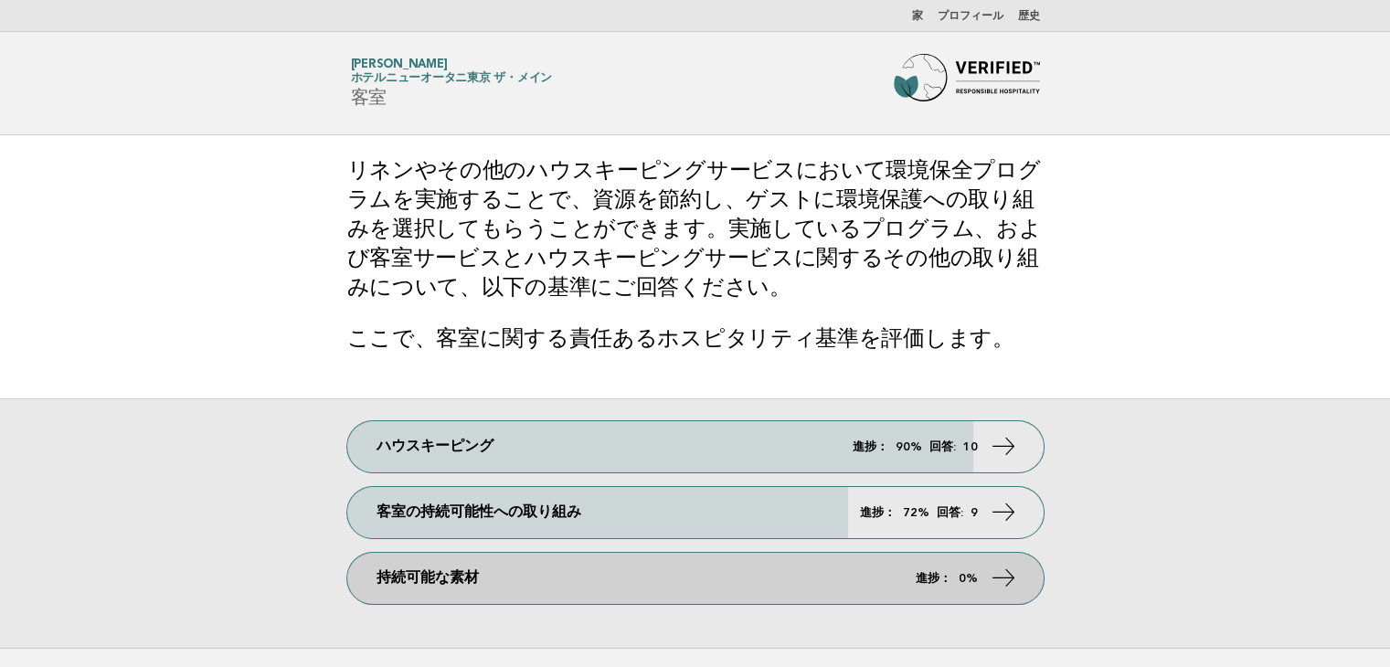
click at [713, 581] on link "持続可能な素材 進捗： 0%" at bounding box center [695, 578] width 696 height 51
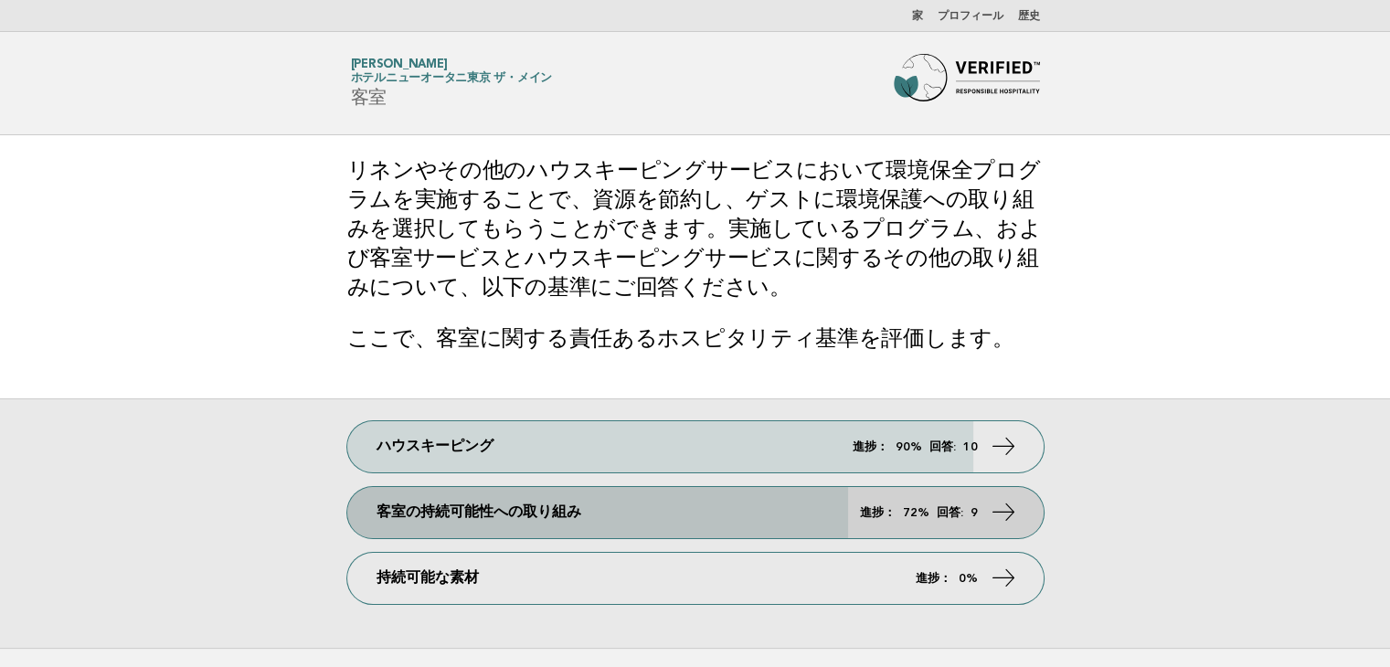
click at [864, 512] on font "進捗：" at bounding box center [878, 512] width 36 height 14
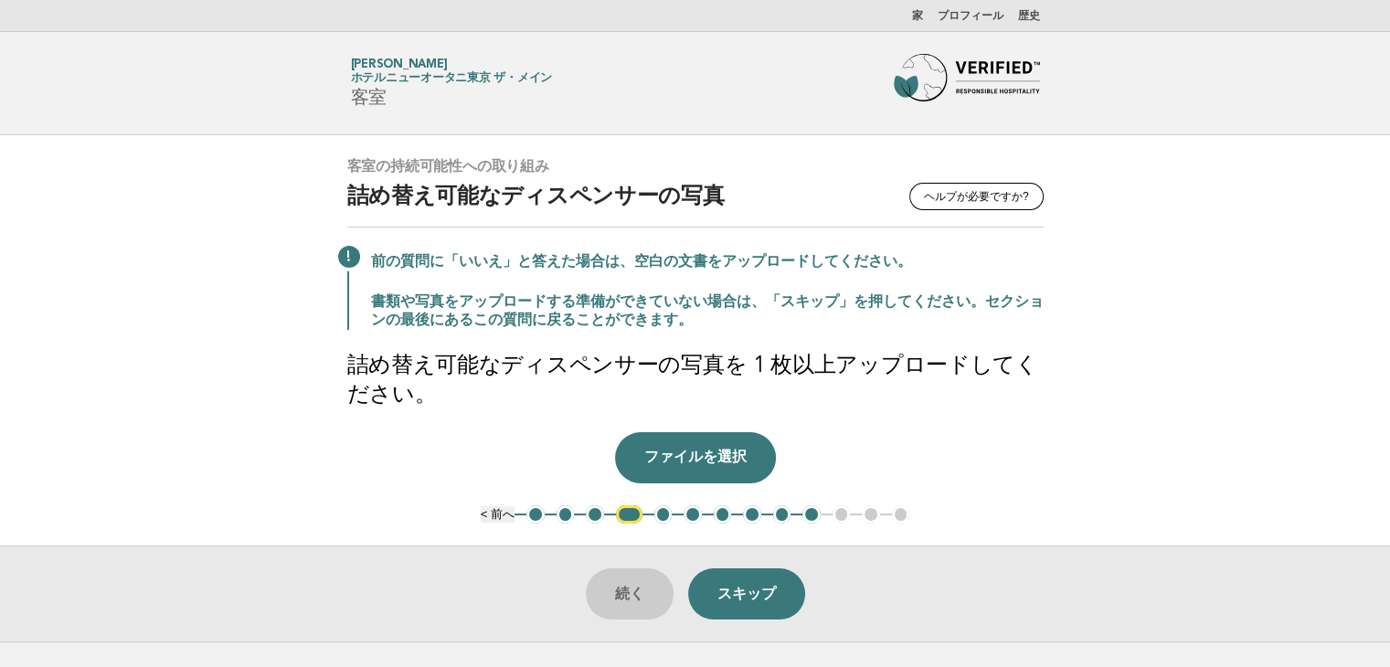
click at [843, 509] on ul "< 前へ 1 2 3 4 5 6 7 8 9 10 11 12 13" at bounding box center [695, 514] width 429 height 18
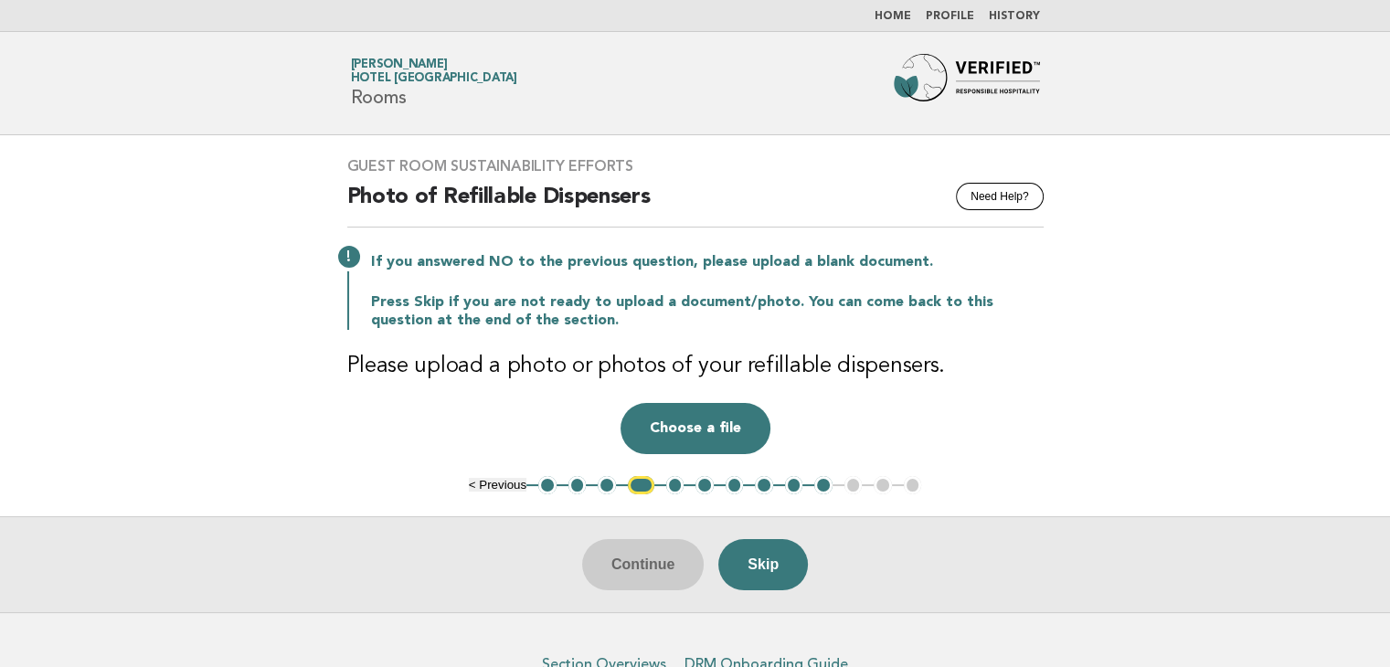
click at [854, 486] on ul "< Previous 1 2 3 4 5 6 7 8 9 10 11 12 13" at bounding box center [695, 485] width 453 height 18
click at [826, 482] on button "10" at bounding box center [823, 485] width 18 height 18
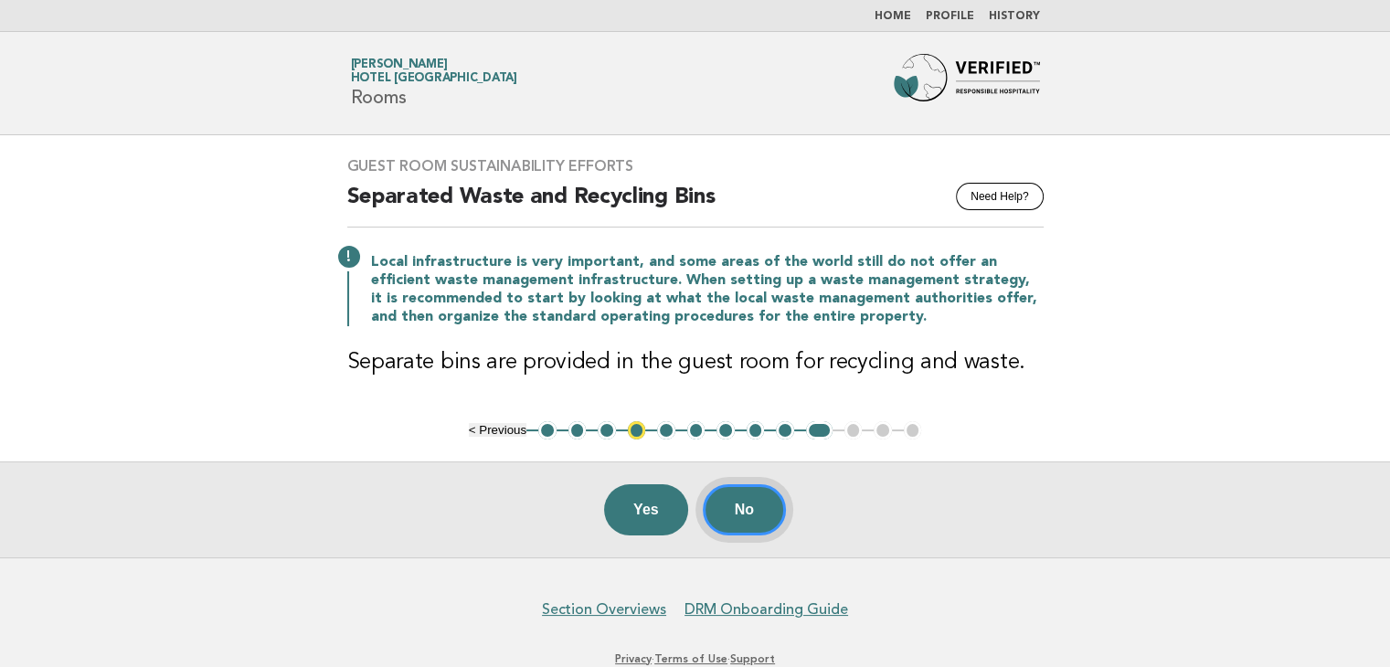
click at [753, 498] on button "No" at bounding box center [744, 509] width 83 height 51
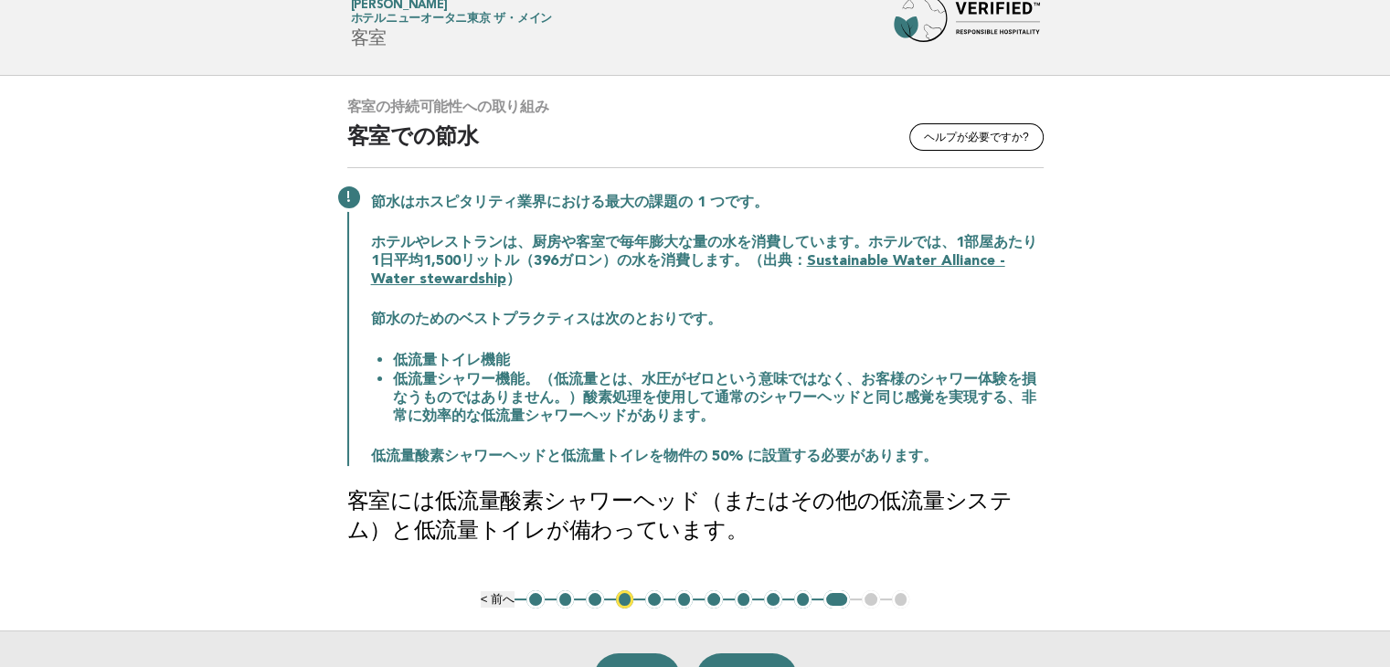
scroll to position [91, 0]
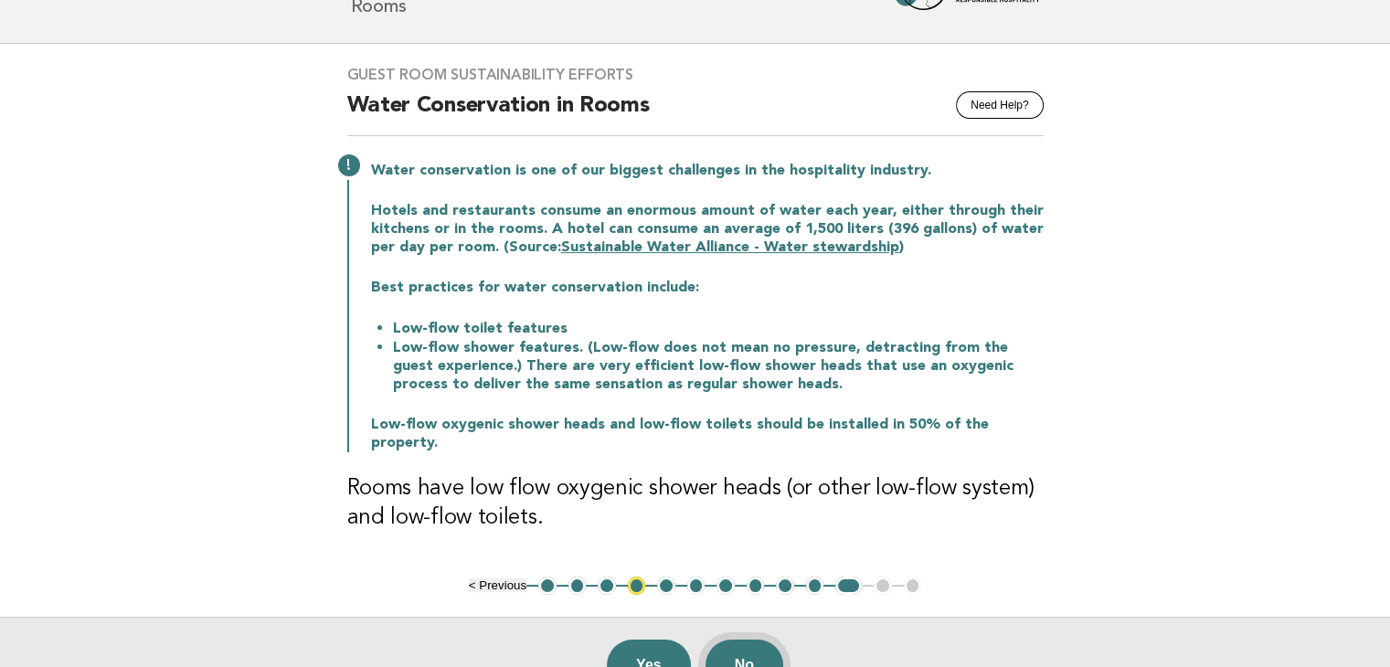
click at [771, 642] on button "No" at bounding box center [744, 665] width 78 height 51
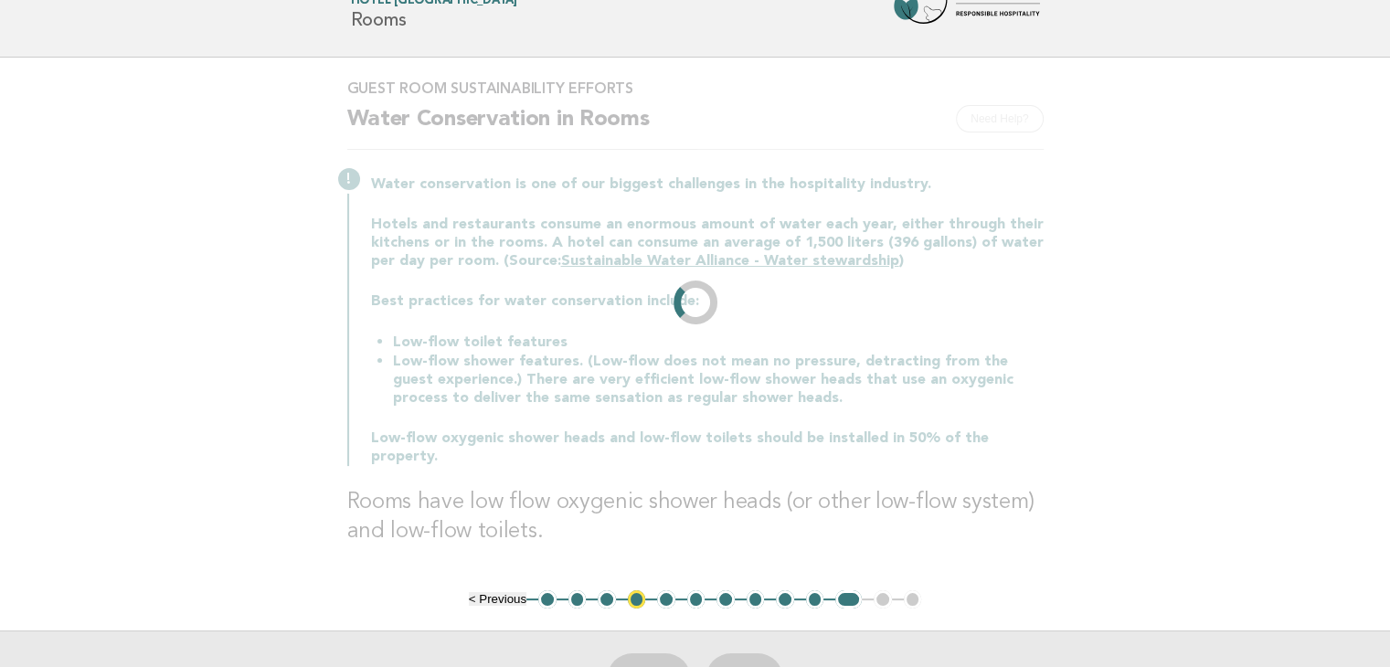
scroll to position [0, 0]
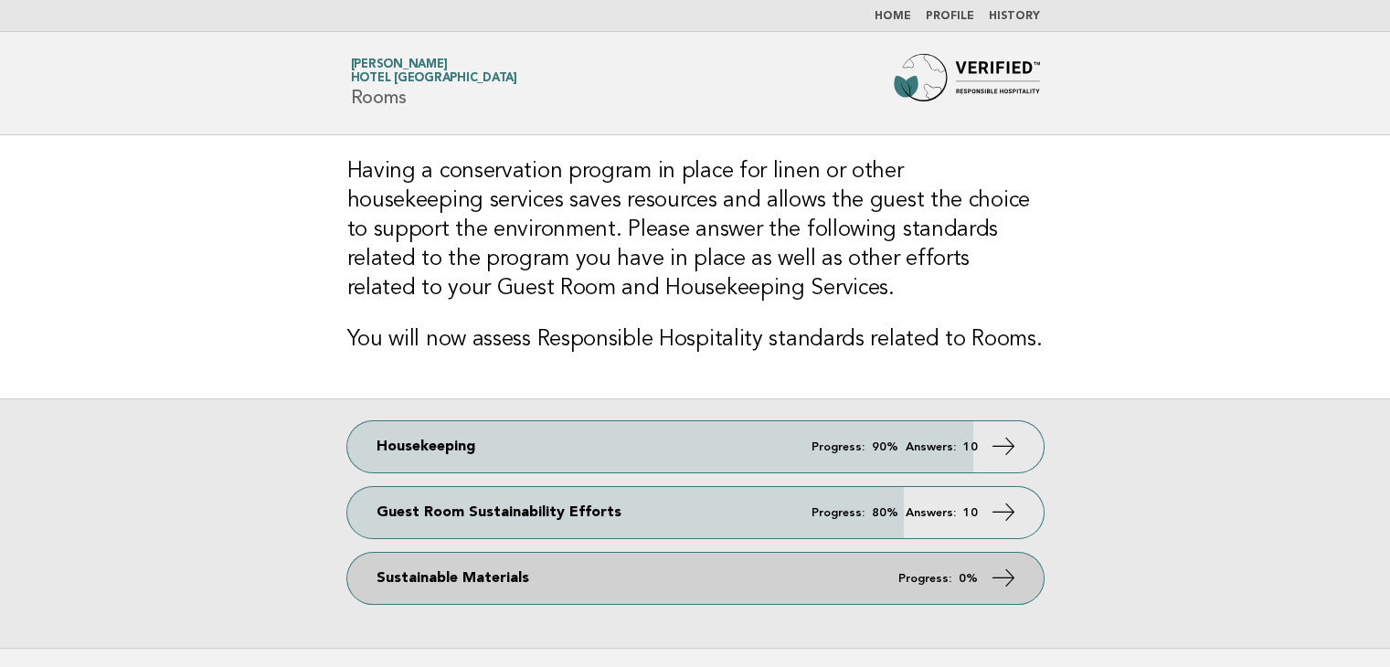
click at [567, 567] on link "Sustainable Materials Progress: 0%" at bounding box center [695, 578] width 696 height 51
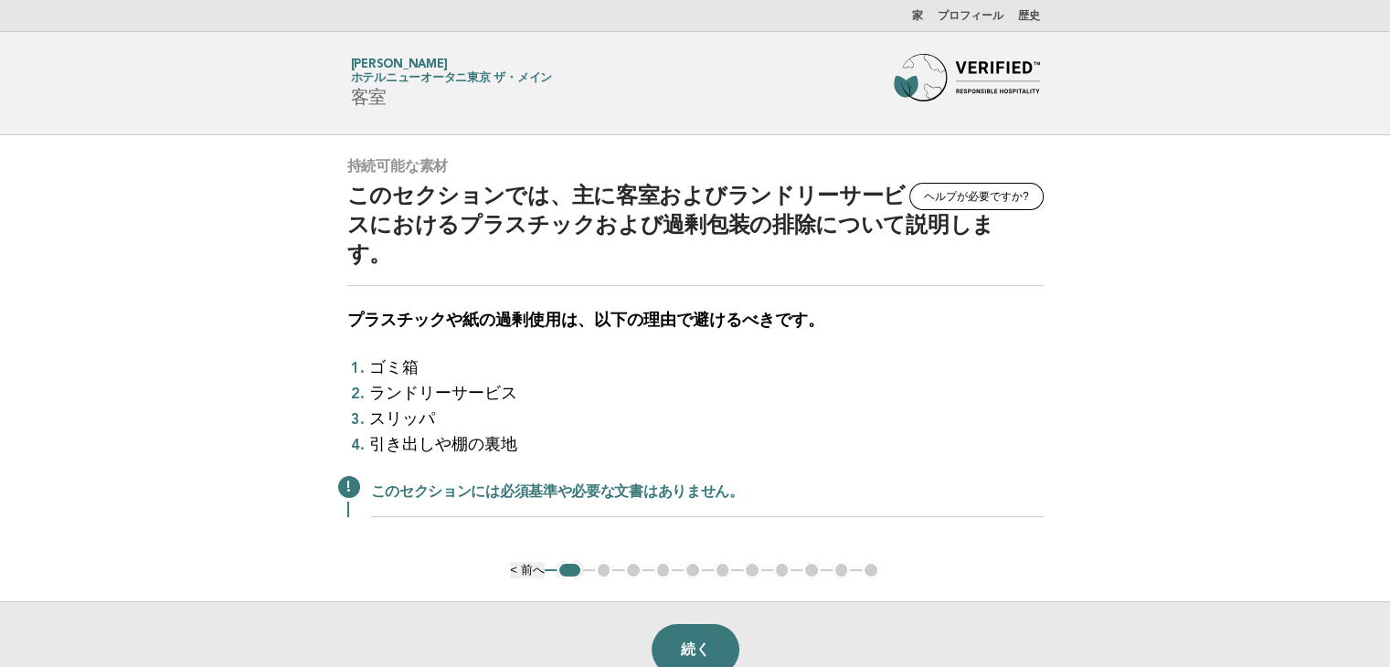
click at [1281, 425] on main "持続可能な素材 ヘルプが必要ですか? このセクションでは、主に客室およびランドリーサービスにおけるプラスチックおよび過剰包装の排除について説明します。 プラス…" at bounding box center [695, 416] width 1390 height 562
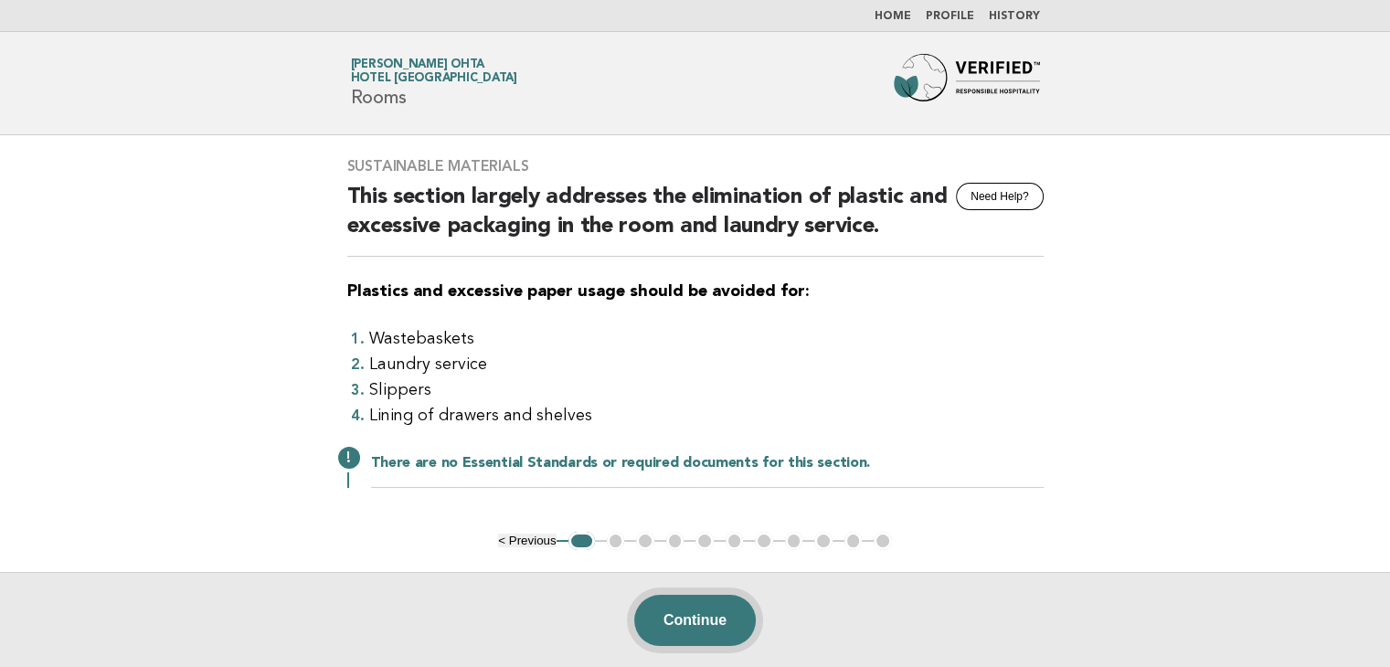
click at [713, 611] on button "Continue" at bounding box center [695, 620] width 122 height 51
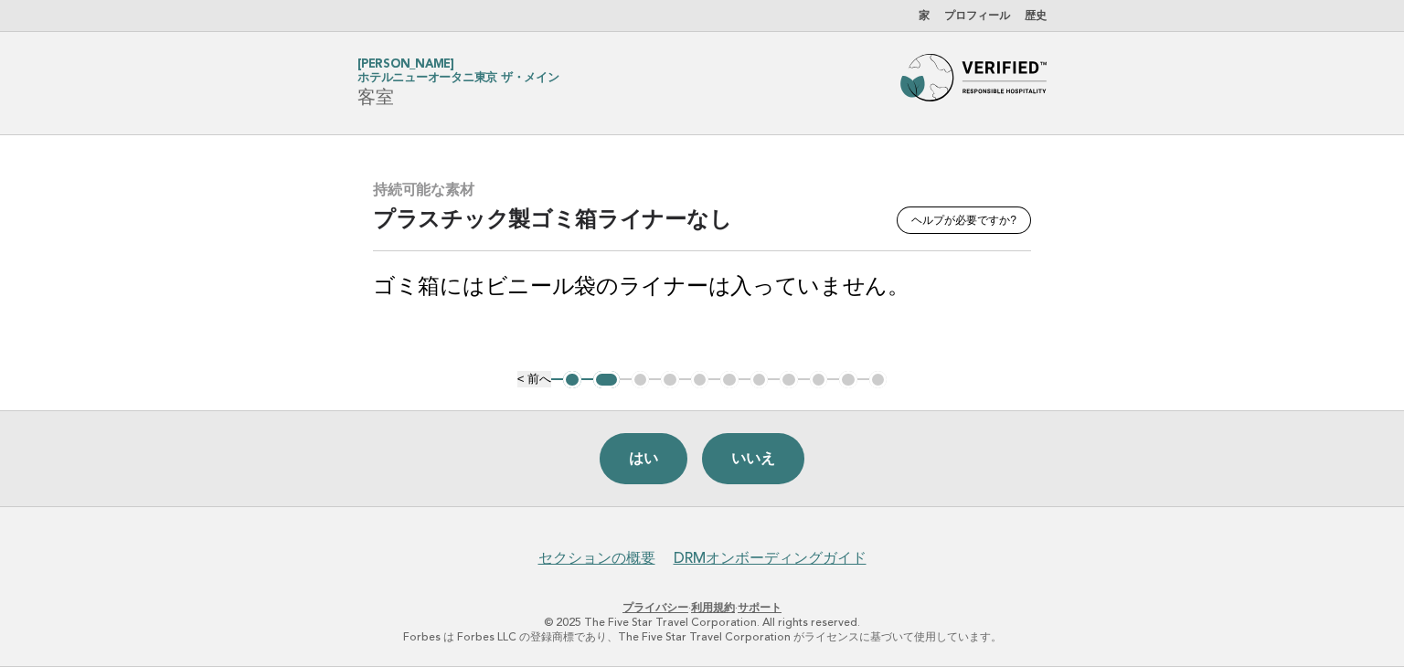
click at [1223, 345] on main "持続可能な素材 ヘルプが必要ですか? プラスチック製ゴミ箱ライナーなし ゴミ箱にはビニール袋のライナーは入っていません。 はい いいえ < 前へ 1 2 3 …" at bounding box center [702, 320] width 1404 height 371
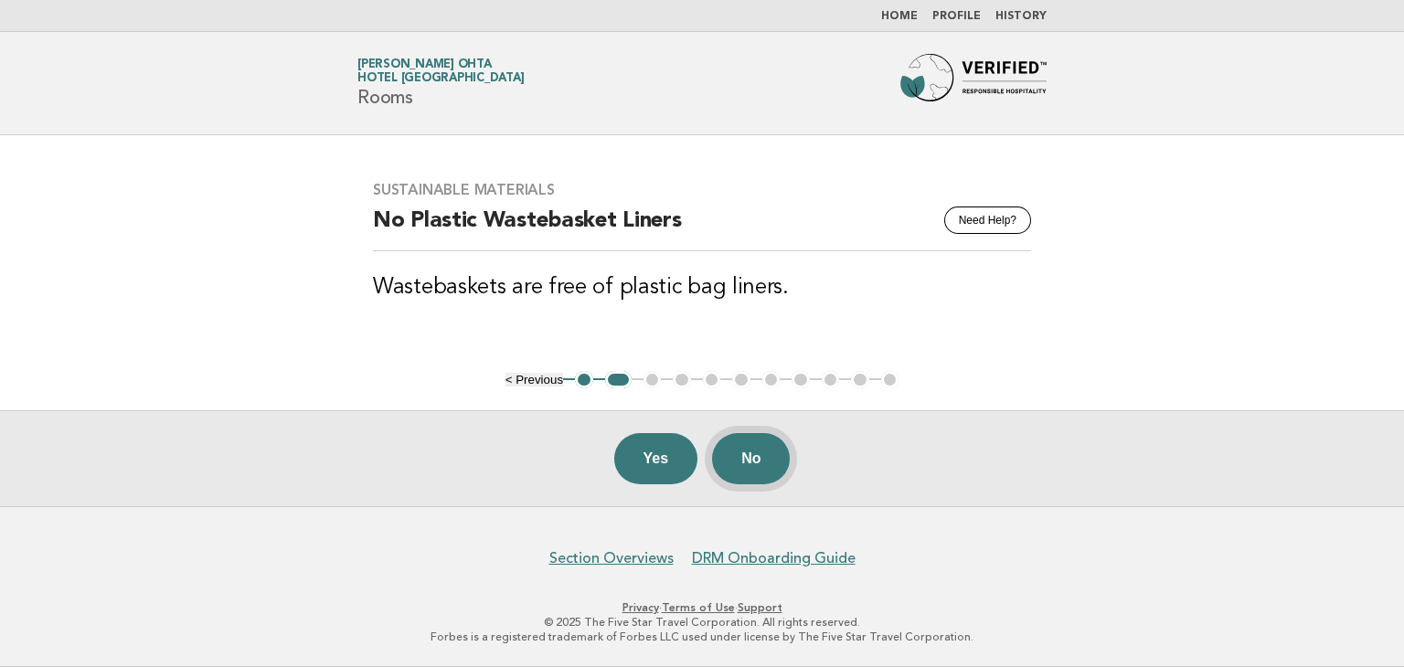
click at [758, 457] on button "No" at bounding box center [751, 458] width 78 height 51
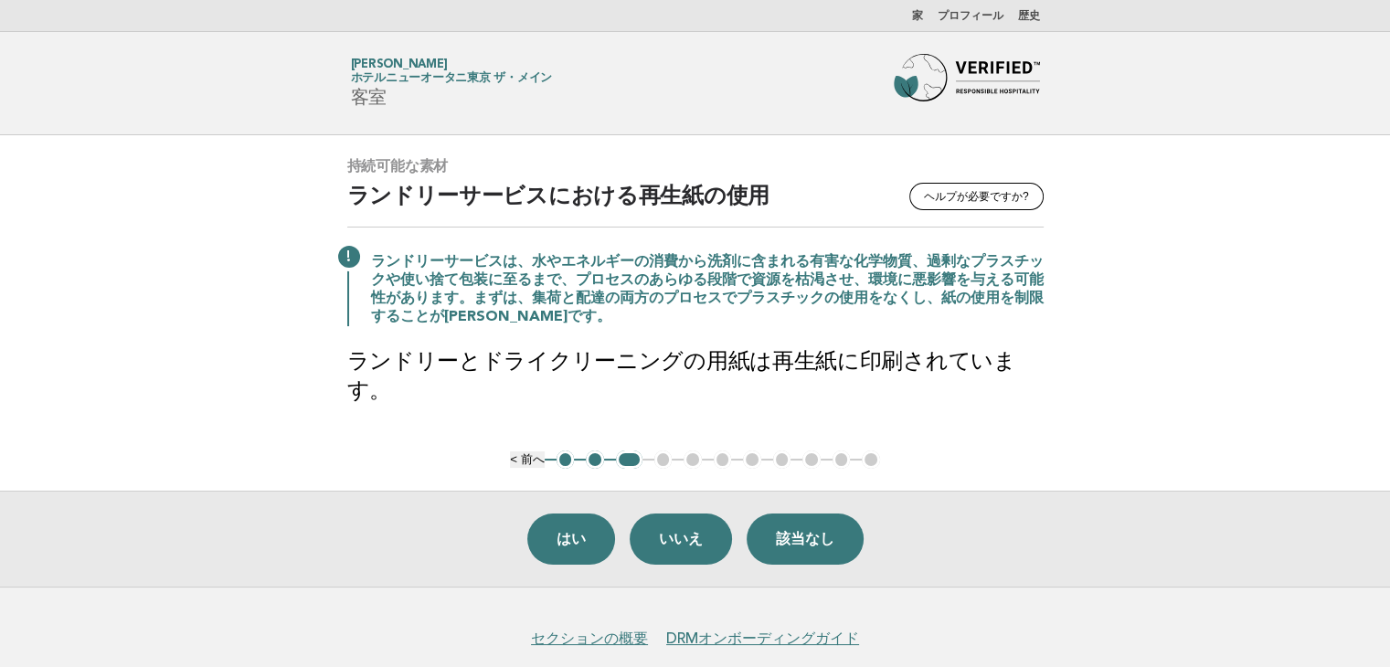
click at [1230, 374] on main "持続可能な素材 ヘルプが必要ですか? ランドリーサービスにおける再生紙の使用 ランドリーサービスは、水やエネルギーの消費から洗剤に含まれる有害な化学物質、過剰…" at bounding box center [695, 360] width 1390 height 451
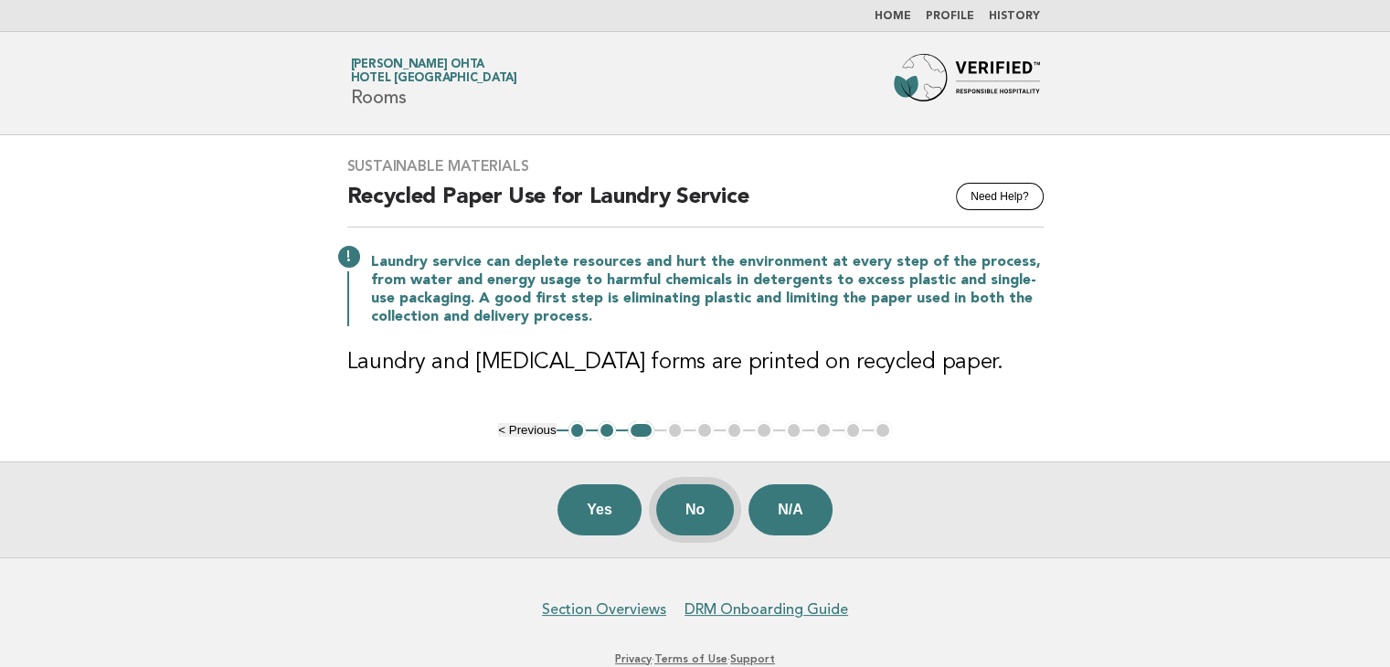
click at [686, 500] on button "No" at bounding box center [695, 509] width 78 height 51
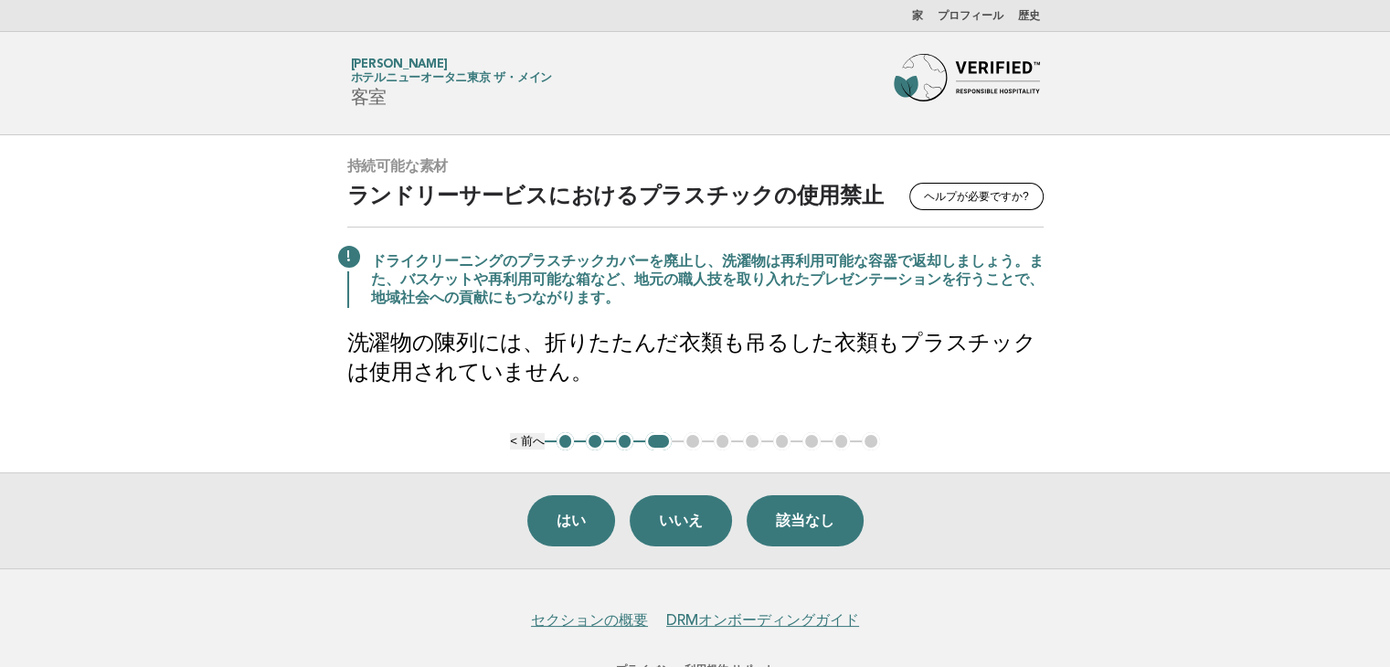
click at [1250, 345] on main "持続可能な素材 ヘルプが必要ですか? ランドリーサービスにおけるプラスチックの使用禁止 ドライクリーニングのプラスチックカバーを廃止し、洗濯物は再利用可能な容…" at bounding box center [695, 351] width 1390 height 433
click at [1133, 345] on main "持続可能な素材 ヘルプが必要ですか? ランドリーサービスにおけるプラスチックの使用禁止 ドライクリーニングのプラスチックカバーを廃止し、洗濯物は再利用可能な容…" at bounding box center [695, 351] width 1390 height 433
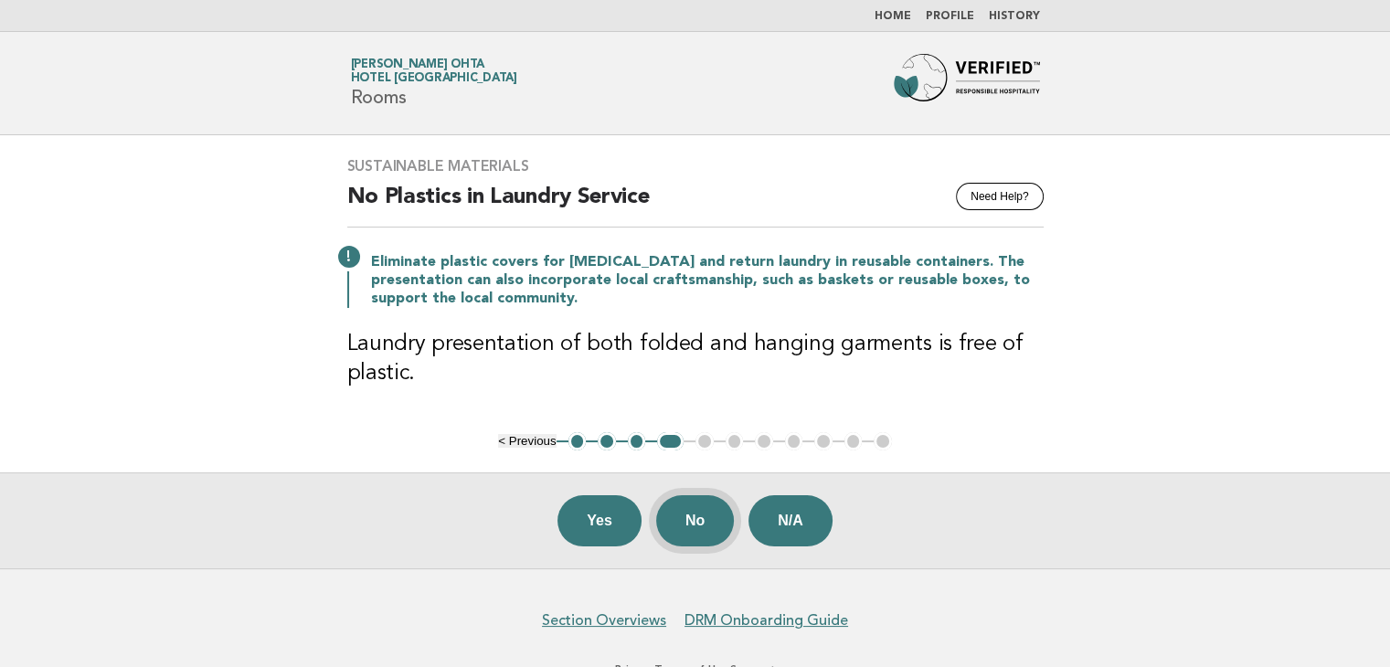
click at [682, 516] on button "No" at bounding box center [695, 520] width 78 height 51
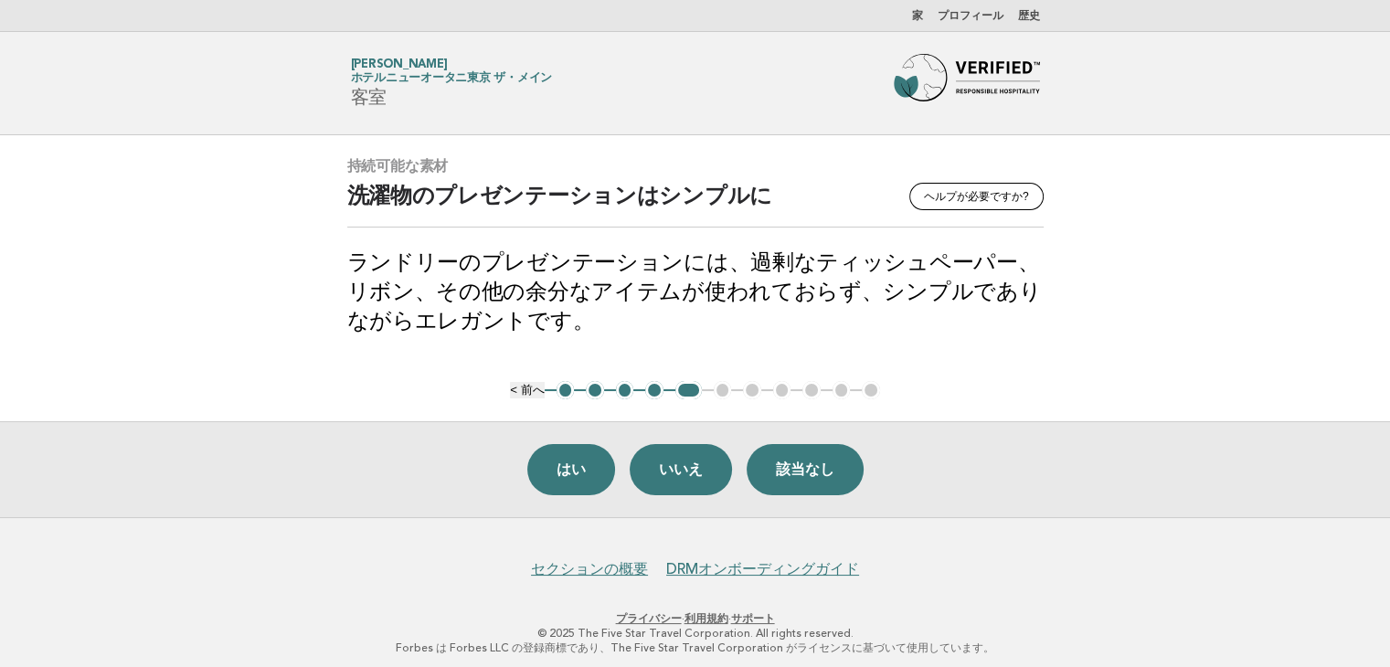
click at [1298, 359] on main "持続可能な素材 ヘルプが必要ですか? 洗濯物のプレゼンテーションはシンプルに ランドリーのプレゼンテーションには、過剰なティッシュペーパー、リボン、その他の余…" at bounding box center [695, 326] width 1390 height 382
click at [1199, 323] on main "持続可能な素材 ヘルプが必要ですか? 洗濯物のプレゼンテーションはシンプルに ランドリーのプレゼンテーションには、過剰なティッシュペーパー、リボン、その他の余…" at bounding box center [695, 326] width 1390 height 382
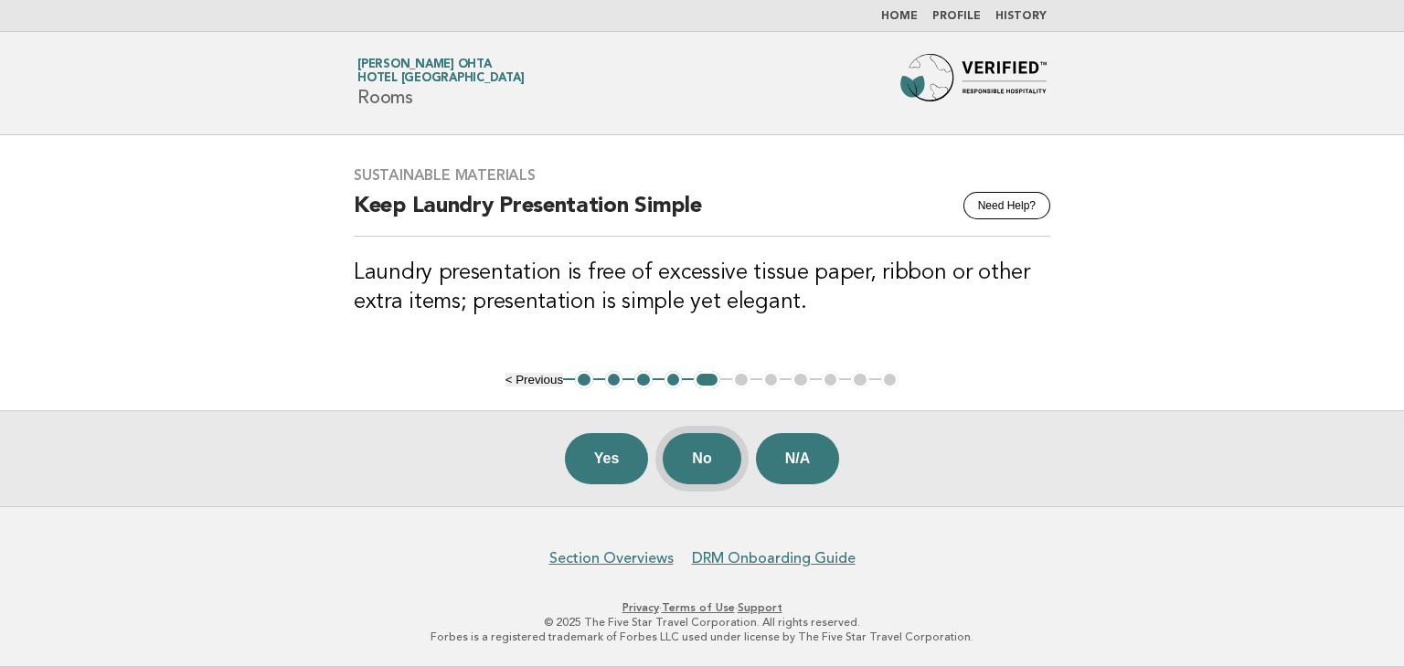
click at [707, 469] on button "No" at bounding box center [702, 458] width 78 height 51
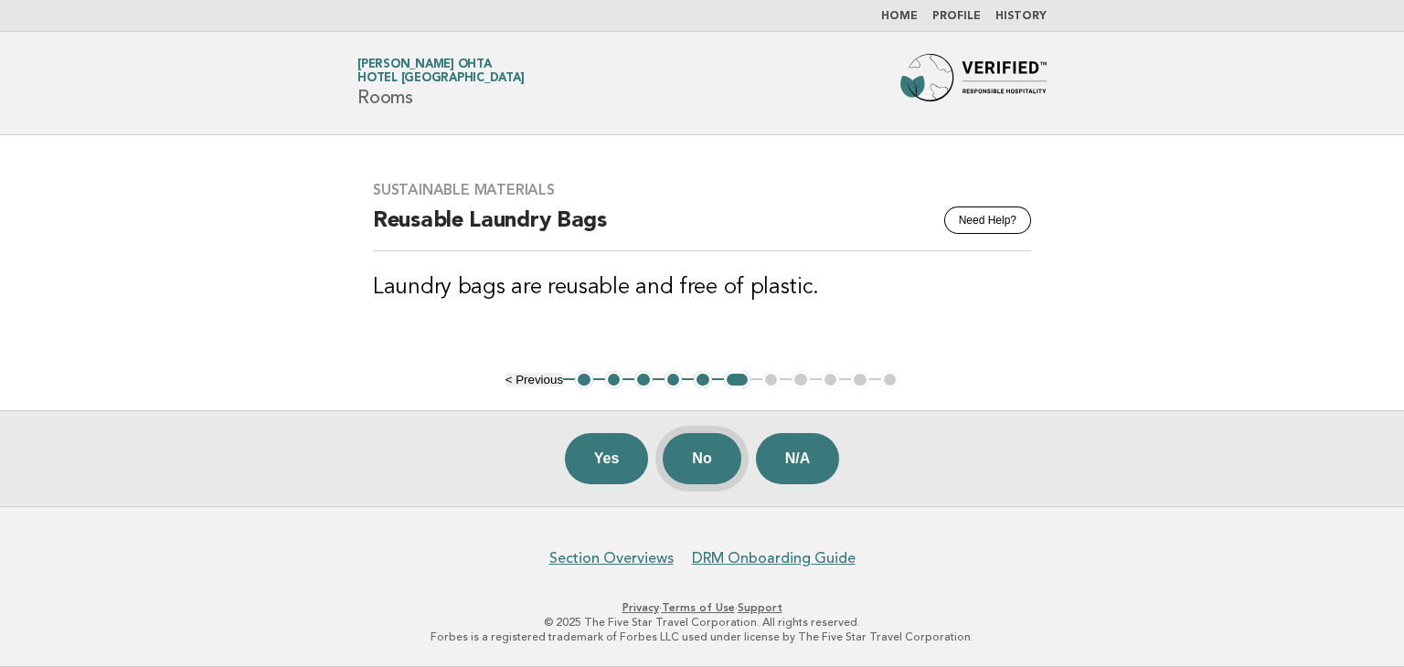
click at [689, 473] on button "No" at bounding box center [702, 458] width 78 height 51
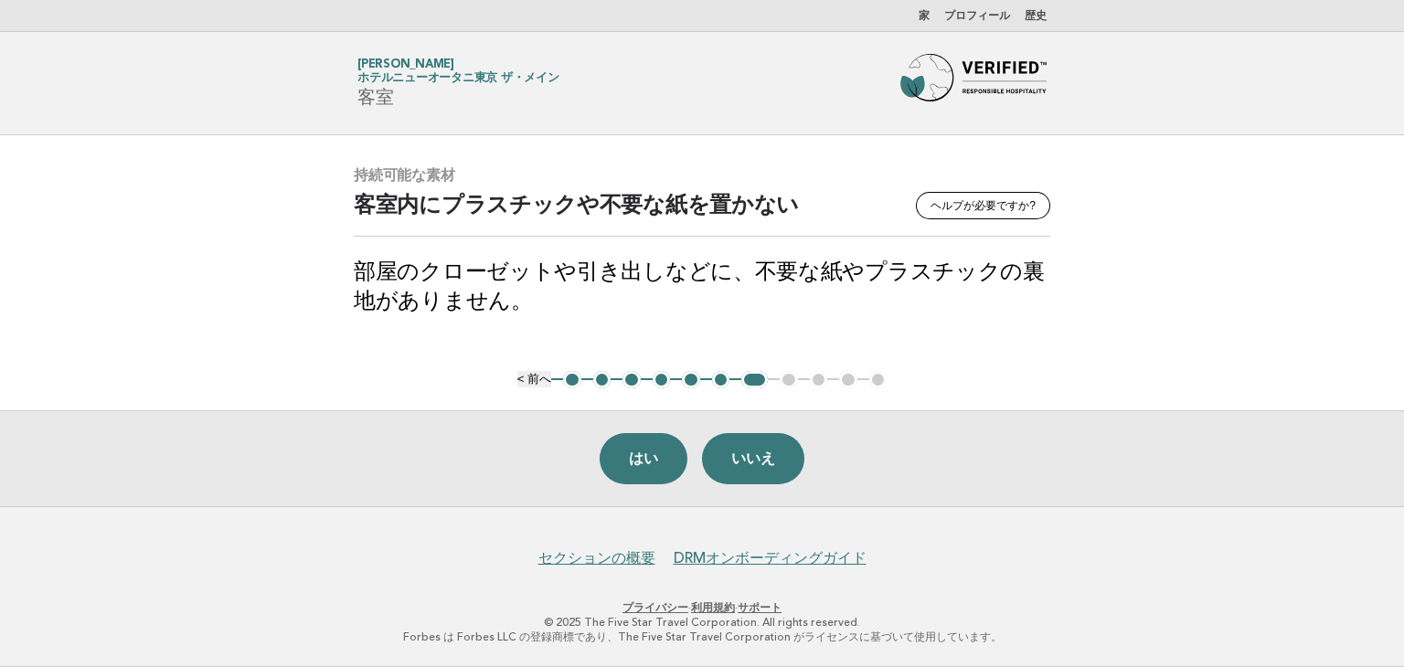
click at [1304, 299] on main "持続可能な素材 ヘルプが必要ですか? 客室内にプラスチックや不要な紙を置かない 部屋のクローゼットや引き出しなどに、不要な紙やプラスチックの裏地がありません。…" at bounding box center [702, 320] width 1404 height 371
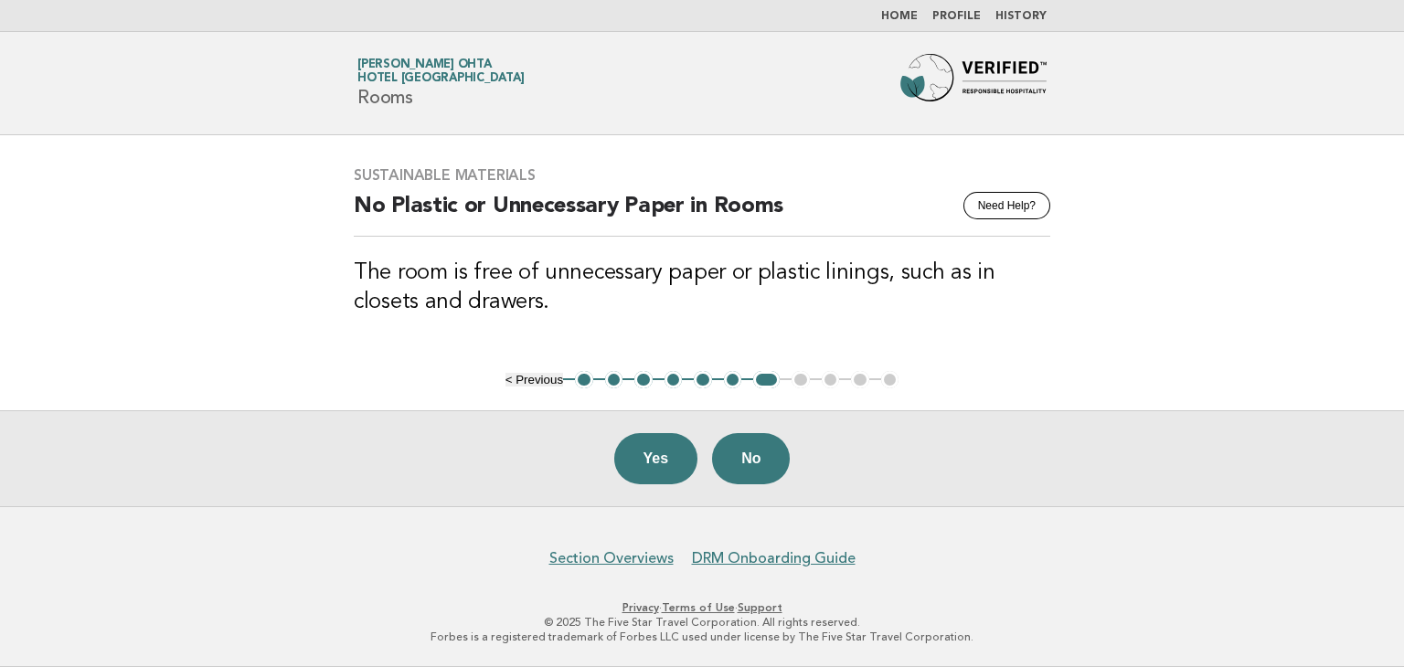
click at [1312, 322] on main "Sustainable Materials Need Help? No Plastic or Unnecessary Paper in Rooms The r…" at bounding box center [702, 320] width 1404 height 371
click at [663, 461] on button "Yes" at bounding box center [656, 458] width 84 height 51
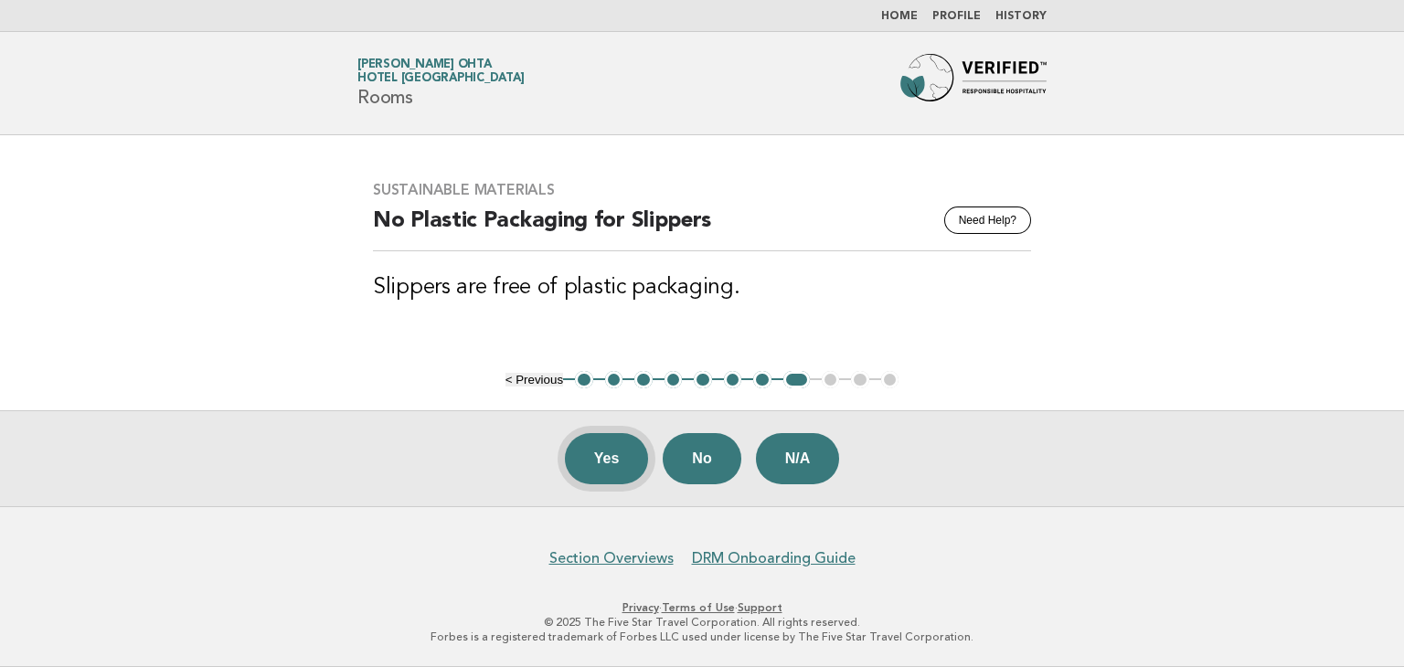
click at [591, 464] on button "Yes" at bounding box center [607, 458] width 84 height 51
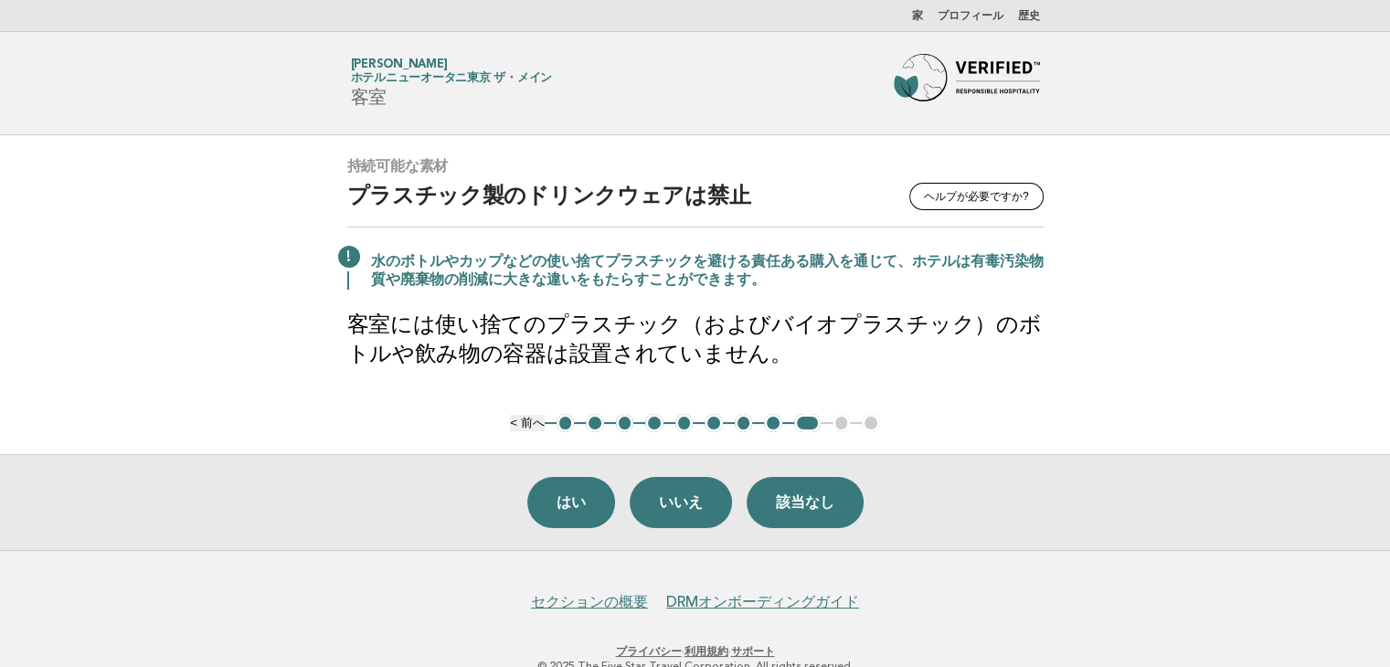
click at [1237, 387] on main "持続可能な素材 ヘルプが必要ですか? プラスチック製のドリンクウェアは禁止 水のボトルやカップなどの使い捨てプラスチックを避ける責任ある購入を通じて、ホテルは…" at bounding box center [695, 342] width 1390 height 415
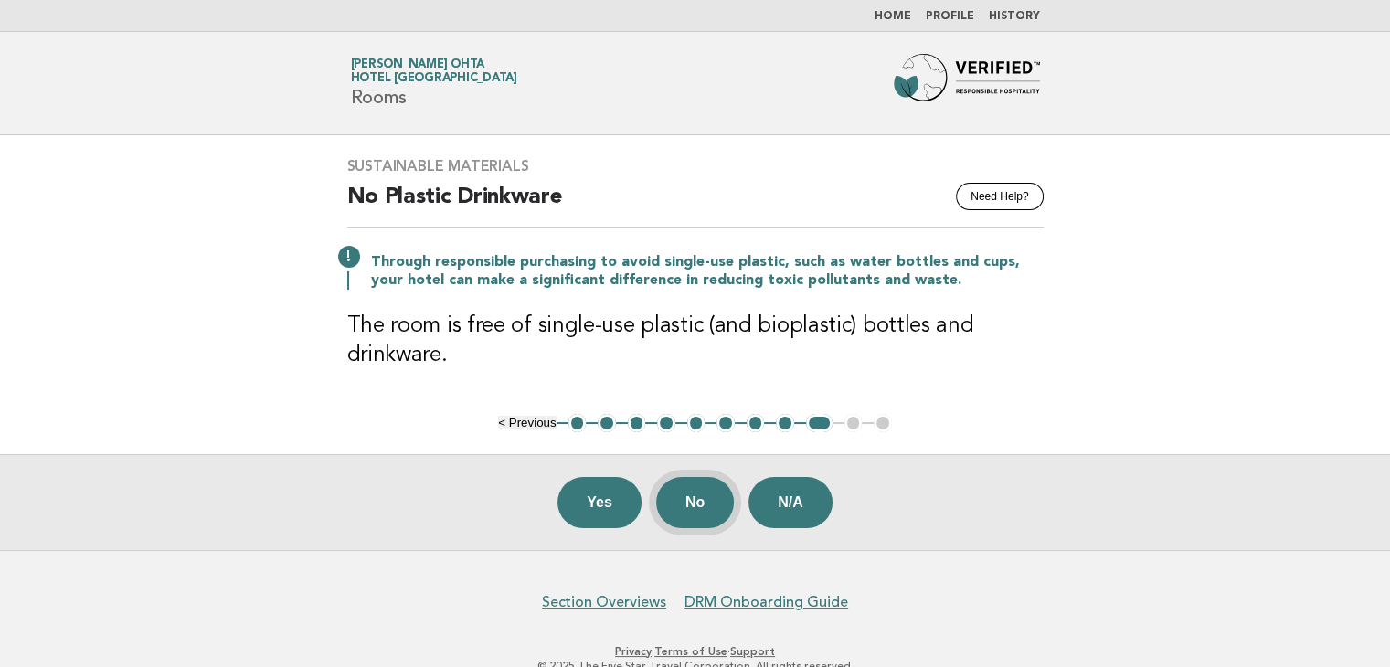
click at [687, 496] on button "No" at bounding box center [695, 502] width 78 height 51
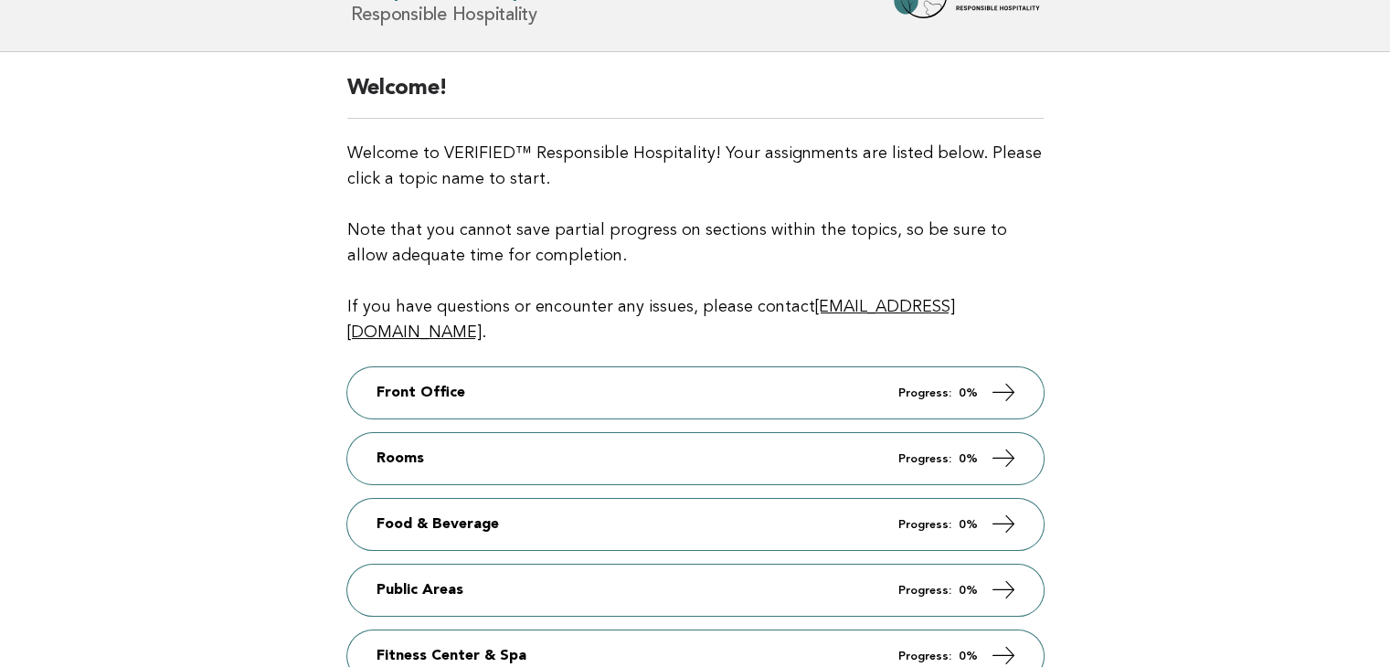
scroll to position [183, 0]
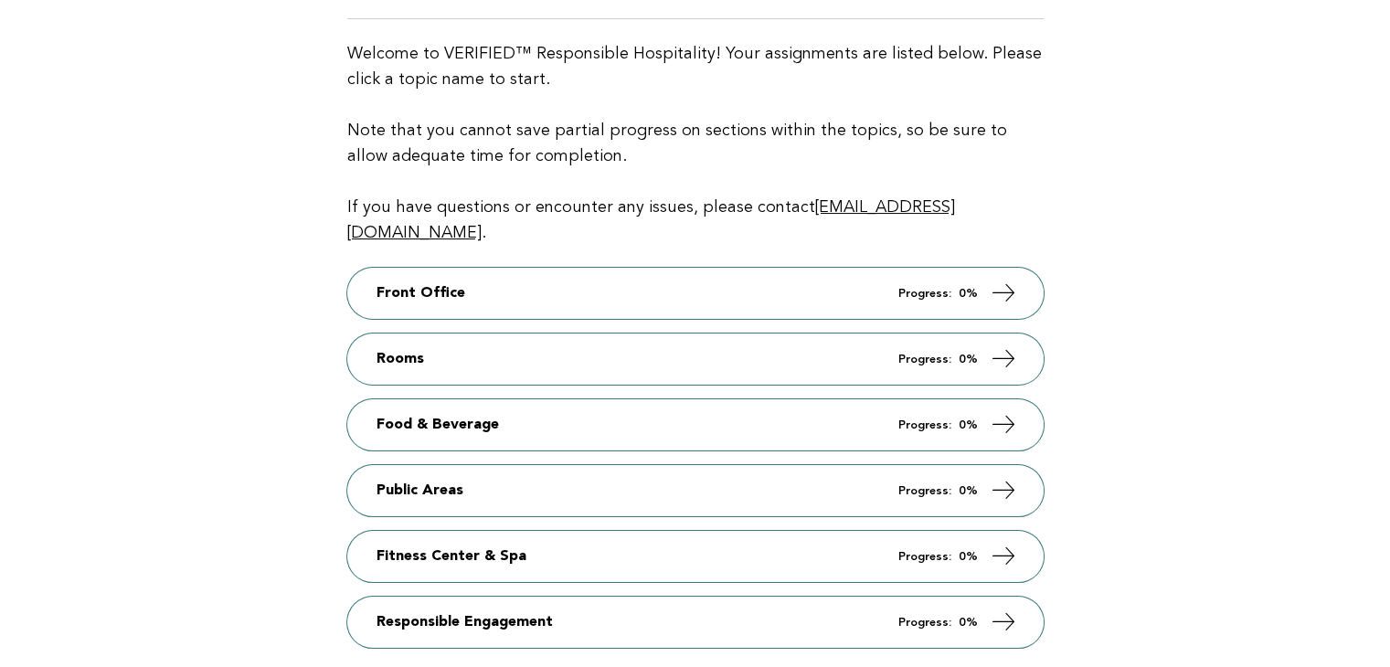
click at [1255, 322] on main "Welcome! Welcome to VERIFIED™ Responsible Hospitality! Your assignments are lis…" at bounding box center [695, 332] width 1390 height 761
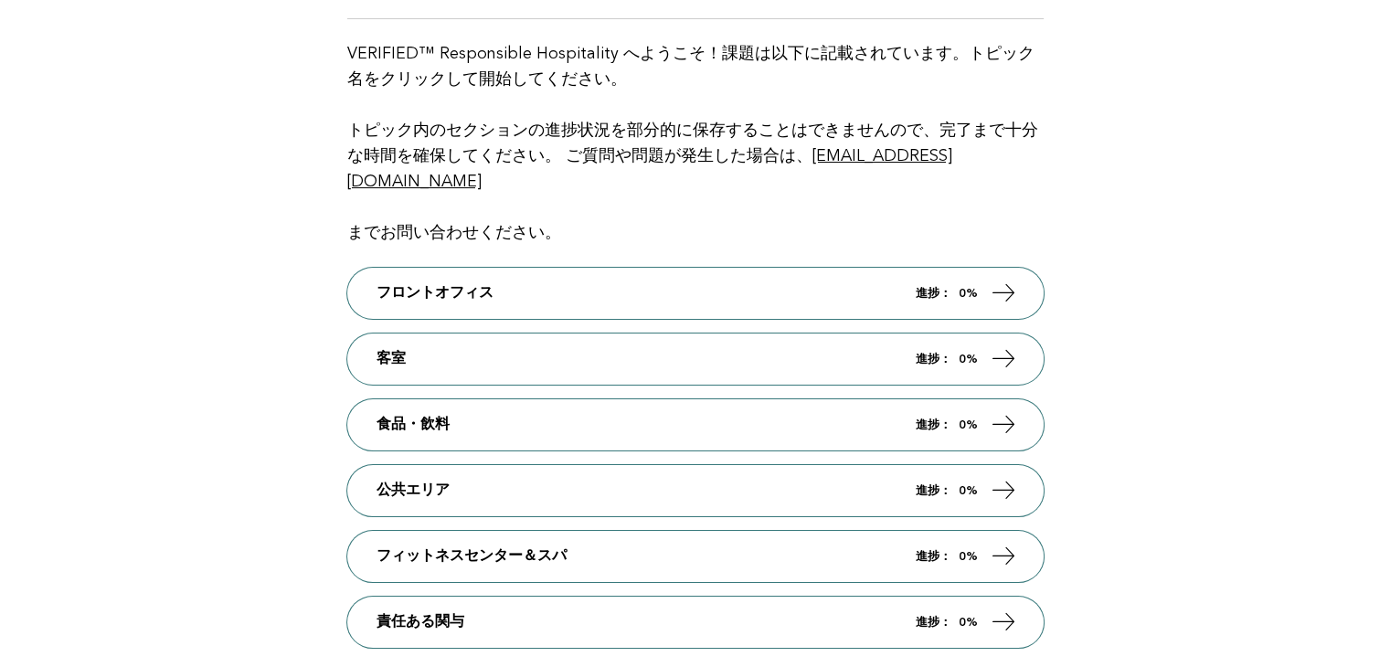
click at [1247, 407] on main "いらっしゃいませ！ VERIFIED™ Responsible Hospitality へようこそ！課題は以下に記載されています。トピック名をクリックして開始…" at bounding box center [695, 332] width 1390 height 761
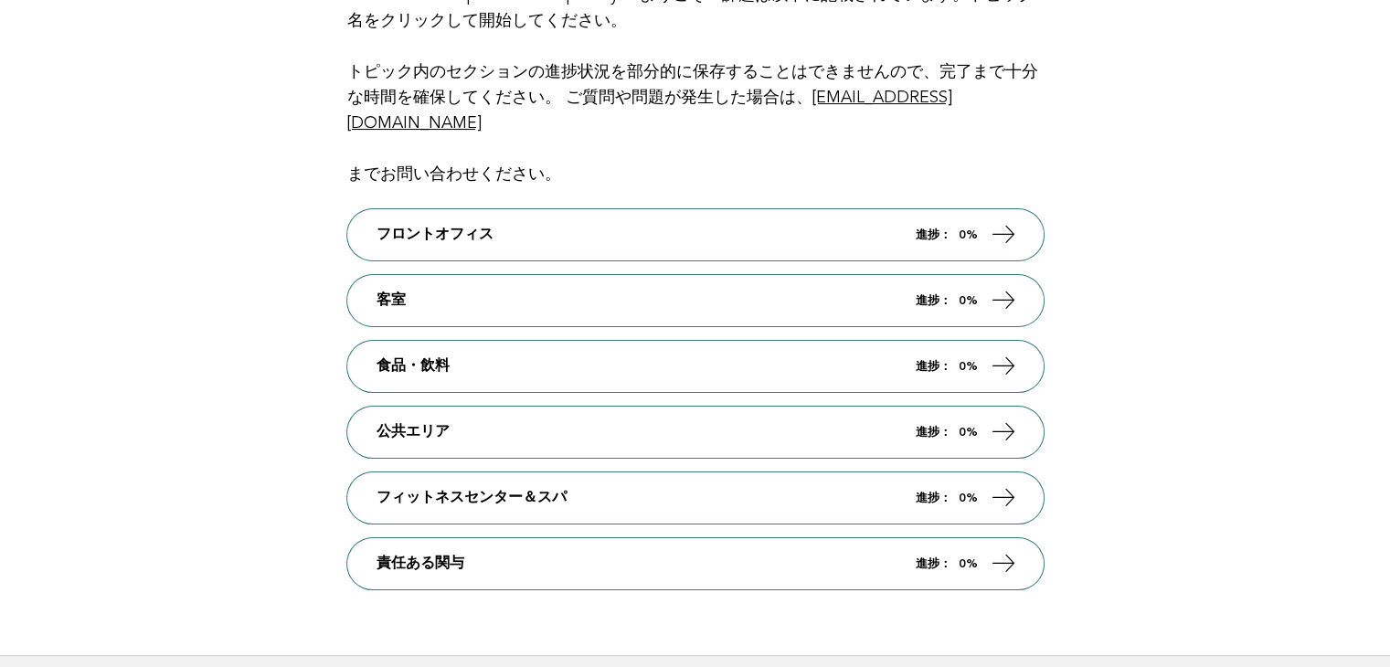
scroll to position [366, 0]
